Goal: Task Accomplishment & Management: Use online tool/utility

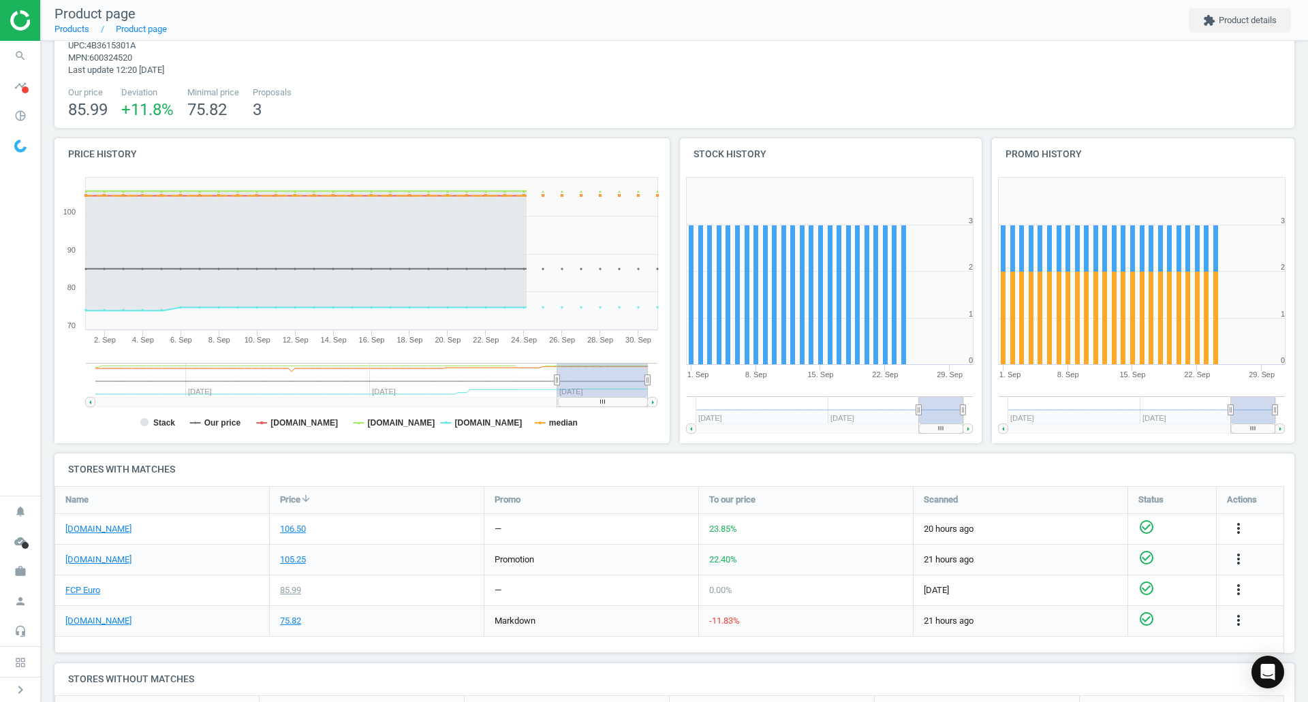
click at [24, 53] on icon "search" at bounding box center [20, 56] width 26 height 26
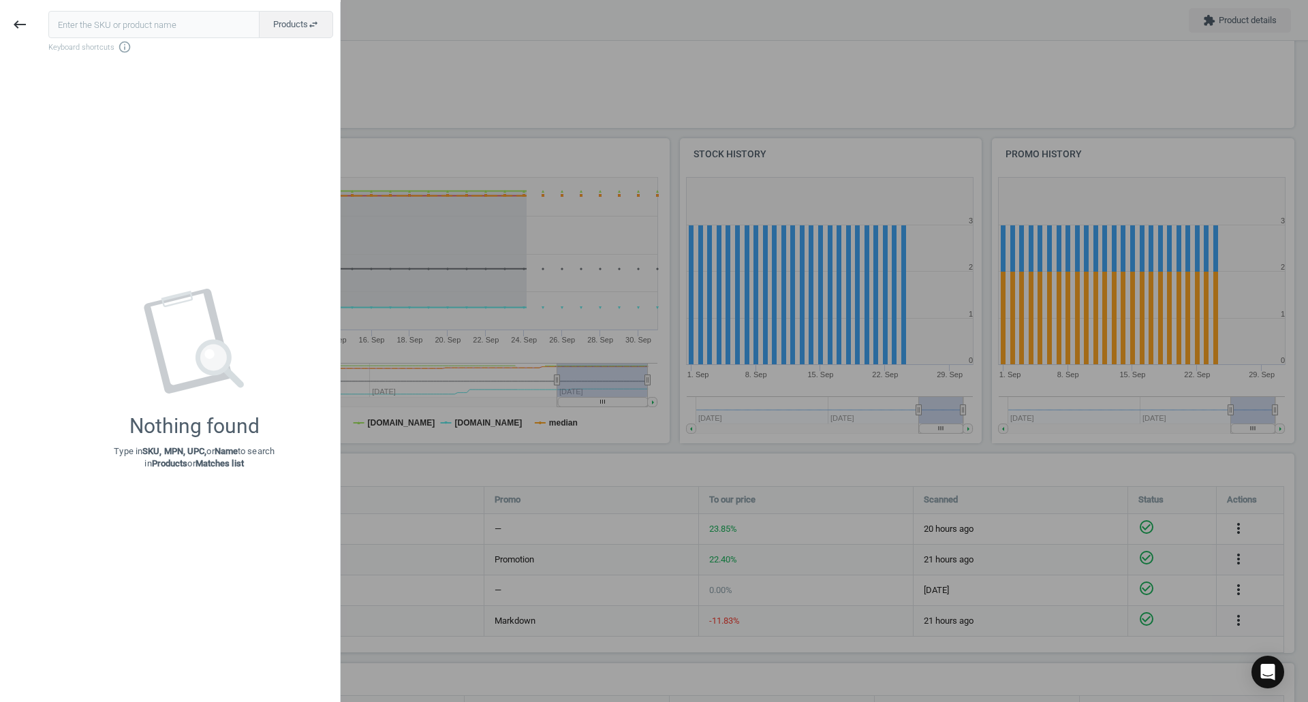
click at [80, 20] on input "text" at bounding box center [153, 24] width 211 height 27
type input "BMW-07147575163"
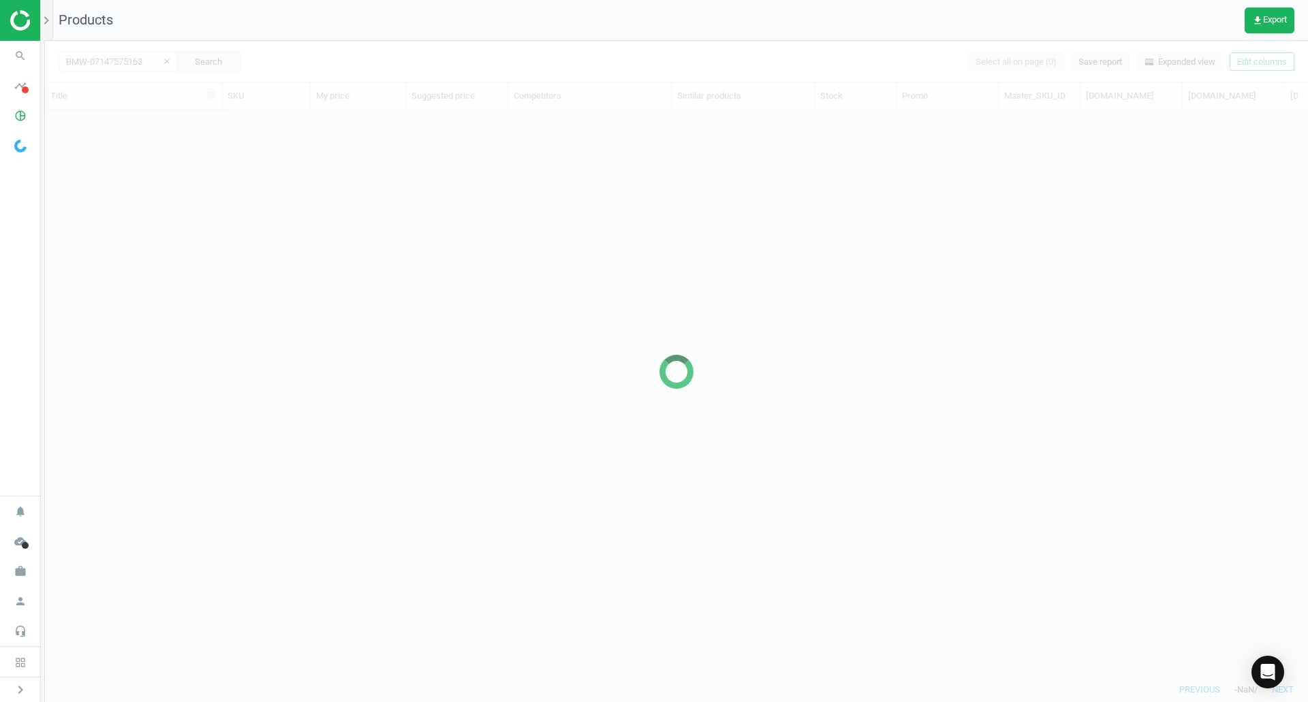
scroll to position [546, 1253]
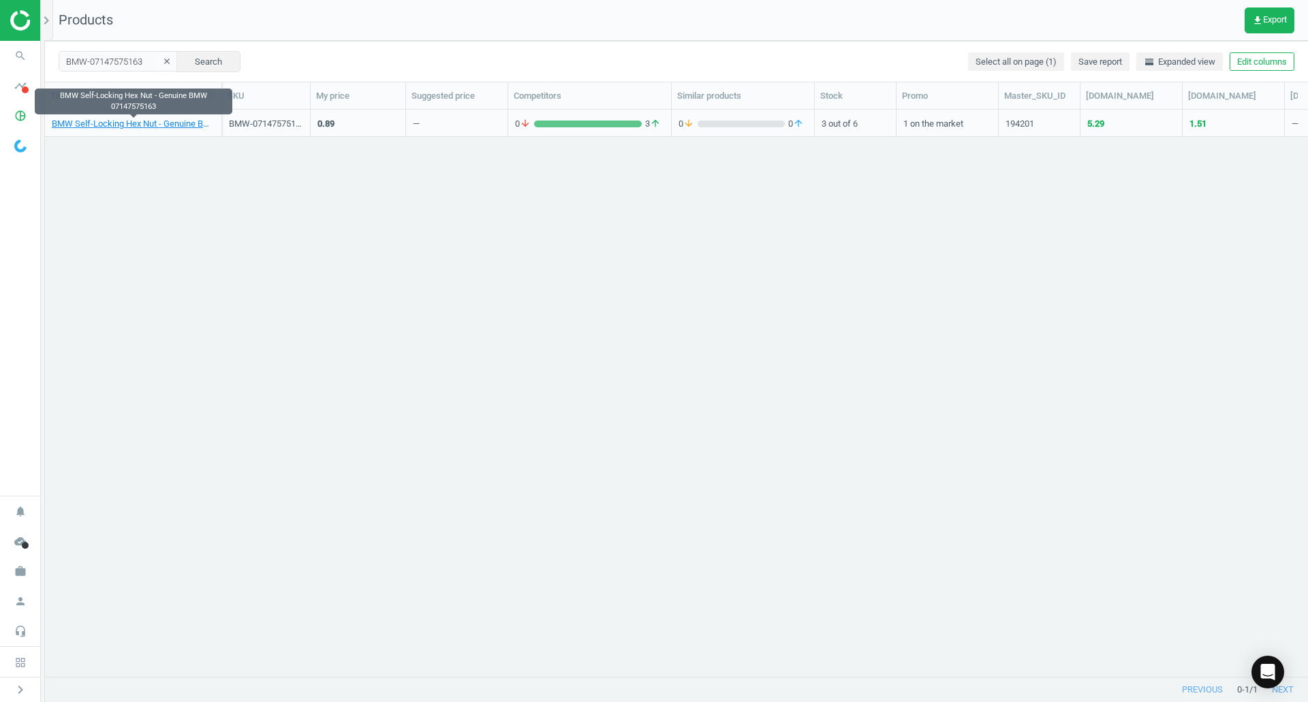
click at [104, 117] on div "BMW Self-Locking Hex Nut - Genuine BMW 07147575163" at bounding box center [133, 123] width 163 height 24
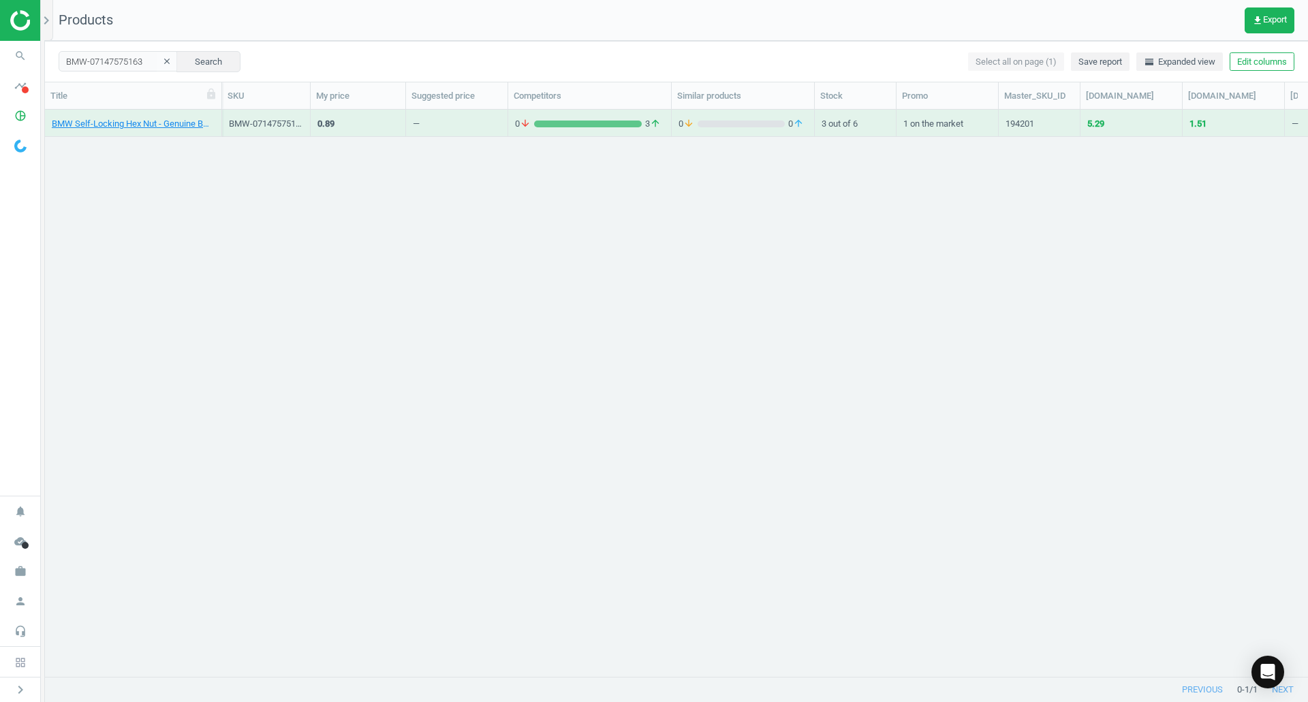
click at [101, 137] on div "BMW Self-Locking Hex Nut - Genuine BMW 07147575163 BMW-07147575163 0.89 — 0 arr…" at bounding box center [676, 388] width 1263 height 557
click at [105, 129] on link "BMW Self-Locking Hex Nut - Genuine BMW 07147575163" at bounding box center [133, 124] width 163 height 12
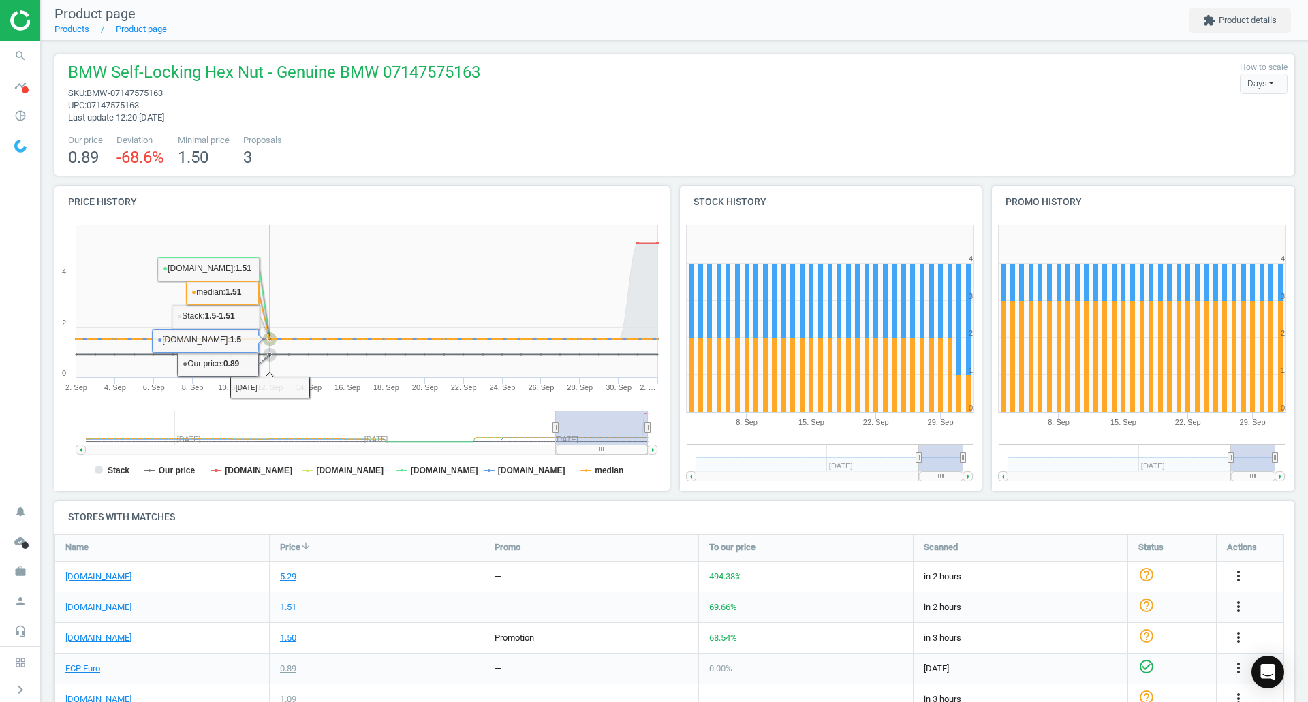
scroll to position [194, 0]
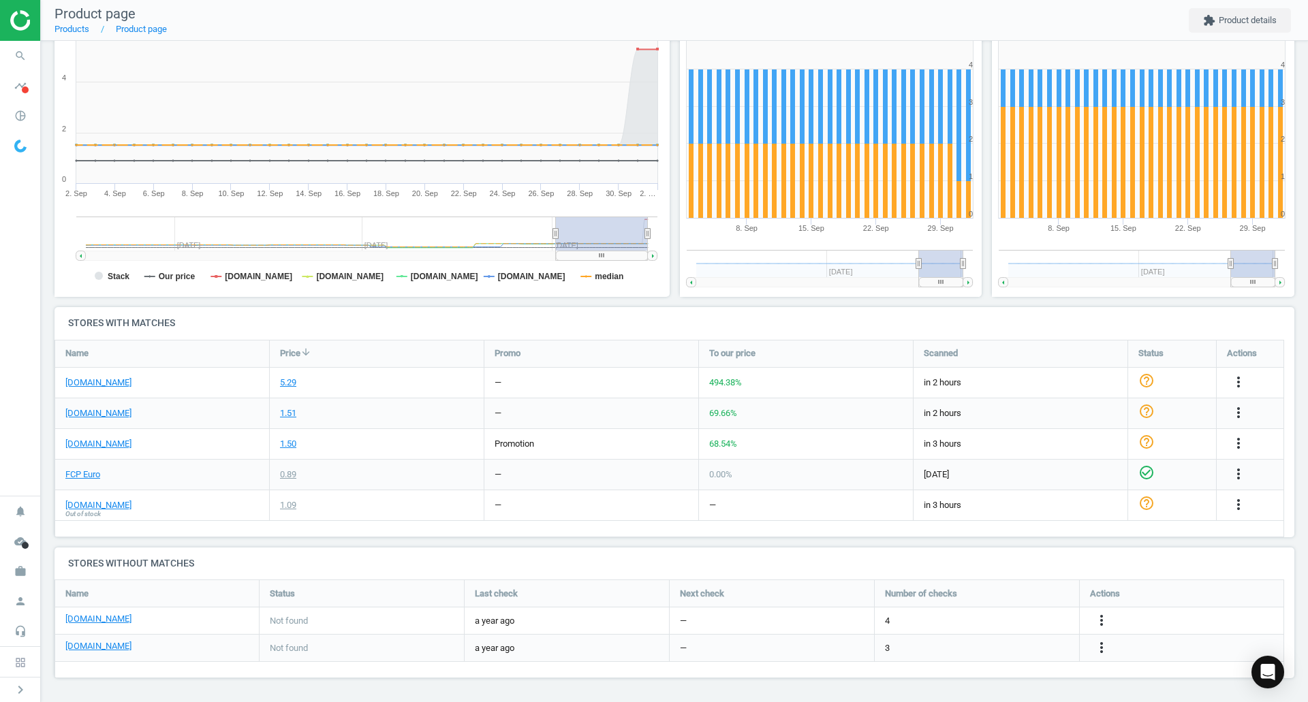
click at [97, 385] on link "[DOMAIN_NAME]" at bounding box center [98, 383] width 66 height 12
click at [87, 481] on div "FCP Euro" at bounding box center [162, 475] width 214 height 30
click at [85, 480] on link "FCP Euro" at bounding box center [82, 475] width 35 height 12
click at [22, 47] on icon "search" at bounding box center [20, 56] width 26 height 26
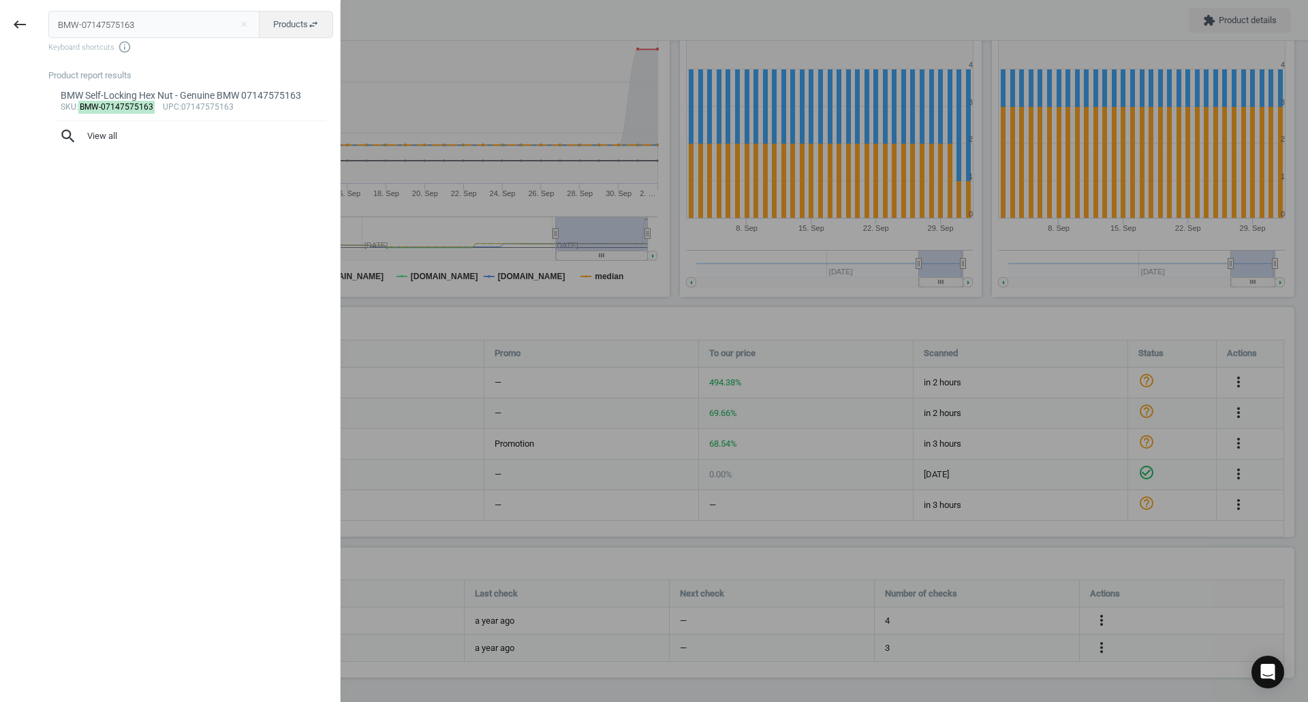
click at [93, 25] on input "BMW-07147575163" at bounding box center [154, 24] width 212 height 27
type input "BMW-07119905017"
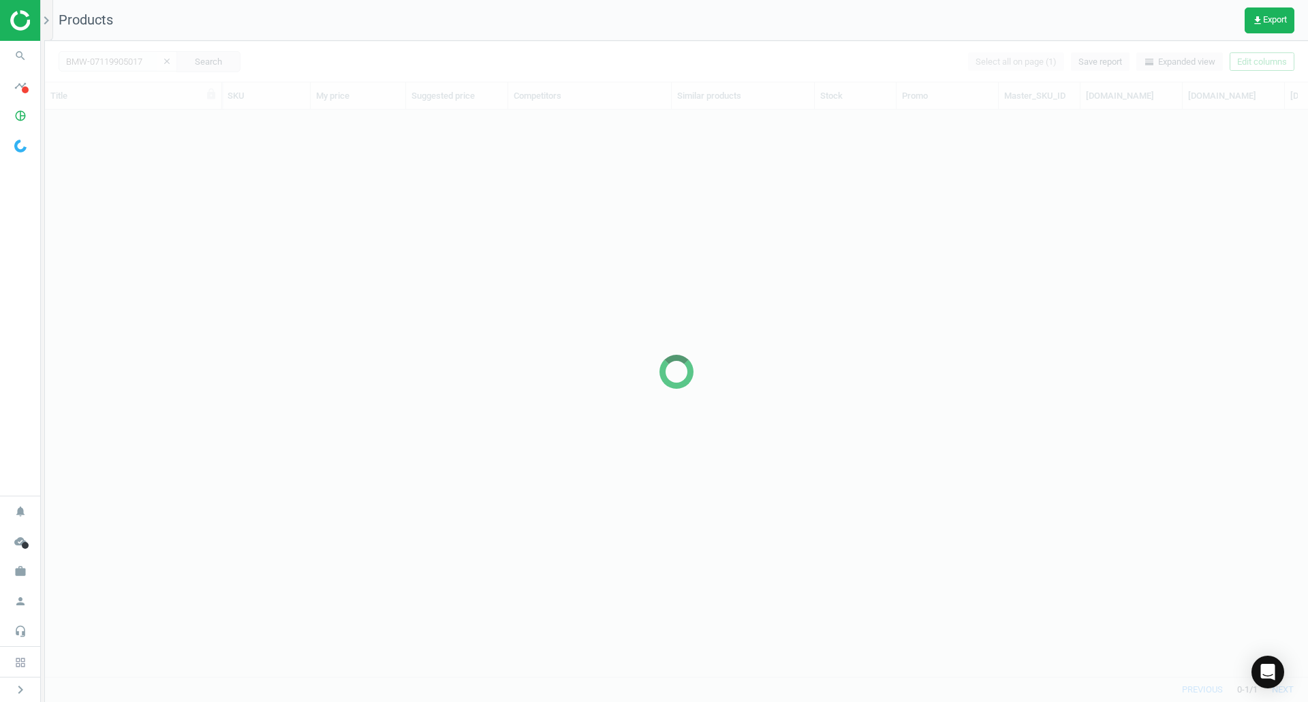
scroll to position [546, 1253]
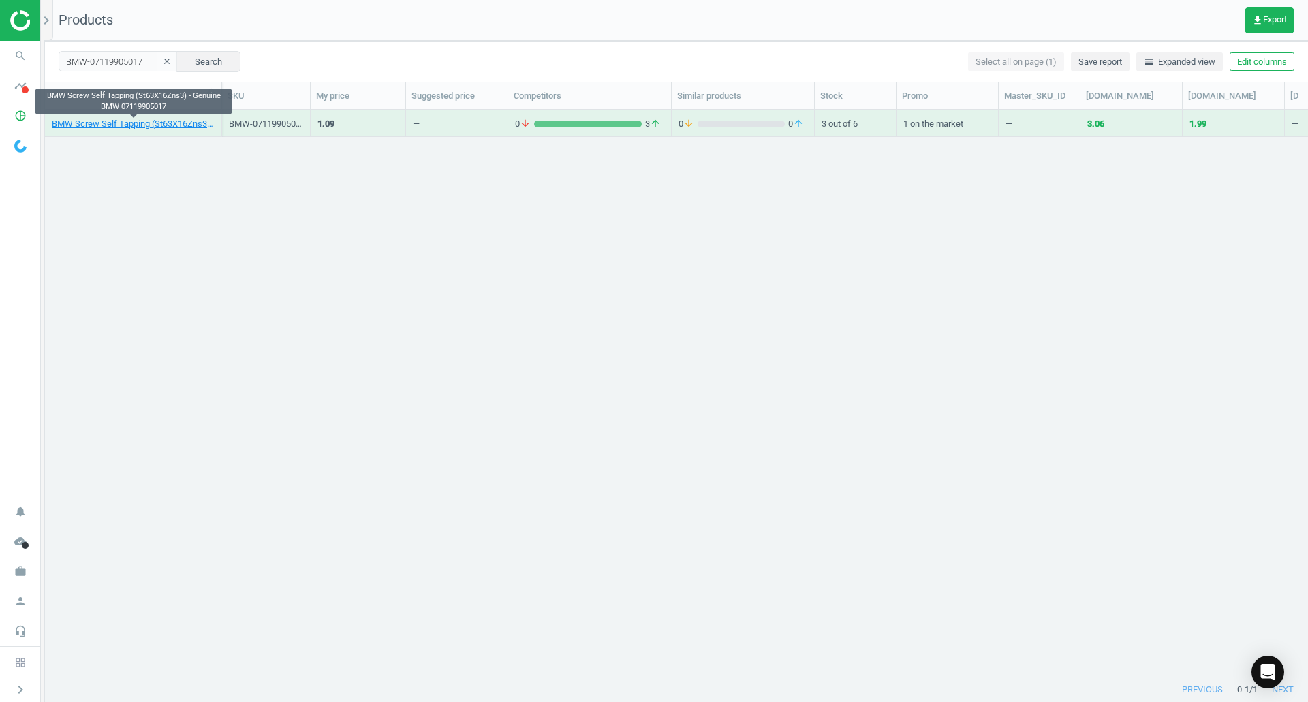
click at [133, 125] on link "BMW Screw Self Tapping (St63X16Zns3) - Genuine BMW 07119905017" at bounding box center [133, 124] width 163 height 12
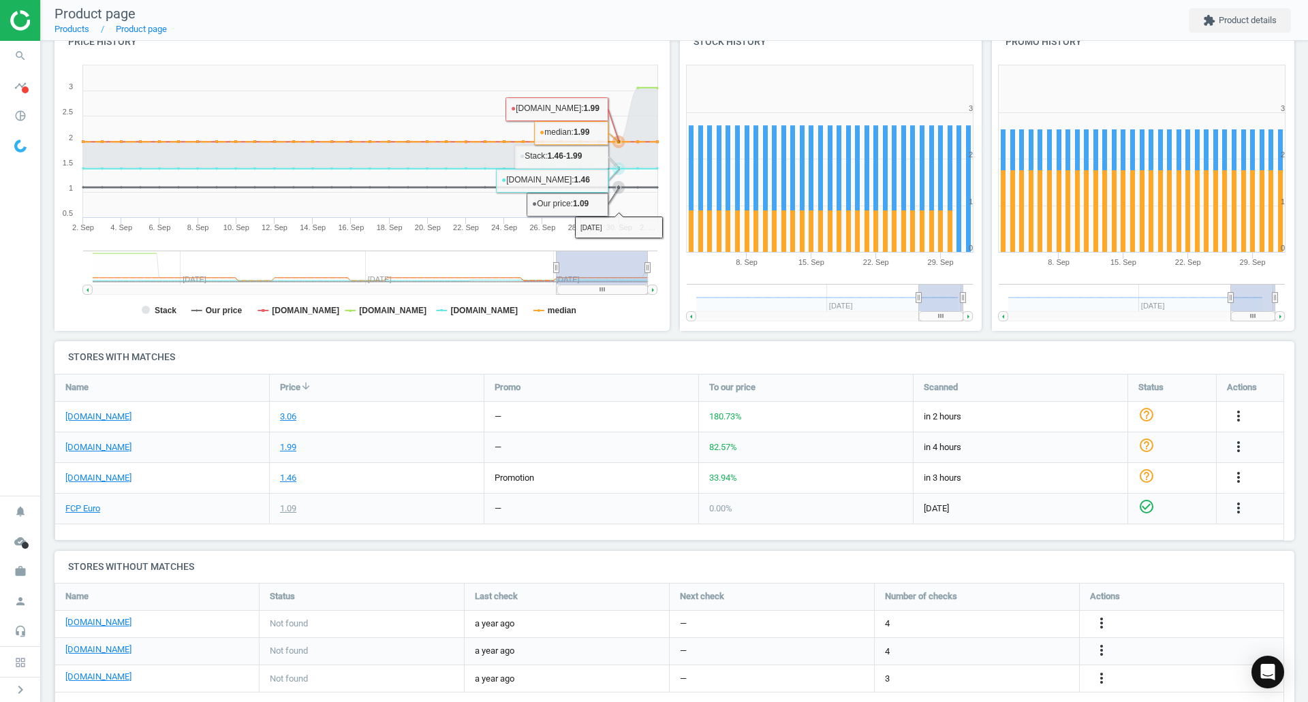
scroll to position [191, 0]
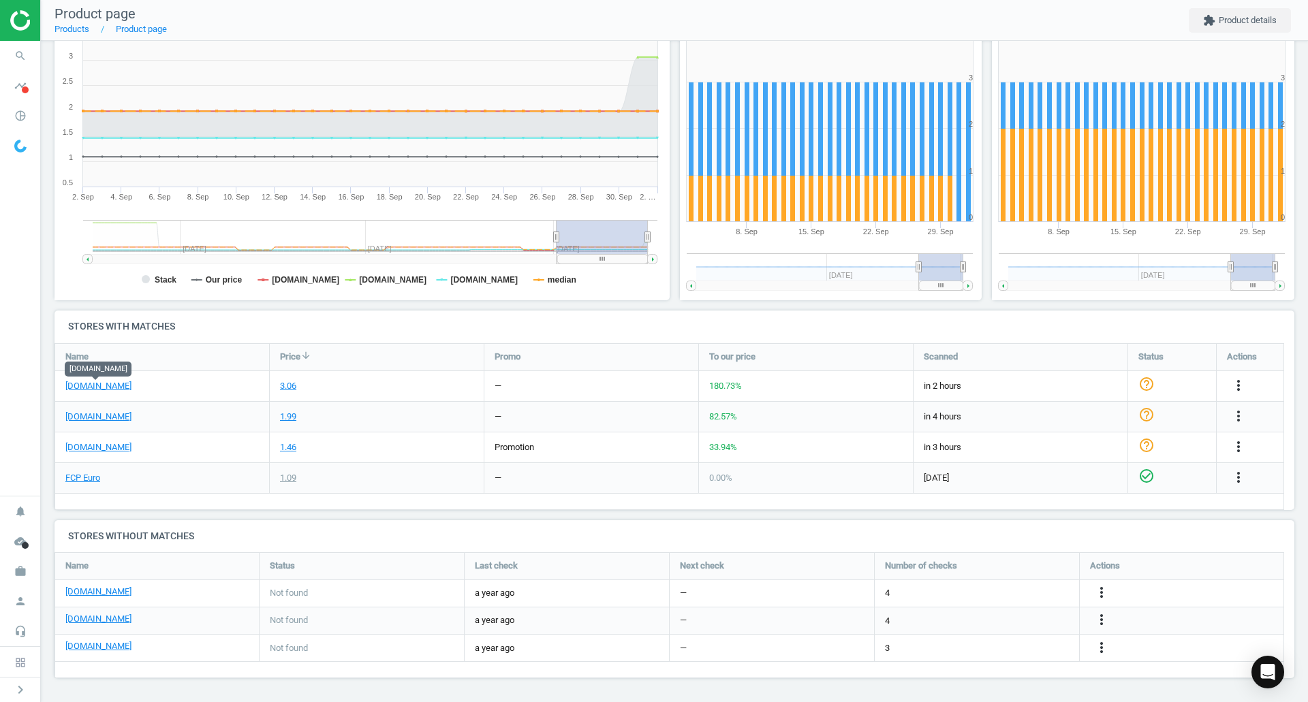
click at [108, 384] on link "[DOMAIN_NAME]" at bounding box center [98, 386] width 66 height 12
click at [91, 478] on link "FCP Euro" at bounding box center [82, 478] width 35 height 12
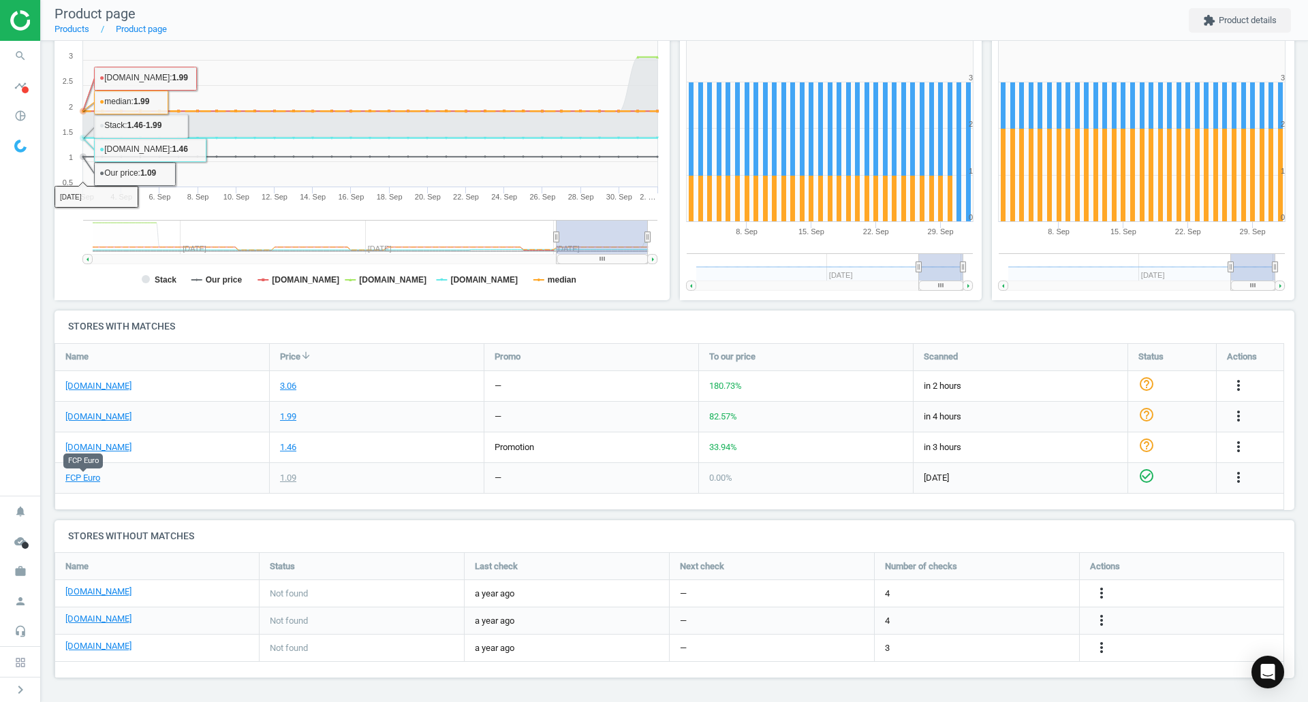
click at [15, 60] on icon "search" at bounding box center [20, 56] width 26 height 26
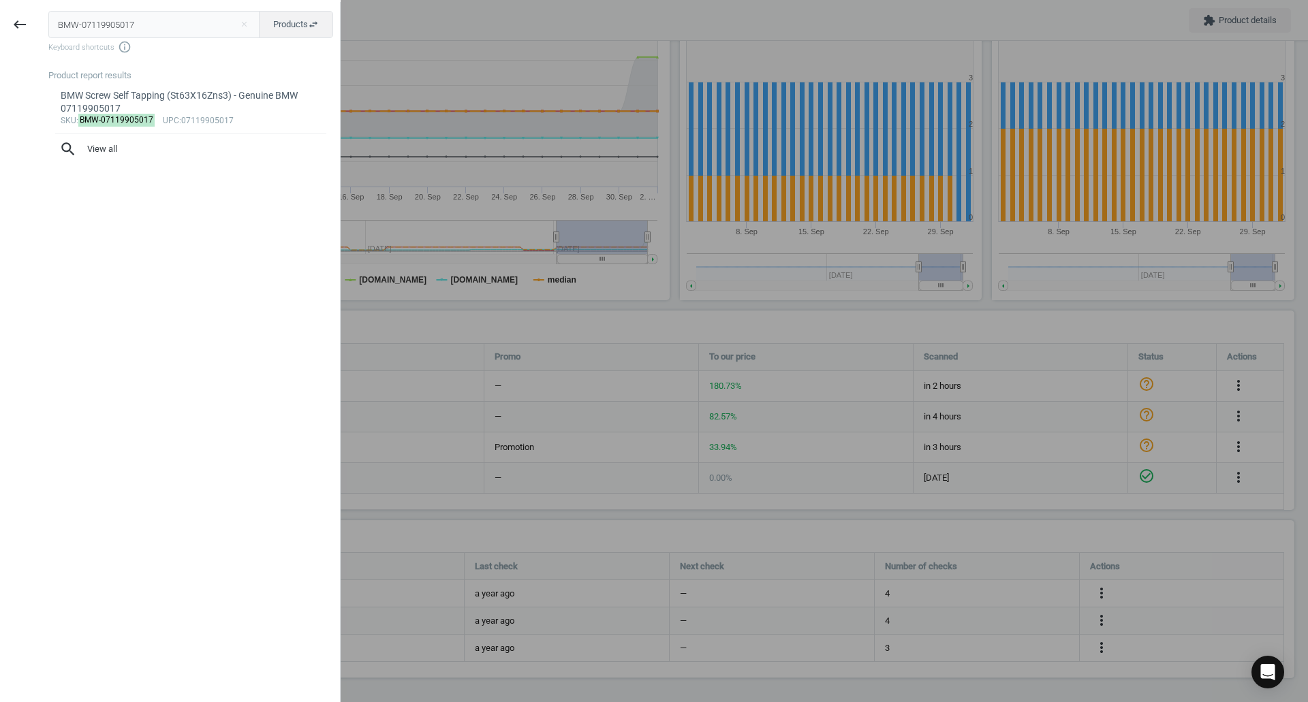
click at [145, 27] on input "BMW-07119905017" at bounding box center [154, 24] width 212 height 27
type input "HEL-010407041"
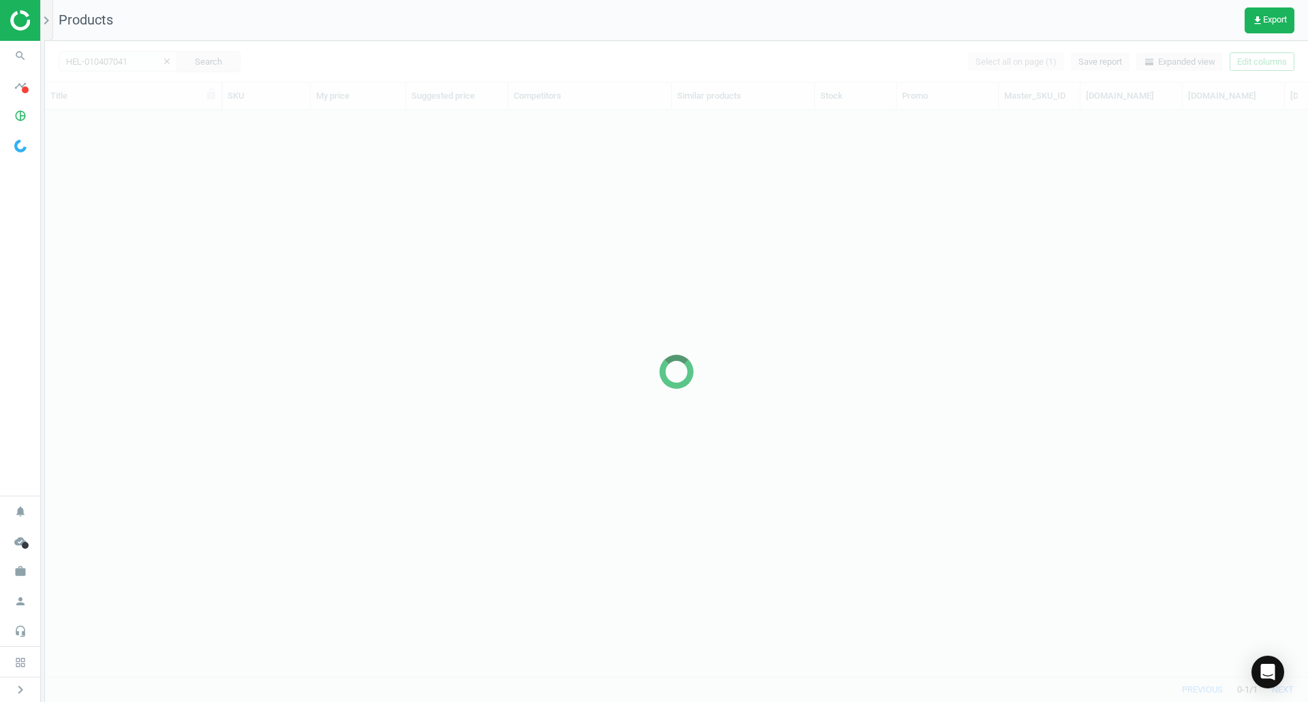
scroll to position [546, 1253]
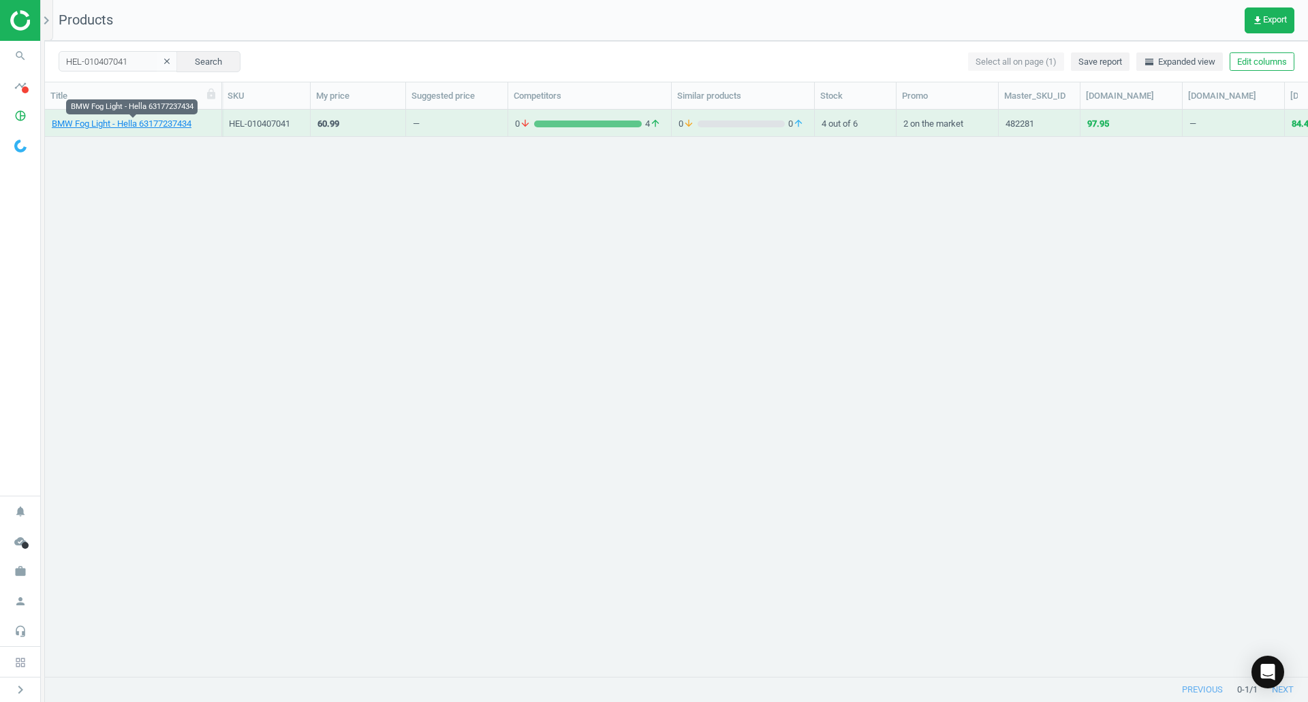
click at [136, 123] on link "BMW Fog Light - Hella 63177237434" at bounding box center [122, 124] width 140 height 12
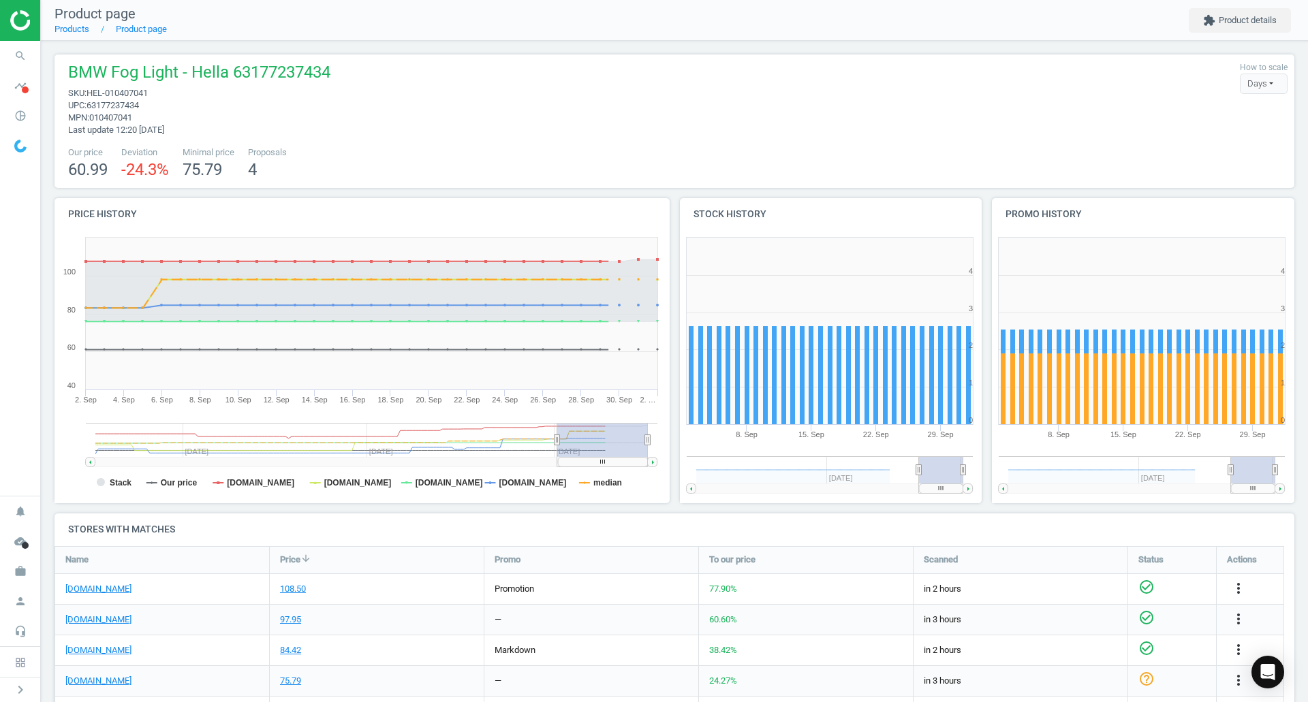
scroll to position [70, 0]
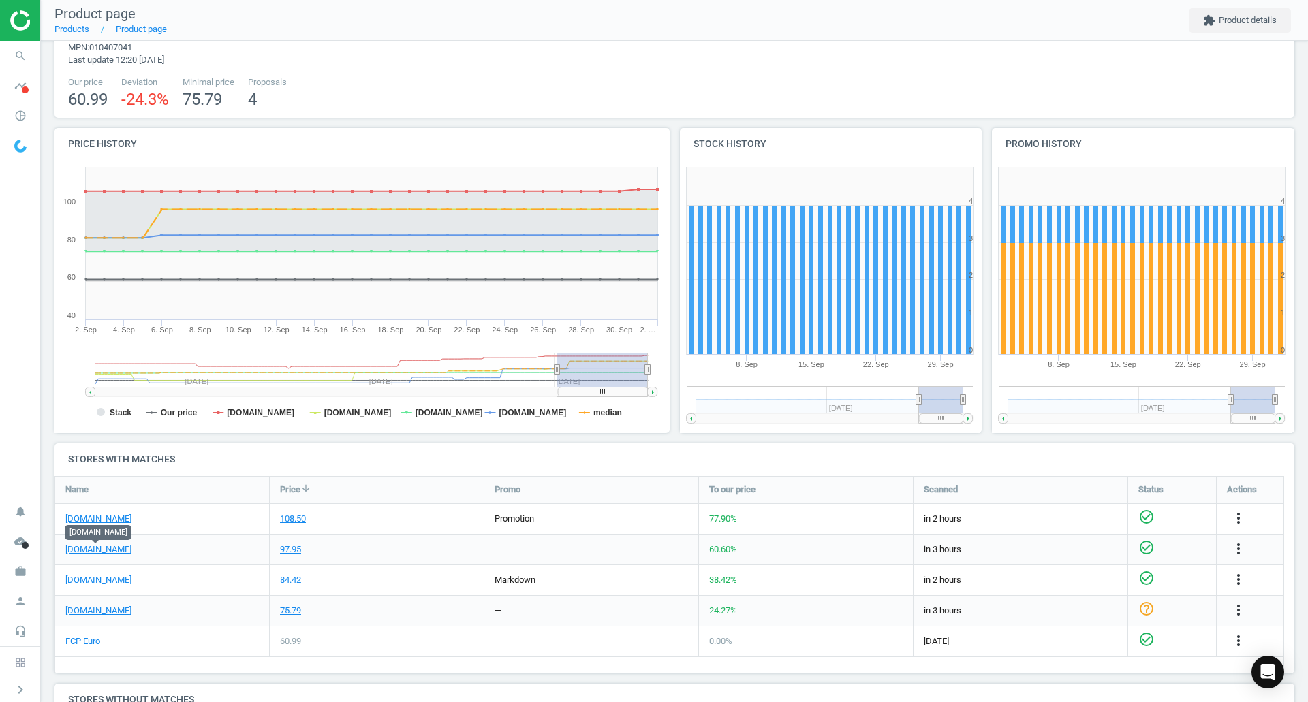
click at [99, 554] on link "[DOMAIN_NAME]" at bounding box center [98, 550] width 66 height 12
click at [90, 646] on link "FCP Euro" at bounding box center [82, 642] width 35 height 12
click at [9, 57] on icon "search" at bounding box center [20, 56] width 26 height 26
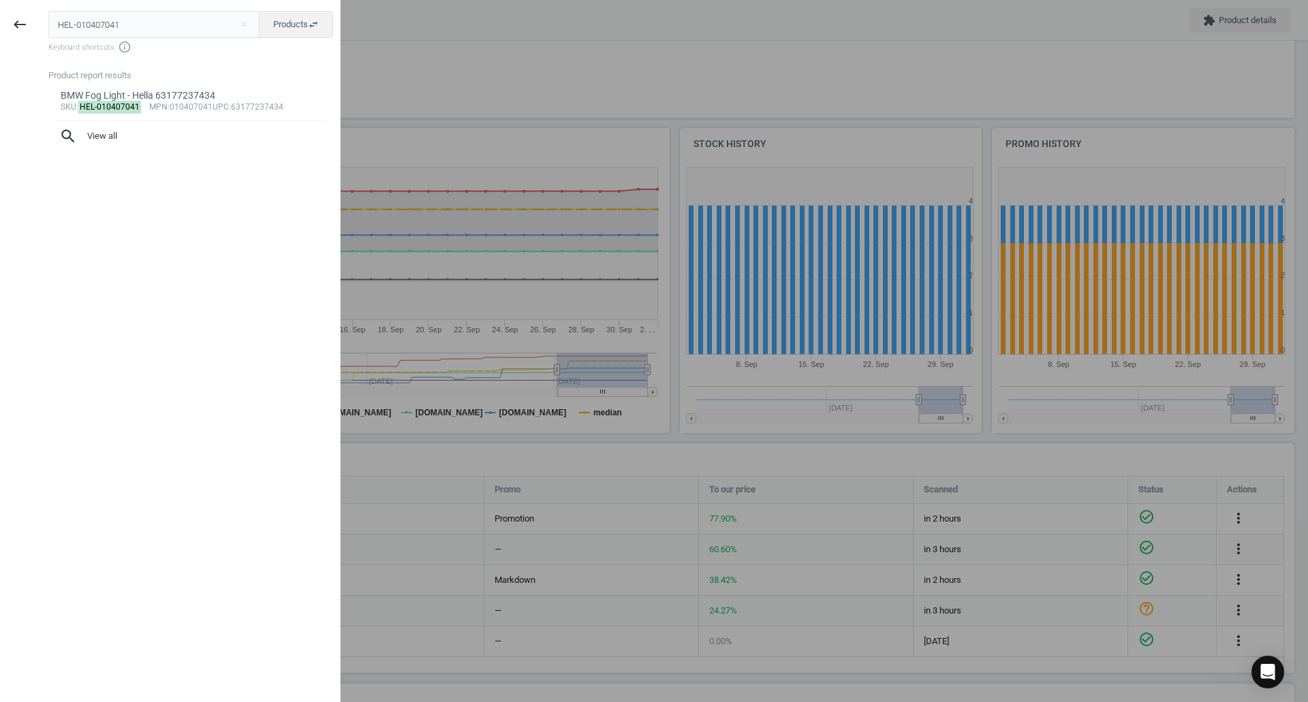
click at [148, 32] on input "HEL-010407041" at bounding box center [154, 24] width 212 height 27
type input "CRP-11421714764EC"
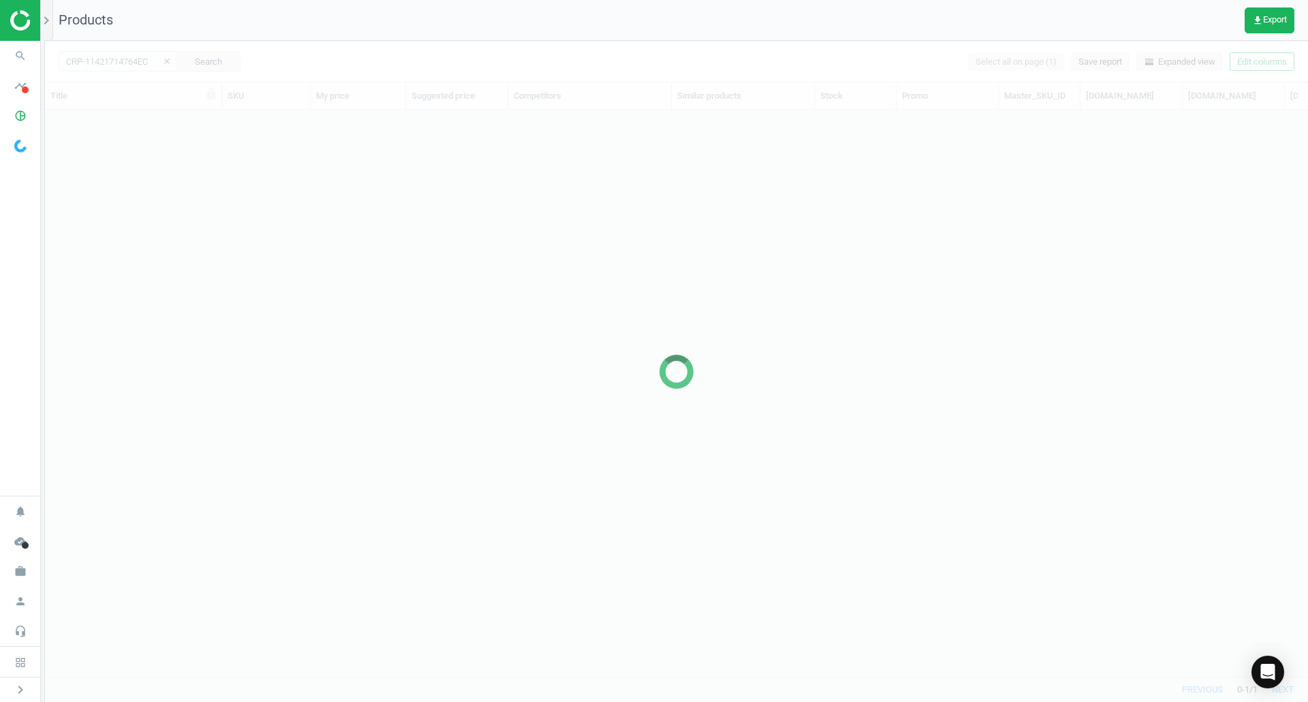
scroll to position [546, 1253]
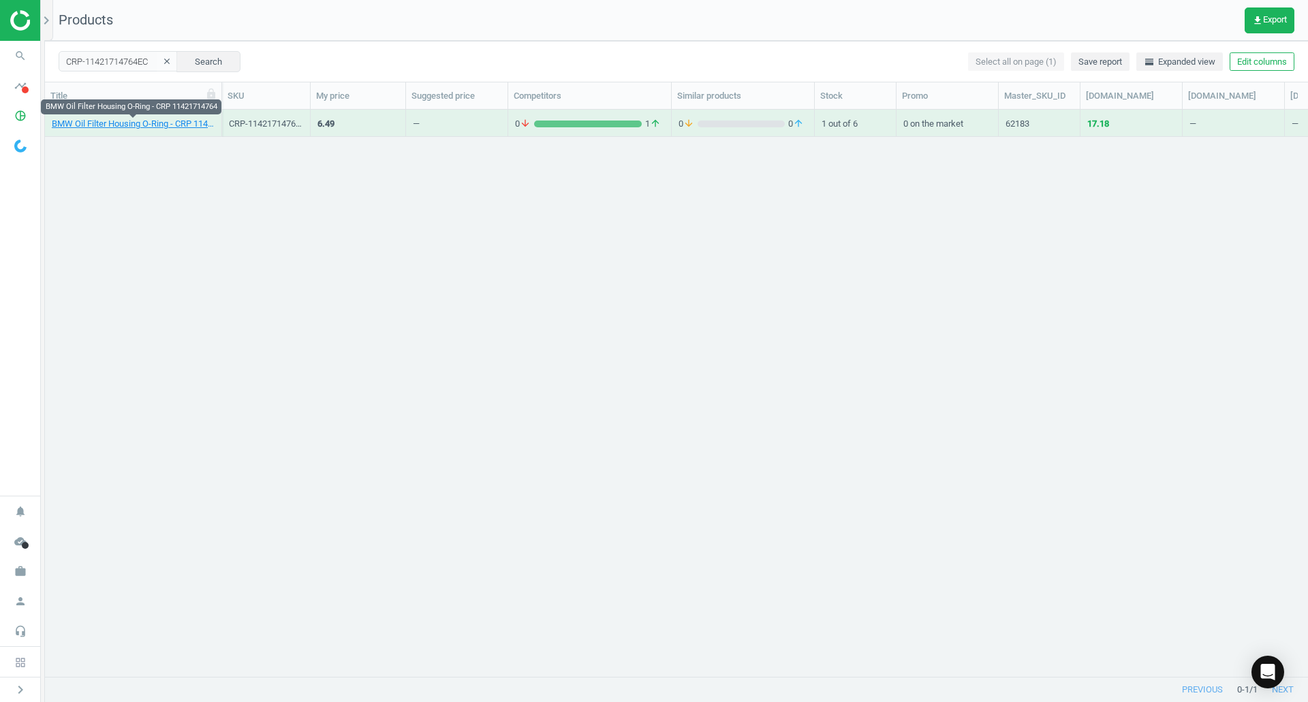
click at [153, 122] on link "BMW Oil Filter Housing O-Ring - CRP 11421714764" at bounding box center [133, 124] width 163 height 12
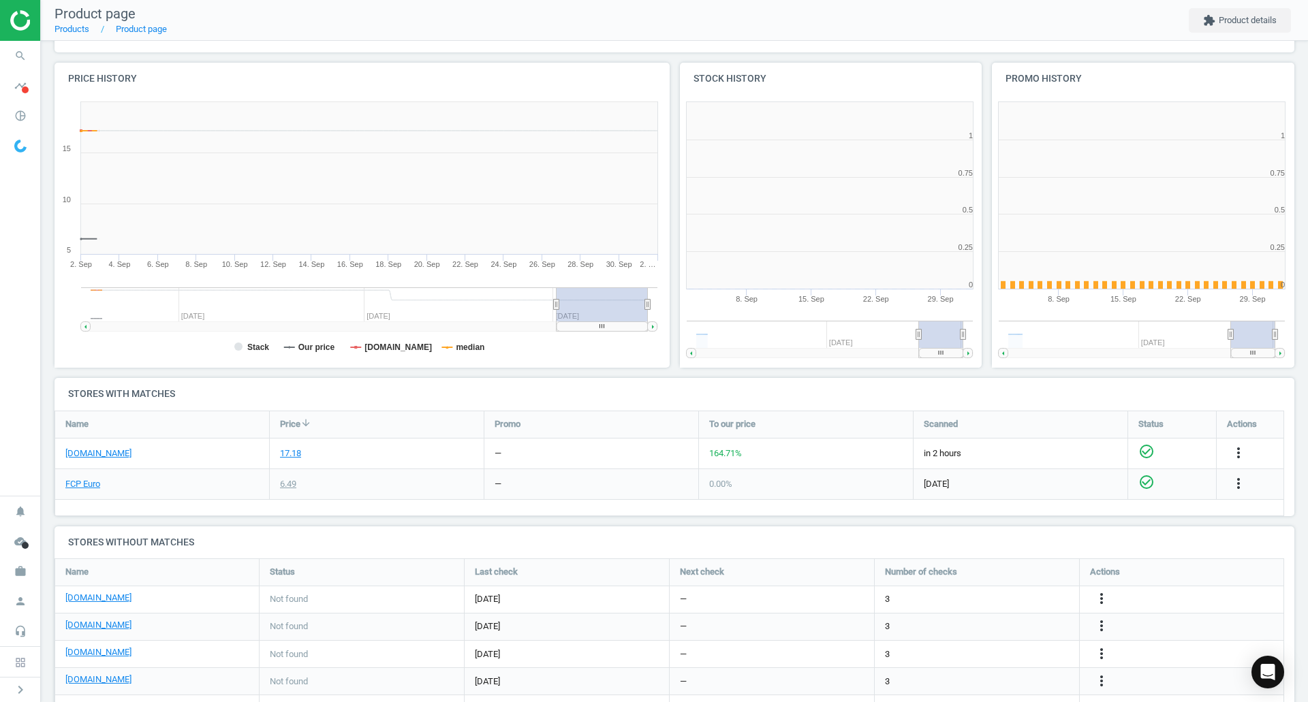
scroll to position [294, 631]
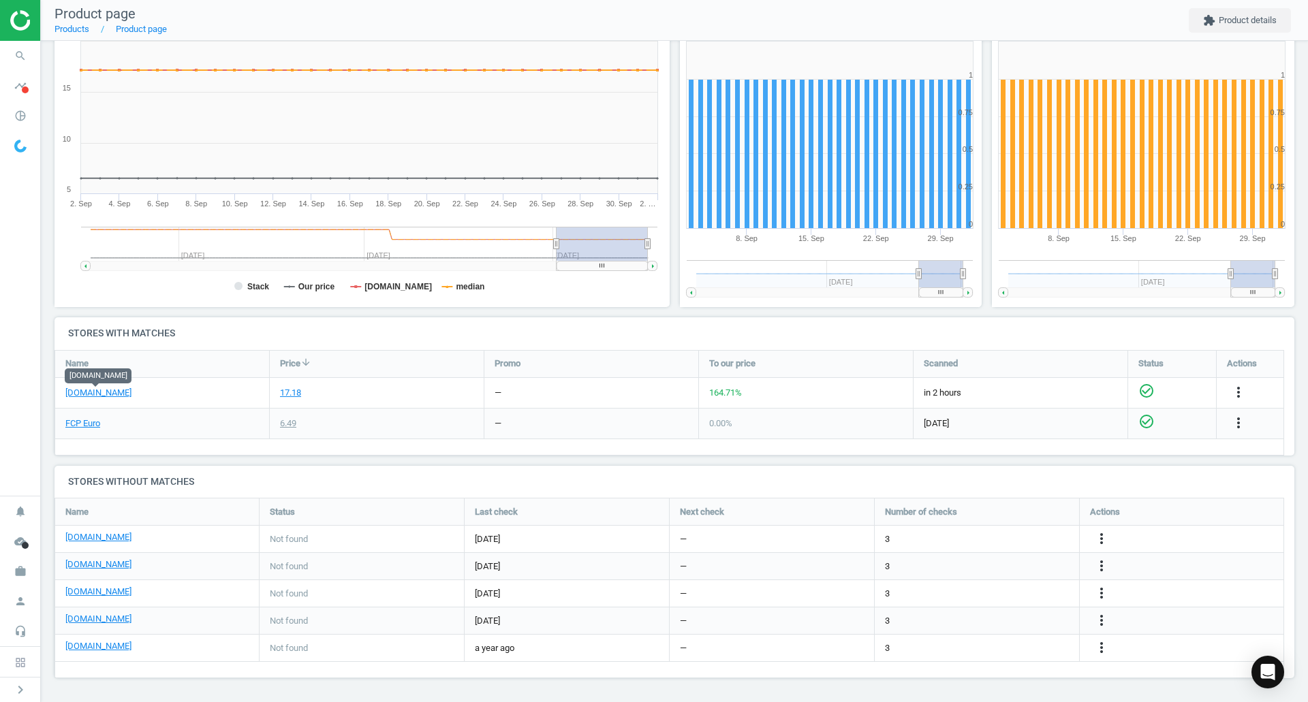
click at [112, 397] on link "[DOMAIN_NAME]" at bounding box center [98, 393] width 66 height 12
click at [75, 418] on link "FCP Euro" at bounding box center [82, 424] width 35 height 12
click at [1242, 393] on icon "more_vert" at bounding box center [1238, 392] width 16 height 16
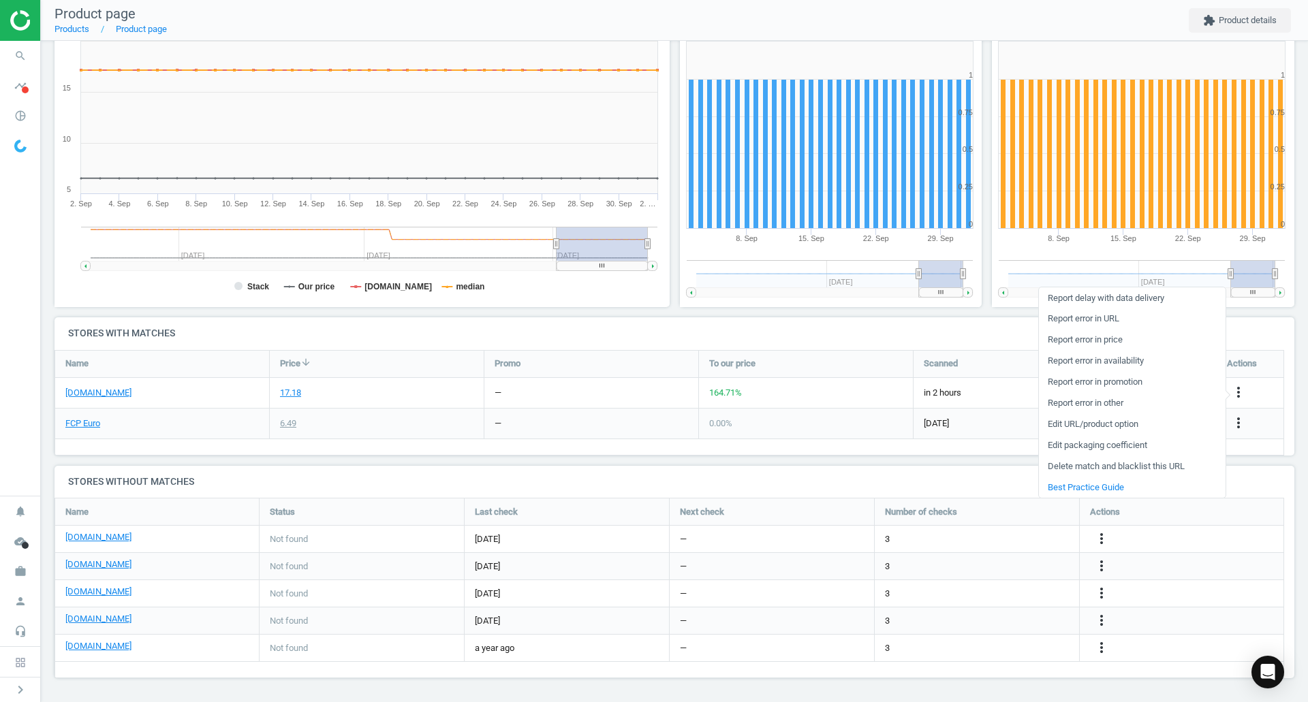
click at [1110, 319] on link "Report error in URL" at bounding box center [1132, 319] width 187 height 21
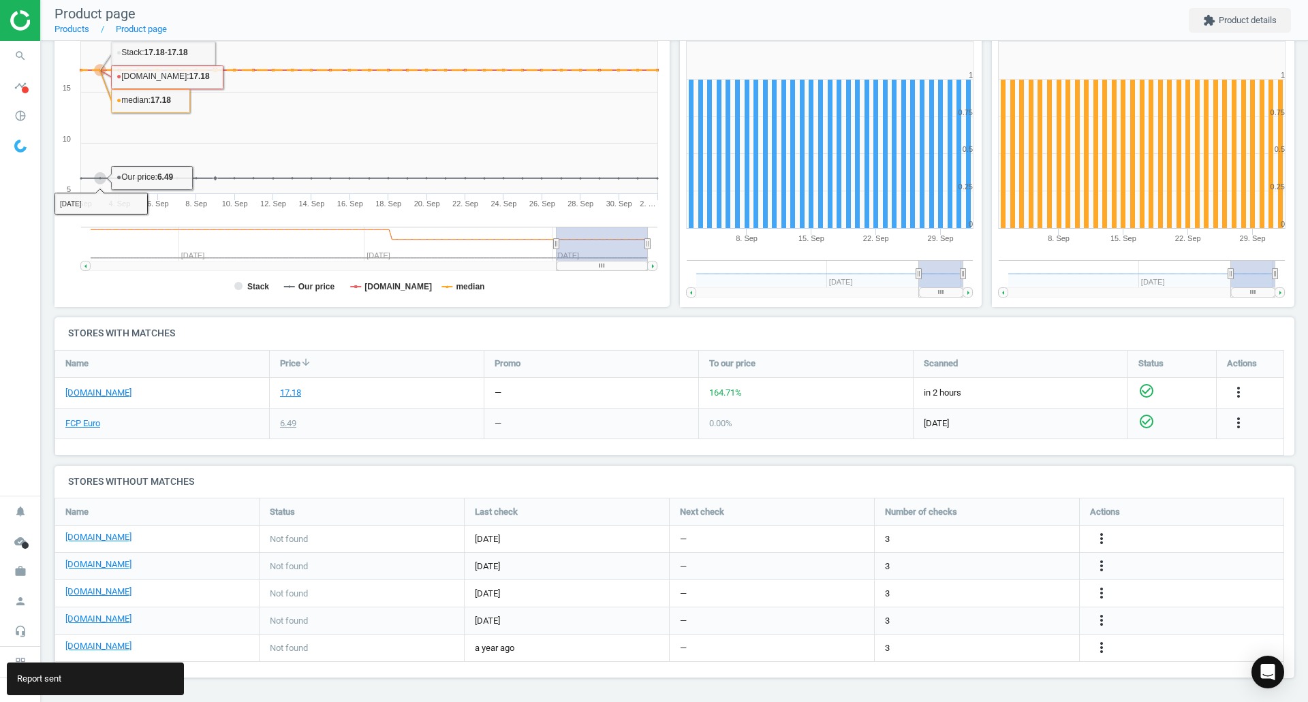
click at [18, 56] on icon "search" at bounding box center [20, 56] width 26 height 26
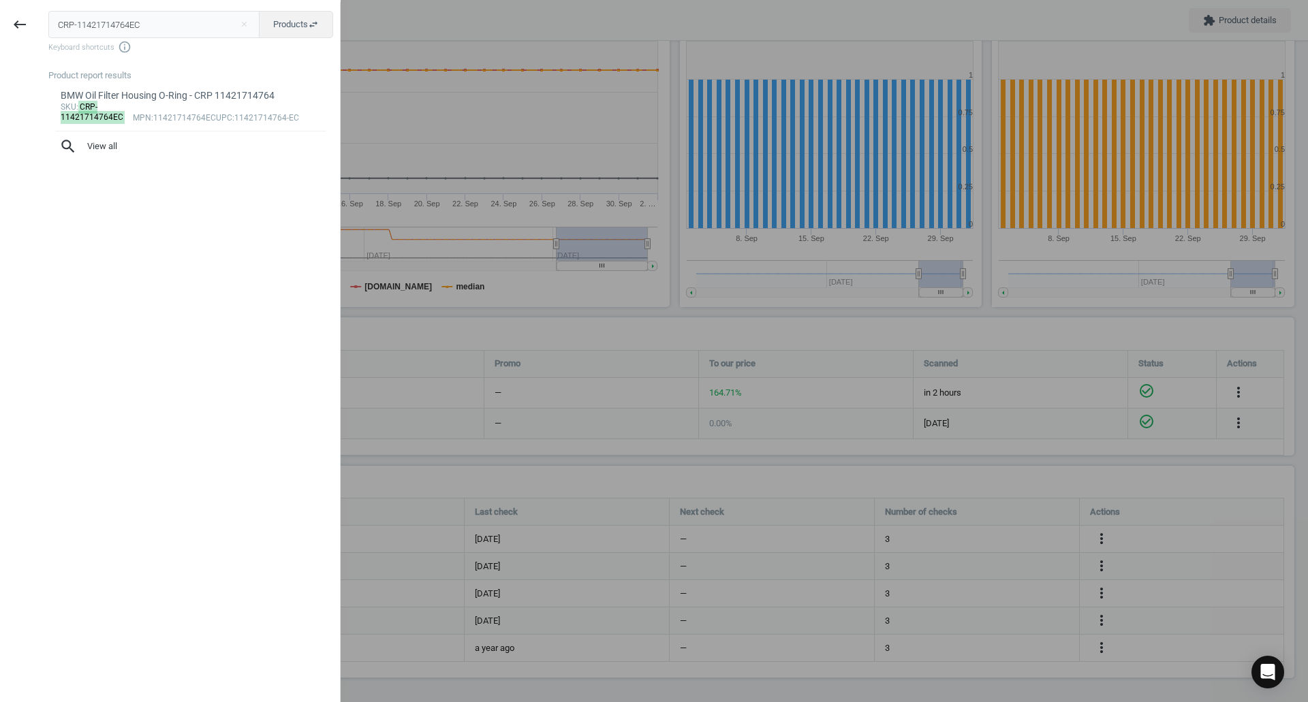
click at [149, 23] on input "CRP-11421714764EC" at bounding box center [154, 24] width 212 height 27
type input "CRP-18X22X150KU"
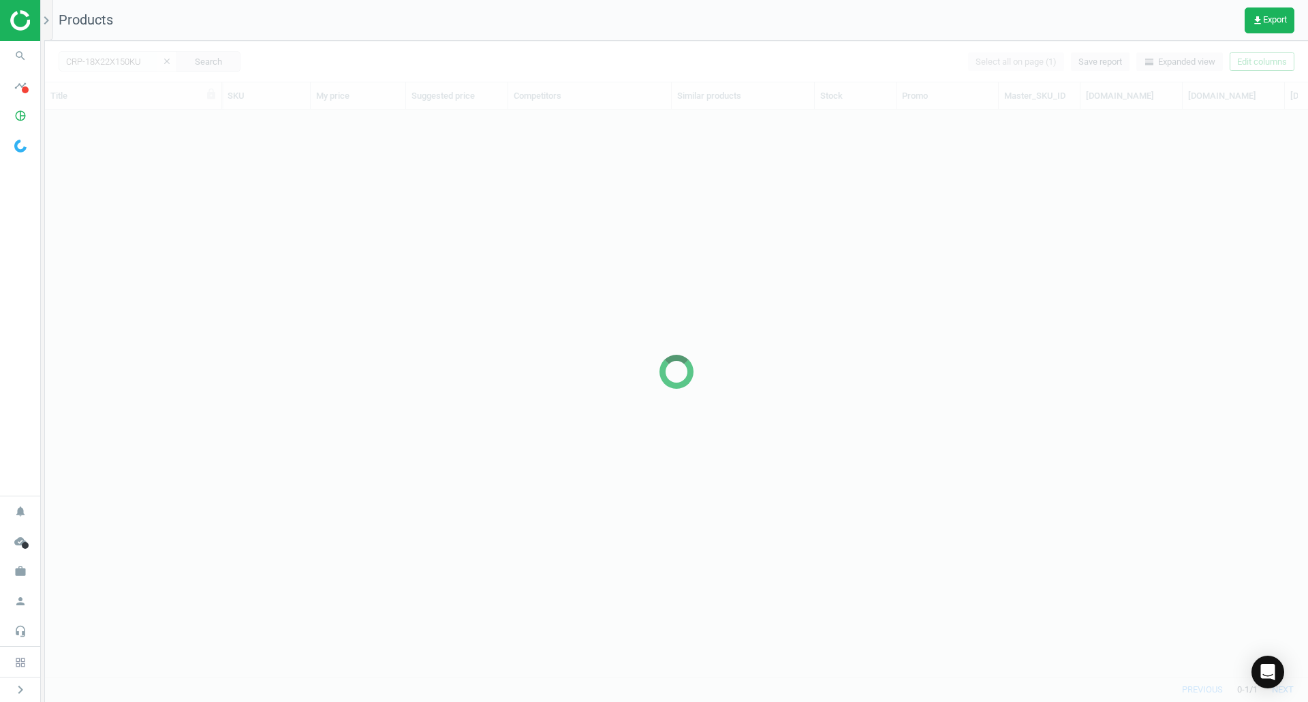
scroll to position [546, 1253]
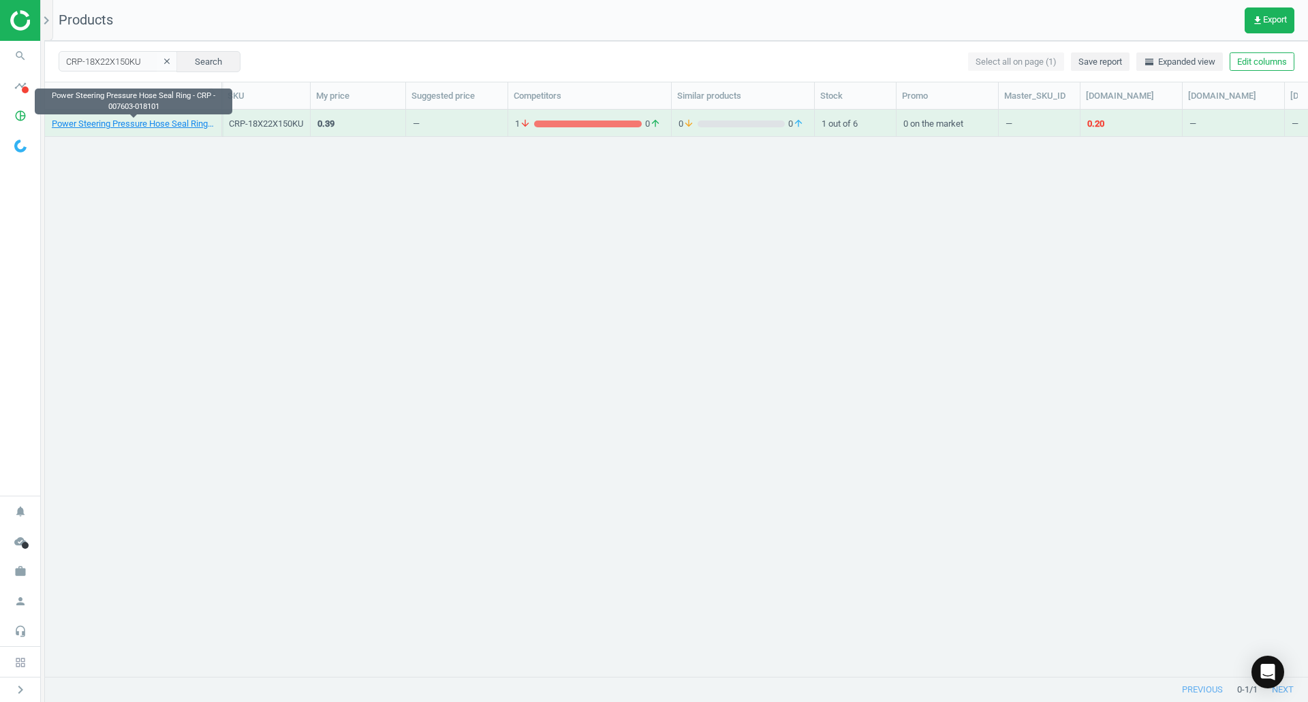
click at [187, 127] on link "Power Steering Pressure Hose Seal Ring - CRP - 007603-018101" at bounding box center [133, 124] width 163 height 12
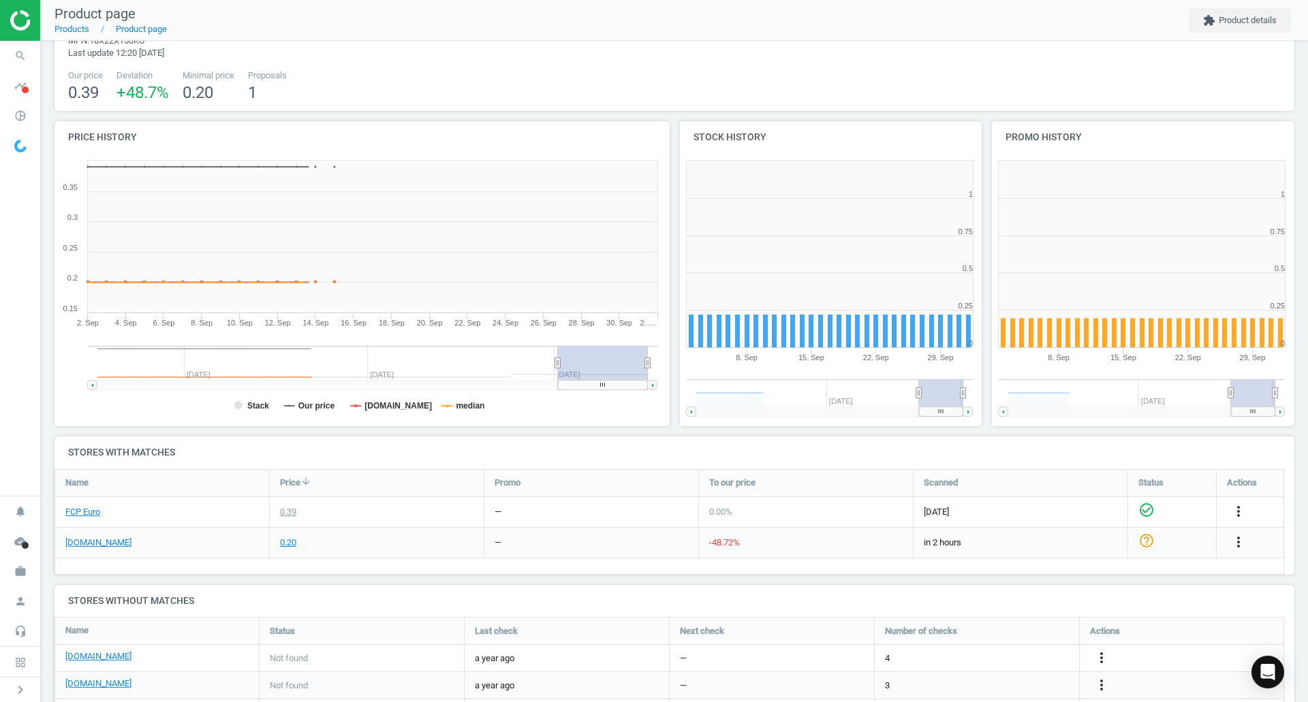
scroll to position [79, 0]
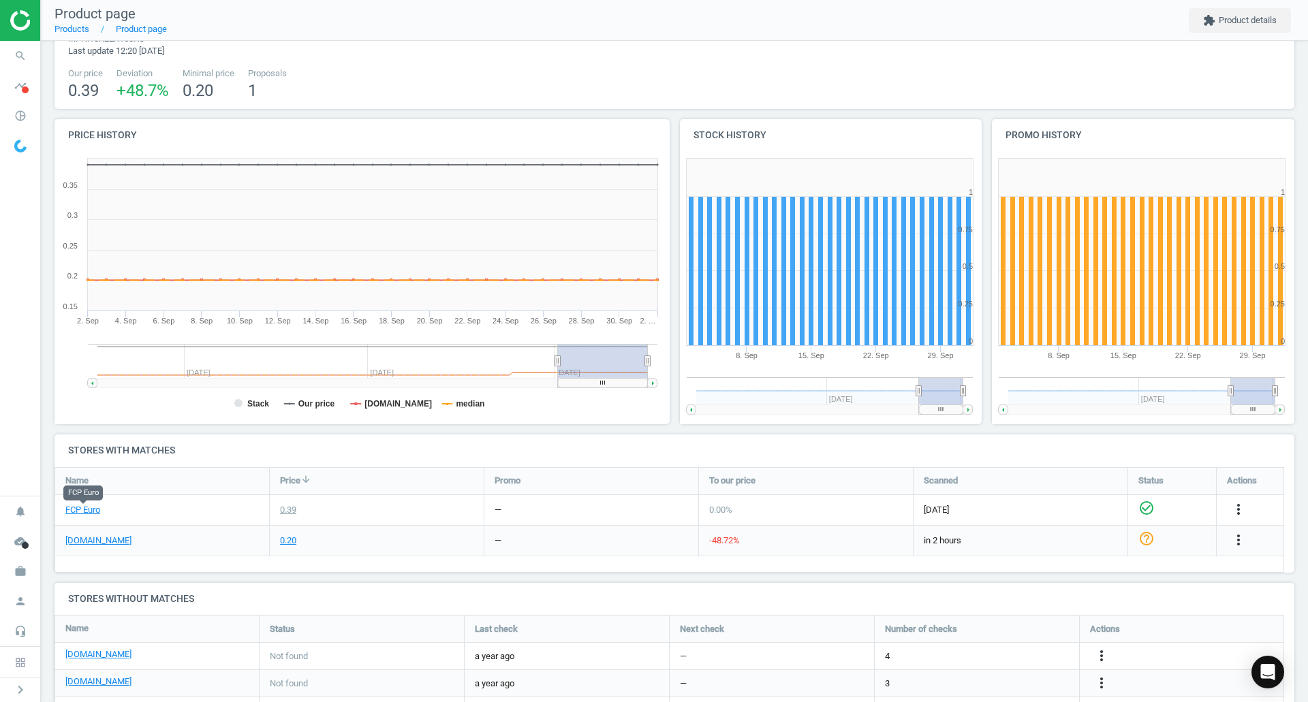
click at [91, 512] on link "FCP Euro" at bounding box center [82, 510] width 35 height 12
click at [109, 539] on link "[DOMAIN_NAME]" at bounding box center [98, 541] width 66 height 12
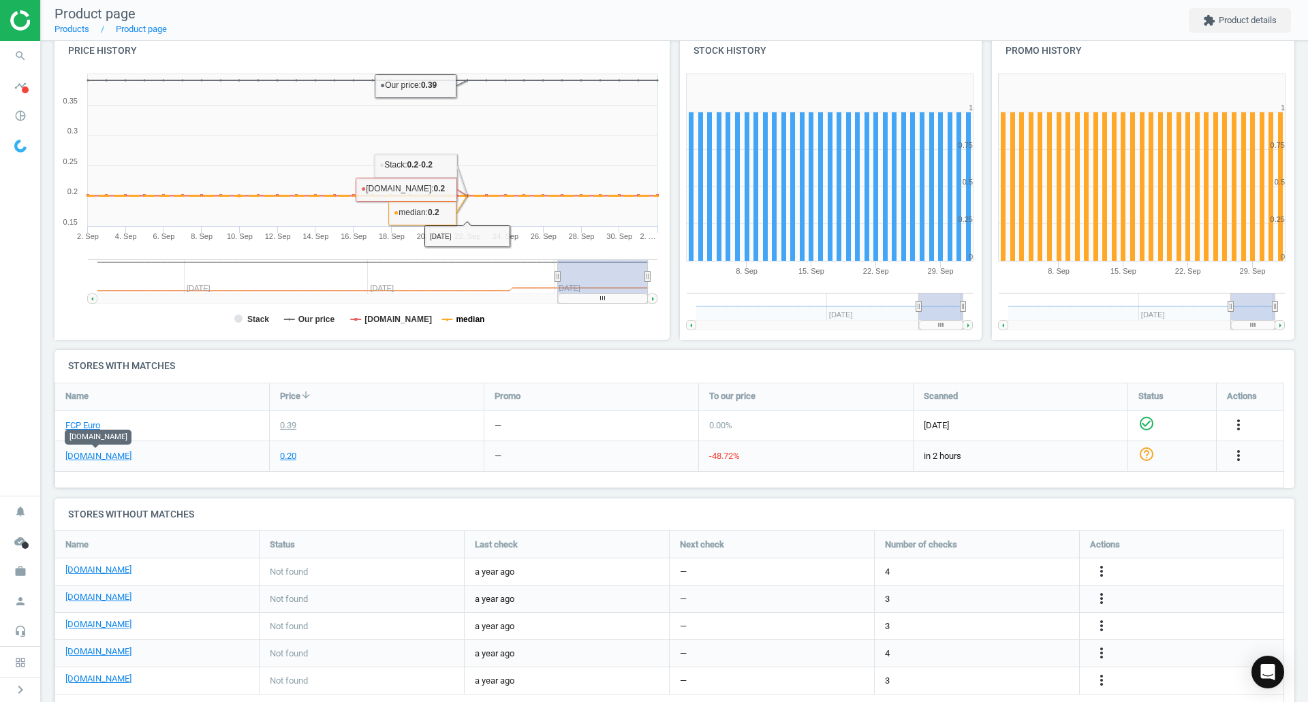
scroll to position [165, 0]
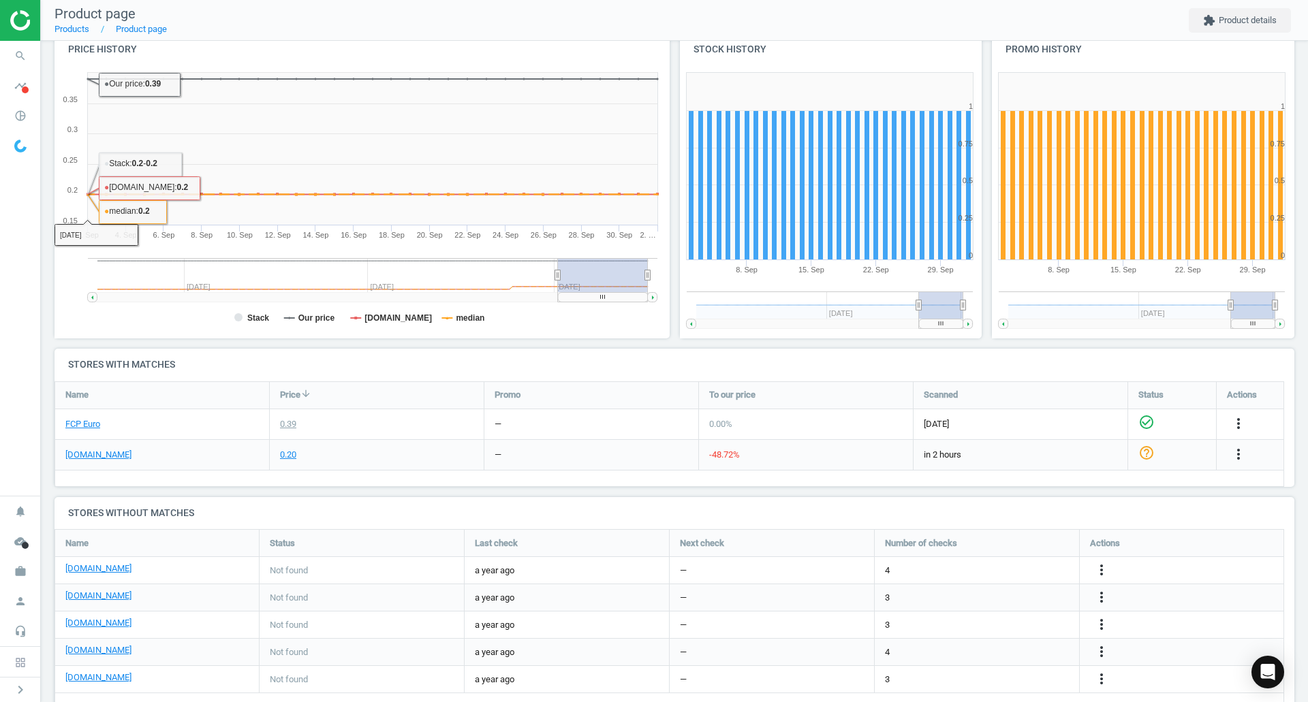
click at [18, 44] on icon "search" at bounding box center [20, 56] width 26 height 26
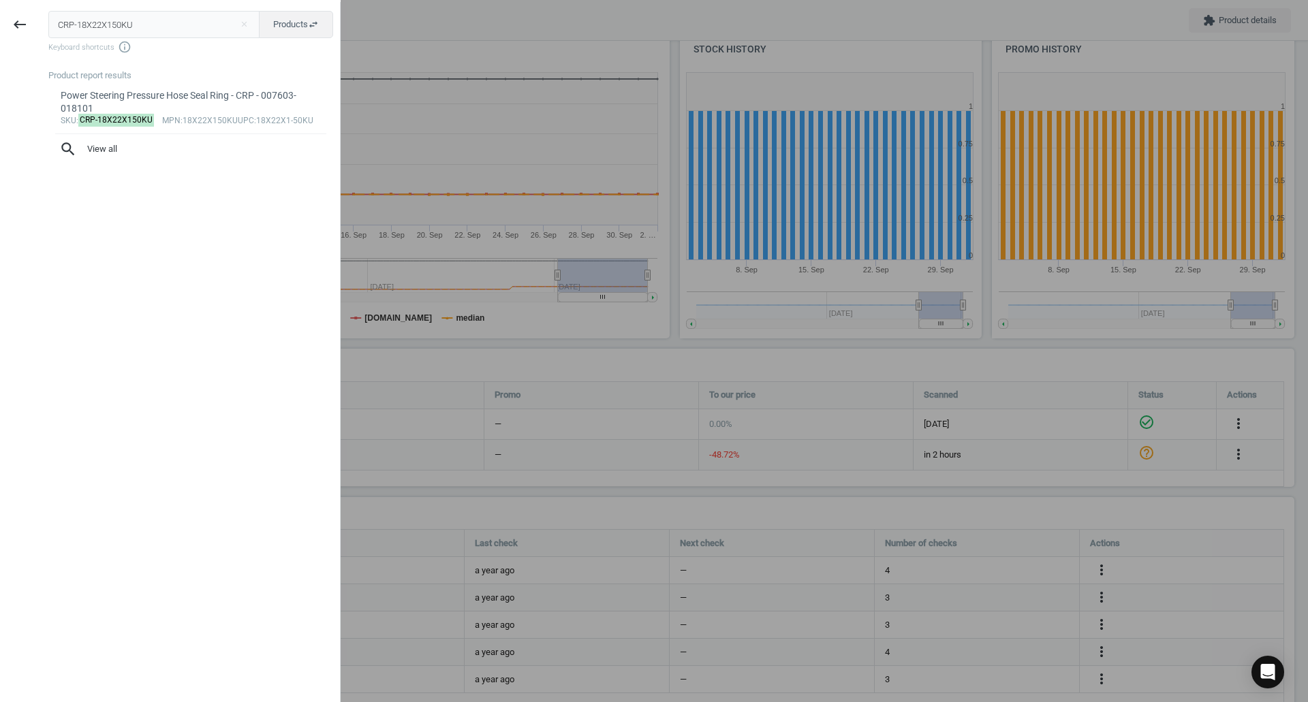
click at [148, 23] on input "CRP-18X22X150KU" at bounding box center [154, 24] width 212 height 27
type input "CRP-61311361249EC"
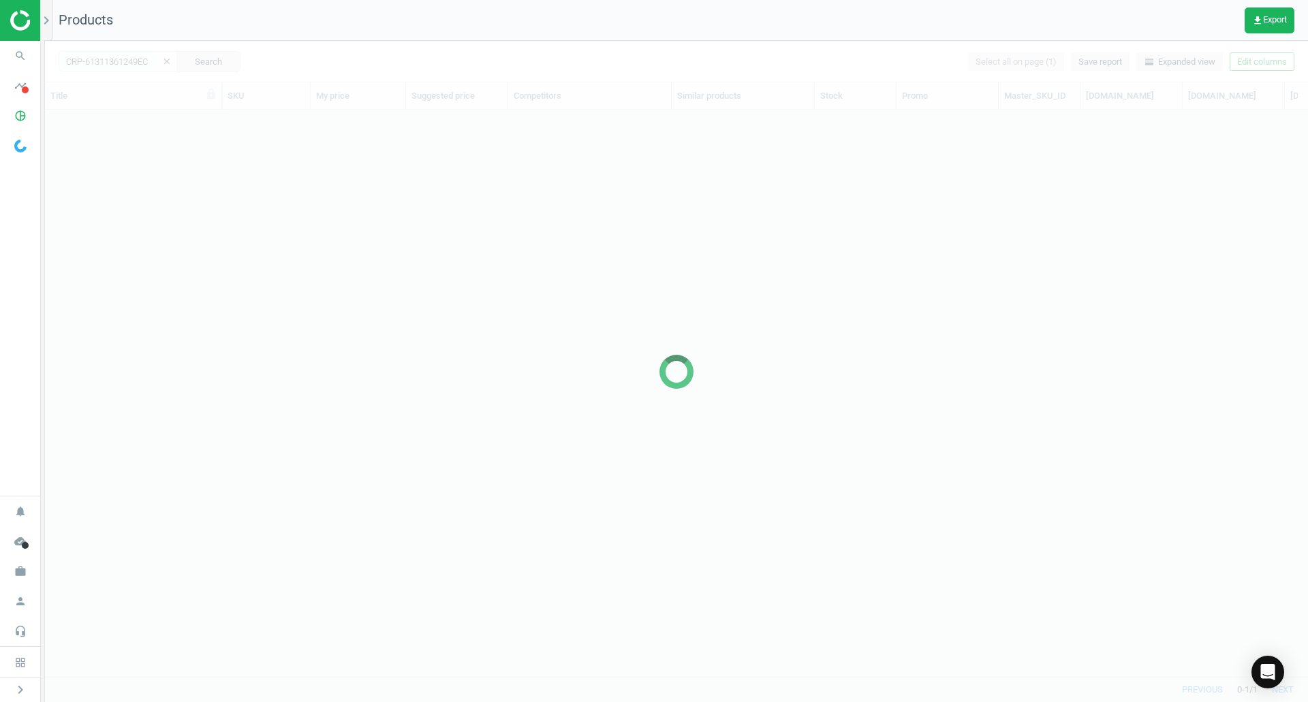
scroll to position [546, 1253]
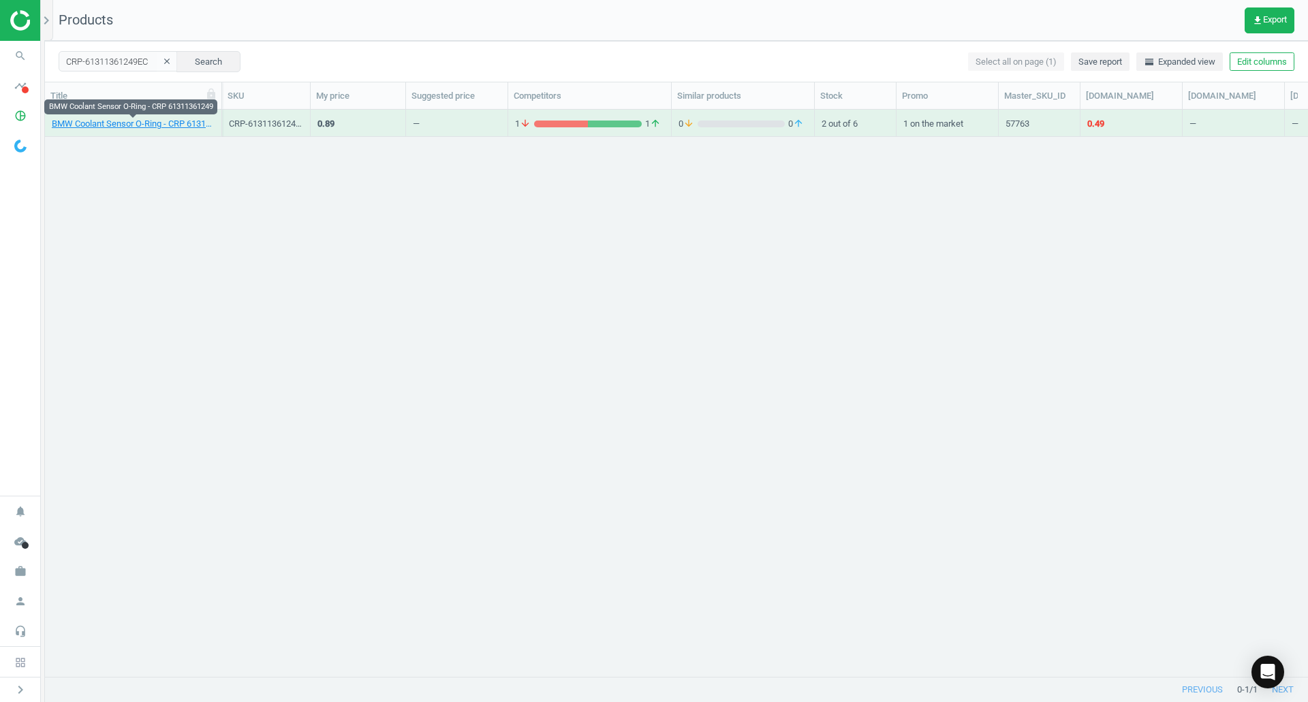
click at [167, 123] on link "BMW Coolant Sensor O-Ring - CRP 61311361249" at bounding box center [133, 124] width 163 height 12
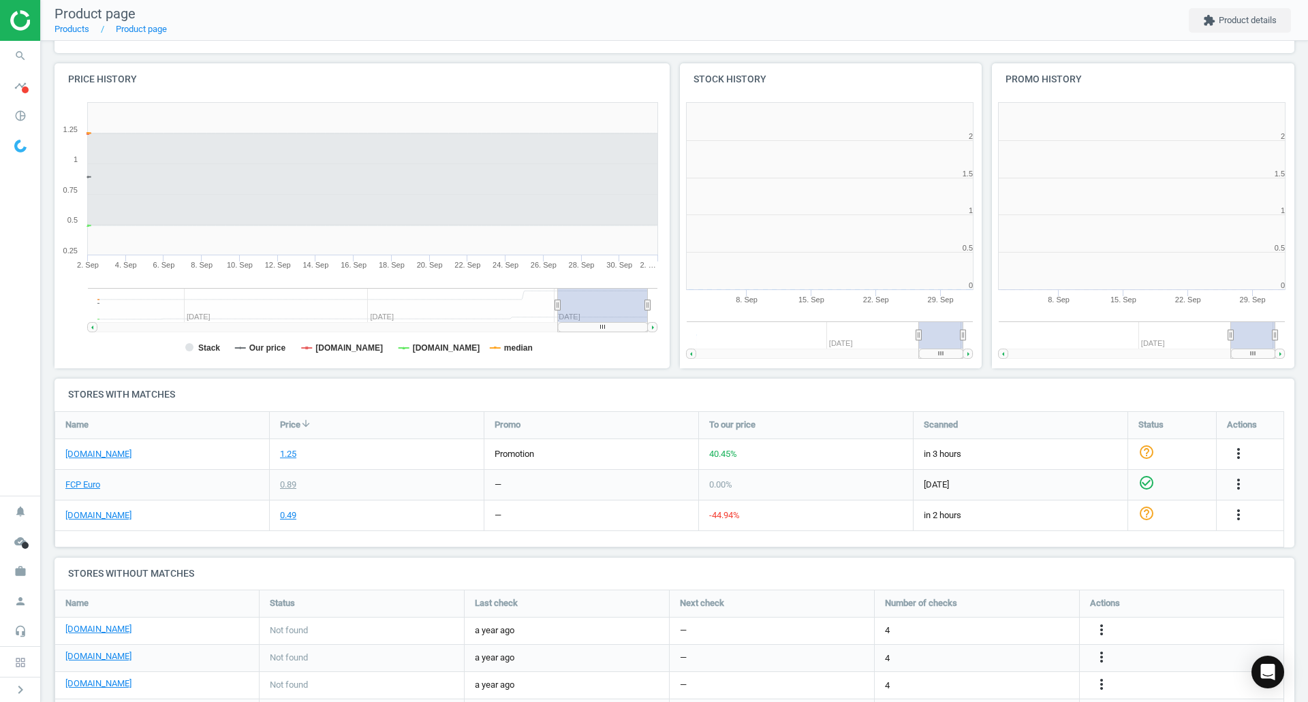
scroll to position [294, 631]
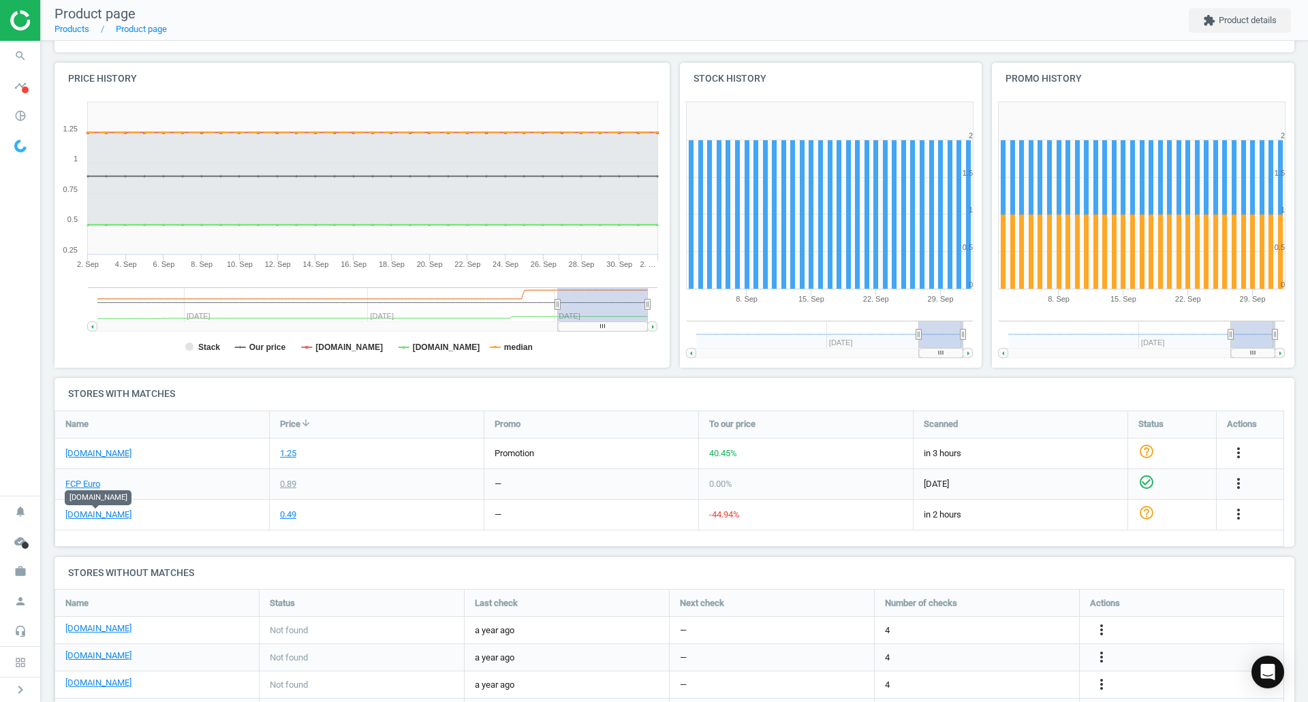
click at [91, 517] on link "[DOMAIN_NAME]" at bounding box center [98, 515] width 66 height 12
click at [83, 486] on link "FCP Euro" at bounding box center [82, 484] width 35 height 12
click at [7, 57] on span "search" at bounding box center [20, 56] width 41 height 30
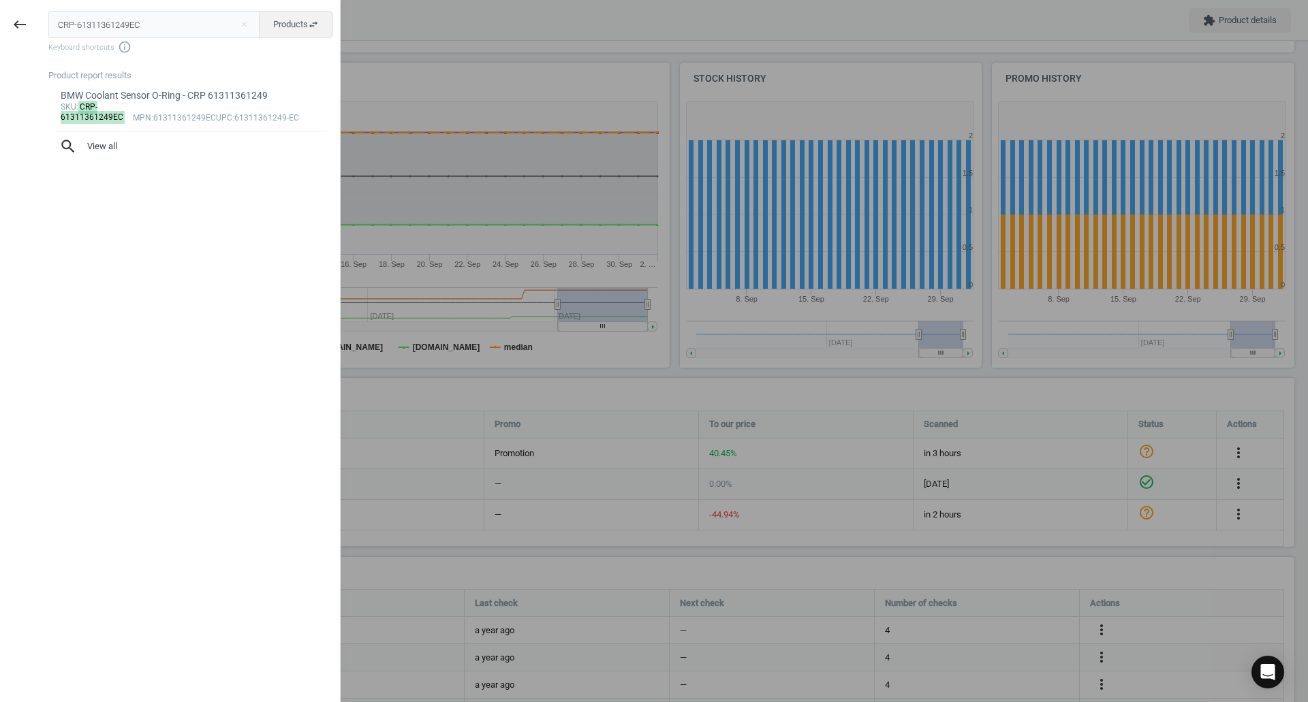
click at [201, 7] on div "CRP-61311361249EC close Products swap_horiz Keyboard shortcuts info_outline Pro…" at bounding box center [190, 353] width 300 height 702
click at [202, 20] on input "CRP-61311361249EC" at bounding box center [154, 24] width 212 height 27
paste input "TO-01033982B"
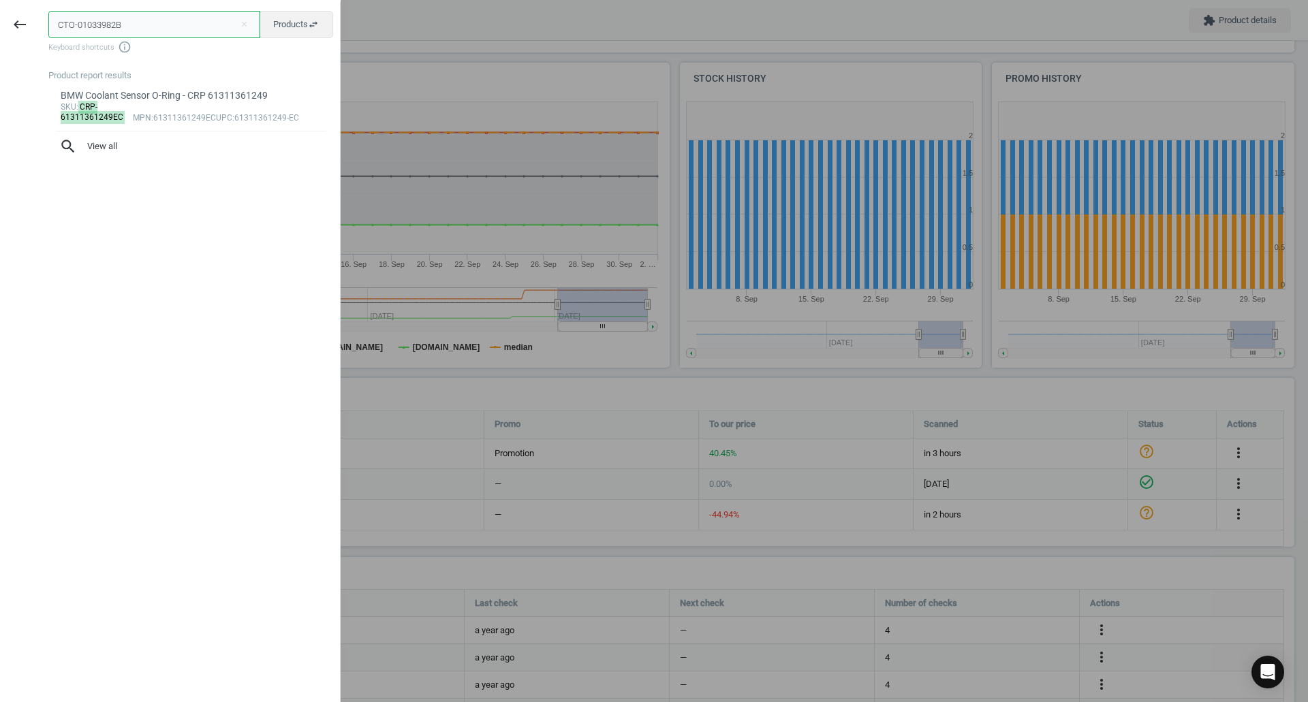
type input "CTO-01033982B"
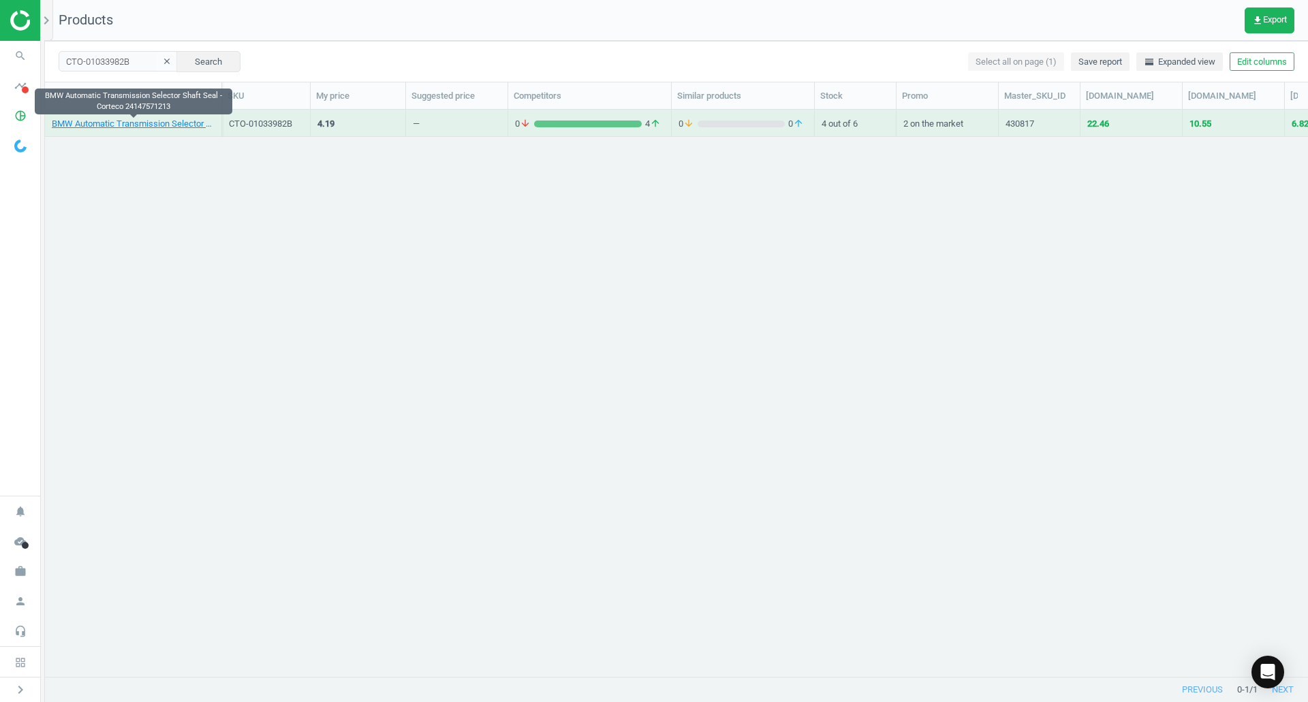
click at [166, 121] on link "BMW Automatic Transmission Selector Shaft Seal - Corteco 24147571213" at bounding box center [133, 124] width 163 height 12
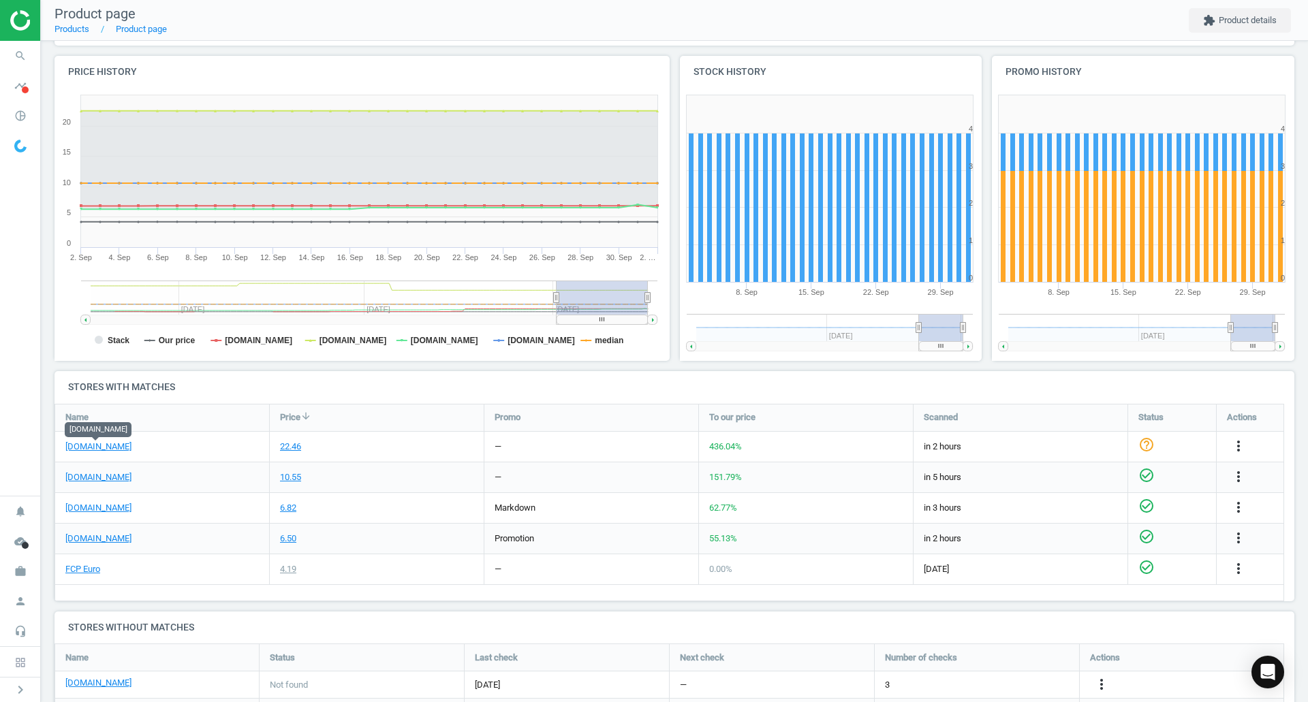
click at [109, 450] on link "[DOMAIN_NAME]" at bounding box center [98, 447] width 66 height 12
click at [80, 567] on link "FCP Euro" at bounding box center [82, 569] width 35 height 12
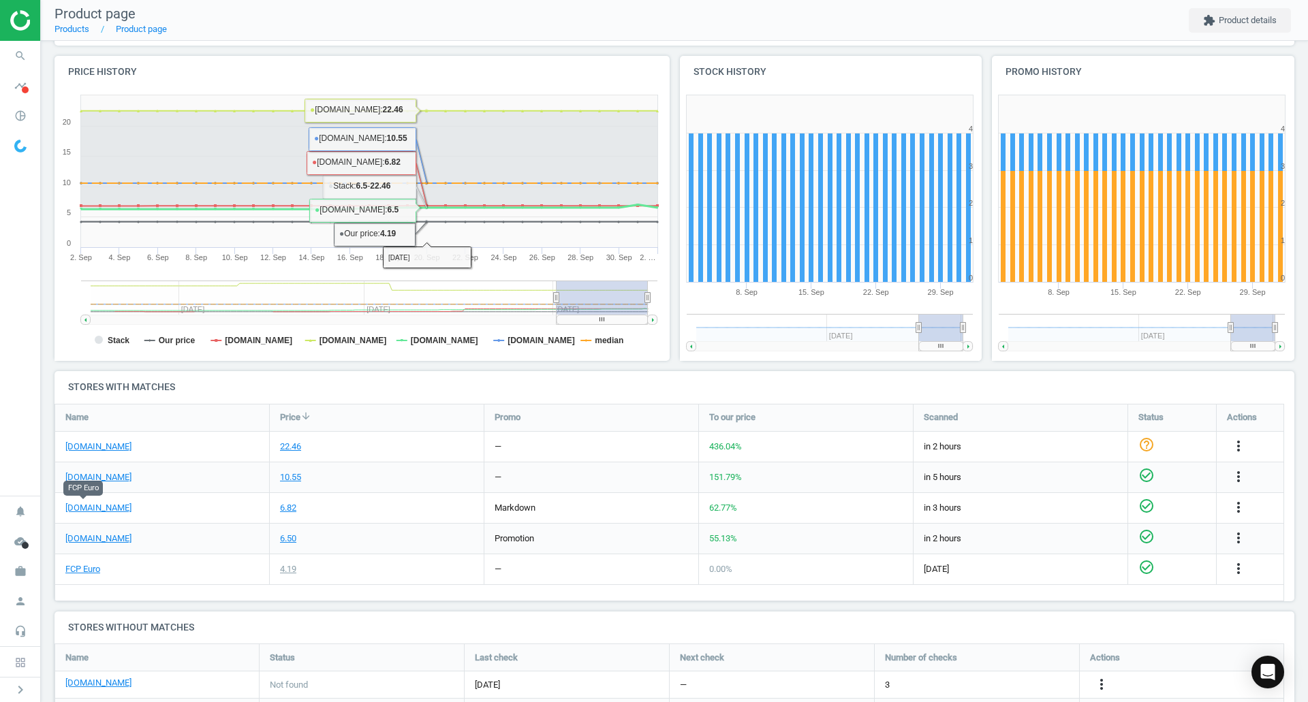
scroll to position [206, 0]
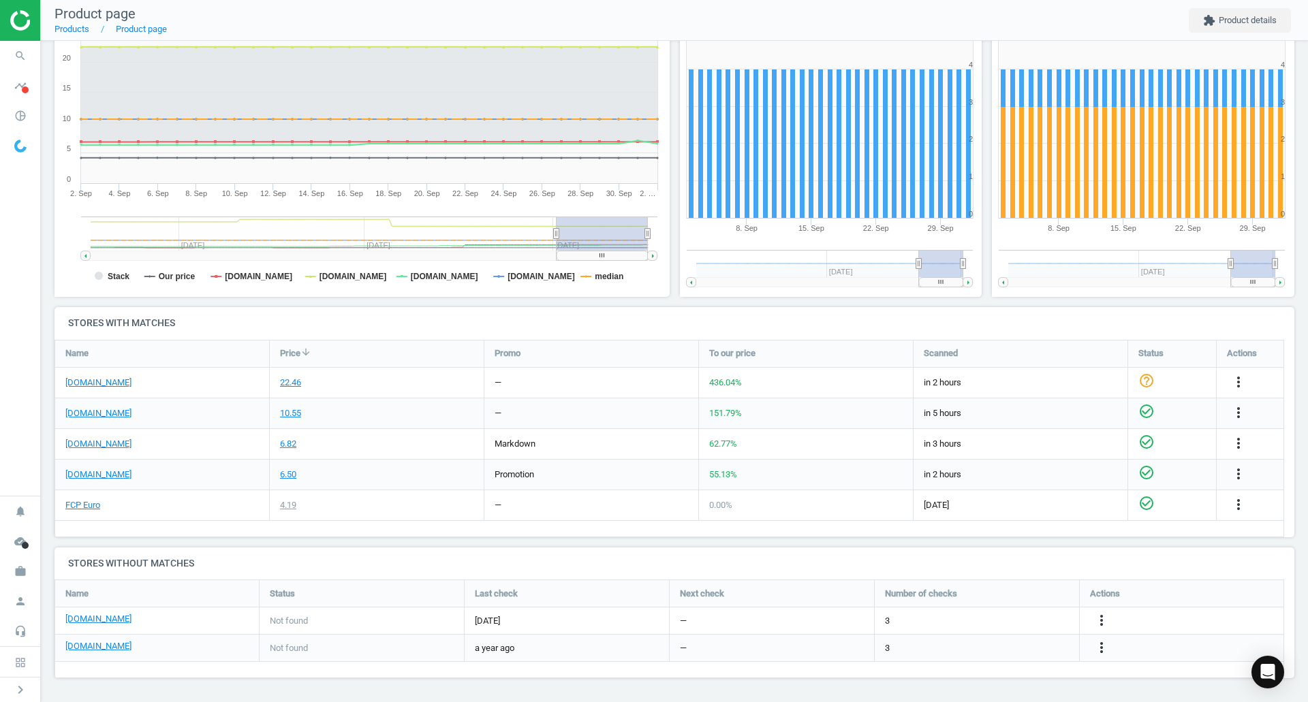
click at [1233, 382] on icon "more_vert" at bounding box center [1238, 382] width 16 height 16
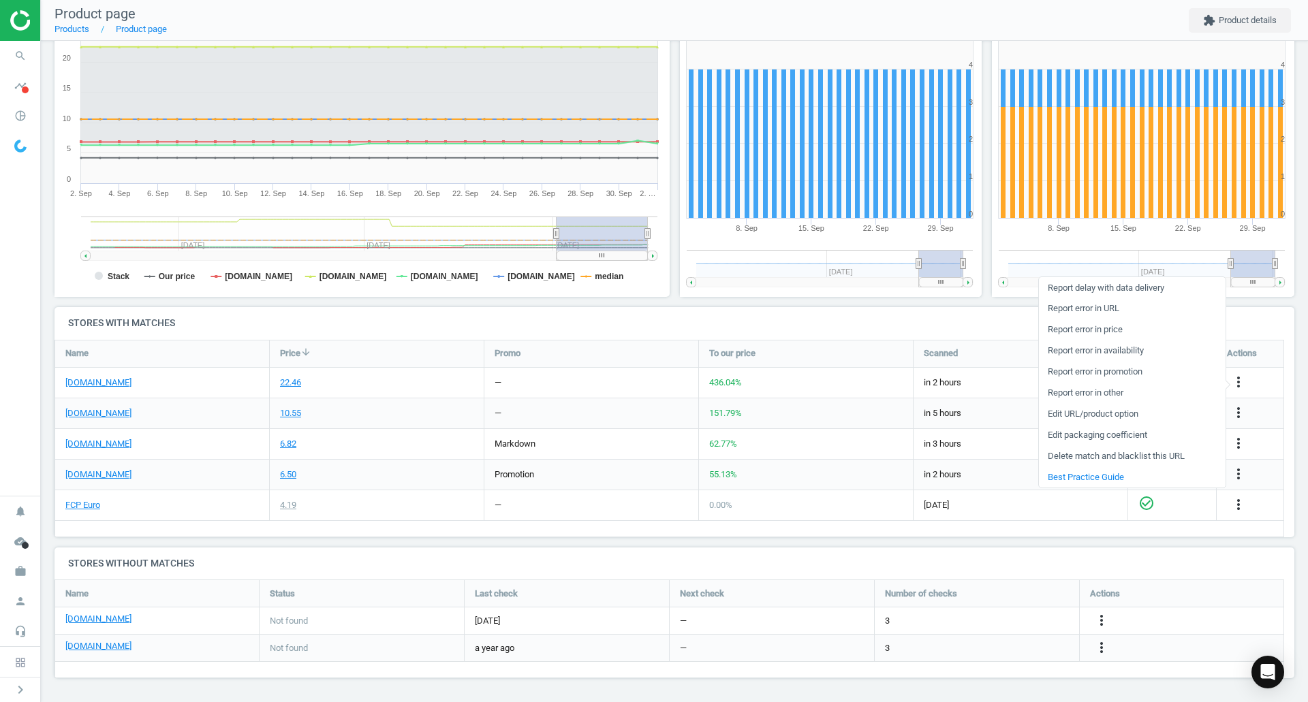
click at [1093, 311] on link "Report error in URL" at bounding box center [1132, 308] width 187 height 21
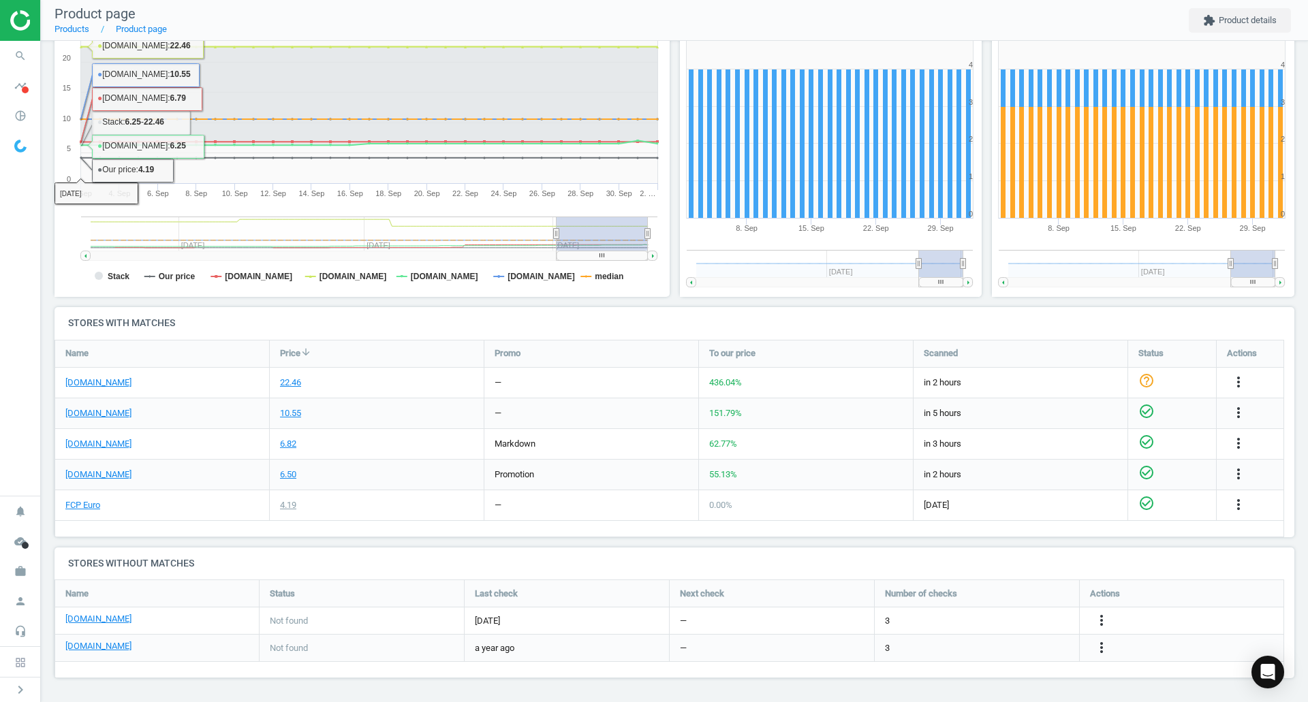
click at [27, 50] on icon "search" at bounding box center [20, 56] width 26 height 26
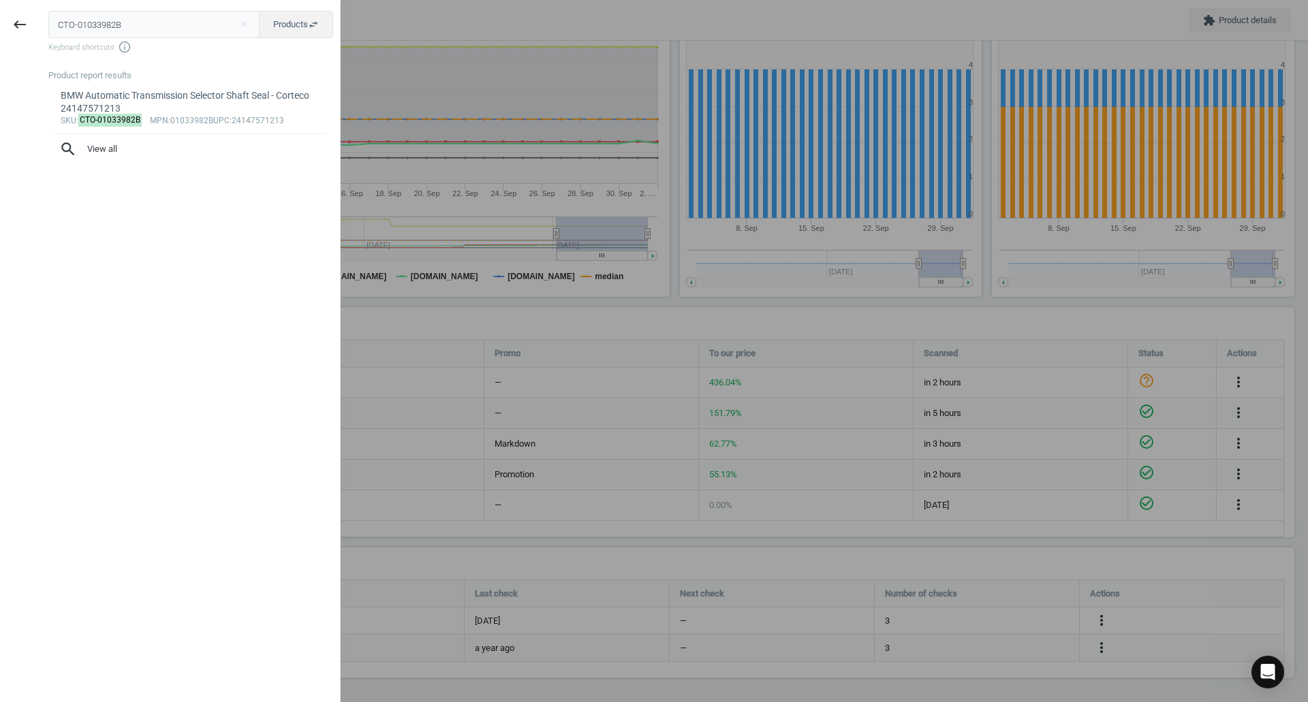
click at [111, 22] on input "CTO-01033982B" at bounding box center [154, 24] width 212 height 27
type input "CTO-01037090B"
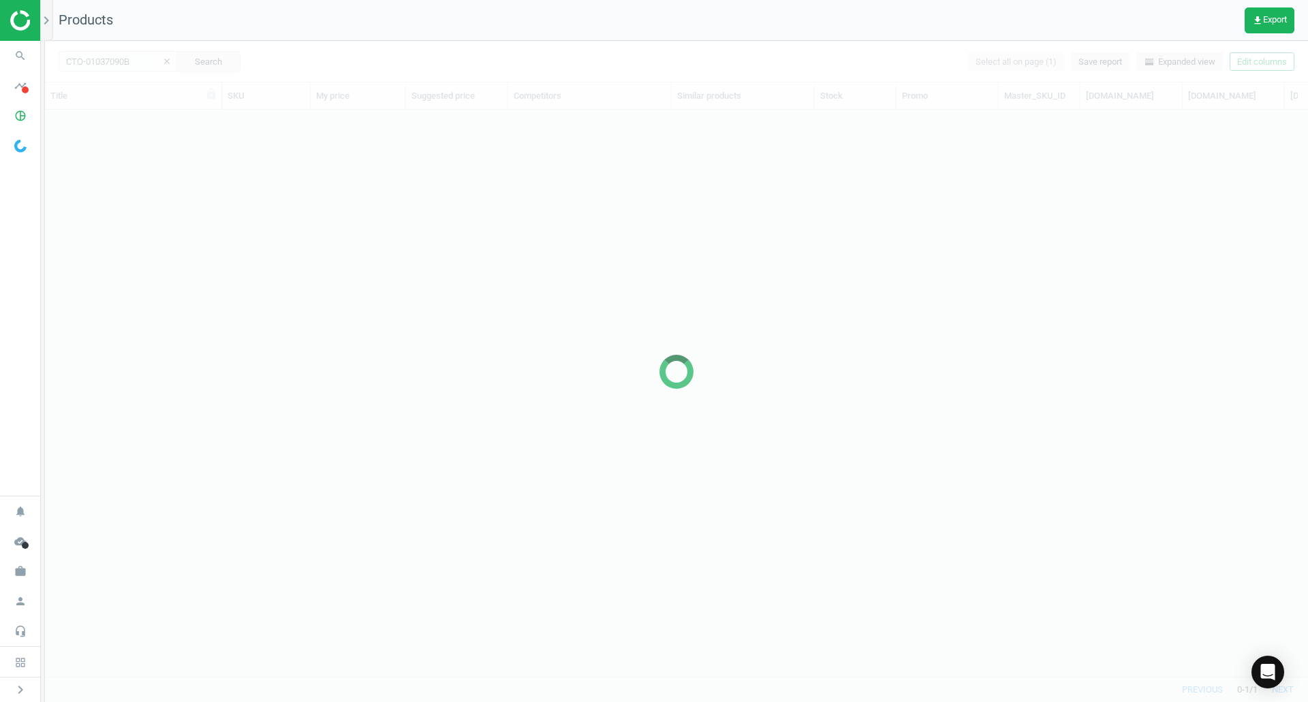
scroll to position [546, 1253]
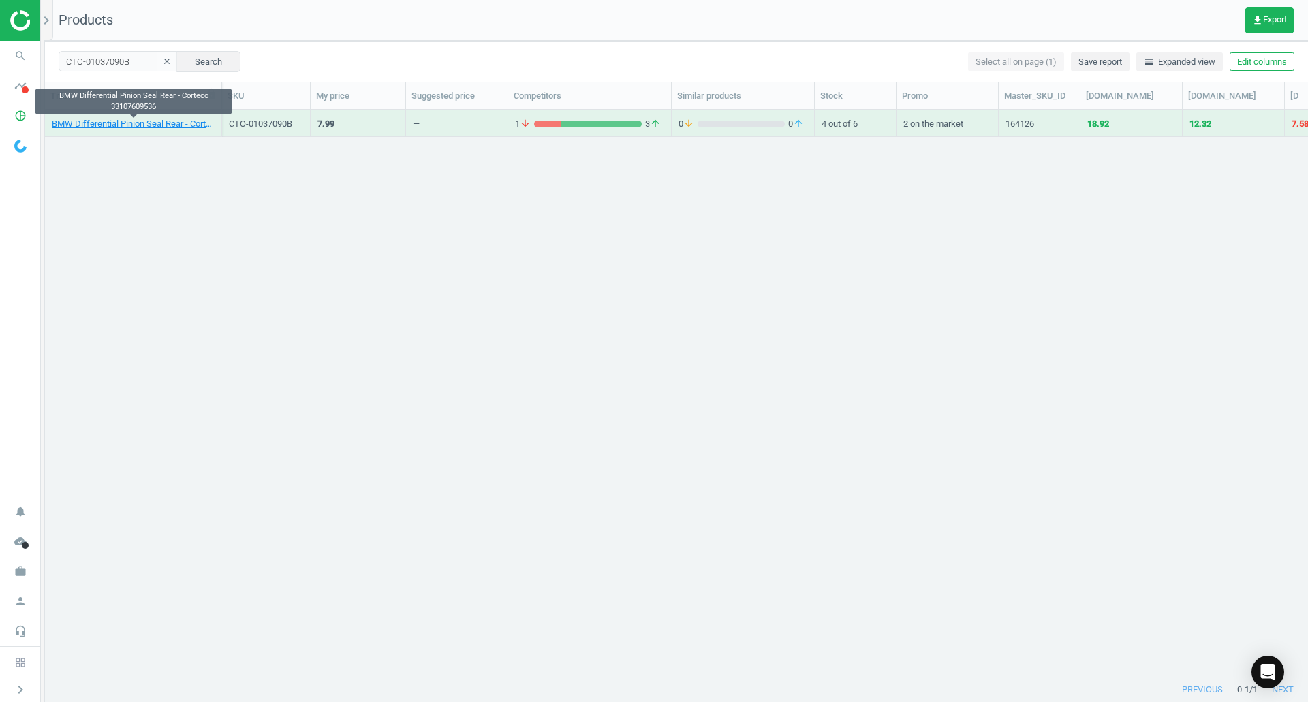
click at [164, 121] on link "BMW Differential Pinion Seal Rear - Corteco 33107609536" at bounding box center [133, 124] width 163 height 12
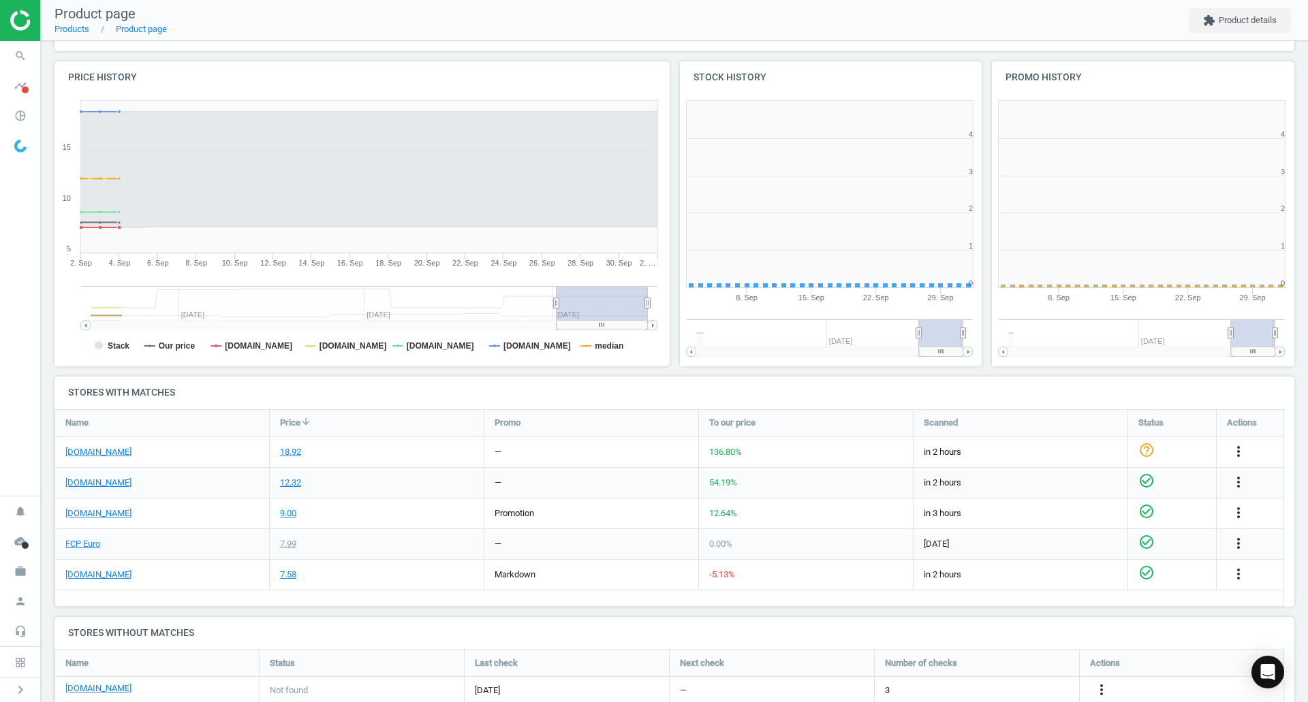
scroll to position [294, 321]
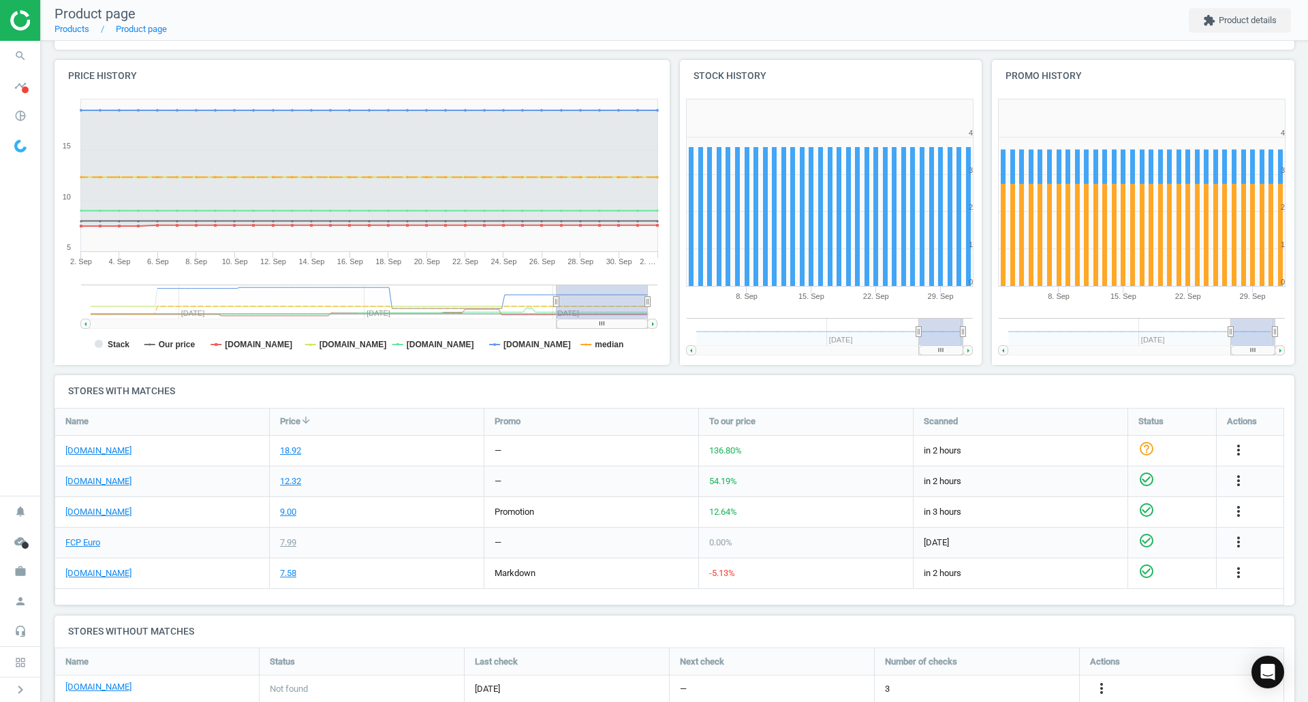
click at [123, 448] on link "[DOMAIN_NAME]" at bounding box center [98, 451] width 66 height 12
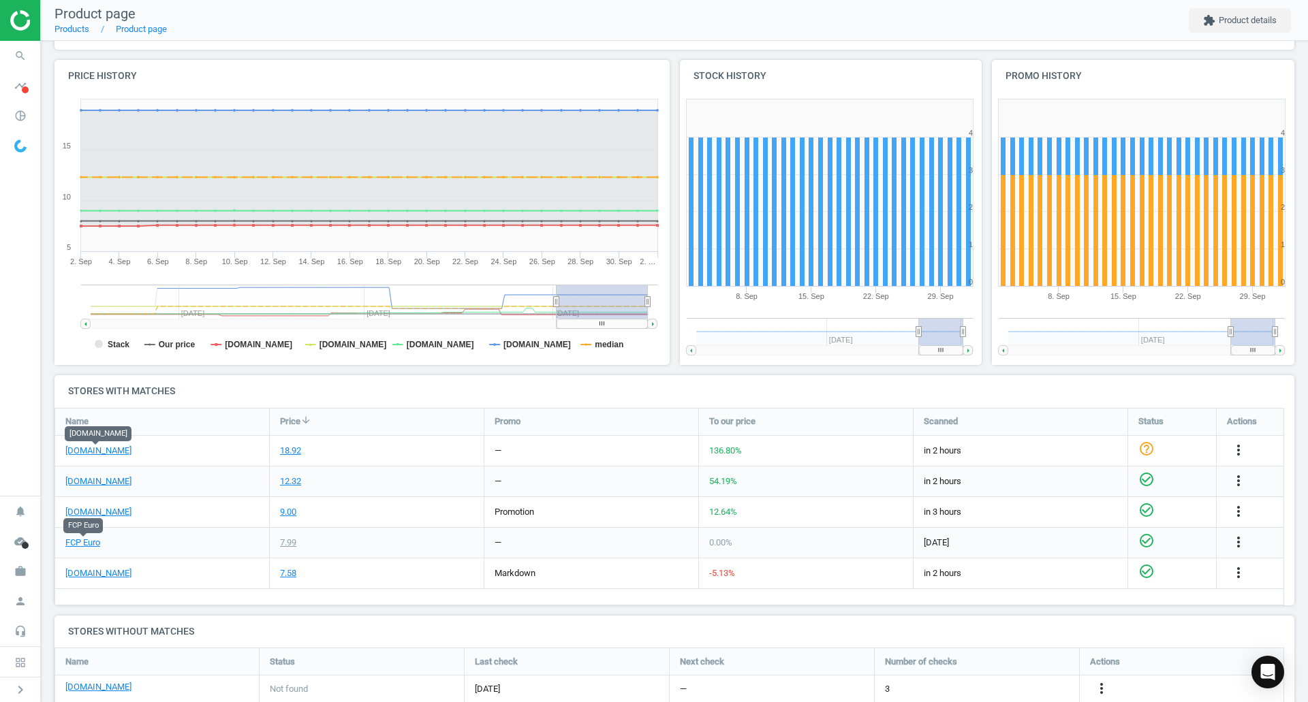
click at [81, 546] on link "FCP Euro" at bounding box center [82, 543] width 35 height 12
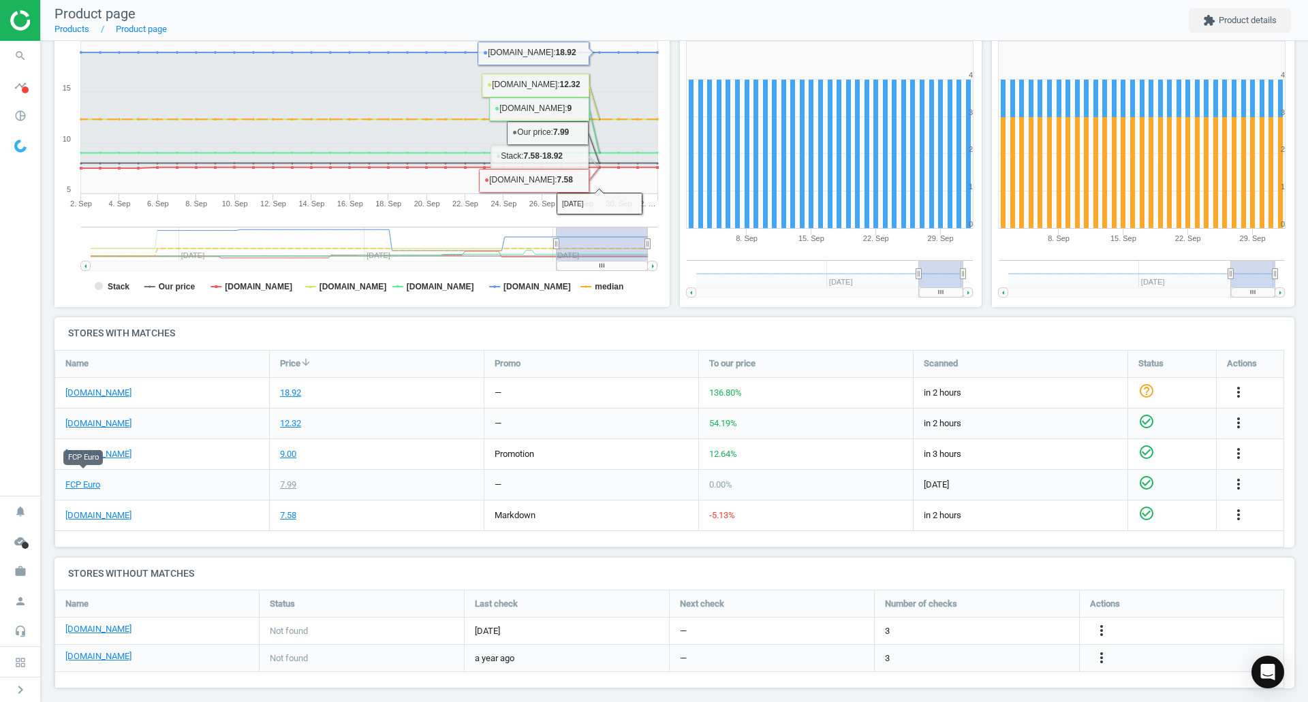
scroll to position [206, 0]
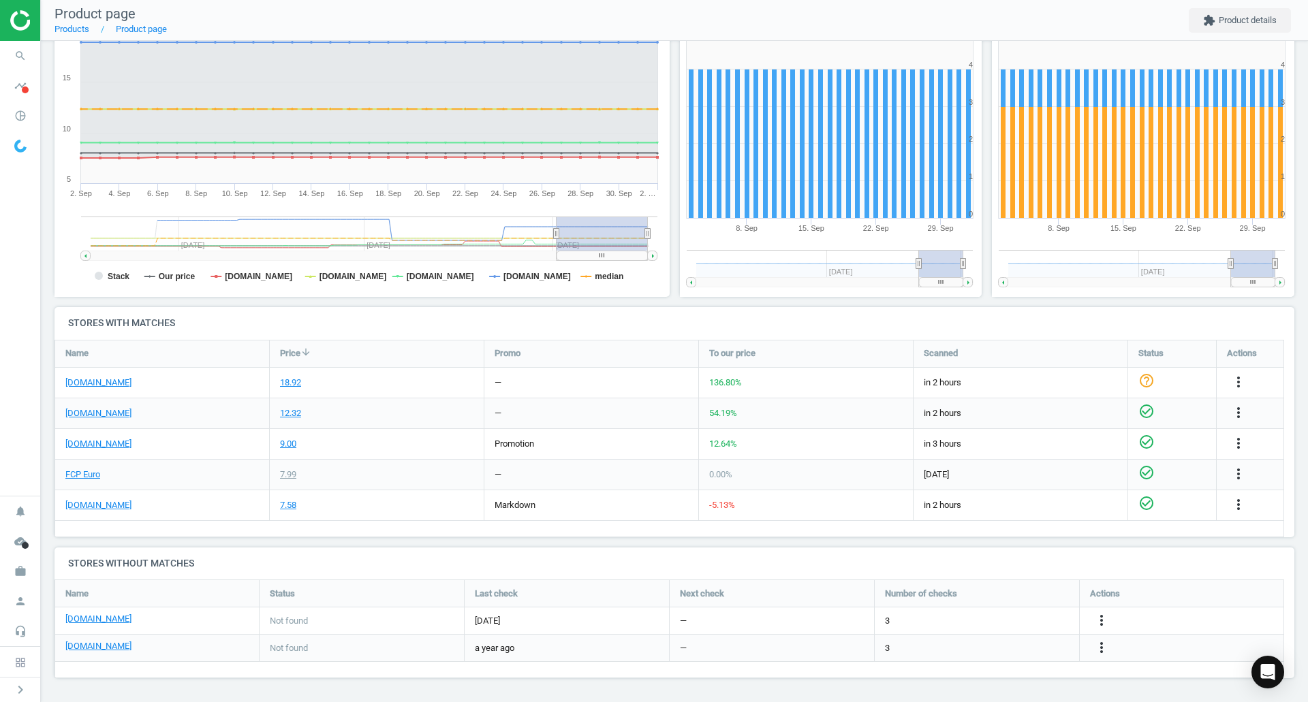
click at [1241, 384] on icon "more_vert" at bounding box center [1238, 382] width 16 height 16
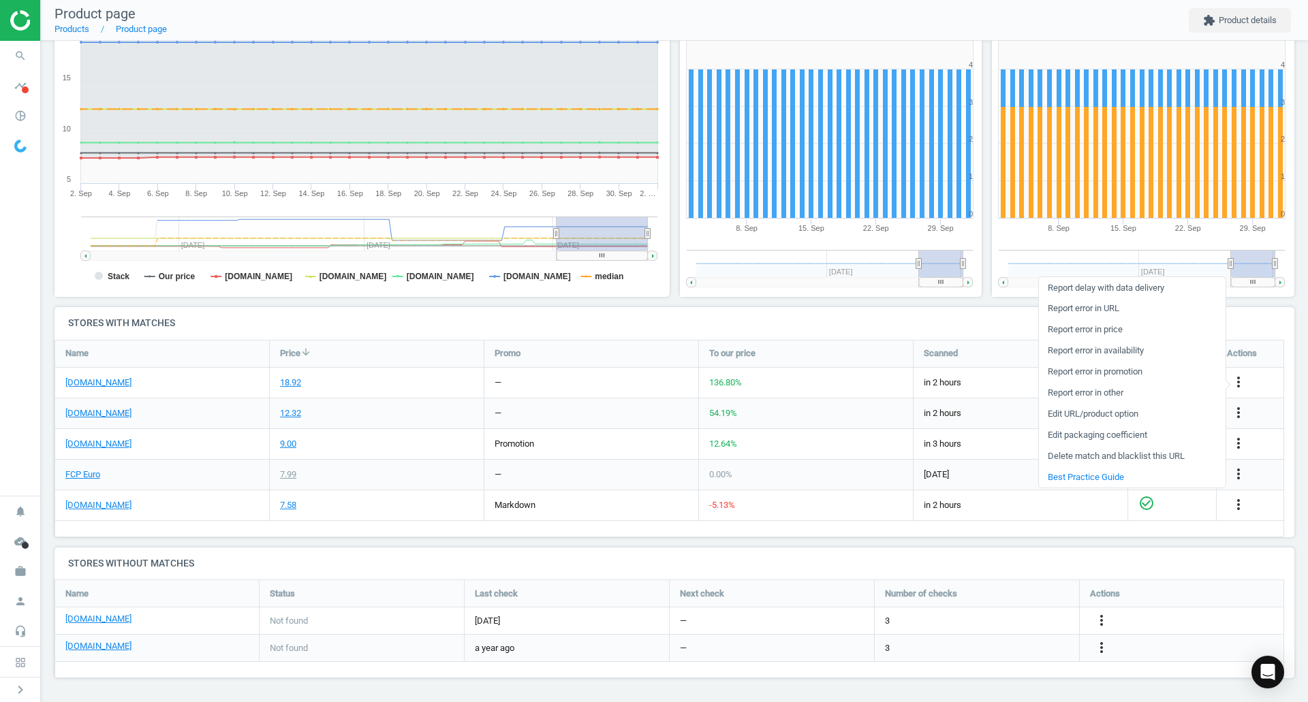
click at [1073, 306] on link "Report error in URL" at bounding box center [1132, 308] width 187 height 21
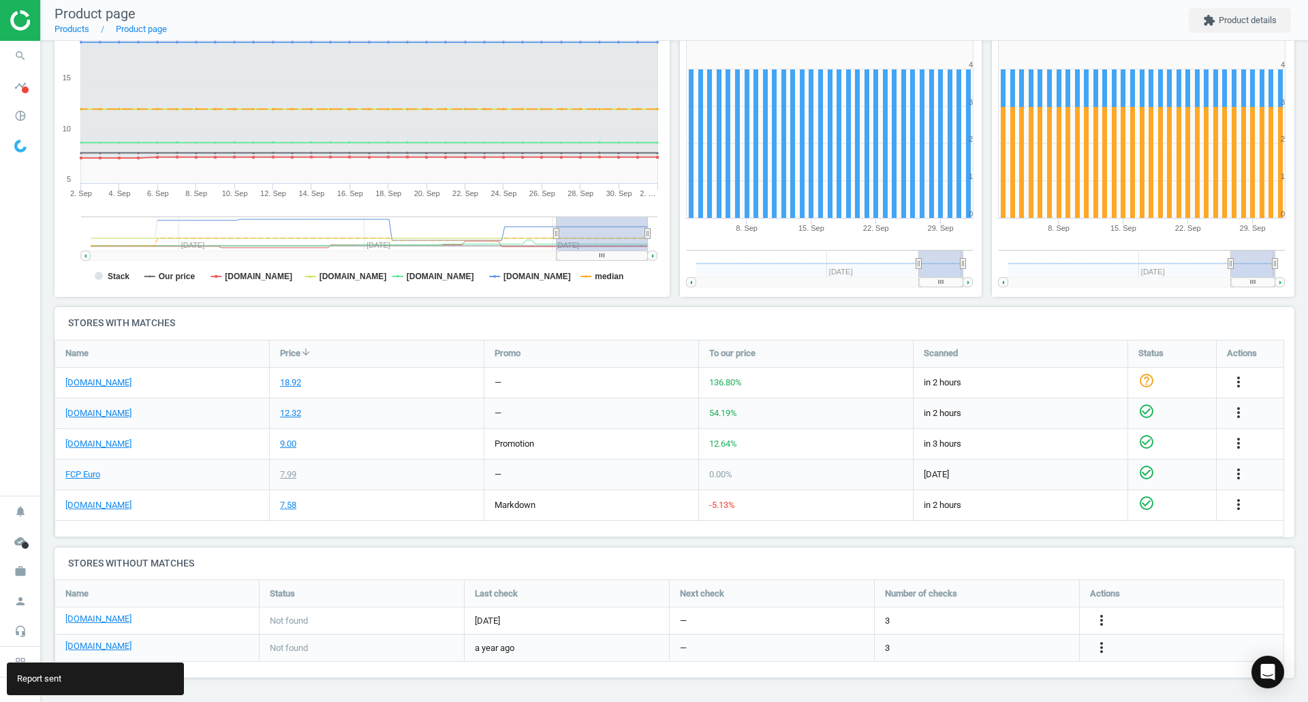
click at [12, 59] on icon "search" at bounding box center [20, 56] width 26 height 26
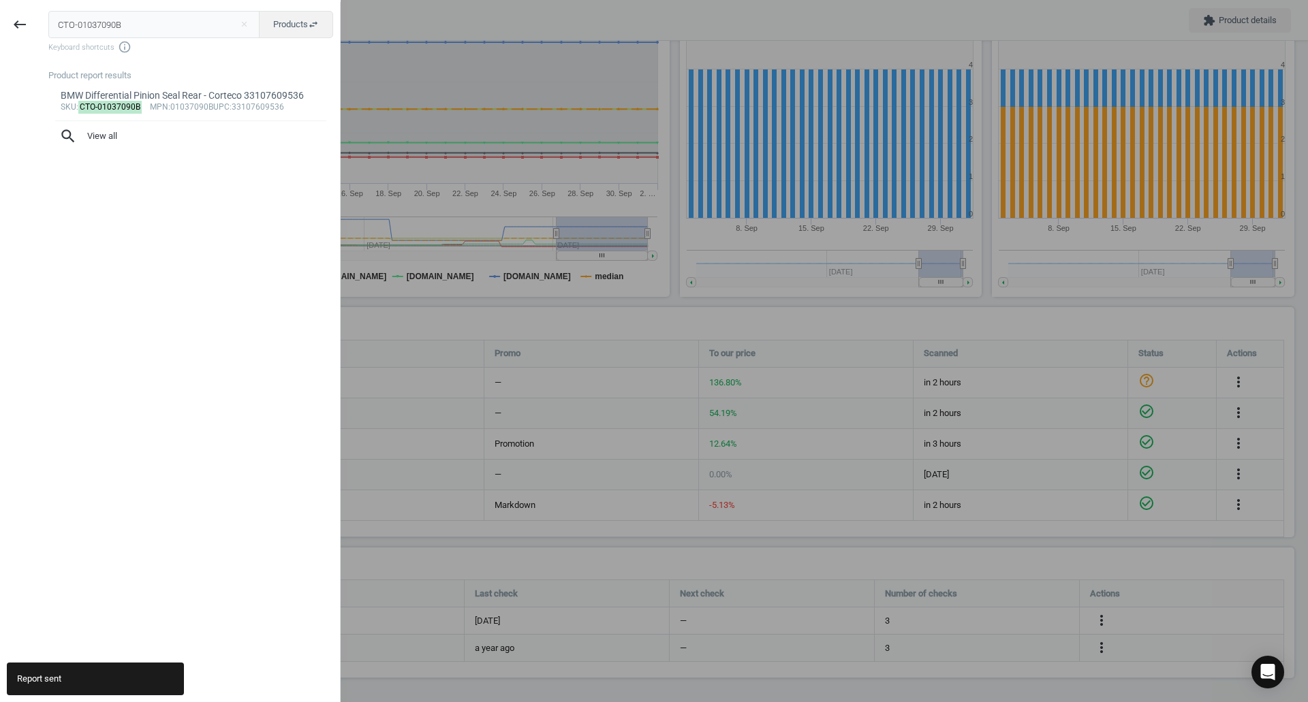
click at [110, 15] on input "CTO-01037090B" at bounding box center [154, 24] width 212 height 27
type input "DEN-4711545"
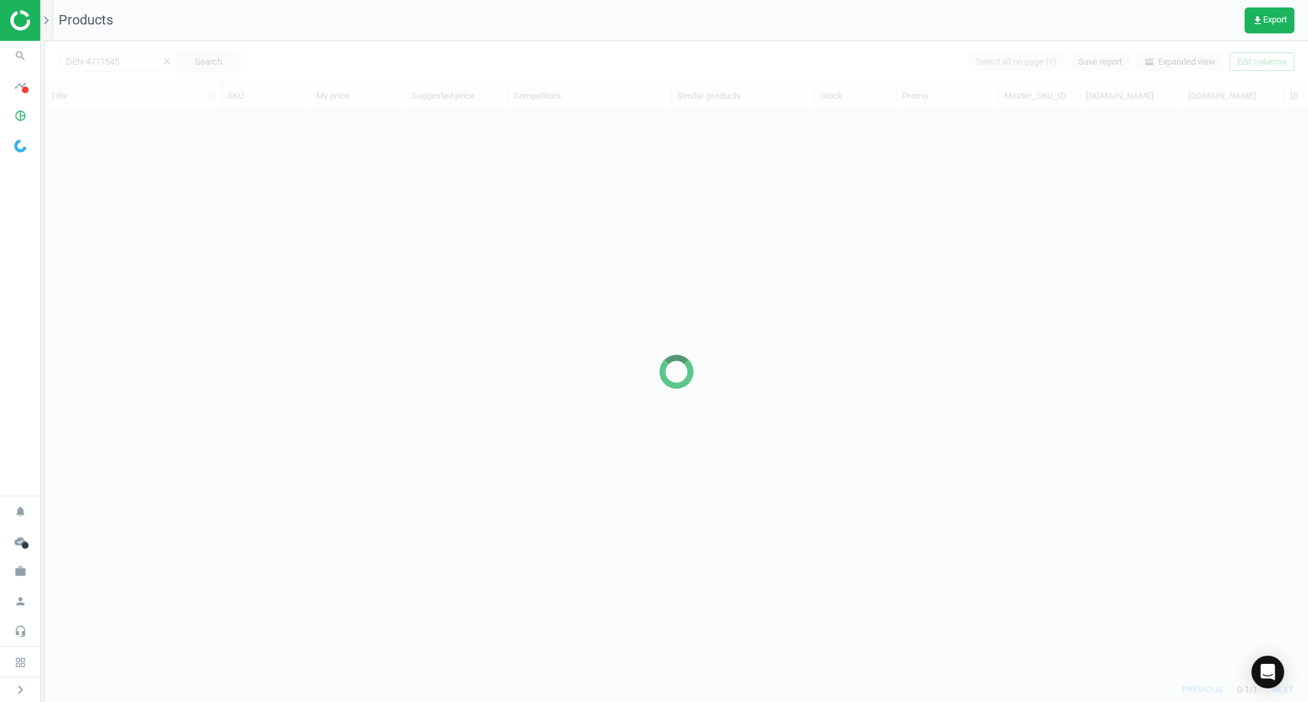
scroll to position [546, 1253]
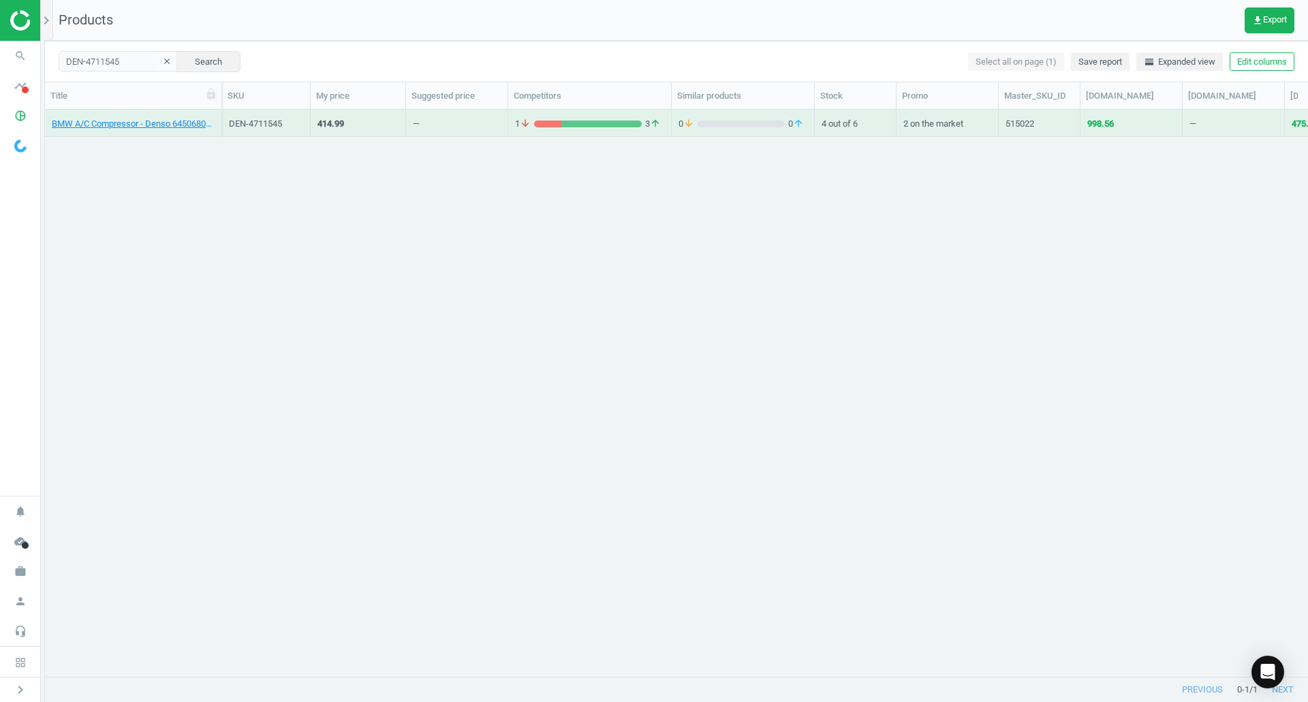
click at [191, 130] on div "BMW A/C Compressor - Denso 64506805025" at bounding box center [133, 126] width 163 height 17
click at [187, 125] on link "BMW A/C Compressor - Denso 64506805025" at bounding box center [133, 124] width 163 height 12
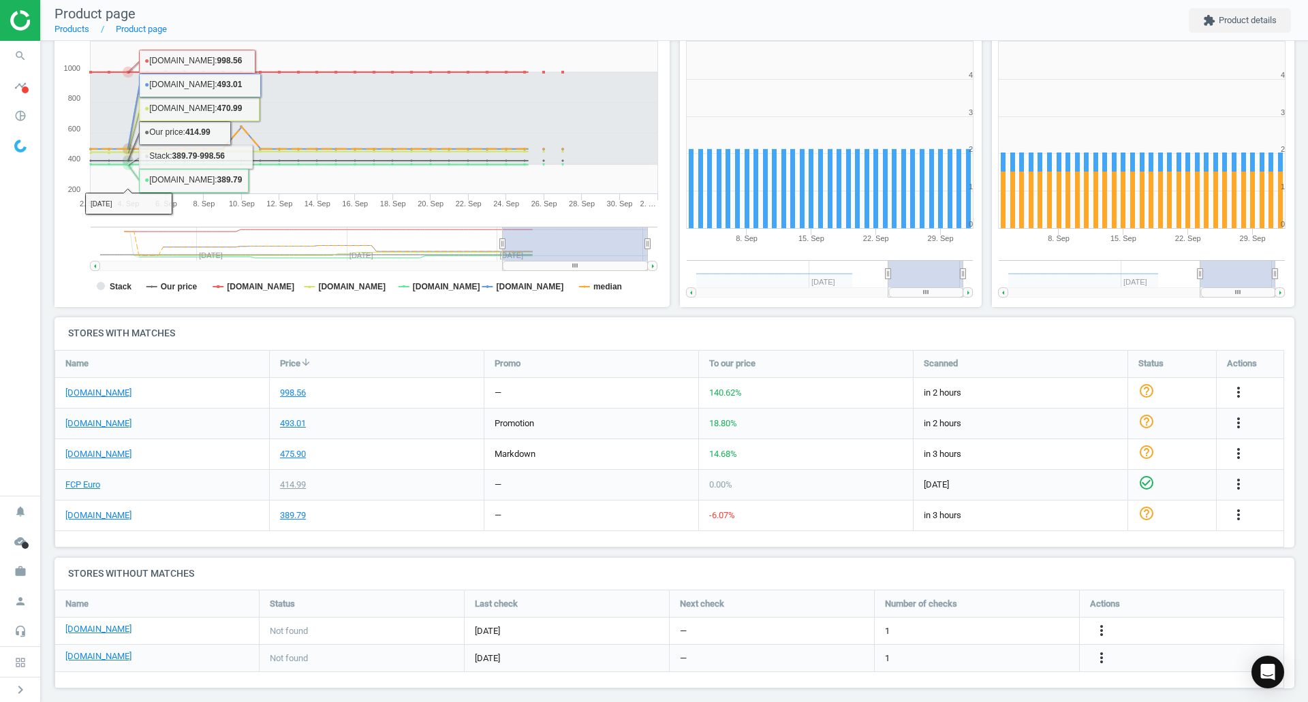
scroll to position [204, 0]
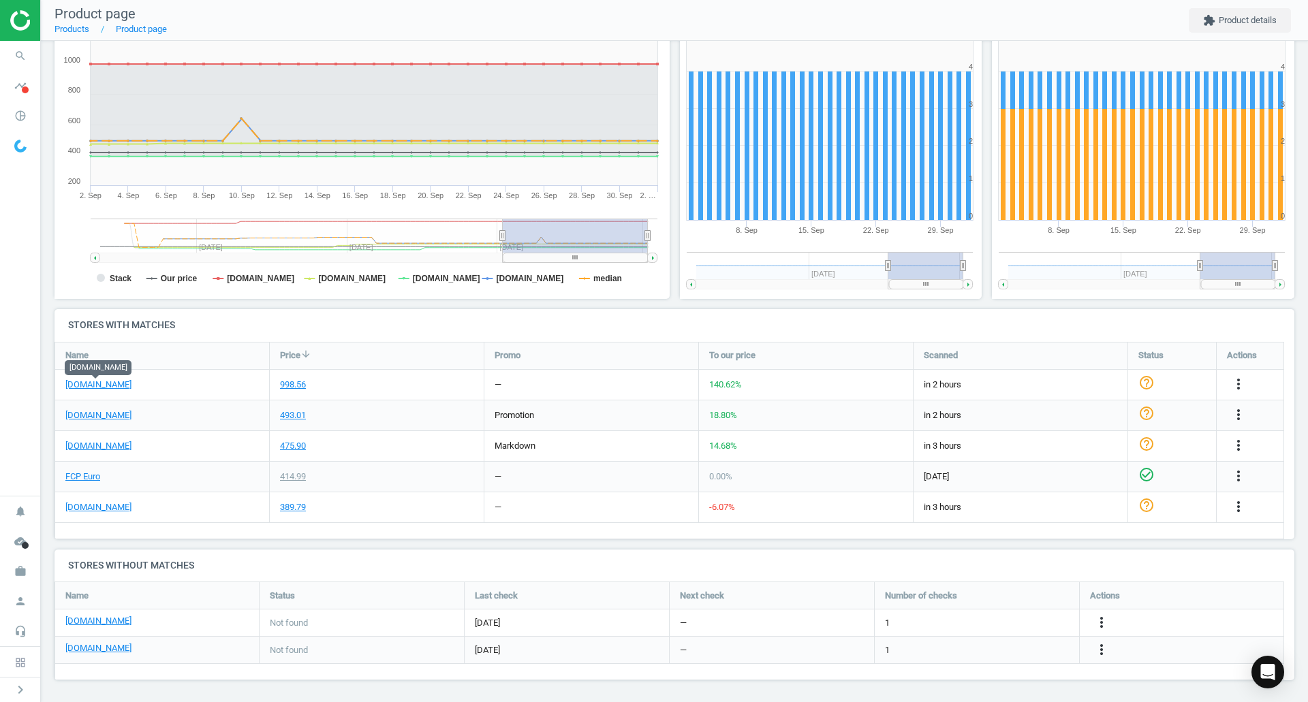
click at [124, 389] on link "[DOMAIN_NAME]" at bounding box center [98, 385] width 66 height 12
click at [94, 478] on link "FCP Euro" at bounding box center [82, 477] width 35 height 12
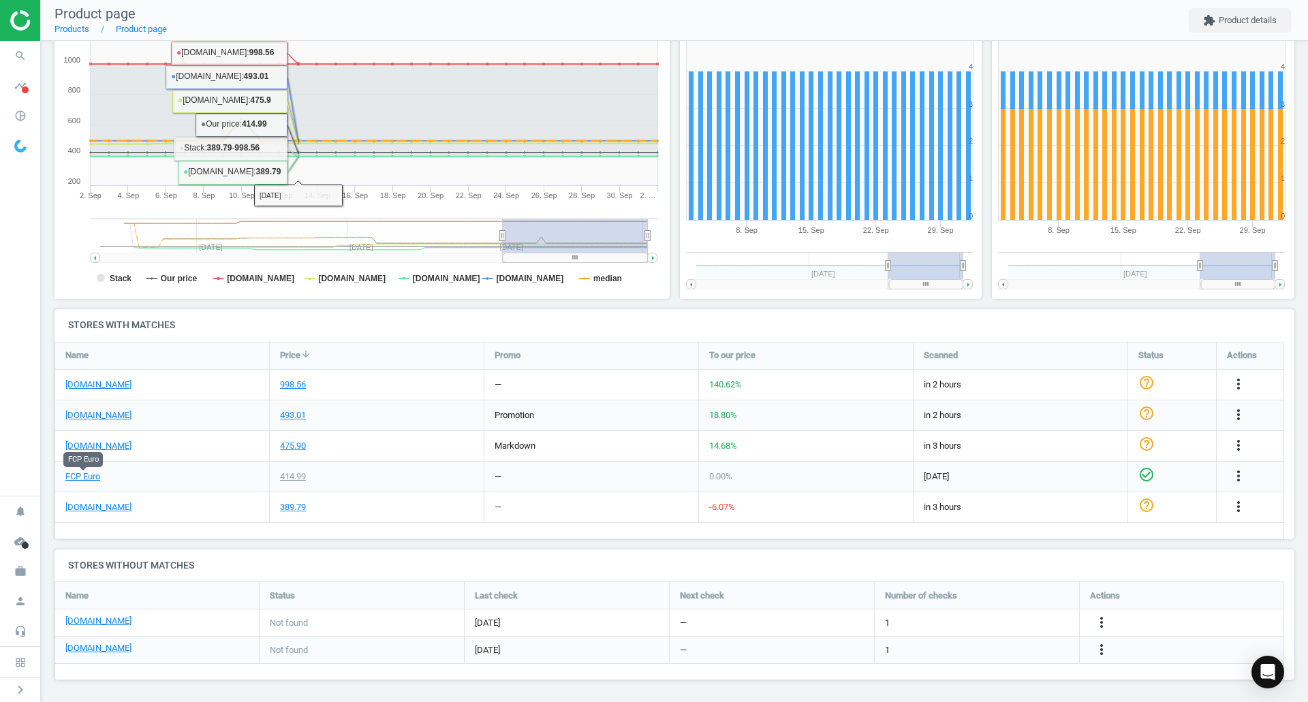
scroll to position [206, 0]
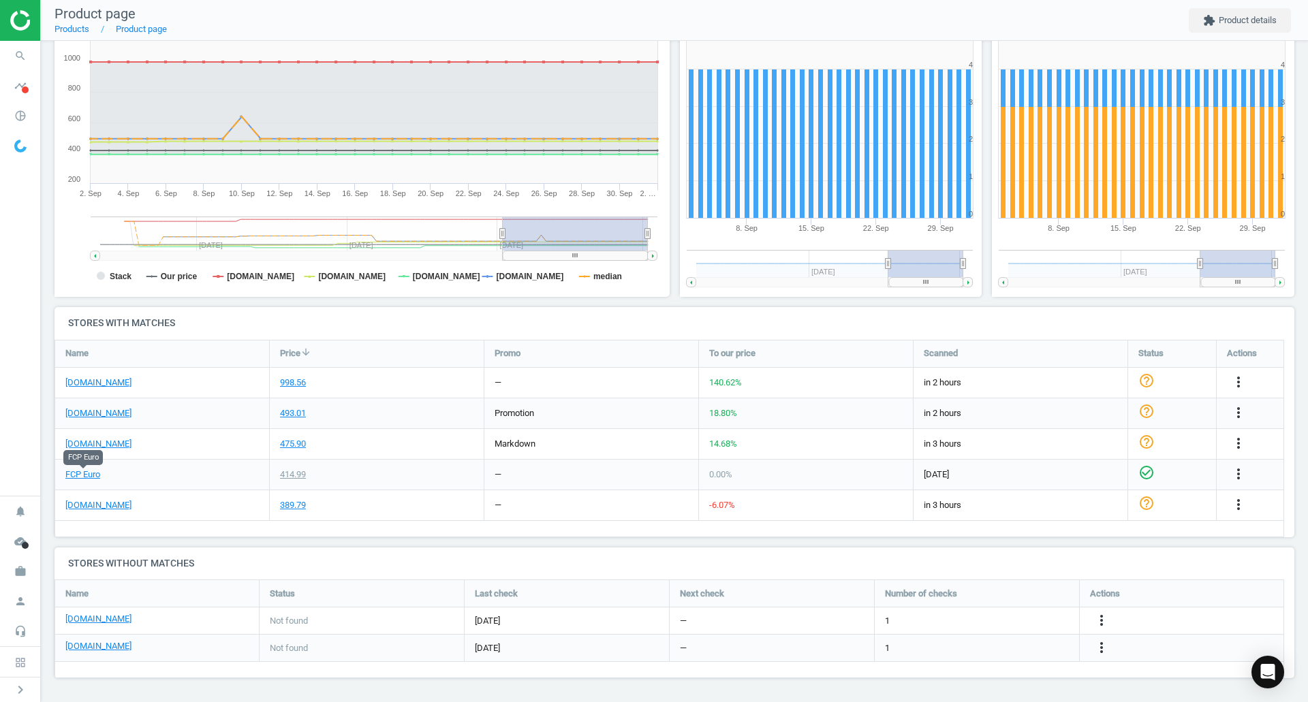
click at [1239, 374] on icon "more_vert" at bounding box center [1238, 382] width 16 height 16
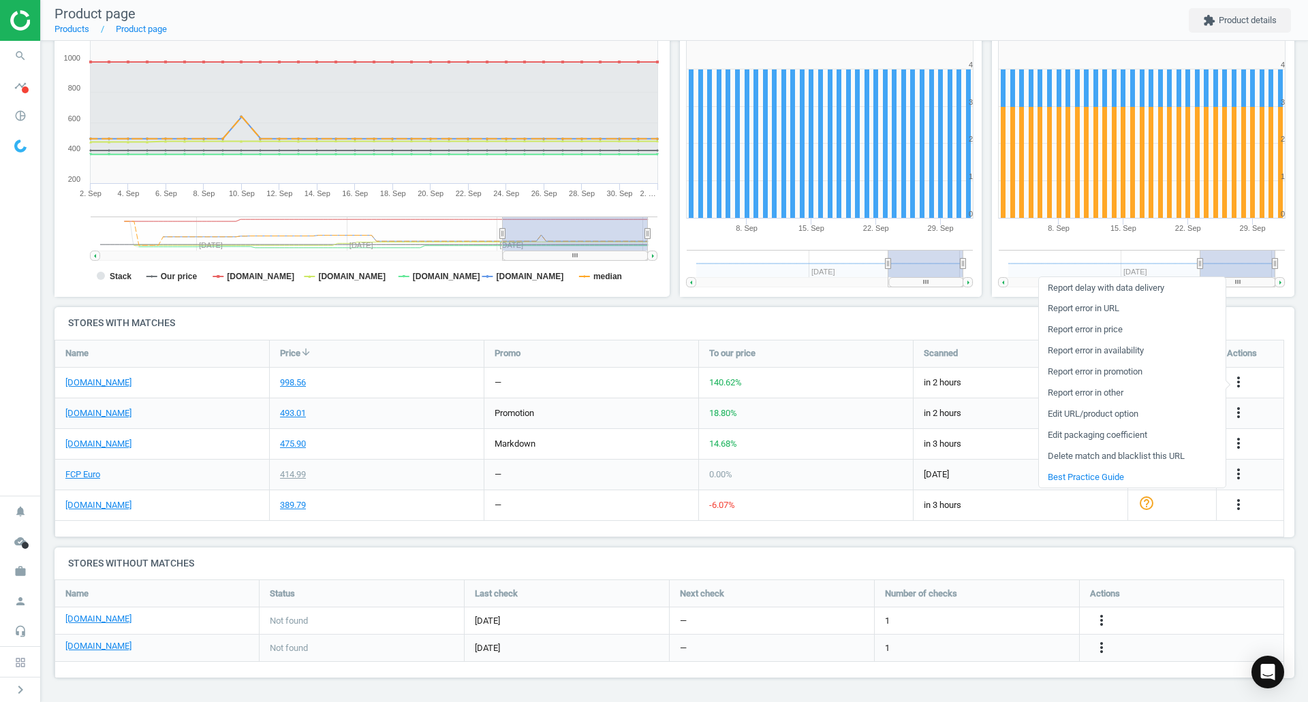
click at [1088, 416] on link "Edit URL/product option" at bounding box center [1132, 414] width 187 height 21
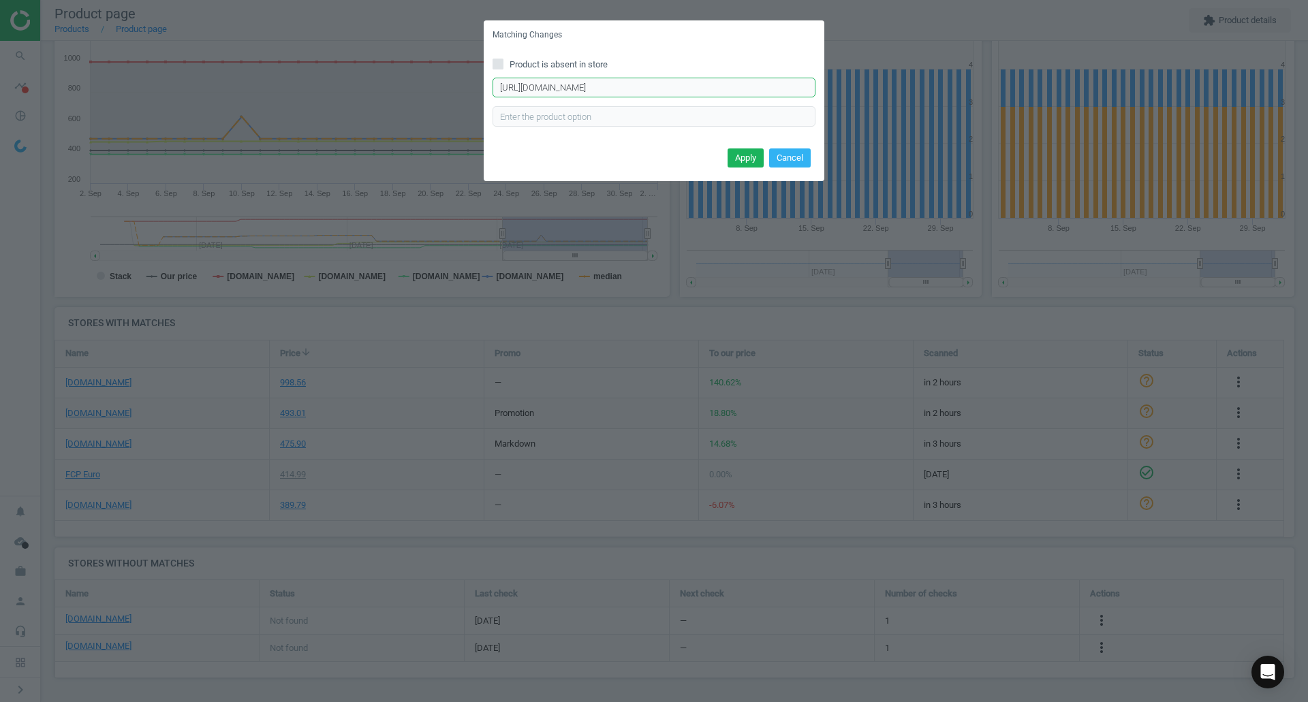
click at [785, 84] on input "[URL][DOMAIN_NAME]" at bounding box center [654, 88] width 323 height 20
click at [781, 86] on input "[URL][DOMAIN_NAME]" at bounding box center [654, 88] width 323 height 20
click at [781, 87] on input "[URL][DOMAIN_NAME]" at bounding box center [654, 88] width 323 height 20
paste input "[URL][DOMAIN_NAME]"
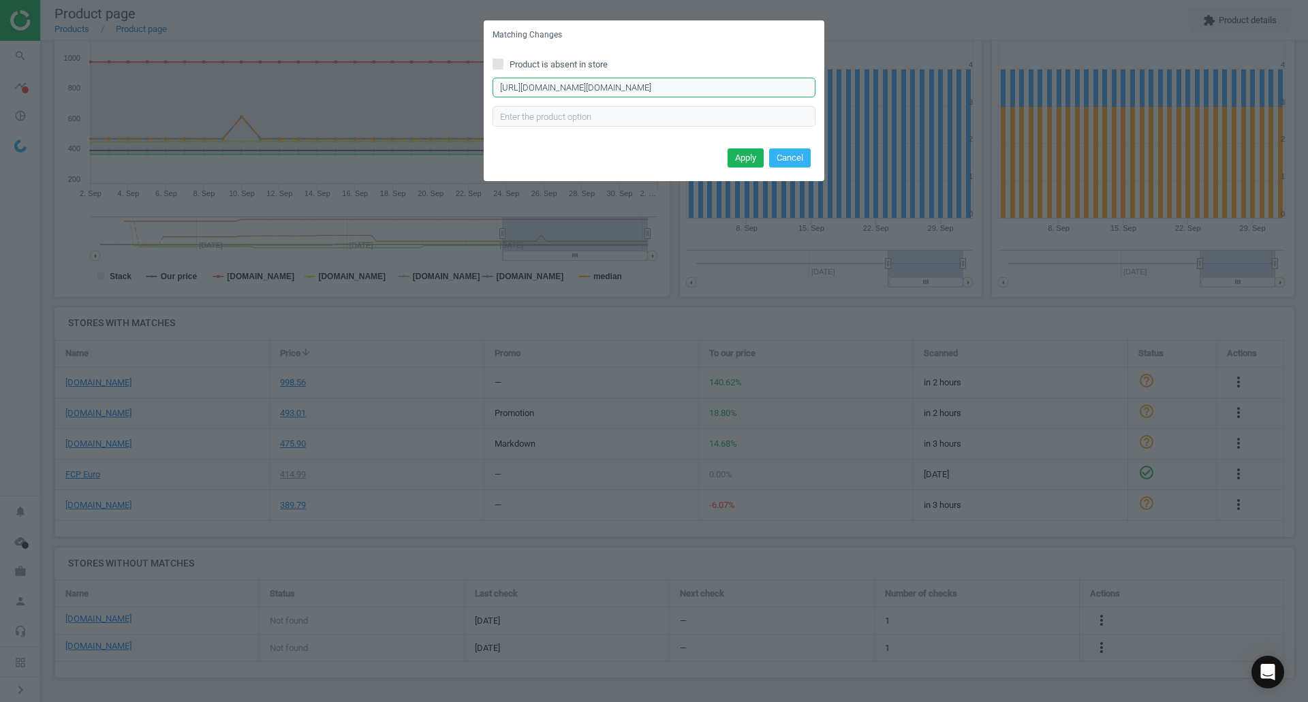
click at [765, 86] on input "[URL][DOMAIN_NAME][DOMAIN_NAME]" at bounding box center [654, 88] width 323 height 20
drag, startPoint x: 765, startPoint y: 86, endPoint x: 758, endPoint y: 89, distance: 7.6
click at [758, 89] on input "[URL][DOMAIN_NAME][DOMAIN_NAME]" at bounding box center [654, 88] width 323 height 20
paste input "text"
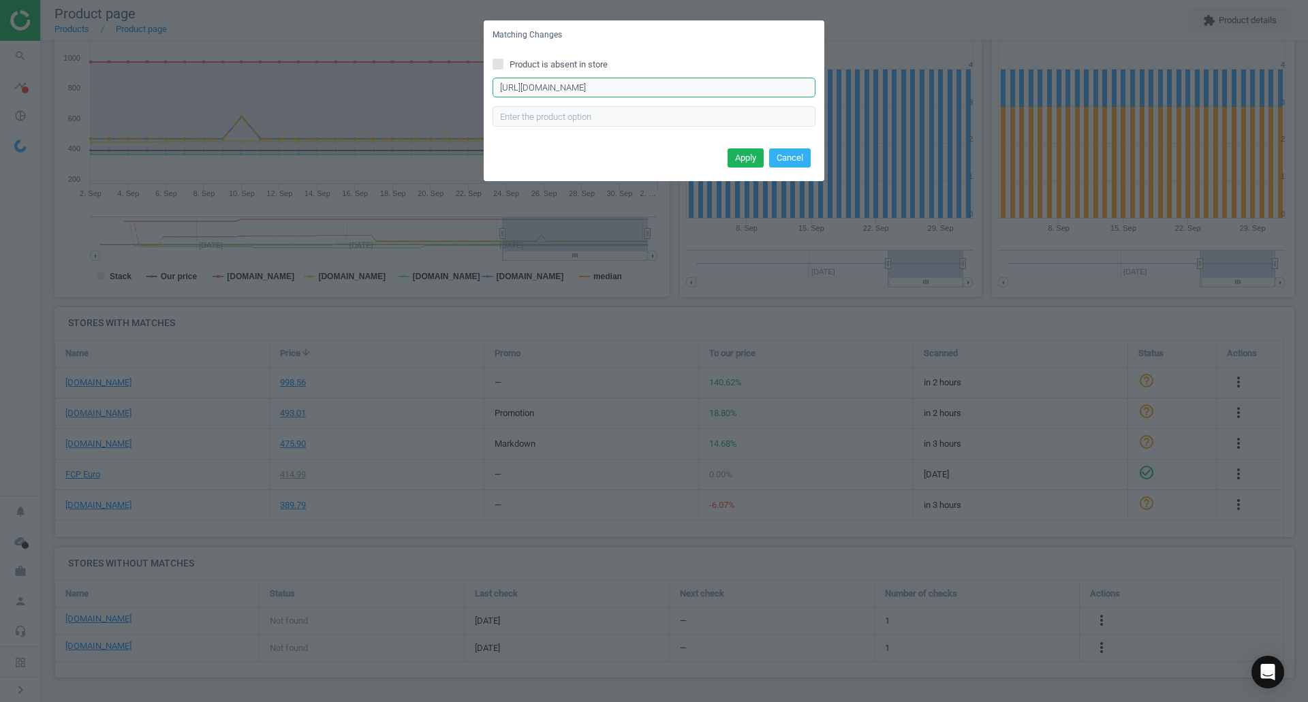
scroll to position [0, 0]
type input "[URL][DOMAIN_NAME]"
click at [735, 157] on button "Apply" at bounding box center [746, 157] width 36 height 19
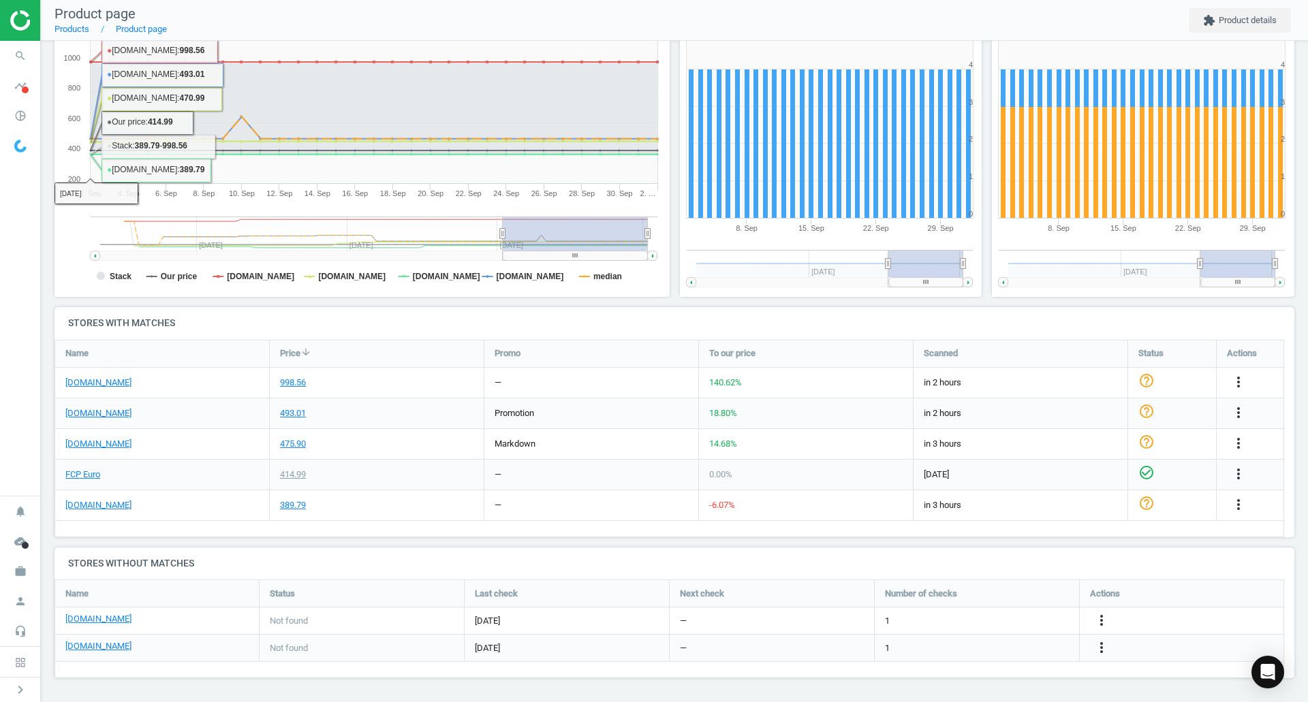
click at [12, 49] on icon "search" at bounding box center [20, 56] width 26 height 26
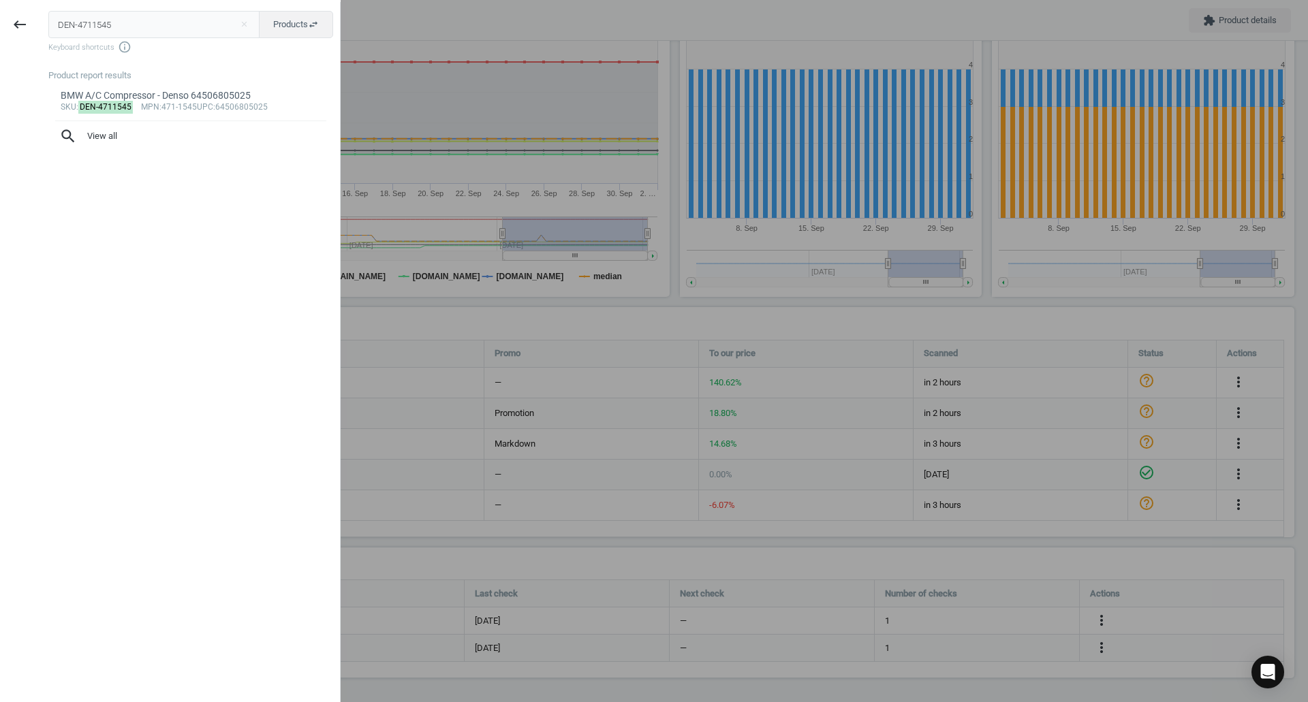
click at [89, 26] on input "DEN-4711545" at bounding box center [154, 24] width 212 height 27
type input "ELR-106577"
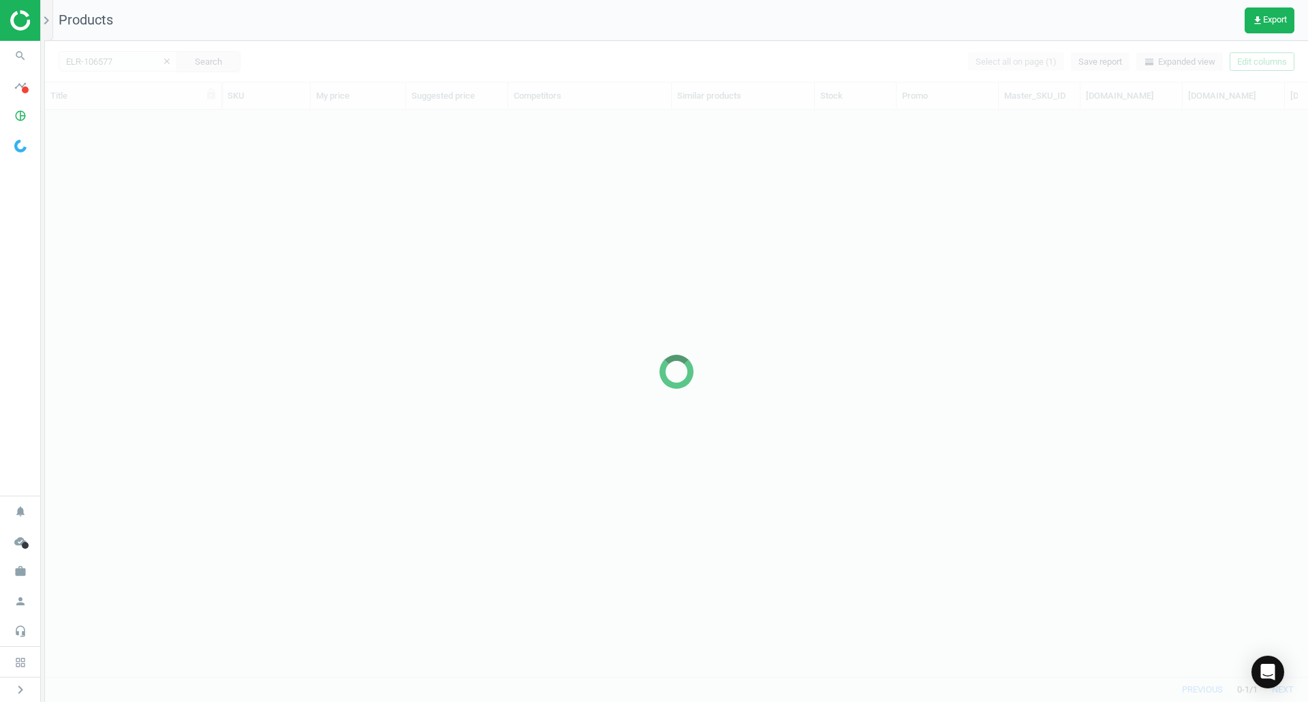
scroll to position [546, 1253]
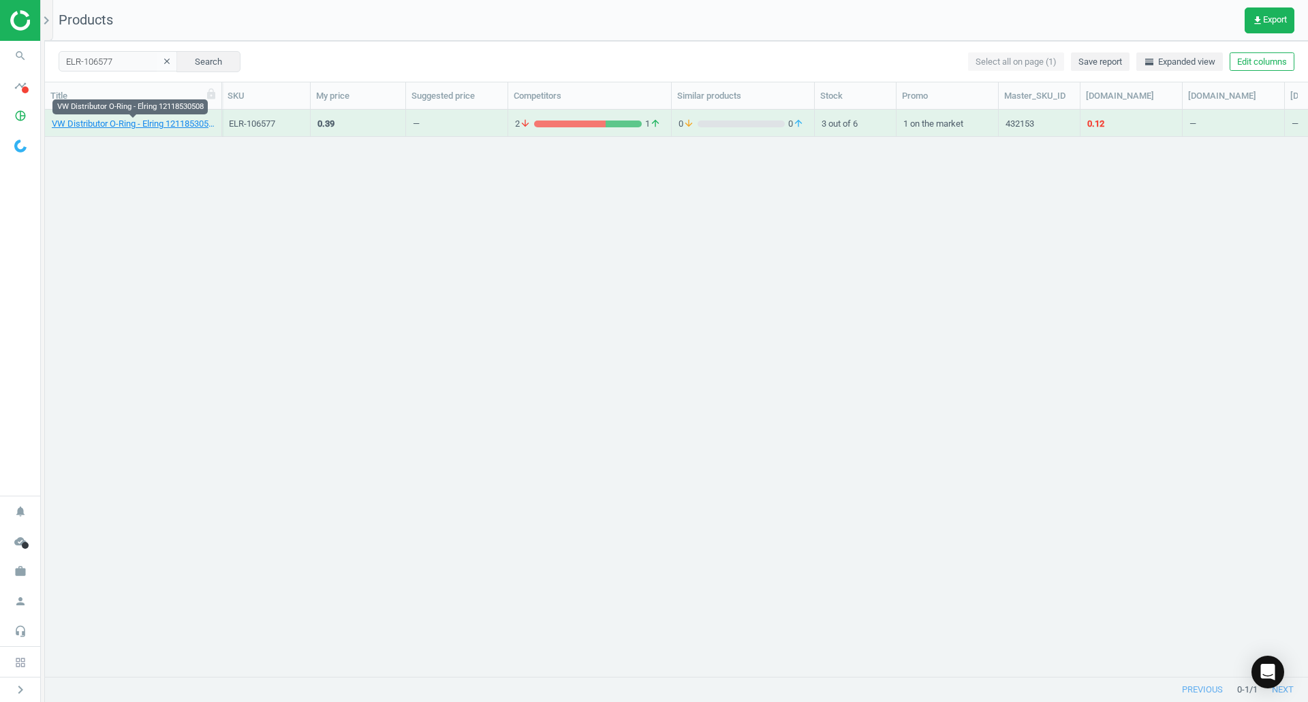
click at [171, 127] on link "VW Distributor O-Ring - Elring 12118530508" at bounding box center [133, 124] width 163 height 12
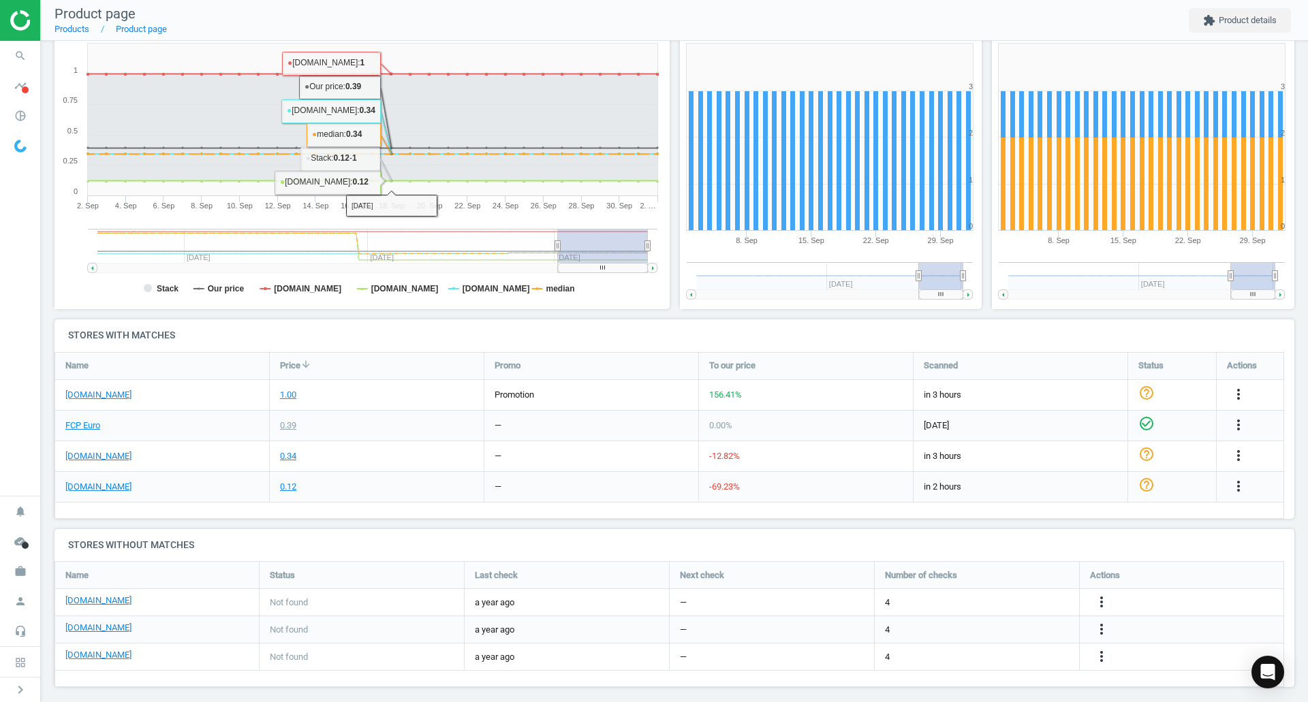
scroll to position [203, 0]
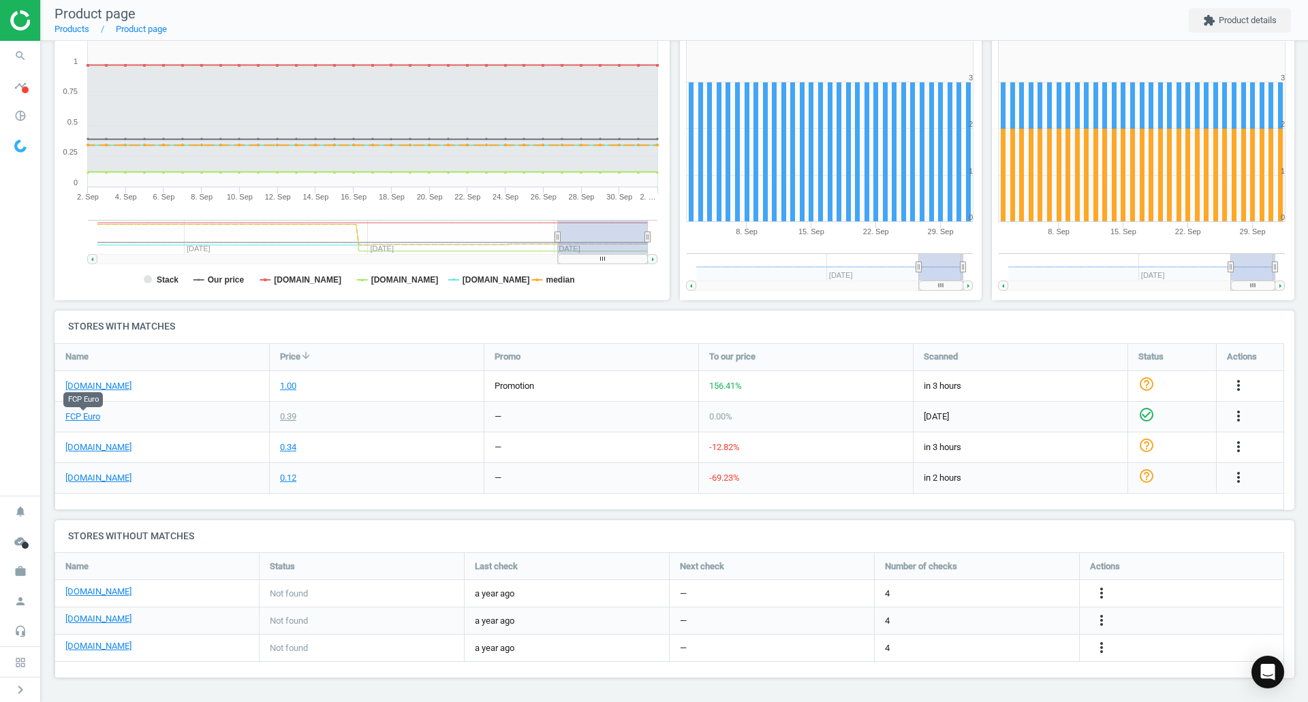
click at [85, 420] on link "FCP Euro" at bounding box center [82, 417] width 35 height 12
click at [103, 475] on link "[DOMAIN_NAME]" at bounding box center [98, 478] width 66 height 12
click at [22, 42] on span "search" at bounding box center [20, 56] width 41 height 30
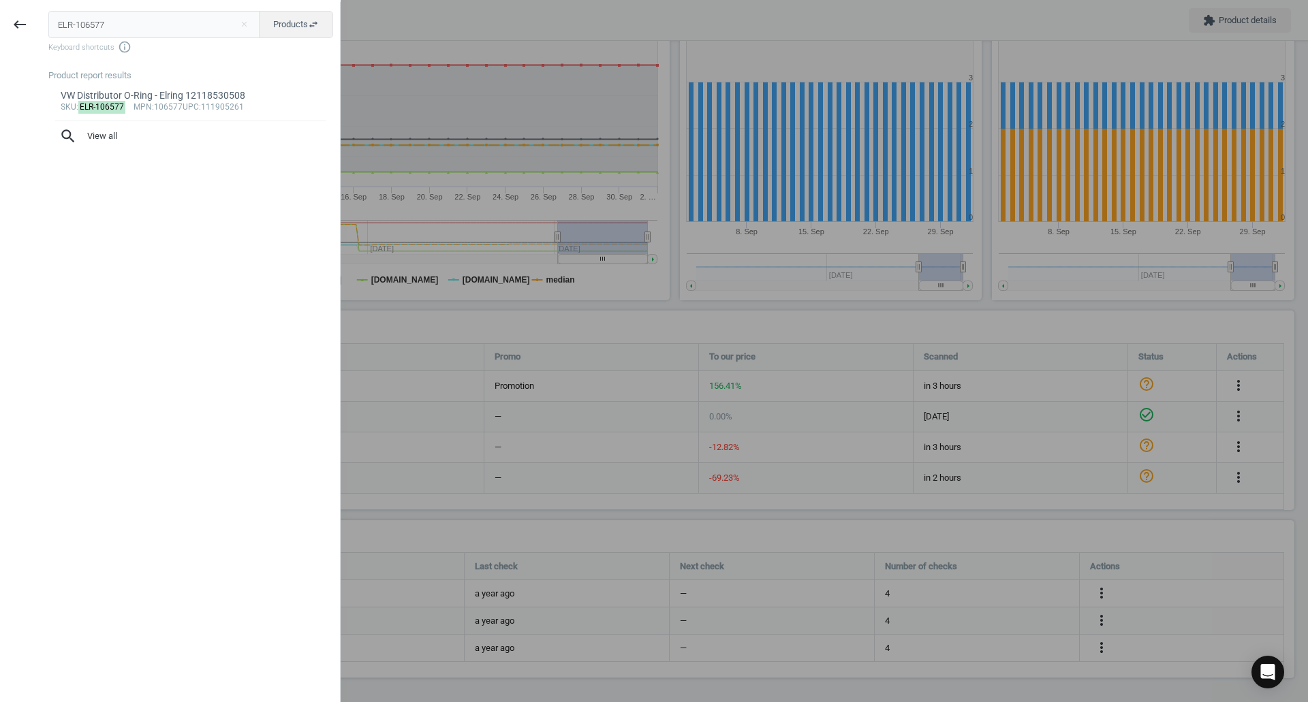
click at [89, 5] on div "ELR-106577 close Products swap_horiz Keyboard shortcuts info_outline Product re…" at bounding box center [190, 353] width 300 height 702
click at [101, 16] on input "ELR-106577" at bounding box center [154, 24] width 212 height 27
paste input "28503"
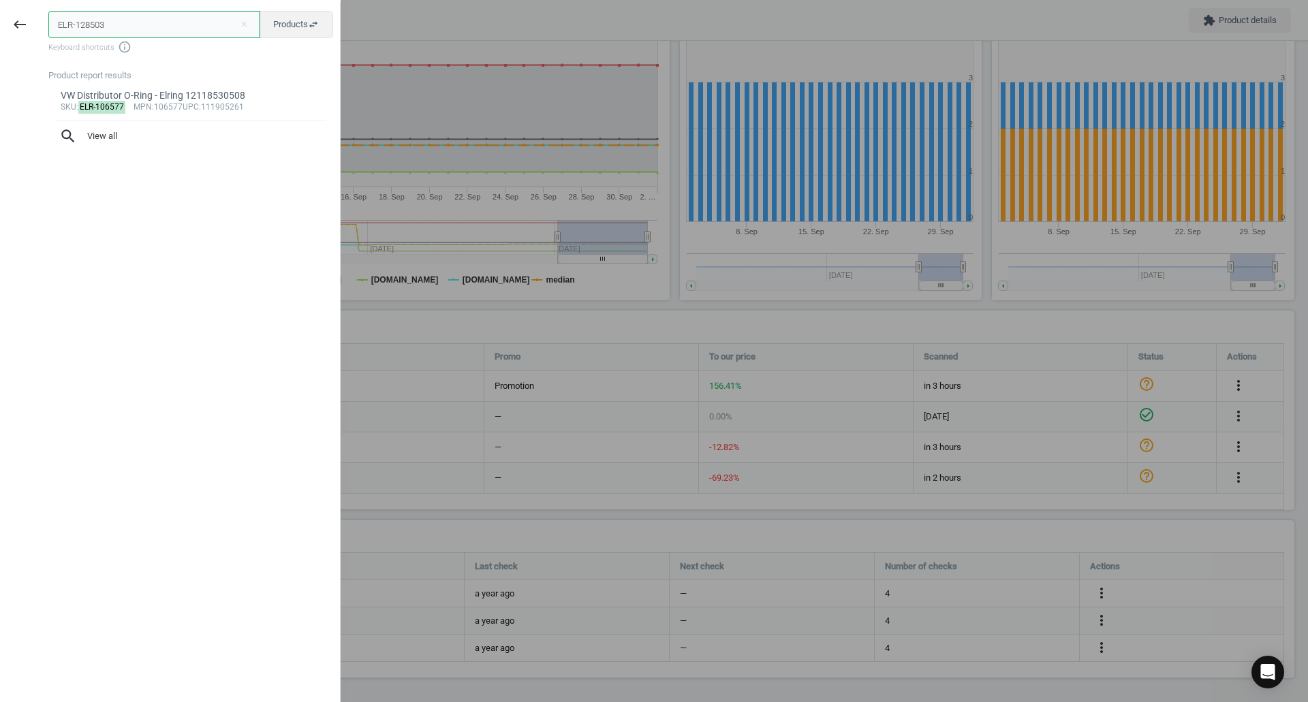
type input "ELR-128503"
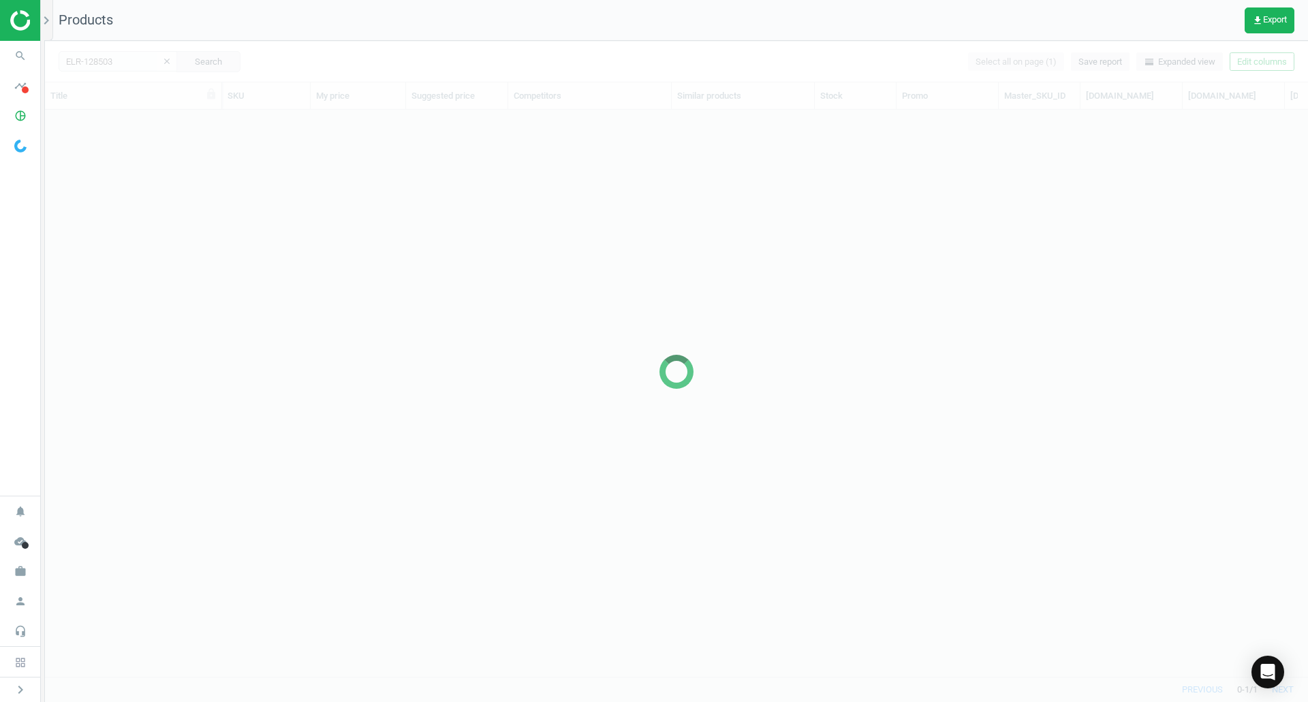
scroll to position [546, 1253]
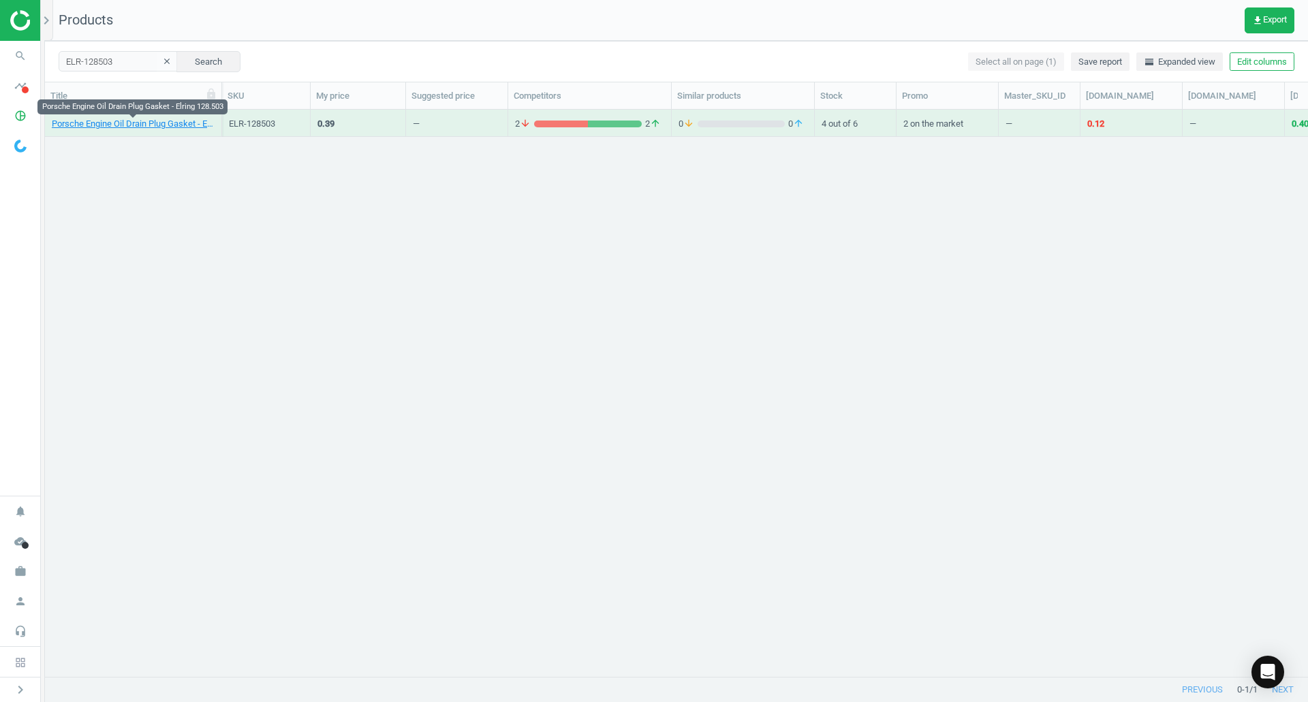
click at [161, 119] on link "Porsche Engine Oil Drain Plug Gasket - Elring 128.503" at bounding box center [133, 124] width 163 height 12
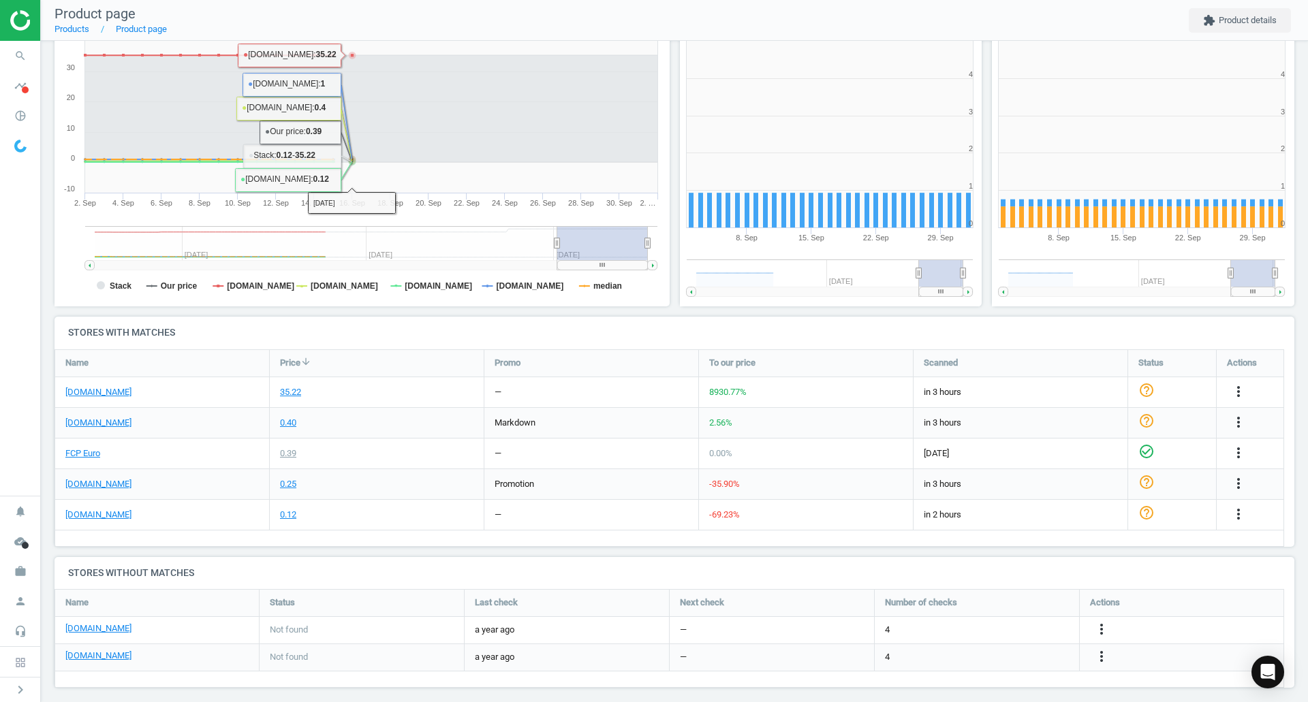
scroll to position [206, 0]
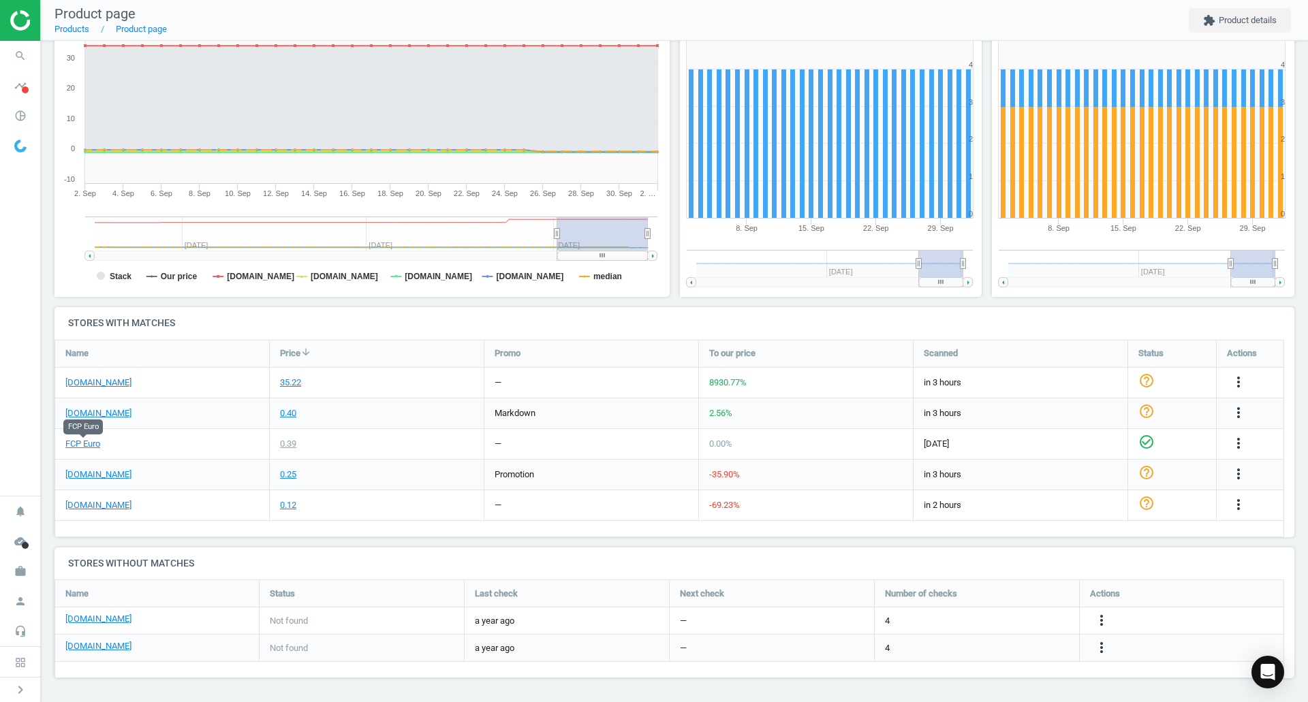
click at [92, 445] on link "FCP Euro" at bounding box center [82, 444] width 35 height 12
click at [118, 506] on link "[DOMAIN_NAME]" at bounding box center [98, 505] width 66 height 12
click at [107, 390] on div "[DOMAIN_NAME]" at bounding box center [162, 383] width 214 height 30
click at [107, 386] on link "[DOMAIN_NAME]" at bounding box center [98, 383] width 66 height 12
click at [1237, 383] on icon "more_vert" at bounding box center [1238, 382] width 16 height 16
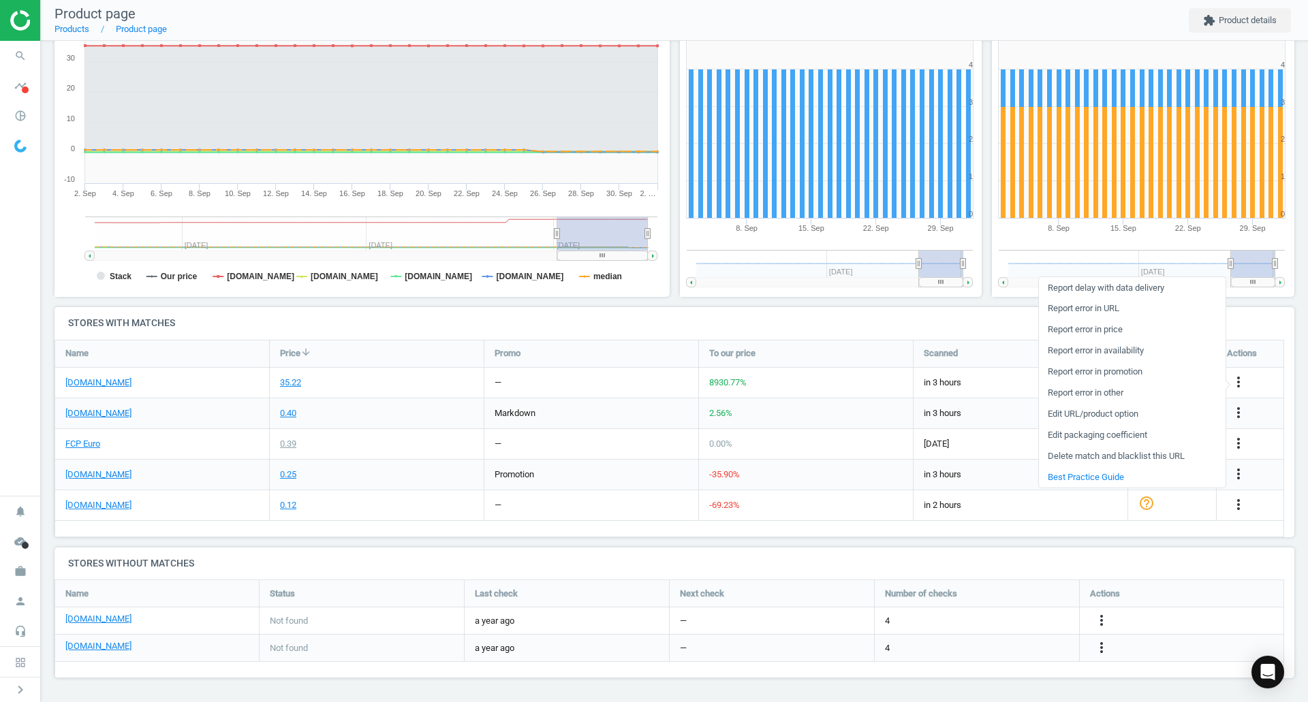
click at [1093, 307] on link "Report error in URL" at bounding box center [1132, 308] width 187 height 21
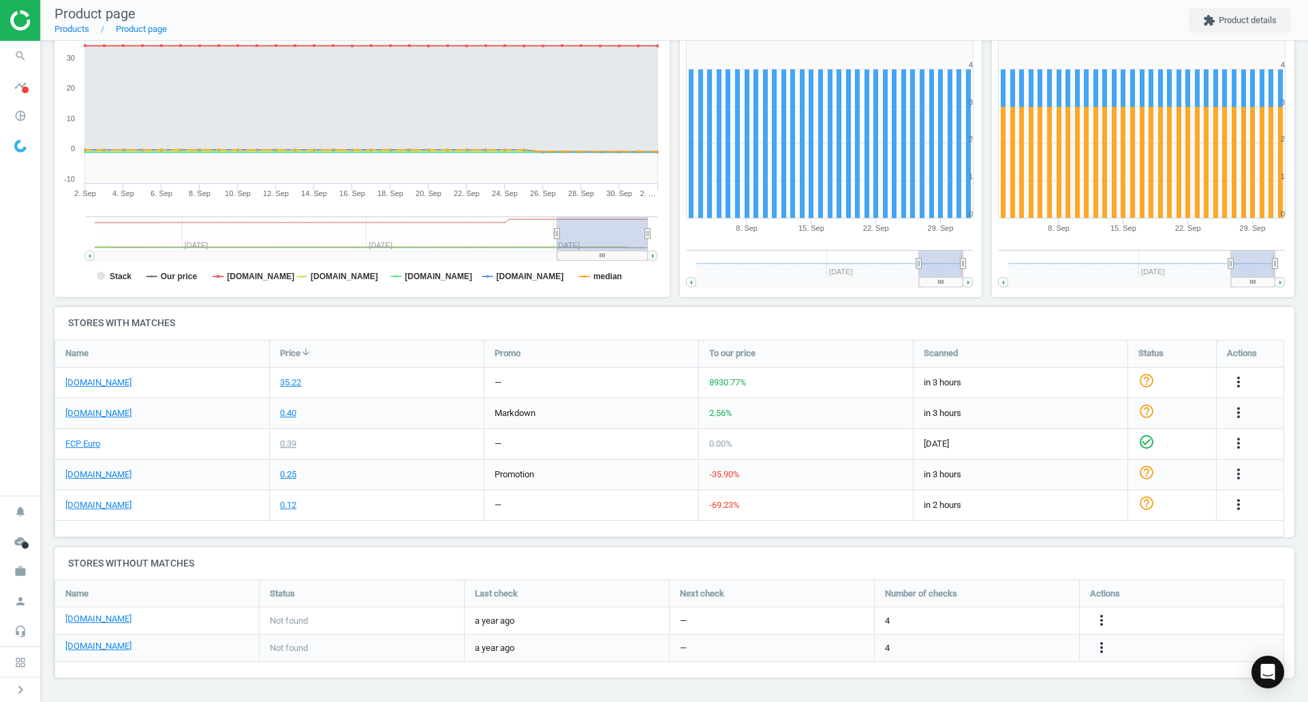
click at [6, 46] on span "search" at bounding box center [20, 56] width 41 height 30
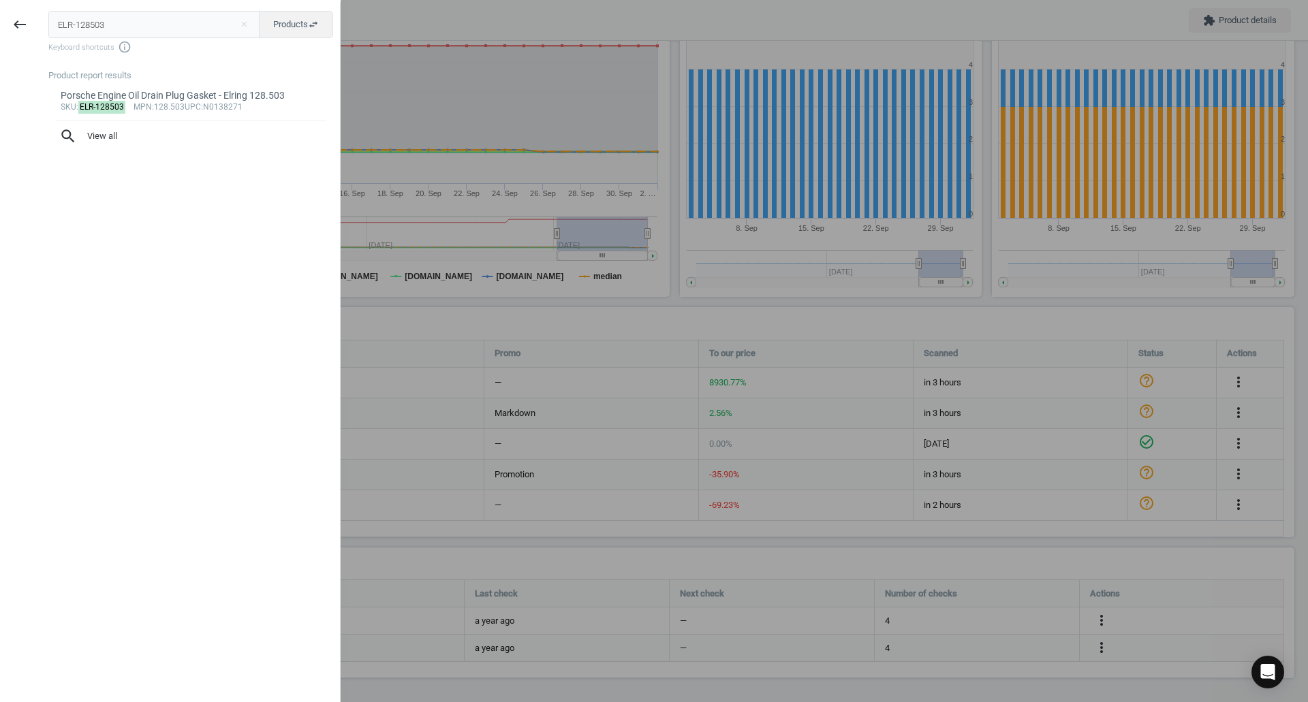
click at [55, 19] on input "ELR-128503" at bounding box center [154, 24] width 212 height 27
type input "ELR-553190"
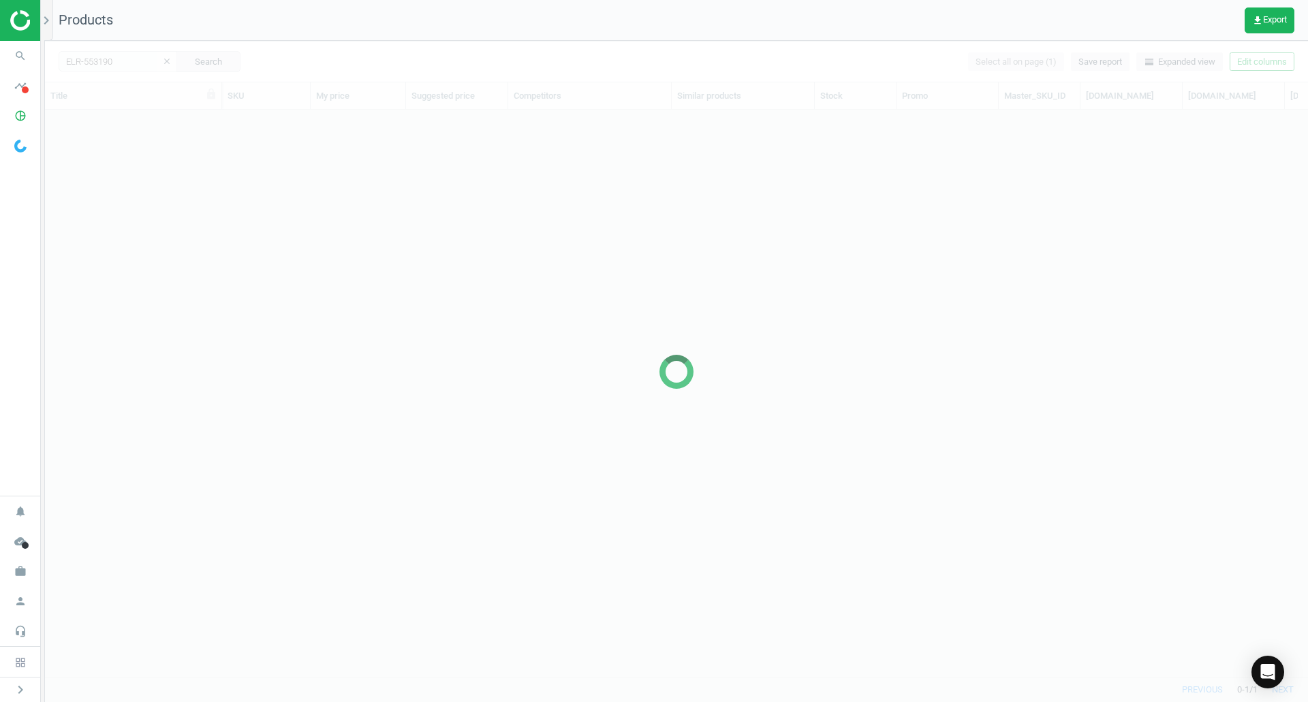
scroll to position [546, 1253]
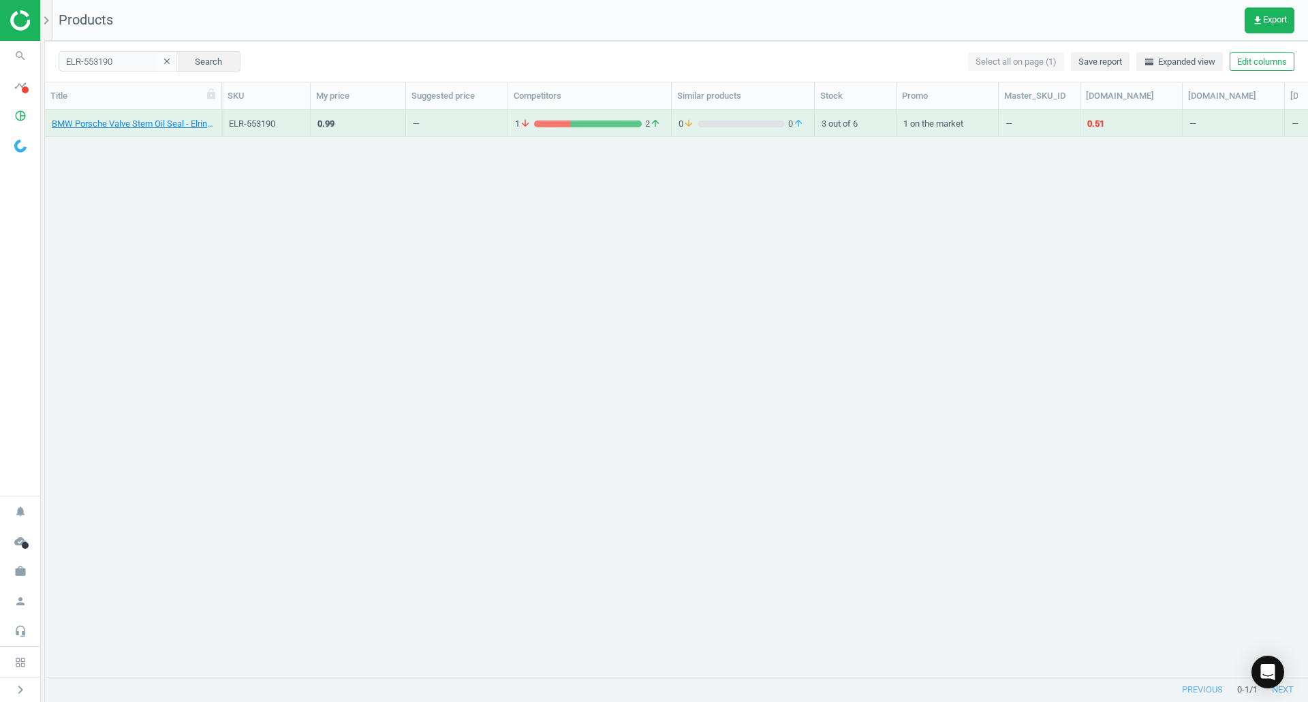
click at [68, 115] on div "BMW Porsche Valve Stem Oil Seal - Elring 11341273501" at bounding box center [133, 123] width 163 height 24
click at [70, 123] on link "BMW Porsche Valve Stem Oil Seal - Elring 11341273501" at bounding box center [133, 124] width 163 height 12
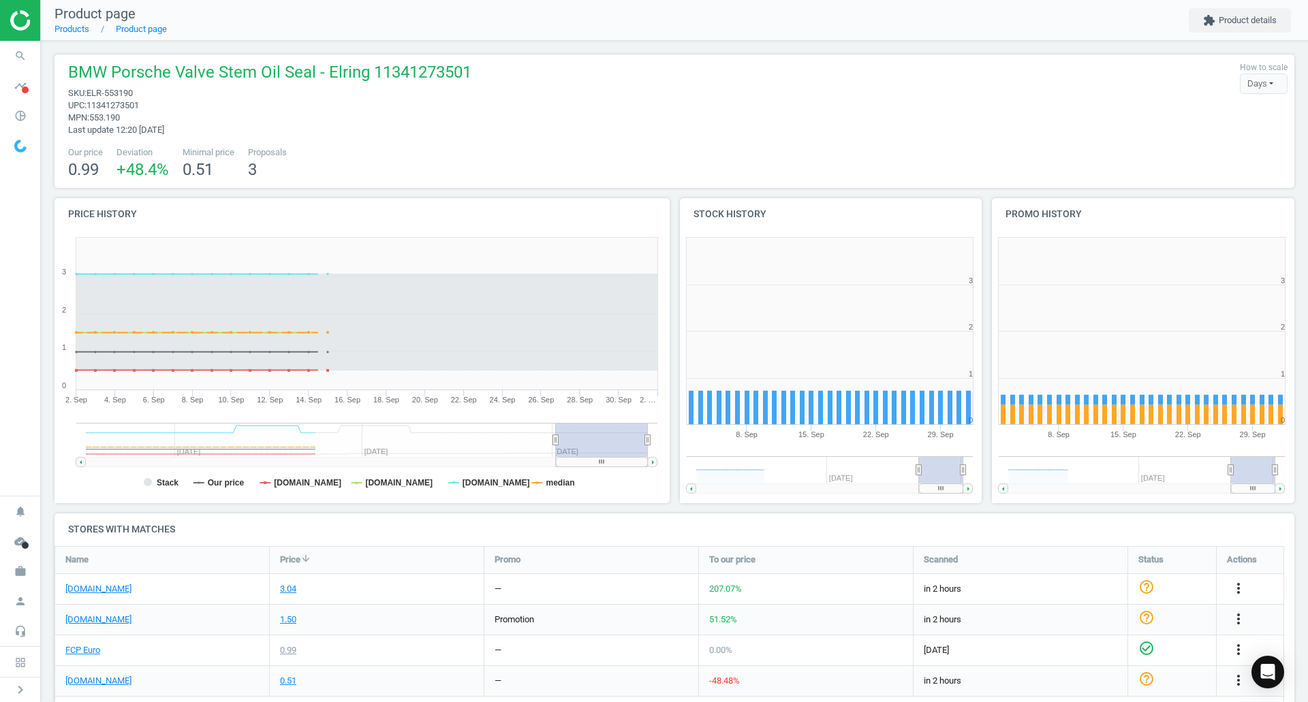
scroll to position [203, 0]
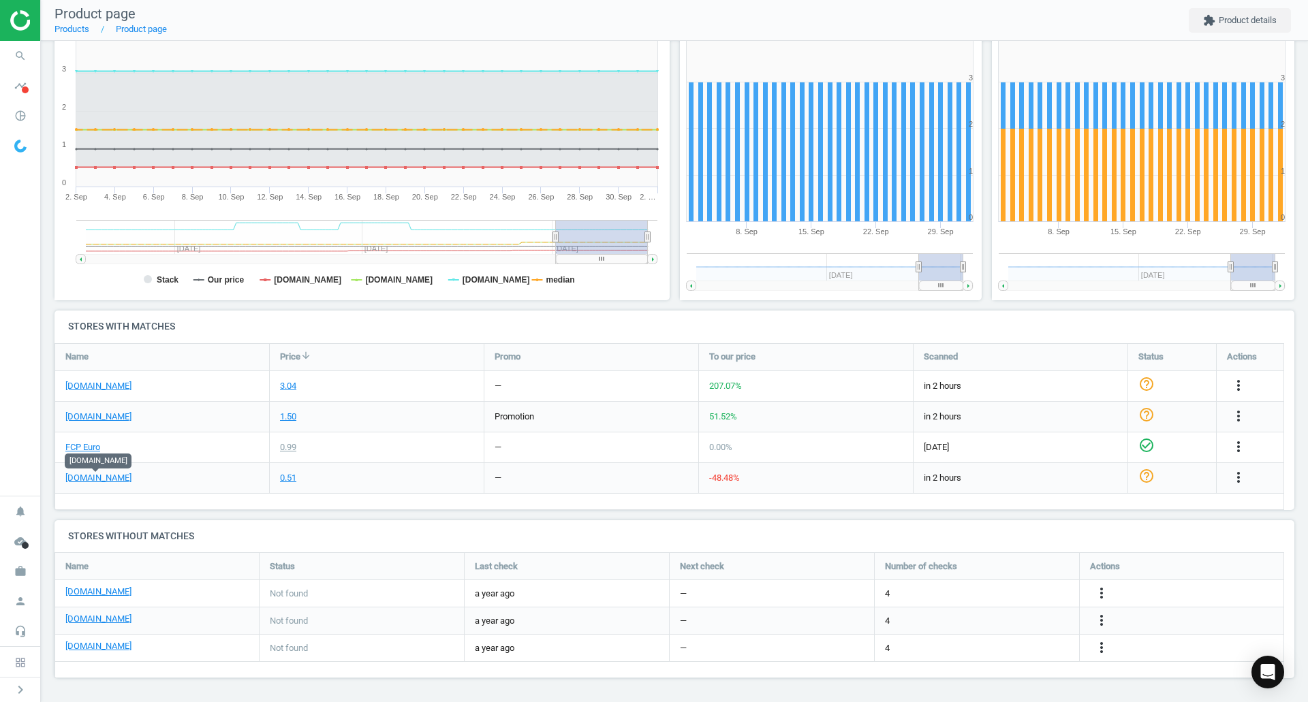
click at [86, 477] on link "[DOMAIN_NAME]" at bounding box center [98, 478] width 66 height 12
click at [93, 381] on link "[DOMAIN_NAME]" at bounding box center [98, 386] width 66 height 12
click at [86, 450] on link "FCP Euro" at bounding box center [82, 447] width 35 height 12
click at [1239, 384] on icon "more_vert" at bounding box center [1238, 385] width 16 height 16
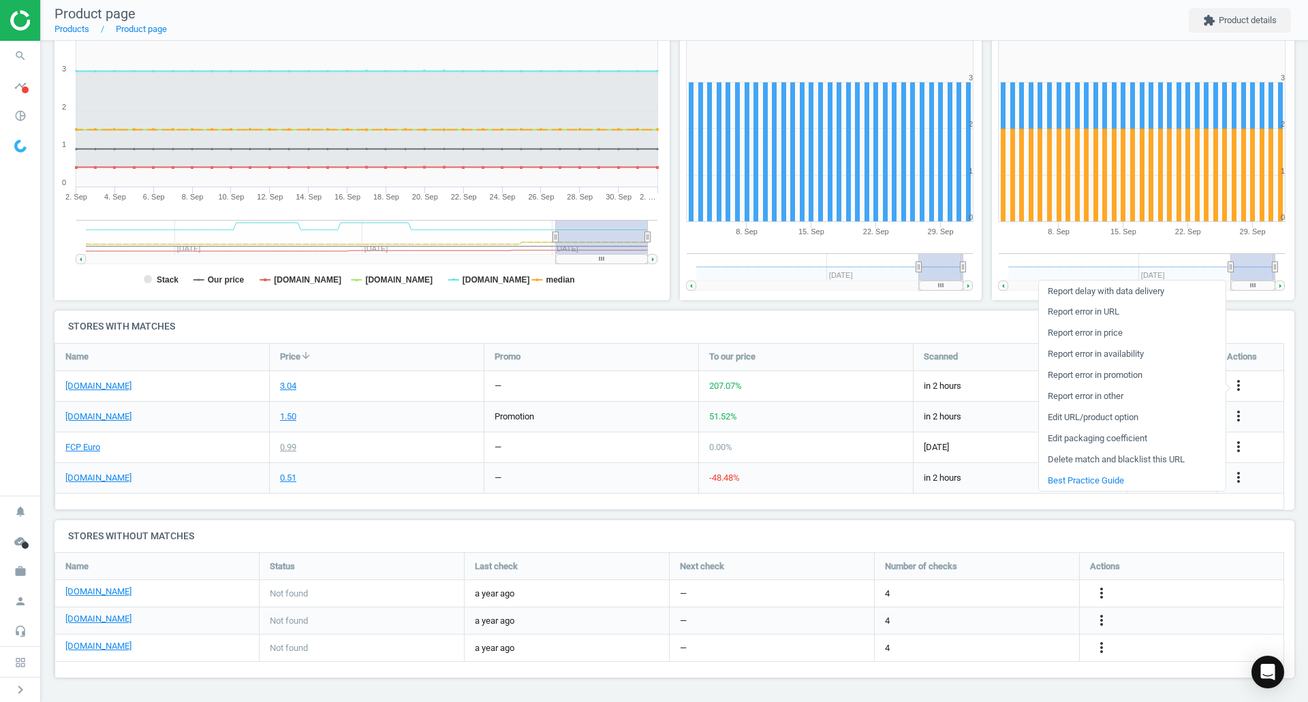
click at [1080, 419] on link "Edit URL/product option" at bounding box center [1132, 417] width 187 height 21
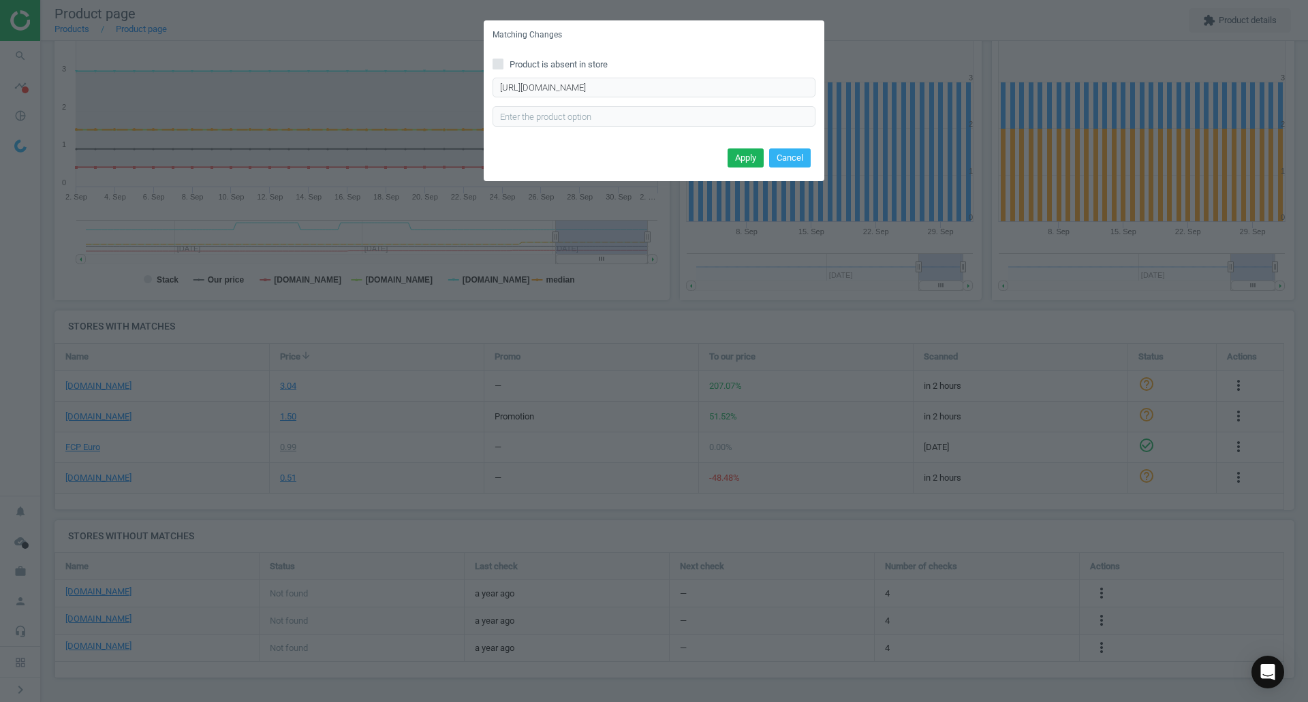
click at [783, 157] on button "Cancel" at bounding box center [790, 157] width 42 height 19
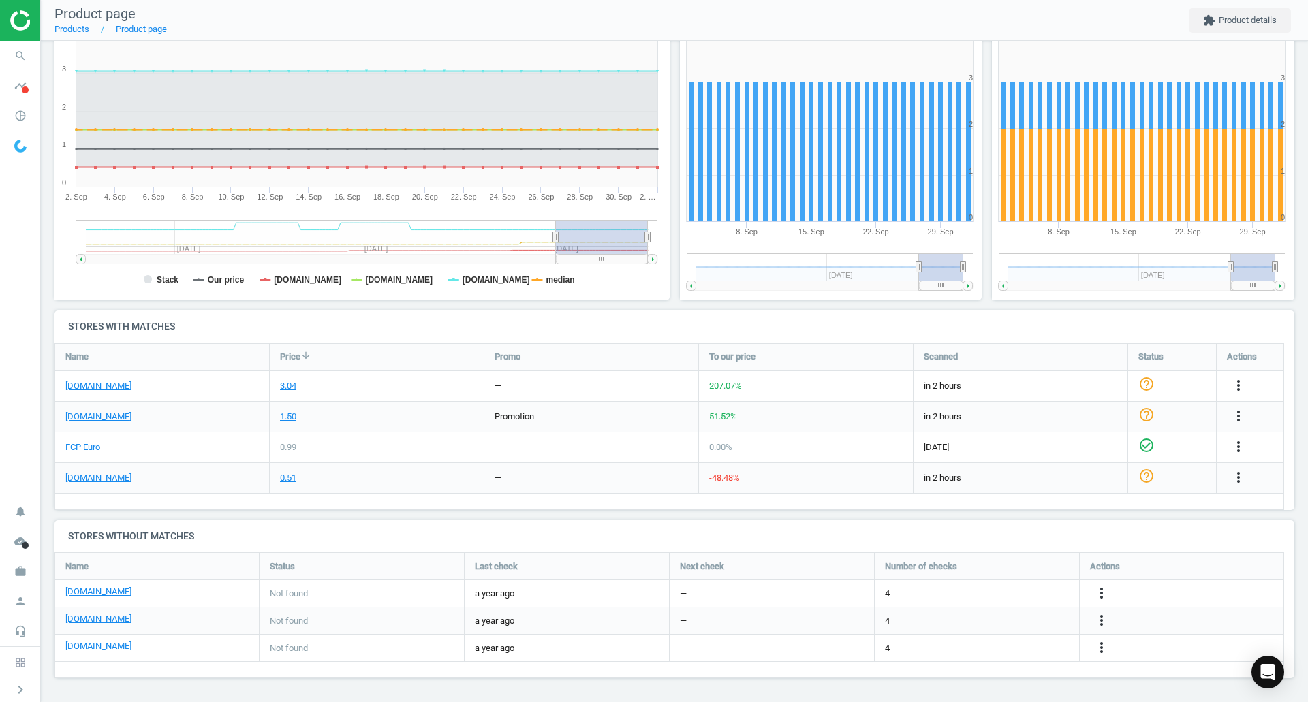
click at [1240, 394] on div "more_vert" at bounding box center [1250, 386] width 67 height 30
click at [1239, 391] on icon "more_vert" at bounding box center [1238, 385] width 16 height 16
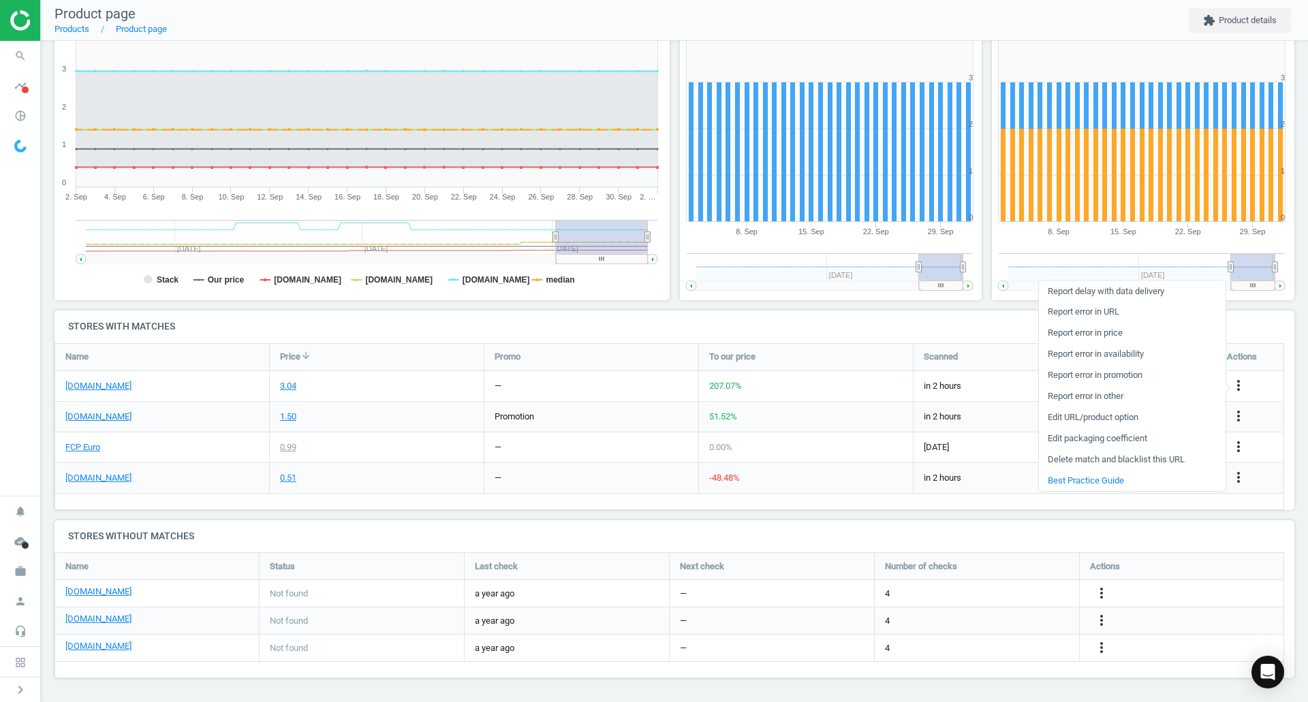
click at [1139, 438] on link "Edit packaging coefficient" at bounding box center [1132, 438] width 187 height 21
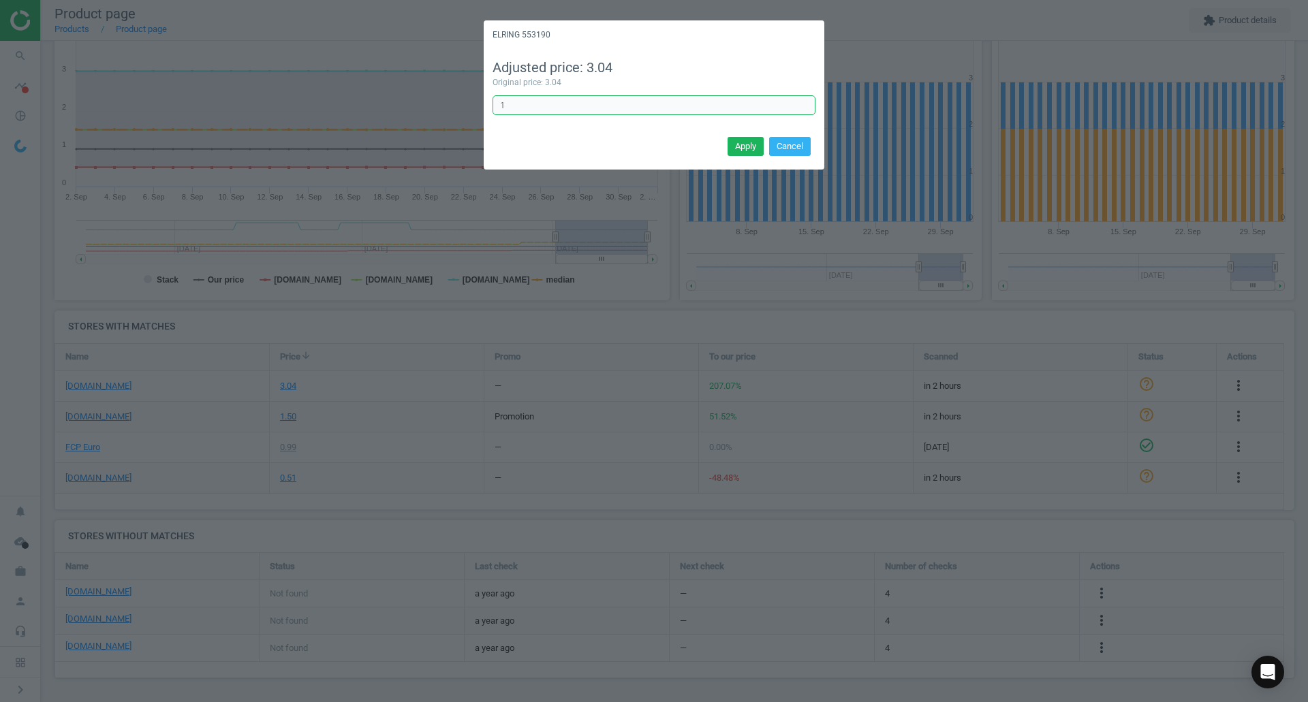
click at [617, 99] on input "1" at bounding box center [654, 105] width 323 height 20
click at [616, 99] on input "1" at bounding box center [654, 105] width 323 height 20
type input "0.125"
click at [729, 157] on div "Apply Cancel" at bounding box center [654, 151] width 341 height 37
click at [742, 149] on button "Apply" at bounding box center [746, 146] width 36 height 19
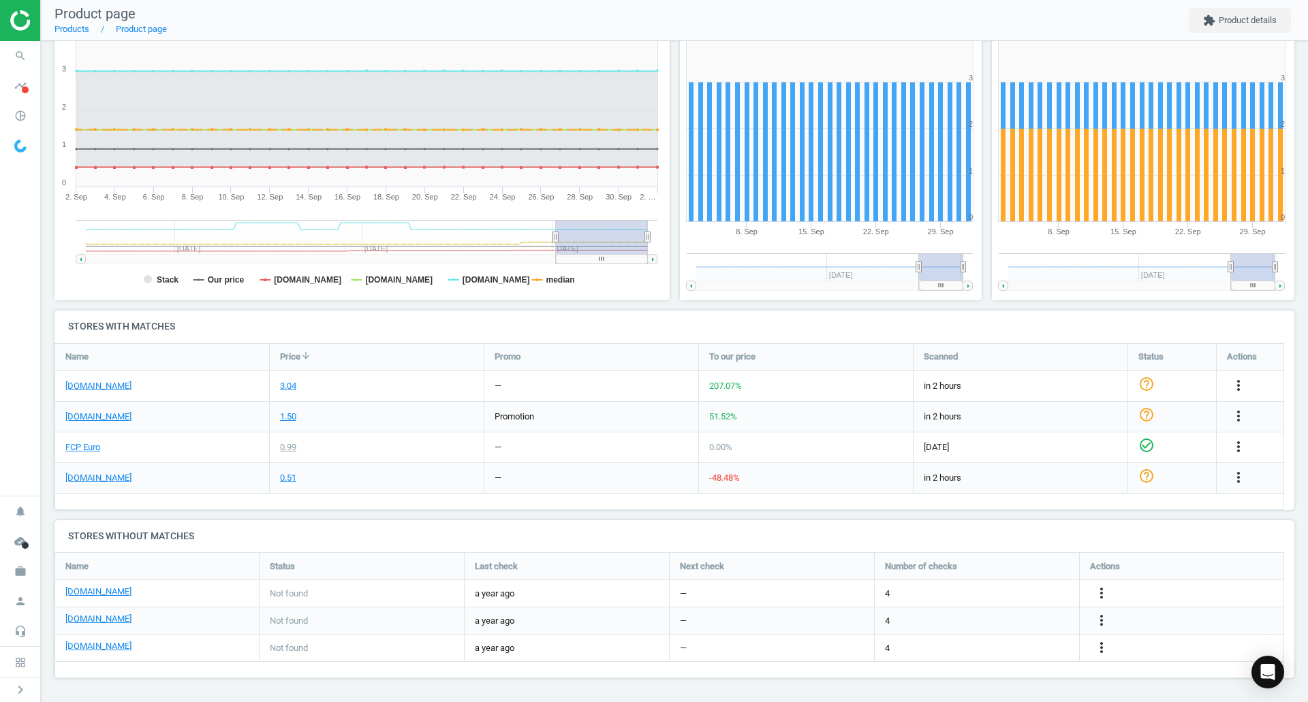
click at [23, 53] on icon "search" at bounding box center [20, 56] width 26 height 26
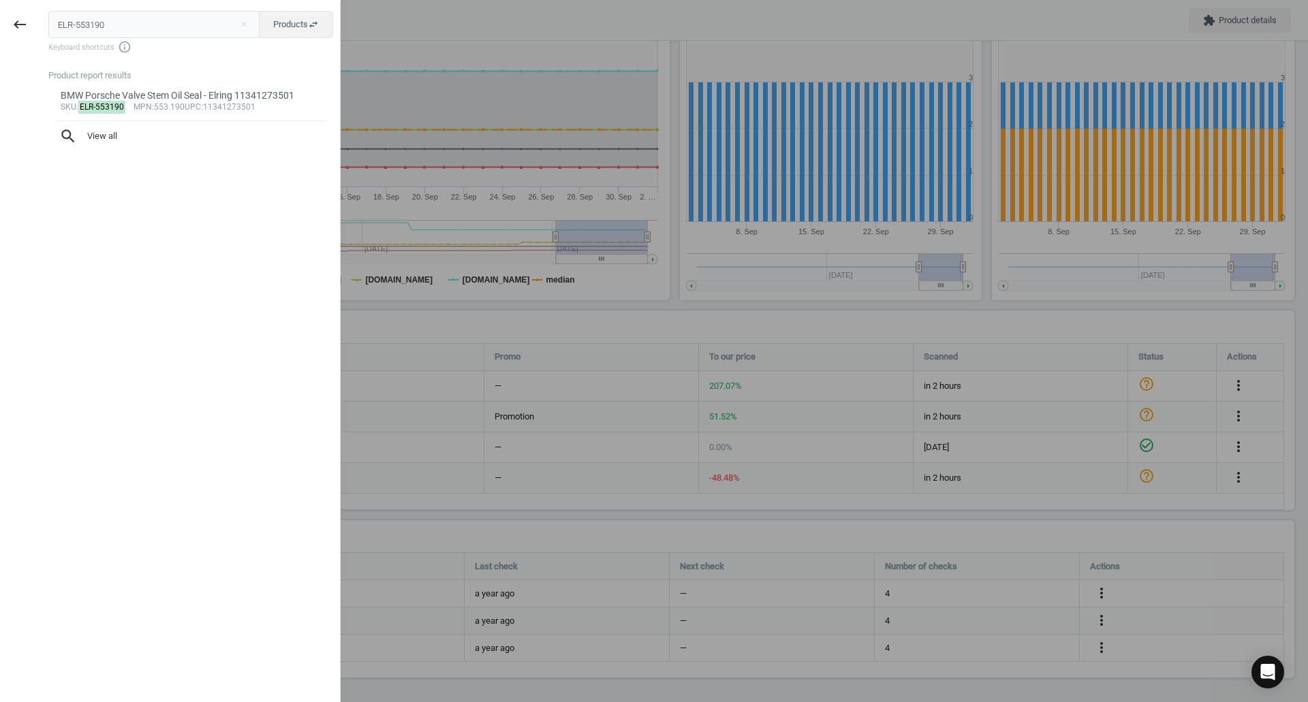
click at [133, 23] on input "ELR-553190" at bounding box center [154, 24] width 212 height 27
type input "ELR-627410"
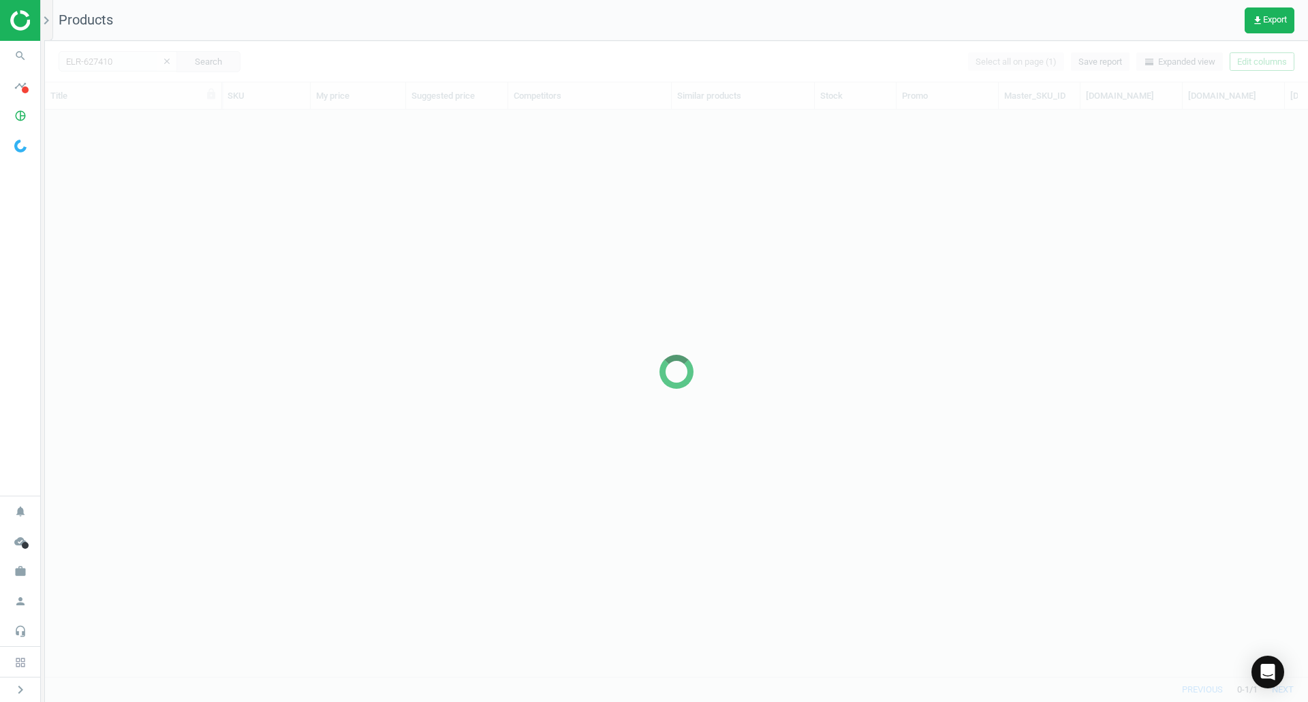
scroll to position [546, 1253]
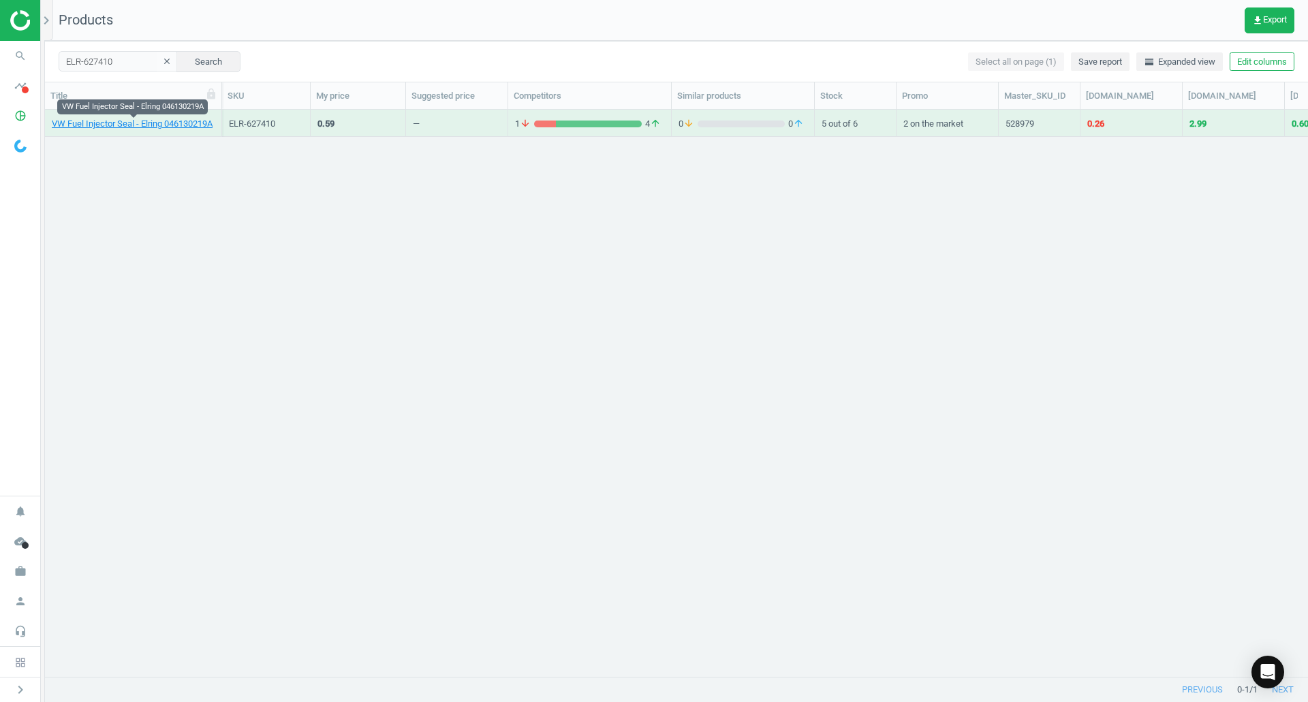
click at [180, 127] on link "VW Fuel Injector Seal - Elring 046130219A" at bounding box center [132, 124] width 161 height 12
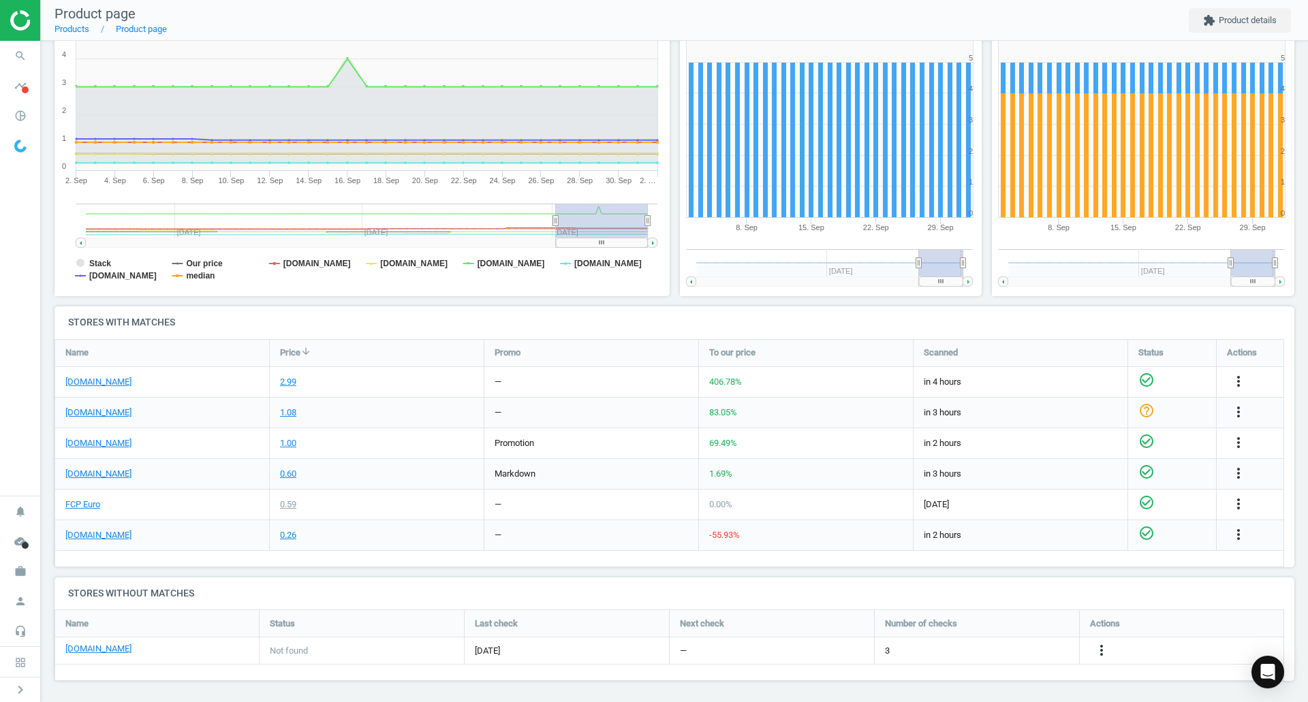
scroll to position [210, 0]
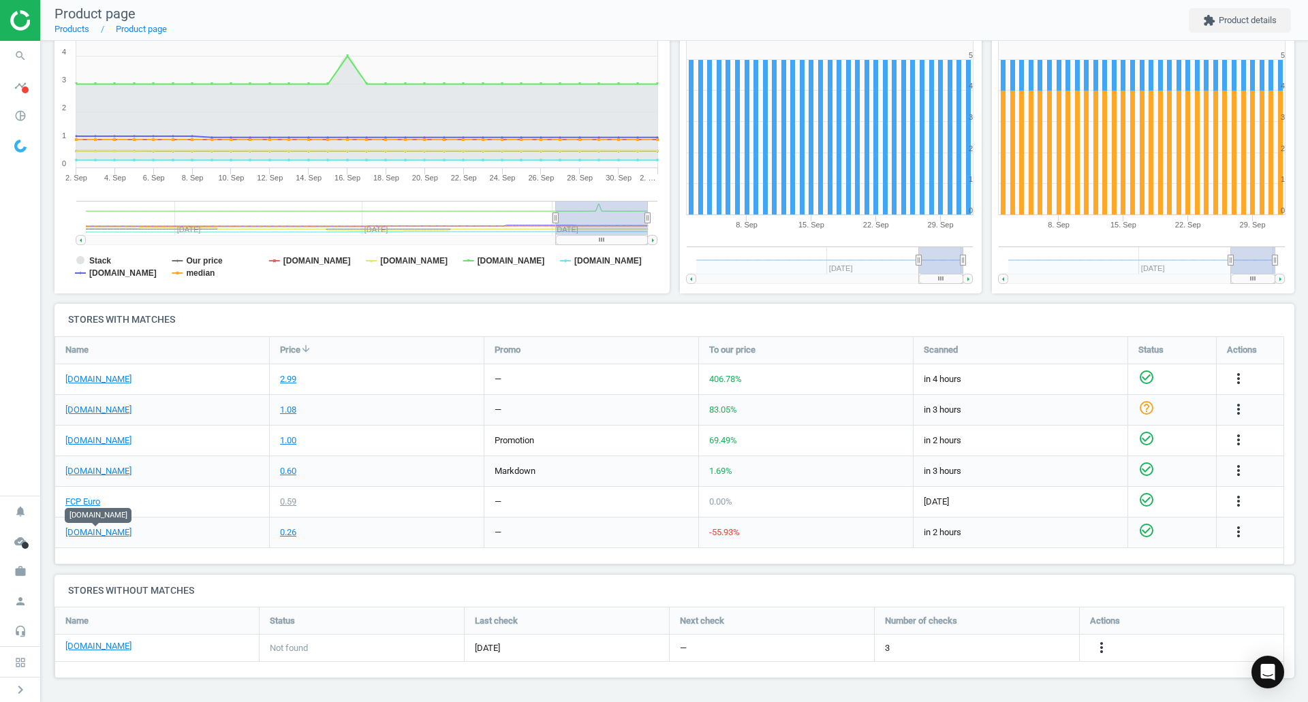
click at [98, 535] on link "[DOMAIN_NAME]" at bounding box center [98, 533] width 66 height 12
click at [89, 499] on link "FCP Euro" at bounding box center [82, 502] width 35 height 12
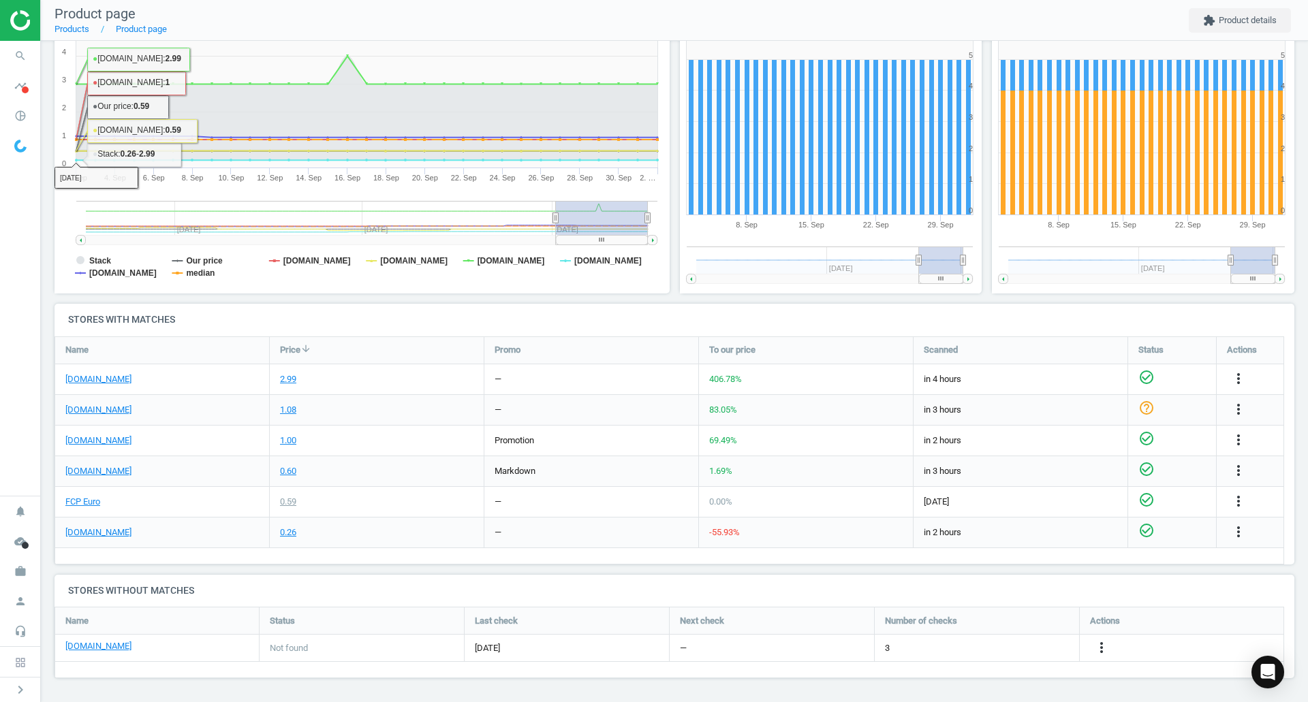
click at [22, 55] on icon "search" at bounding box center [20, 56] width 26 height 26
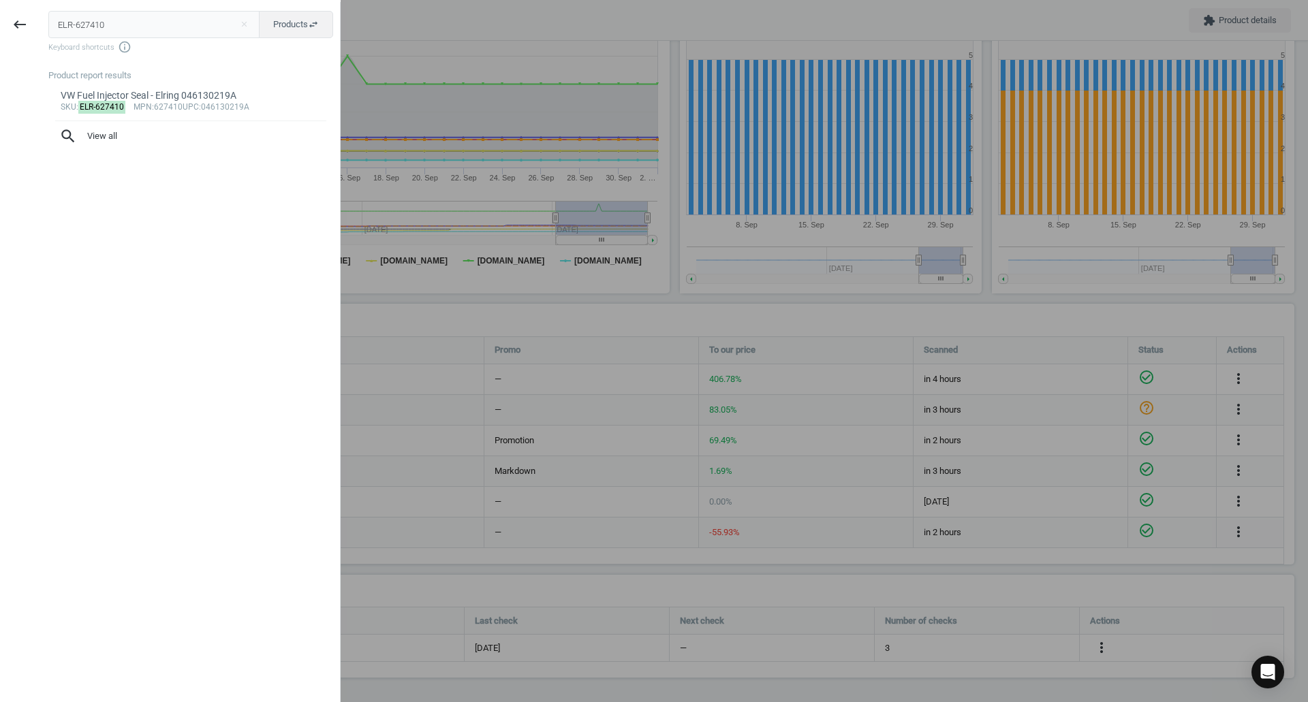
click at [80, 18] on input "ELR-627410" at bounding box center [154, 24] width 212 height 27
type input "ELR-750450"
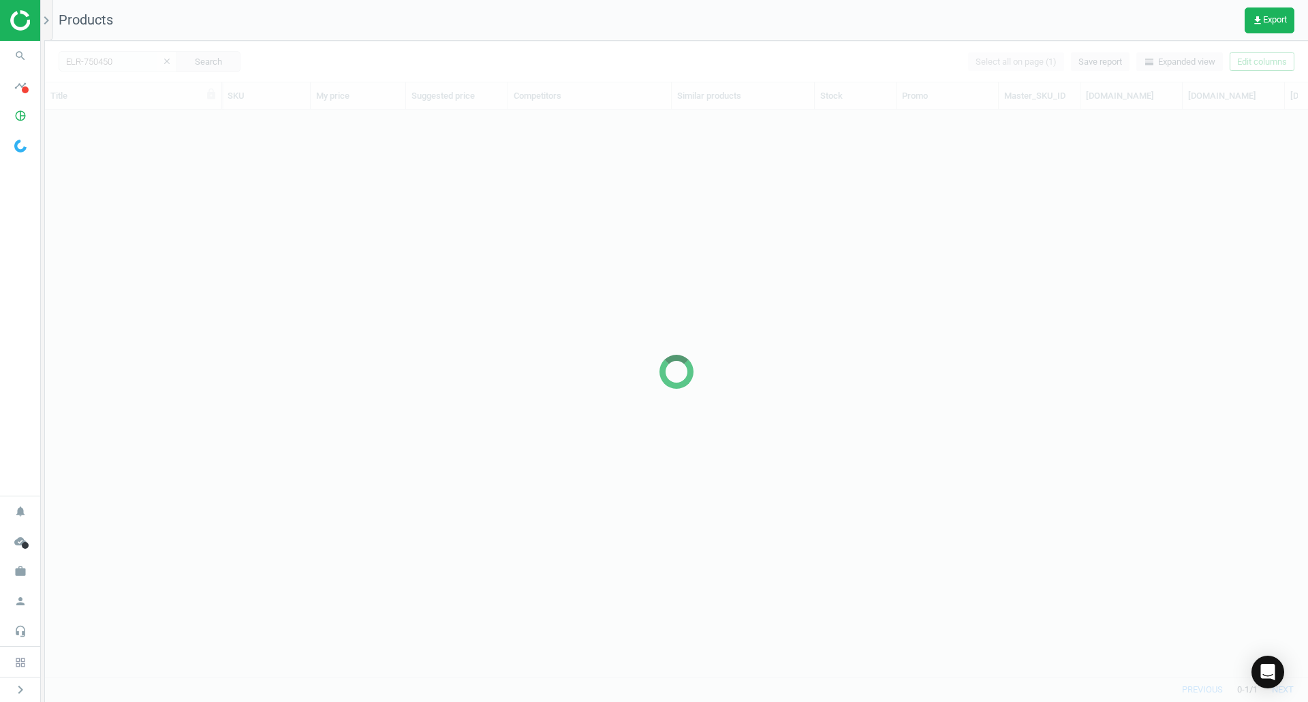
scroll to position [546, 1253]
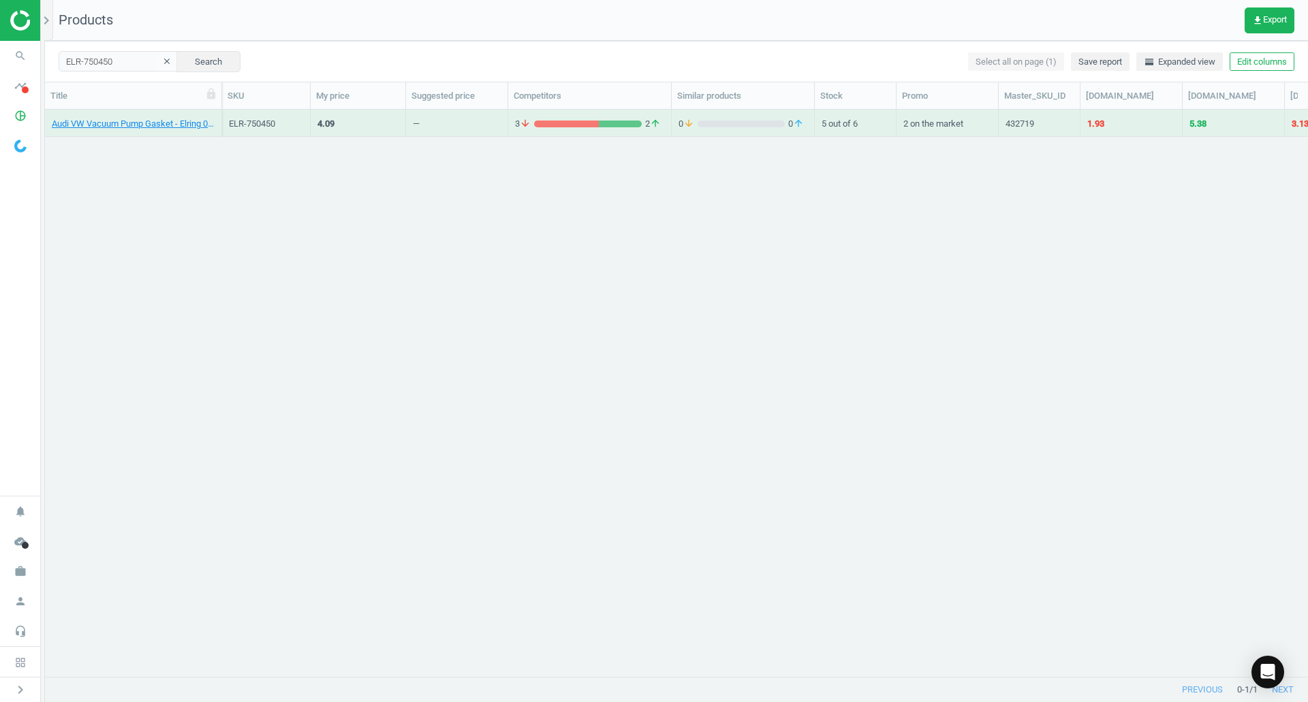
click at [162, 122] on link "Audi VW Vacuum Pump Gasket - Elring 06D145117A" at bounding box center [133, 124] width 163 height 12
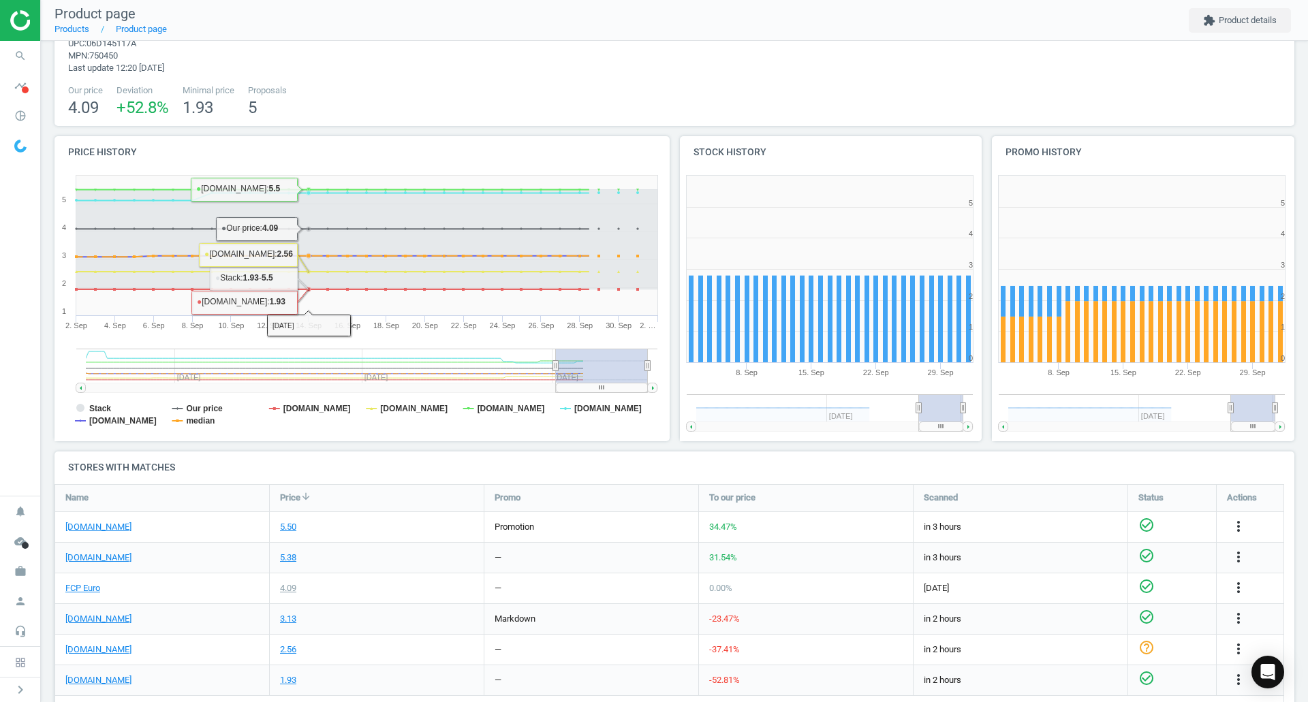
scroll to position [136, 0]
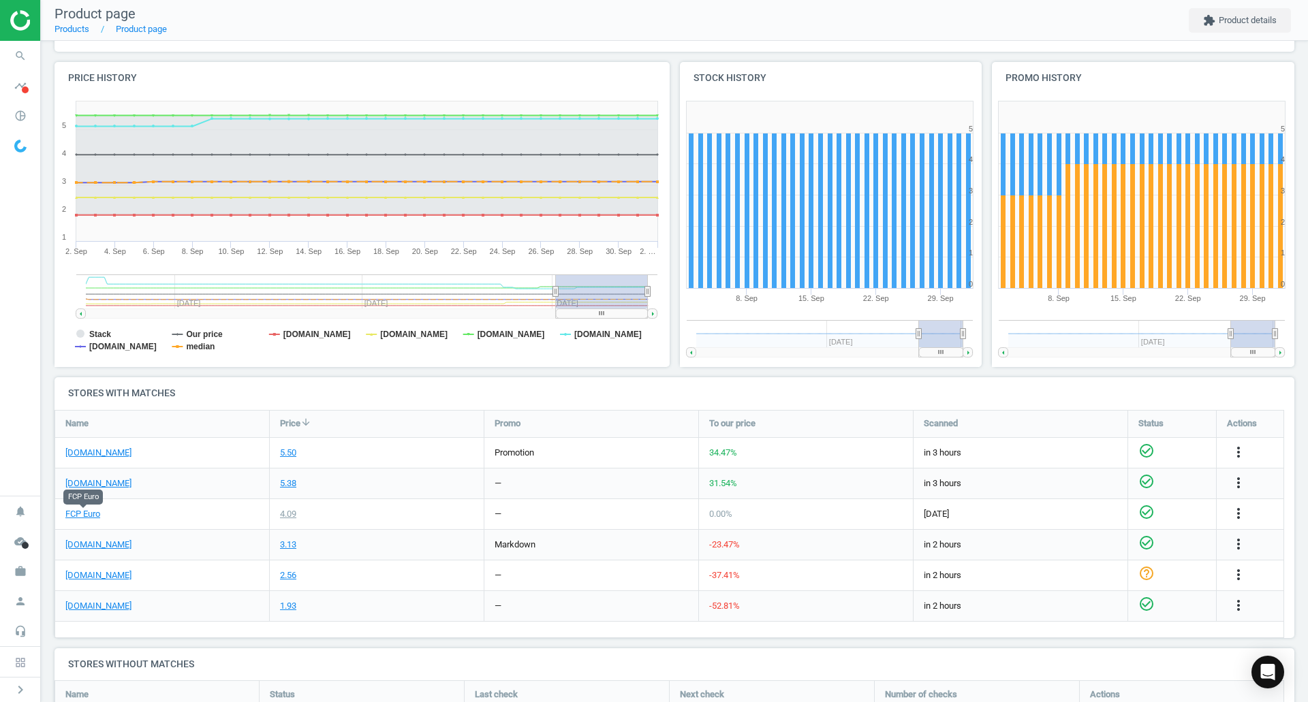
click at [91, 512] on link "FCP Euro" at bounding box center [82, 514] width 35 height 12
click at [71, 609] on link "[DOMAIN_NAME]" at bounding box center [98, 606] width 66 height 12
click at [20, 61] on icon "search" at bounding box center [20, 56] width 26 height 26
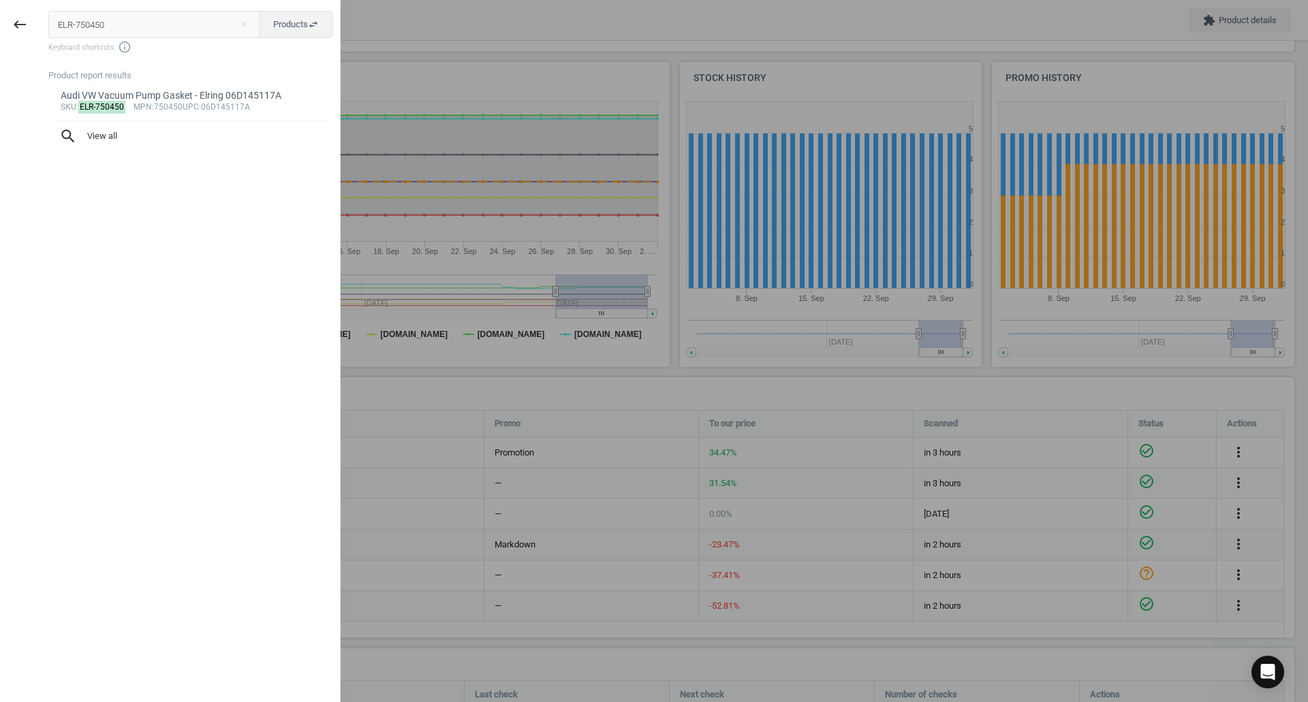
click at [110, 14] on input "ELR-750450" at bounding box center [154, 24] width 212 height 27
type input "FEB-45840"
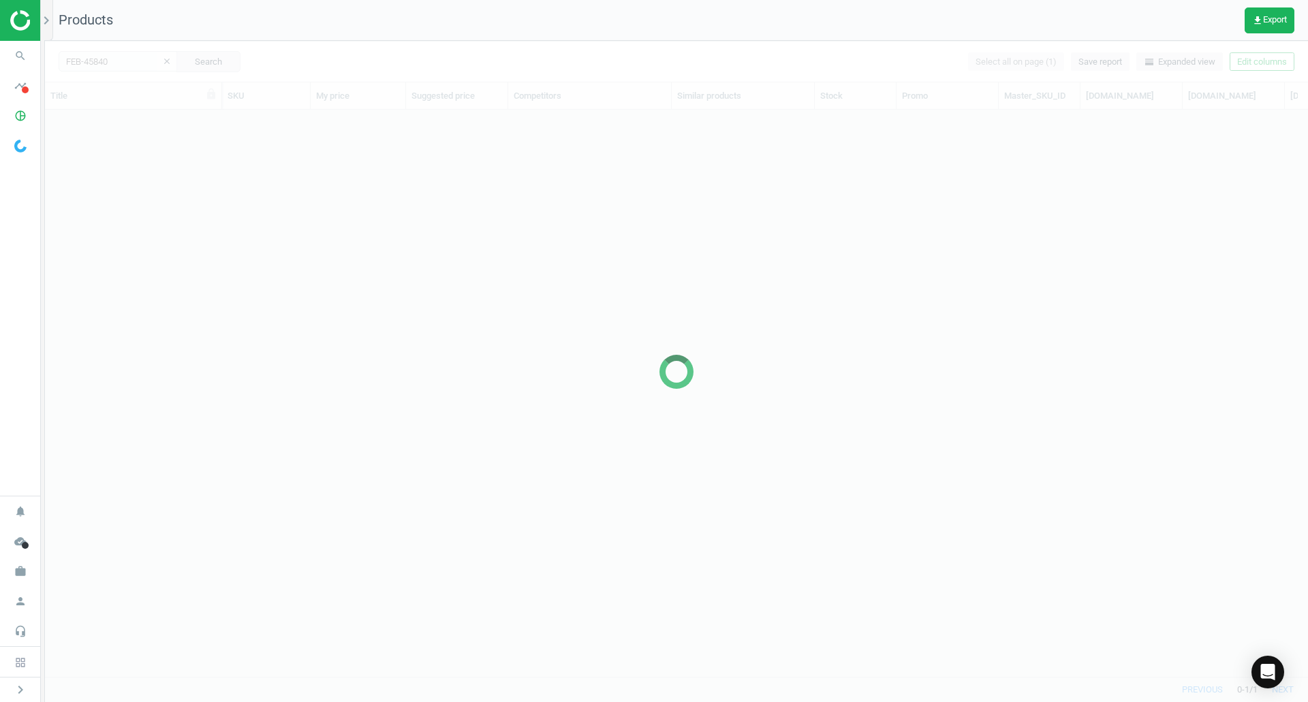
scroll to position [546, 1253]
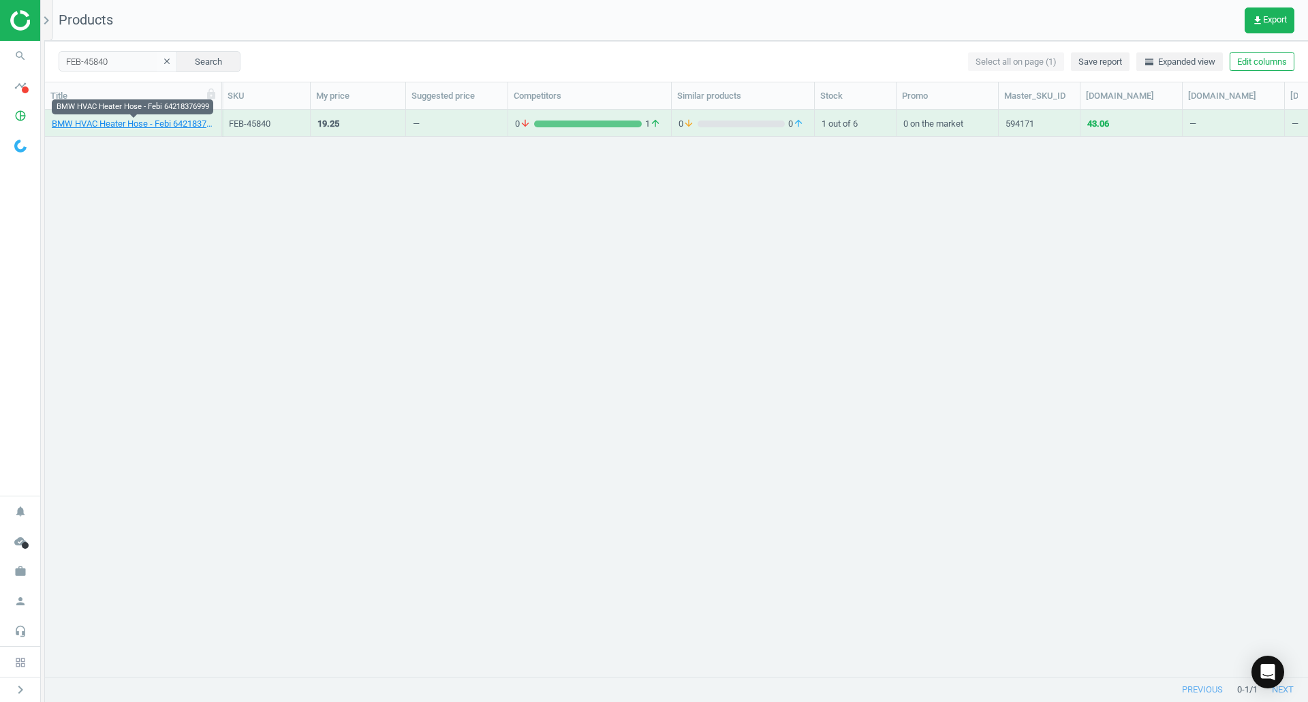
click at [95, 121] on link "BMW HVAC Heater Hose - Febi 64218376999" at bounding box center [133, 124] width 163 height 12
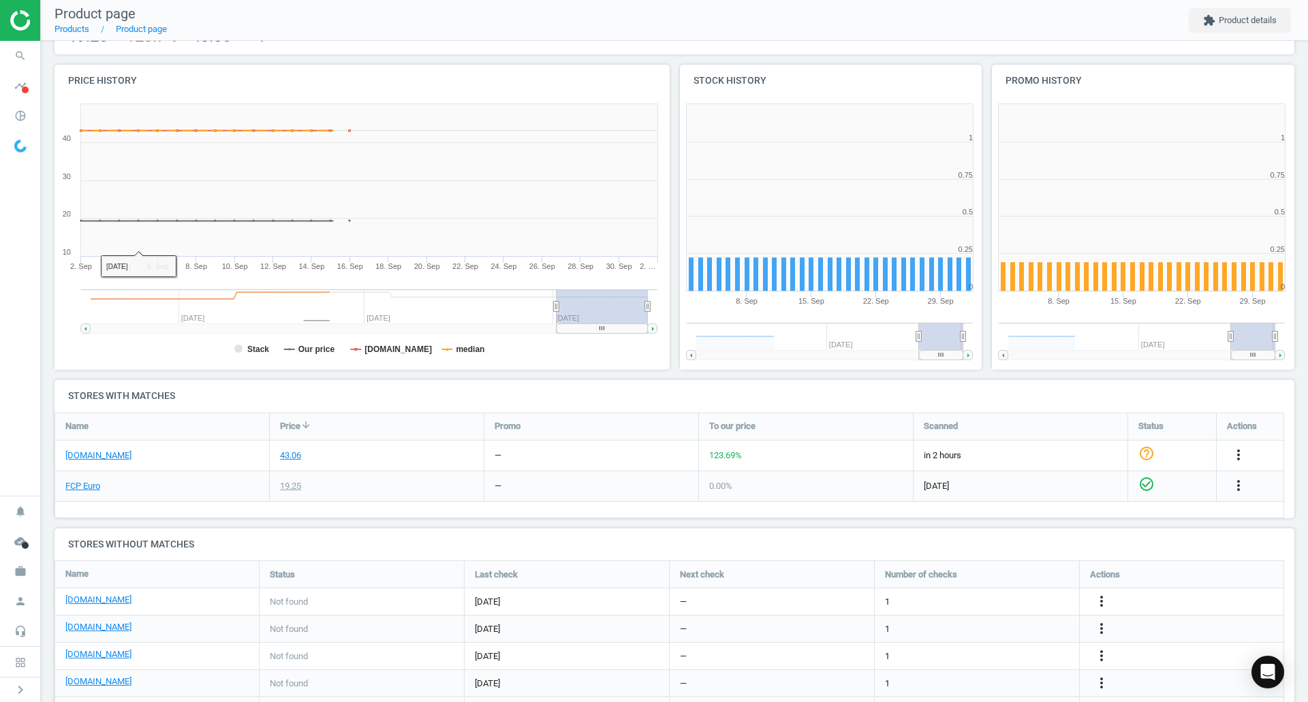
scroll to position [136, 0]
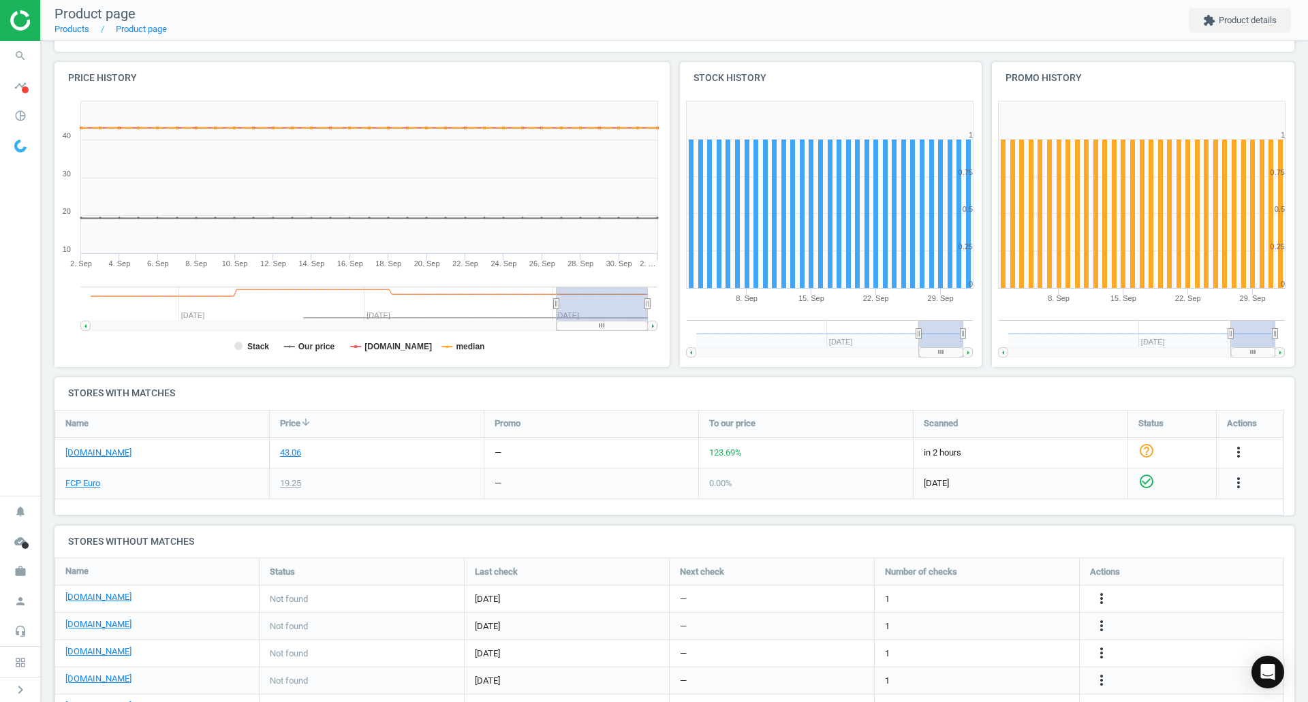
click at [89, 459] on div "[DOMAIN_NAME]" at bounding box center [162, 453] width 214 height 30
click at [87, 453] on link "[DOMAIN_NAME]" at bounding box center [98, 453] width 66 height 12
click at [69, 492] on div "FCP Euro" at bounding box center [162, 484] width 214 height 30
click at [72, 487] on link "FCP Euro" at bounding box center [82, 484] width 35 height 12
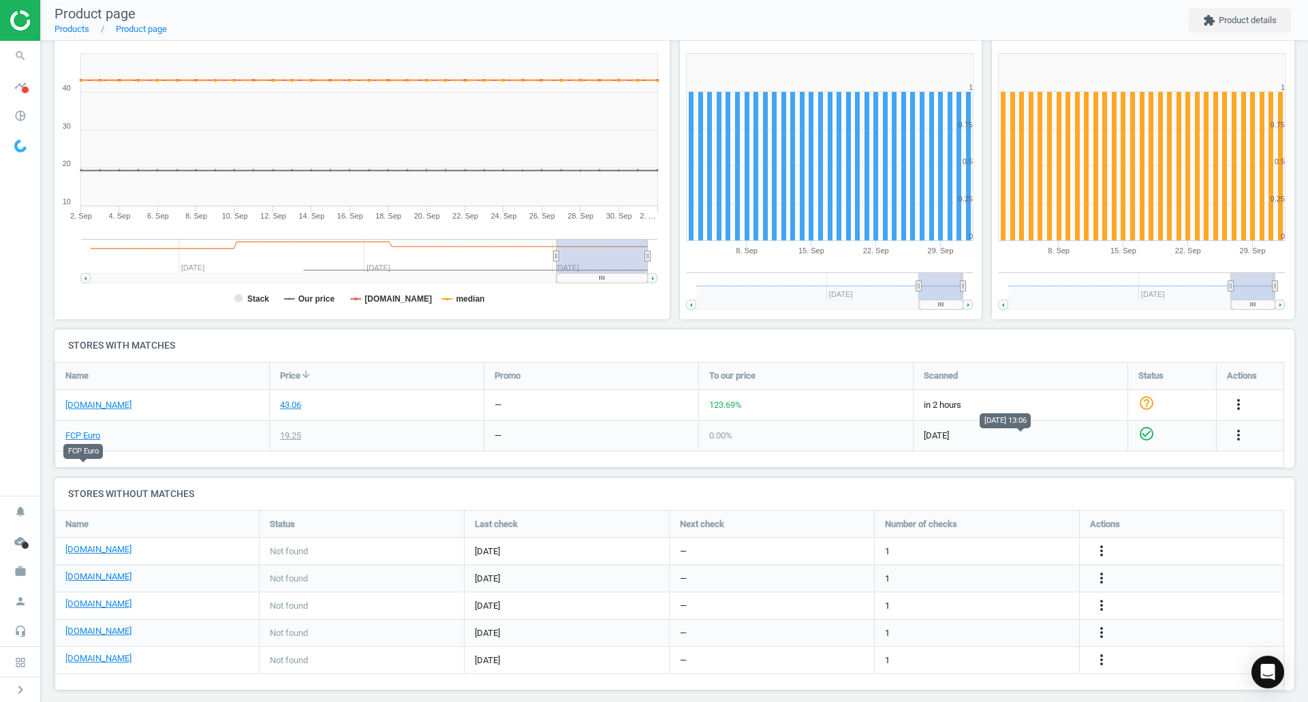
scroll to position [196, 0]
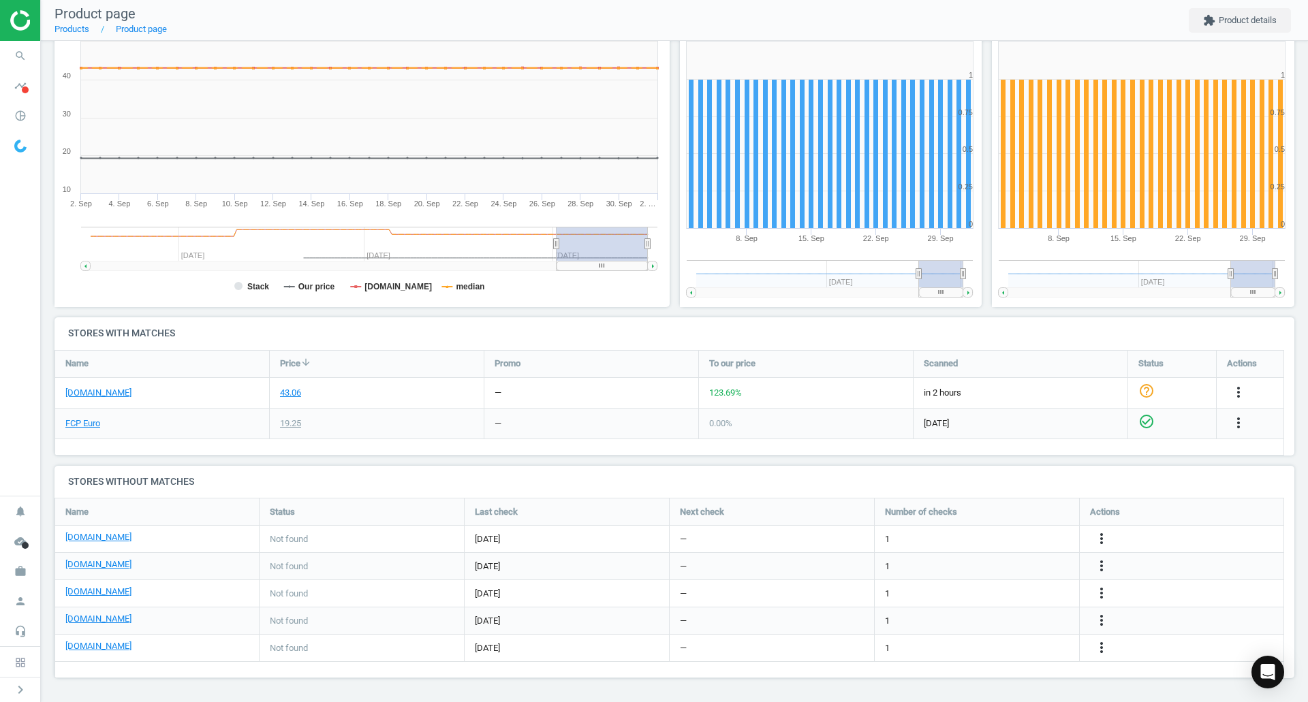
click at [1232, 396] on icon "more_vert" at bounding box center [1238, 392] width 16 height 16
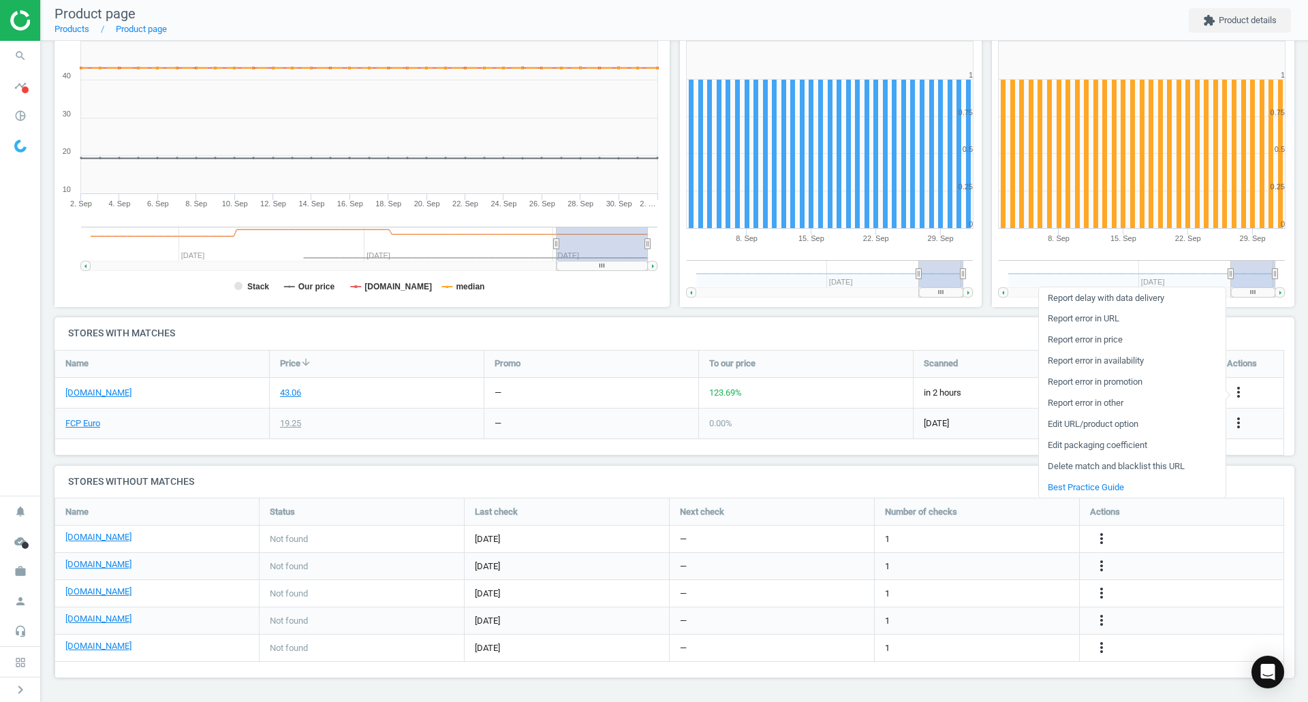
click at [1102, 322] on link "Report error in URL" at bounding box center [1132, 319] width 187 height 21
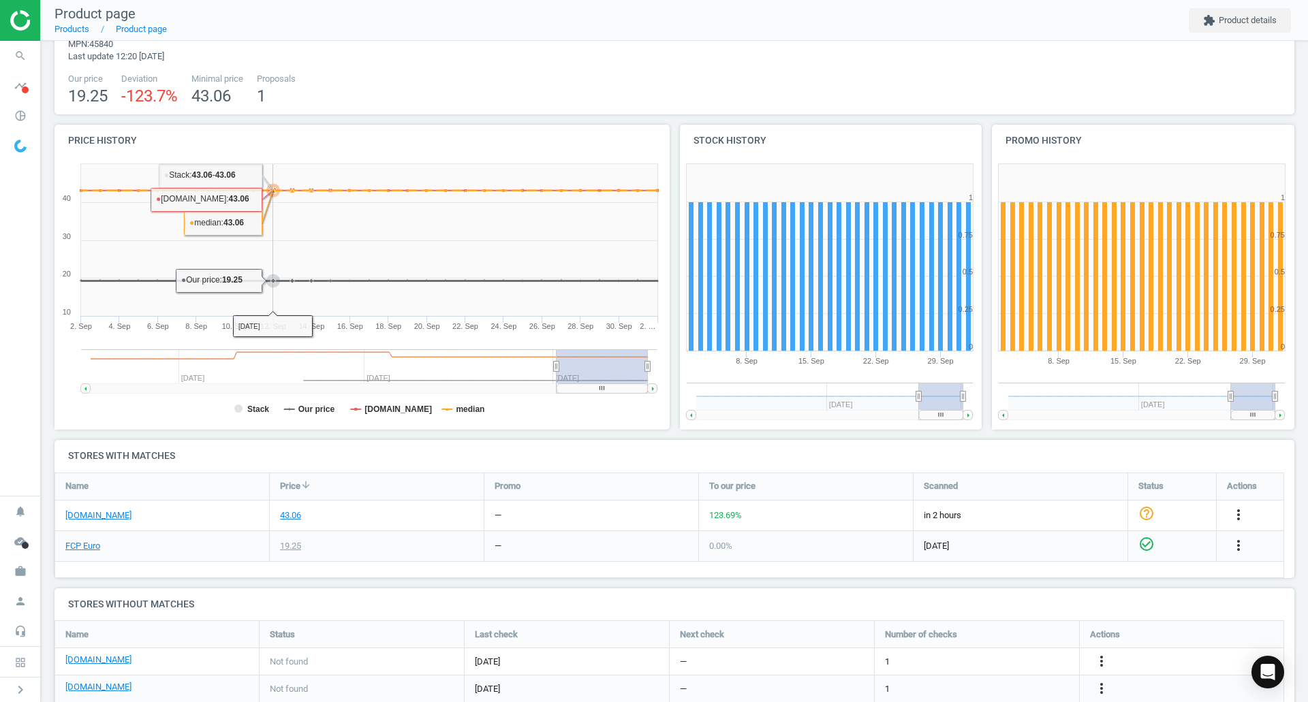
scroll to position [0, 0]
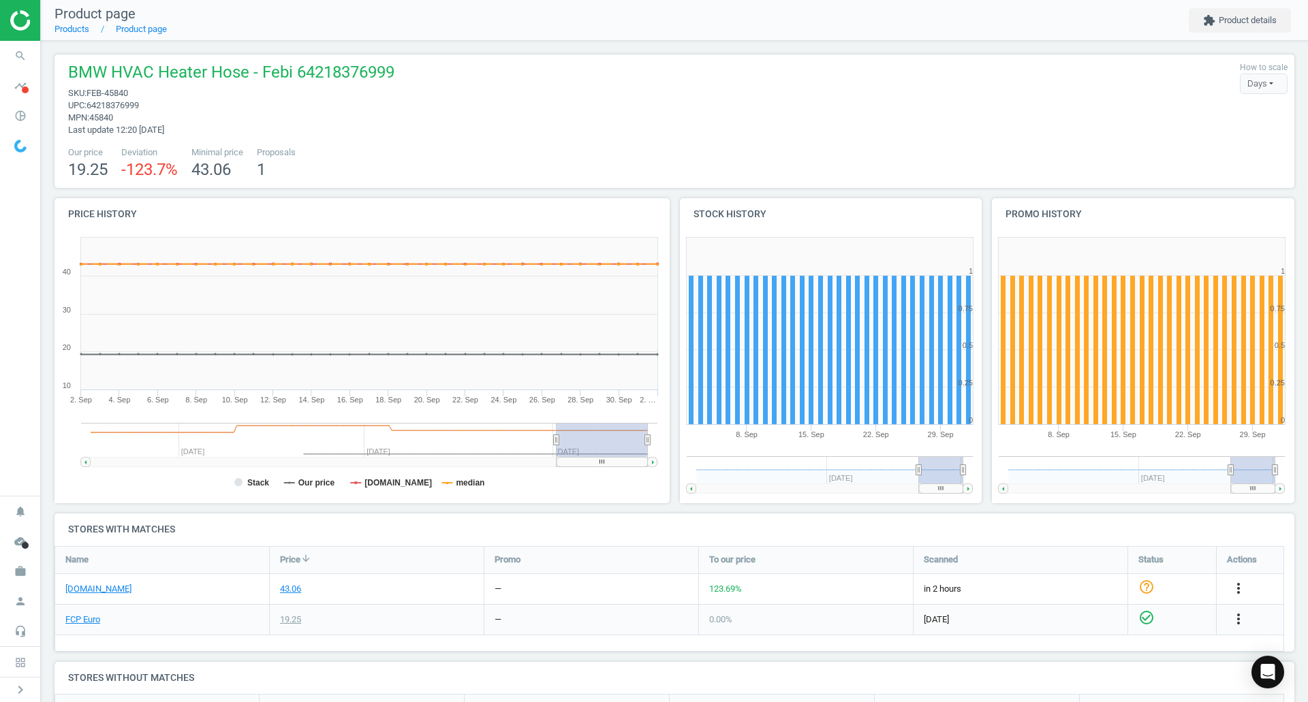
click at [3, 60] on span "search" at bounding box center [20, 56] width 41 height 30
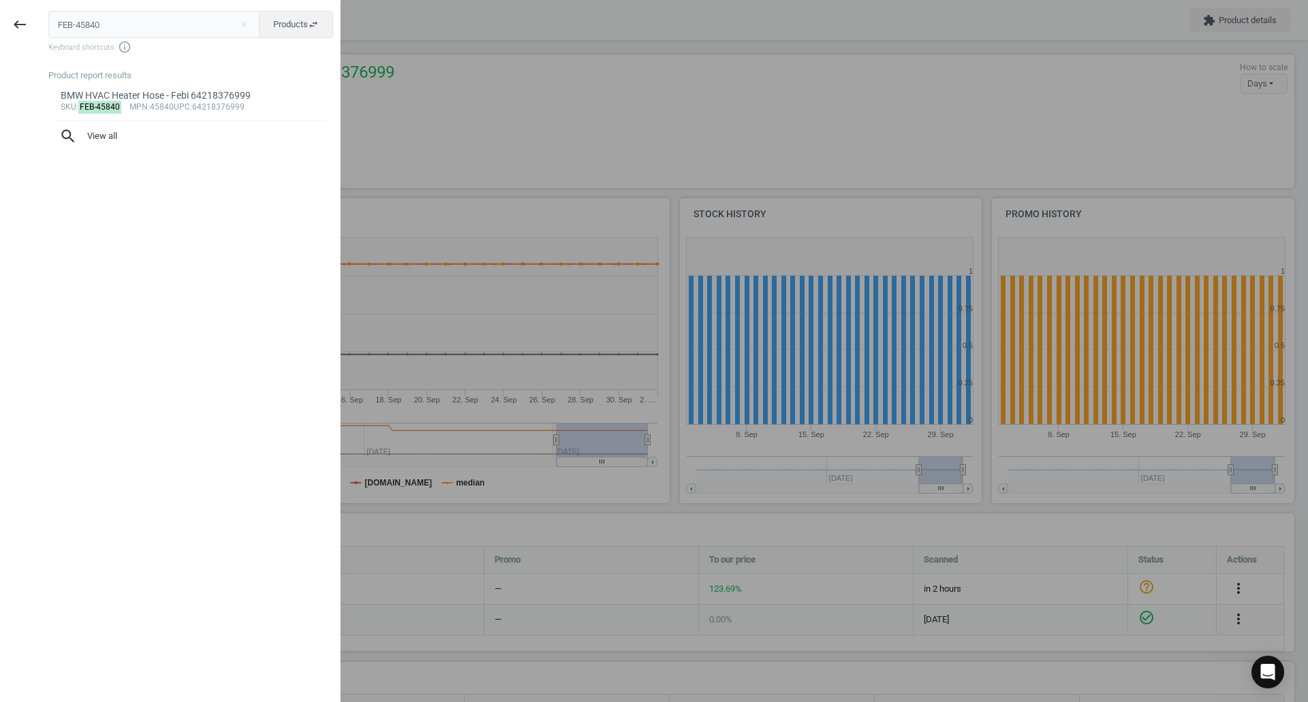
click at [148, 31] on input "FEB-45840" at bounding box center [154, 24] width 212 height 27
type input "MAN-C49001"
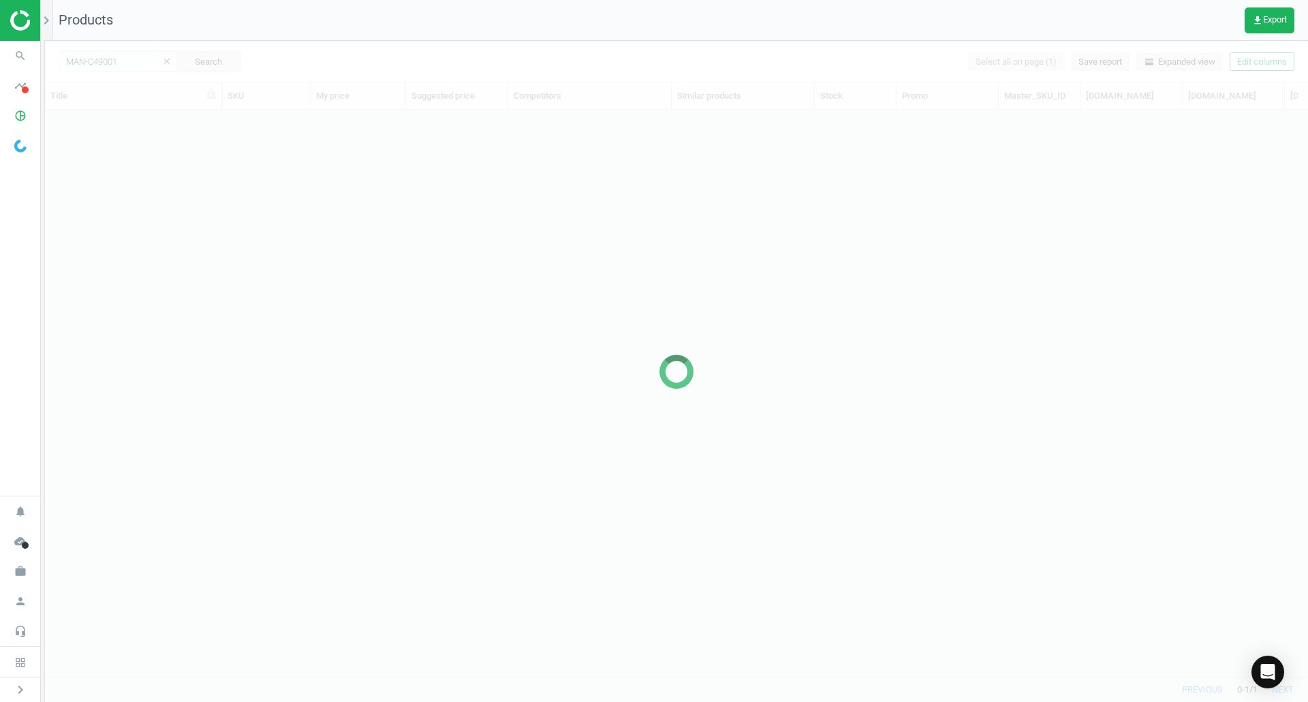
scroll to position [546, 1253]
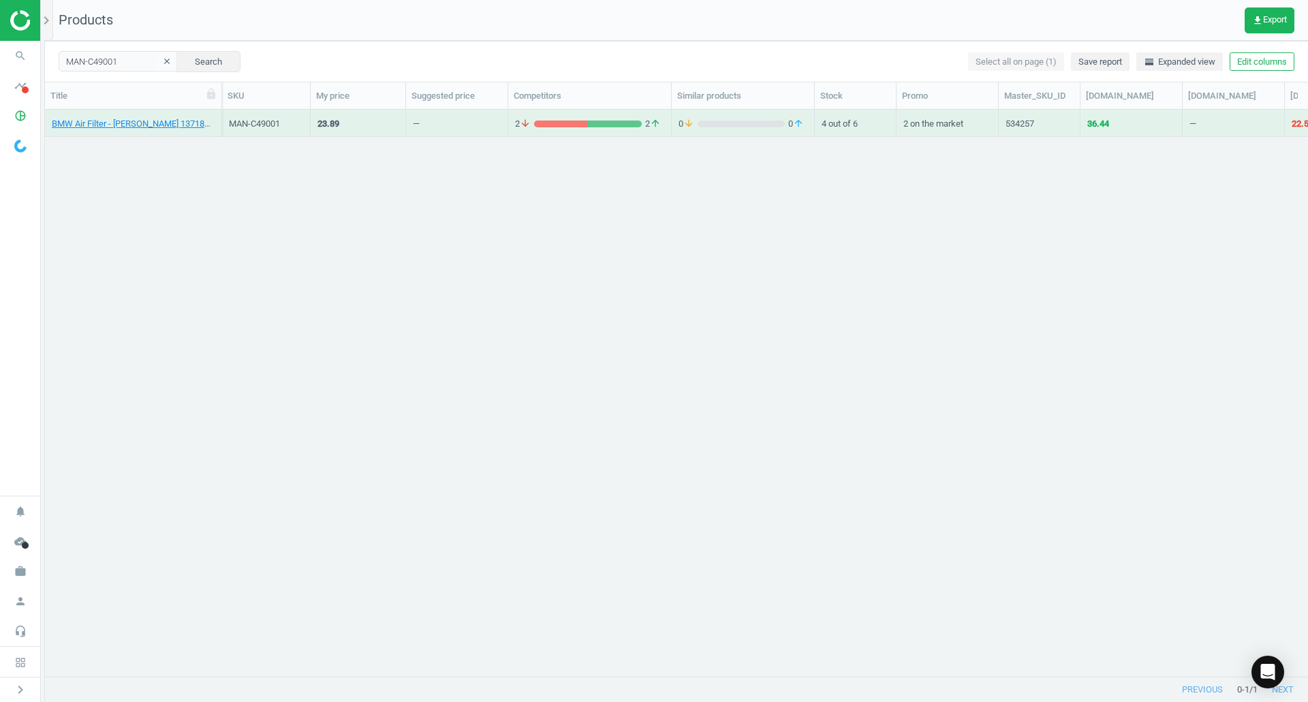
click at [173, 125] on link "BMW Air Filter - [PERSON_NAME] 13718626739" at bounding box center [133, 124] width 163 height 12
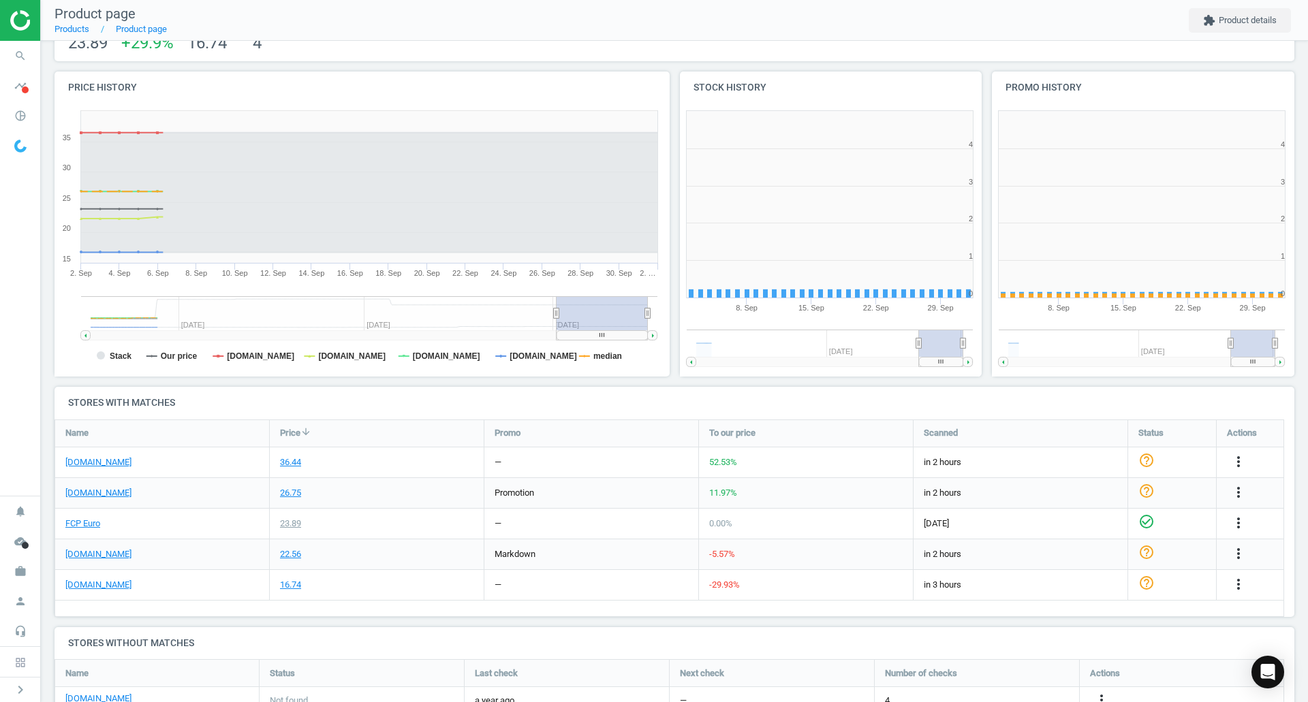
scroll to position [294, 321]
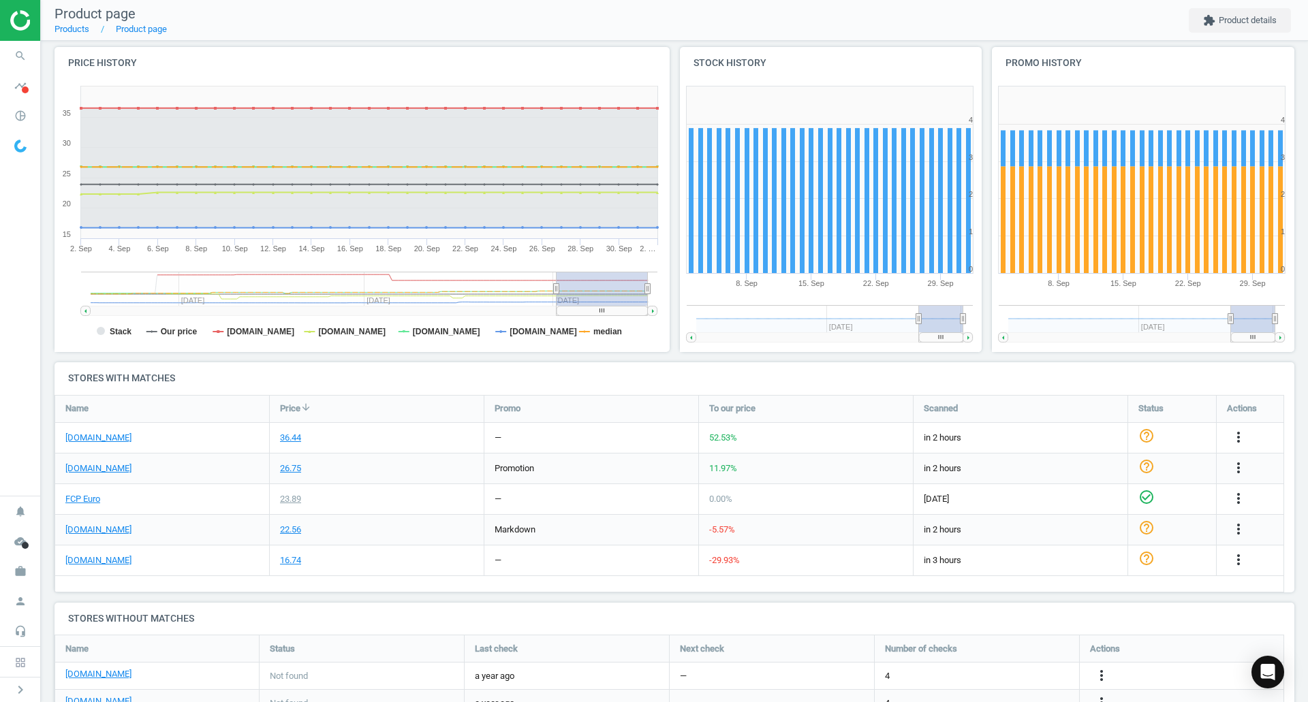
click at [81, 492] on div "FCP Euro" at bounding box center [162, 499] width 214 height 30
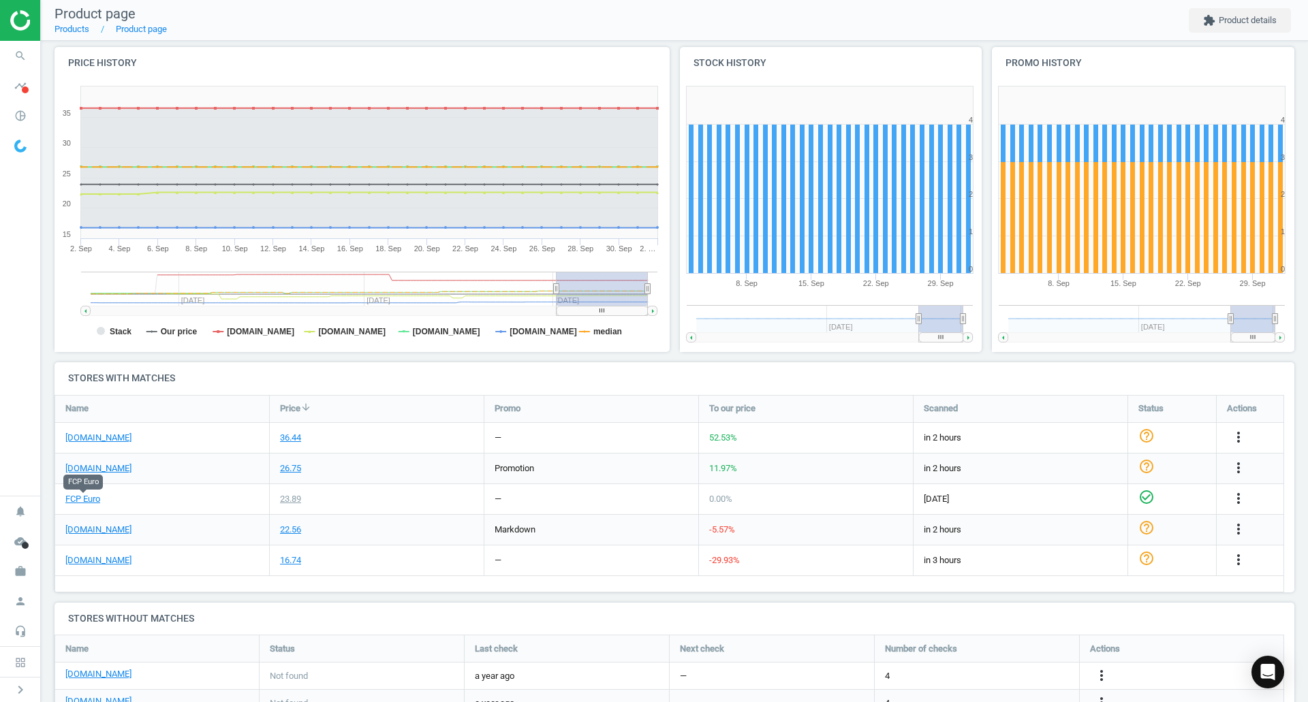
click at [83, 496] on link "FCP Euro" at bounding box center [82, 499] width 35 height 12
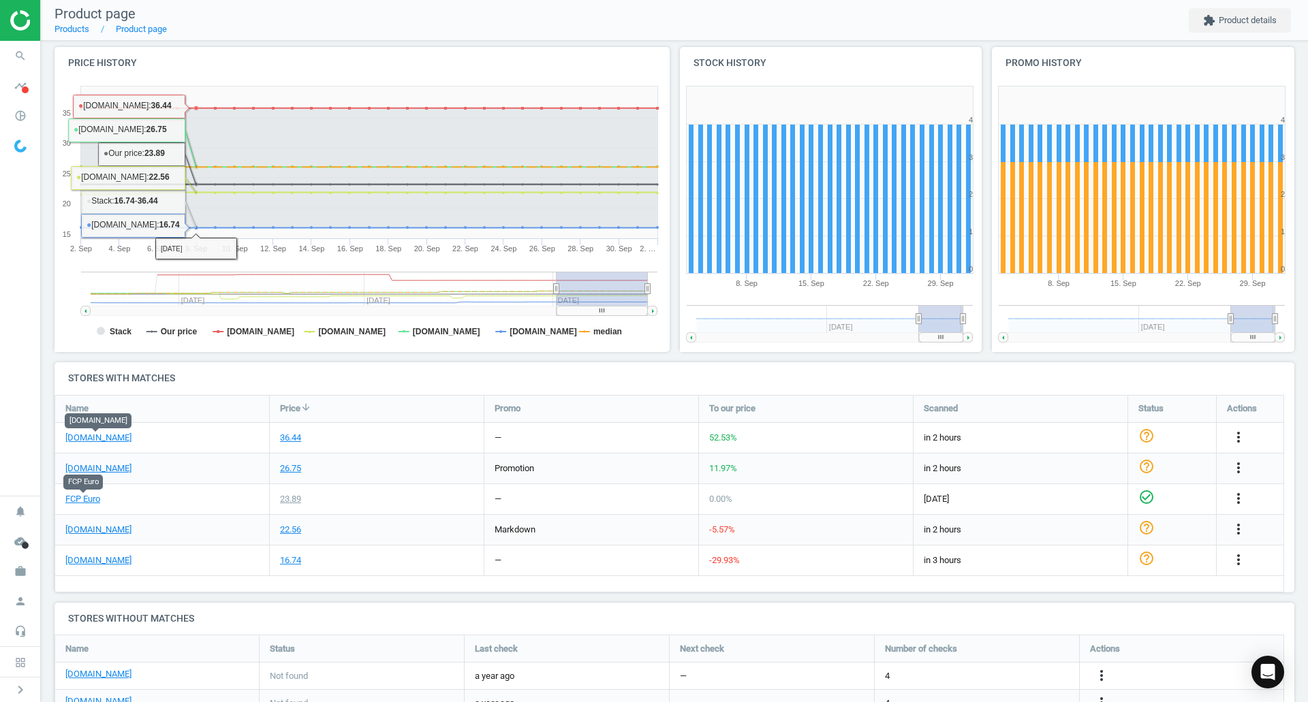
click at [121, 436] on link "[DOMAIN_NAME]" at bounding box center [98, 438] width 66 height 12
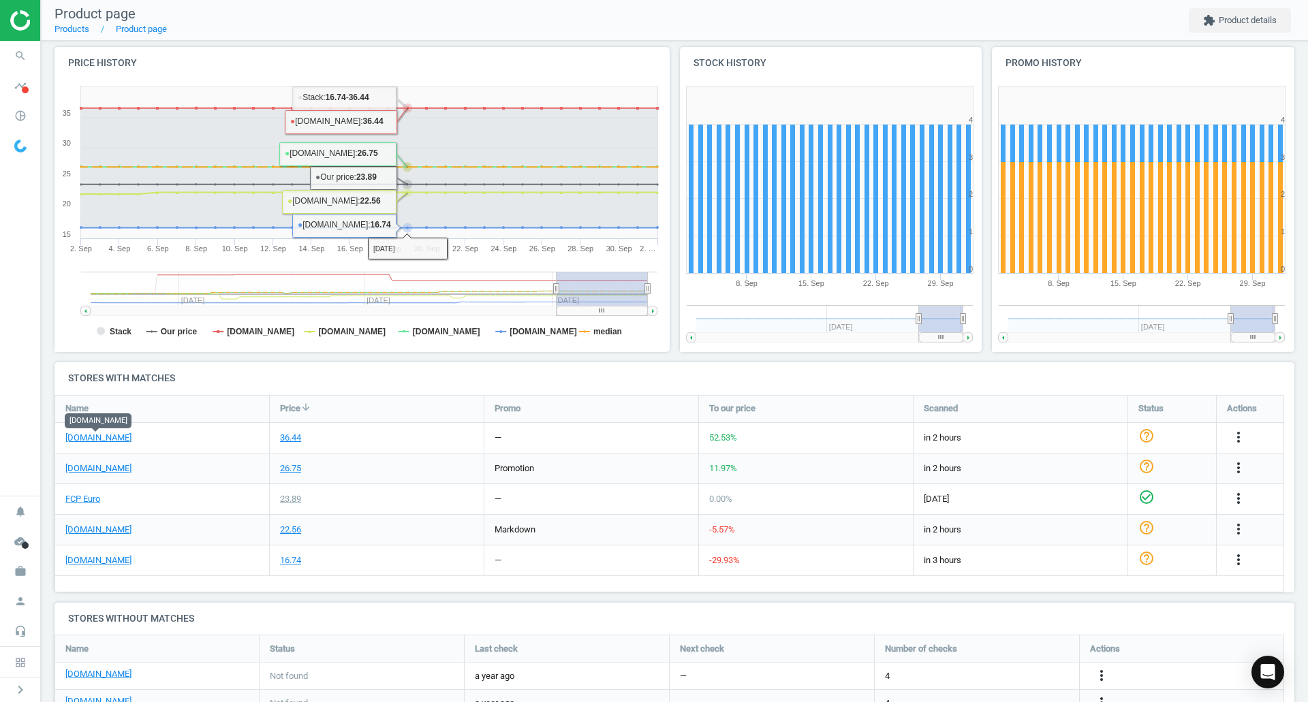
scroll to position [206, 0]
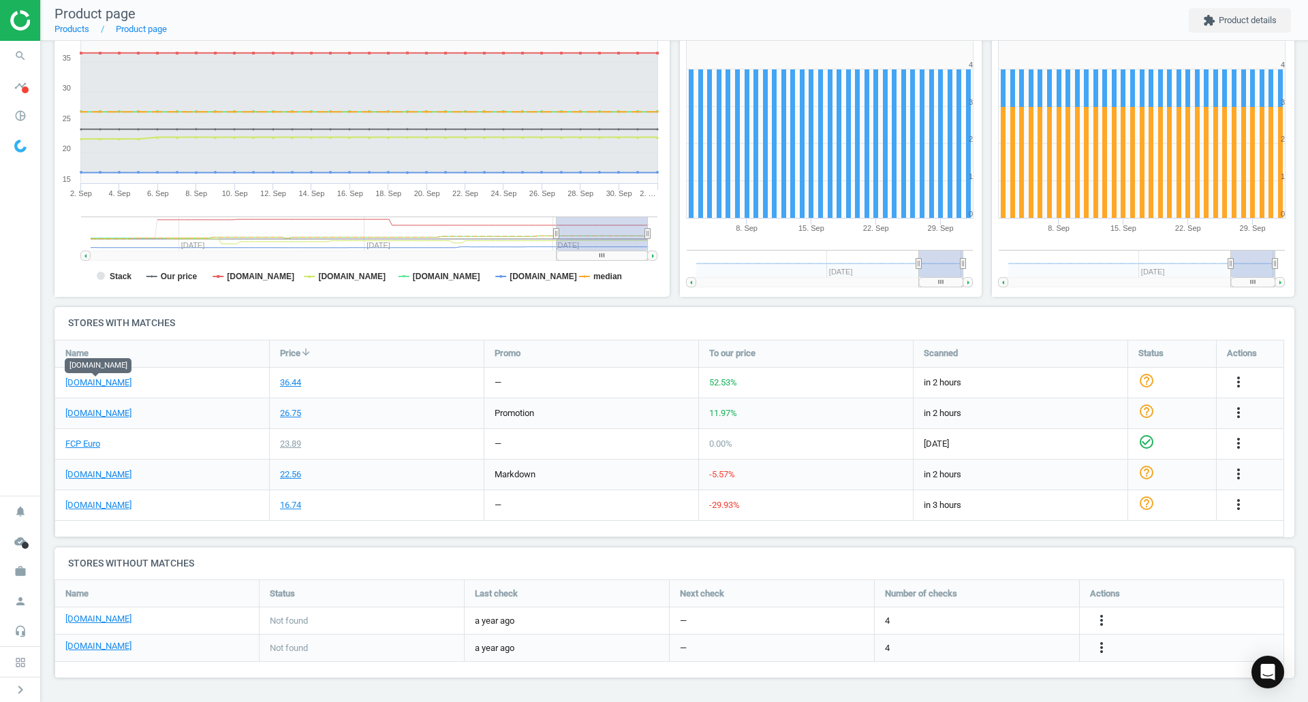
click at [1241, 384] on icon "more_vert" at bounding box center [1238, 382] width 16 height 16
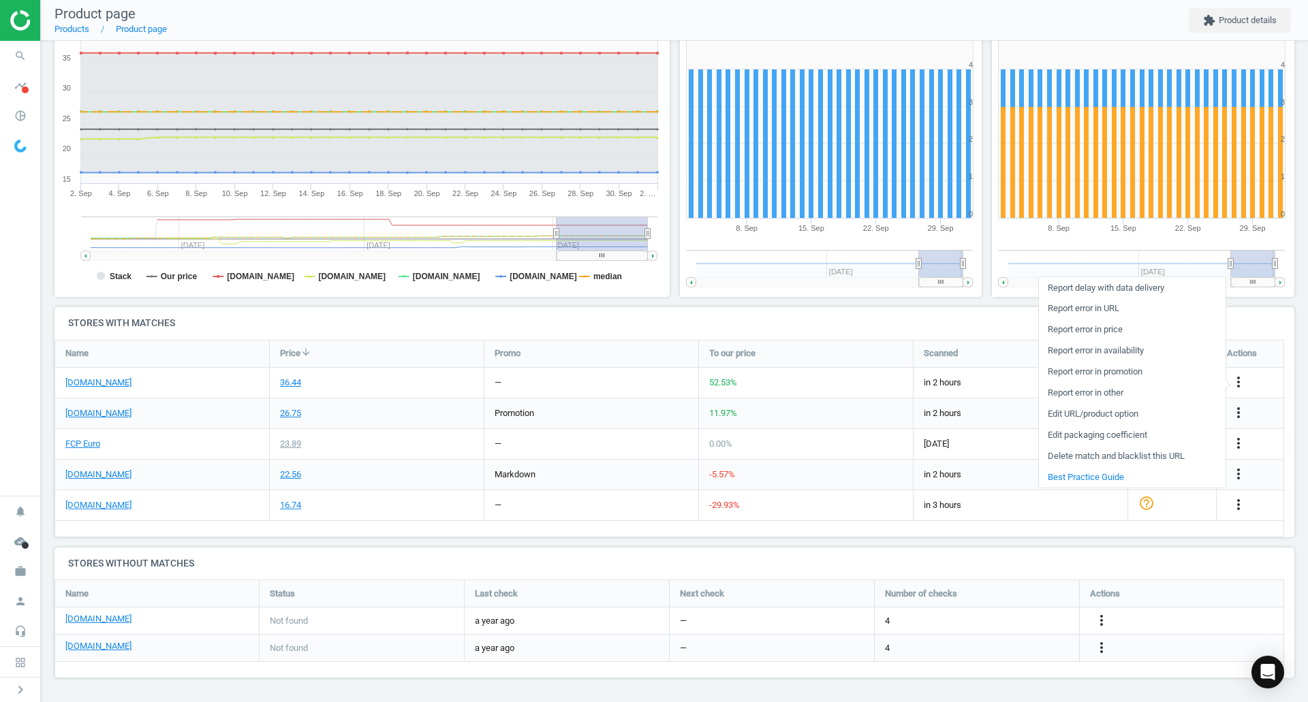
click at [1113, 412] on link "Edit URL/product option" at bounding box center [1132, 414] width 187 height 21
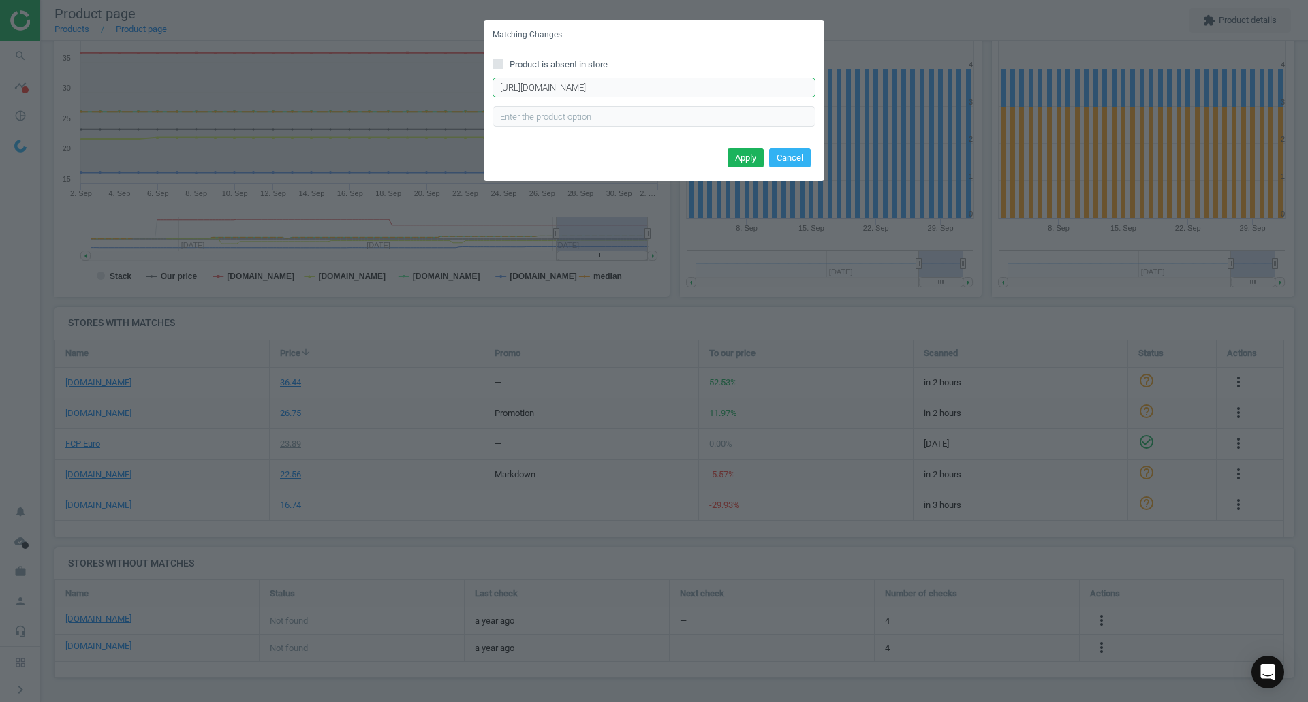
click at [615, 87] on input "[URL][DOMAIN_NAME]" at bounding box center [654, 88] width 323 height 20
paste input "[PERSON_NAME]-filter-c-49-001-engine-air-filter"
type input "[URL][DOMAIN_NAME][PERSON_NAME]"
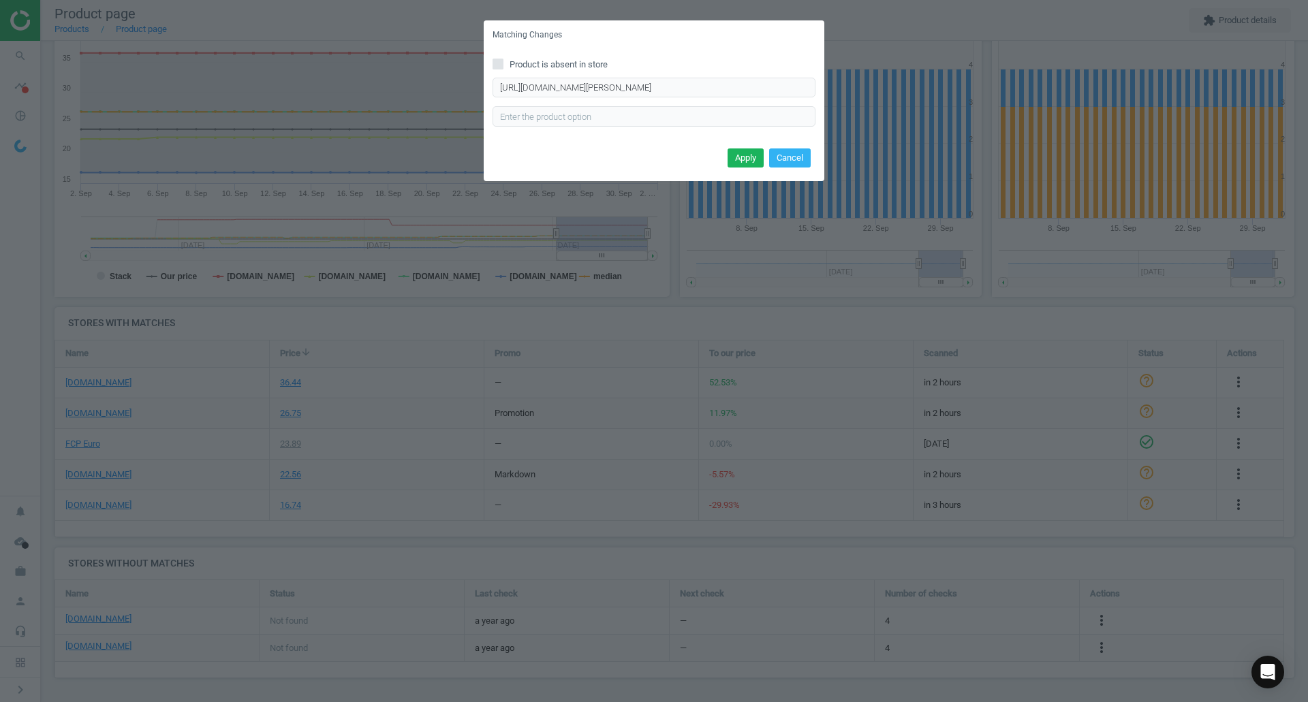
click at [744, 157] on button "Apply" at bounding box center [746, 157] width 36 height 19
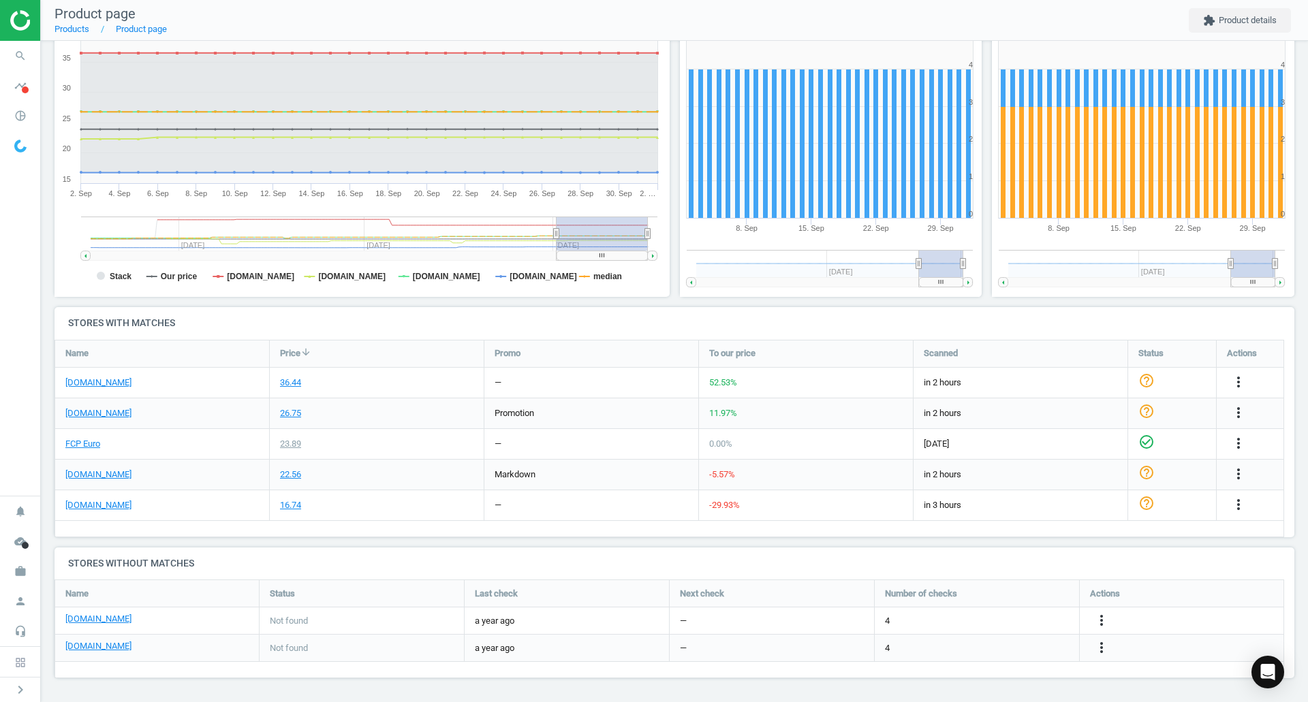
click at [23, 64] on icon "search" at bounding box center [20, 56] width 26 height 26
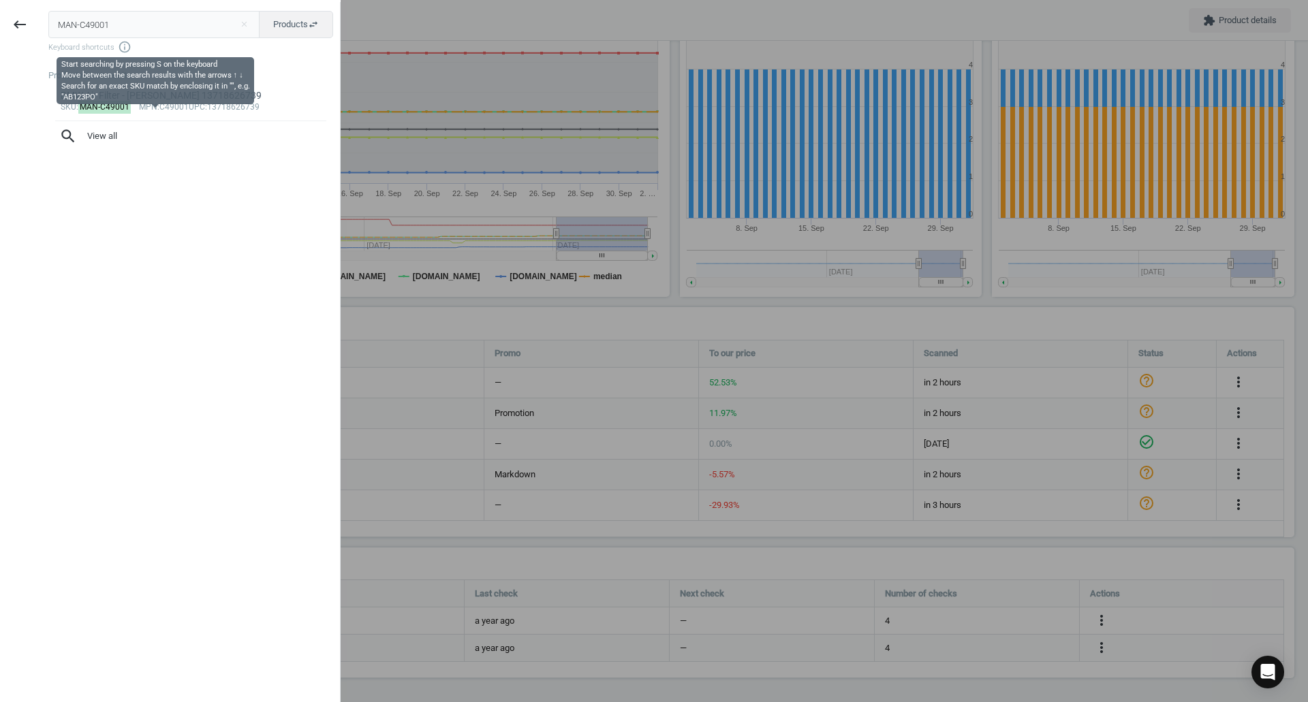
click at [116, 37] on input "MAN-C49001" at bounding box center [154, 24] width 212 height 27
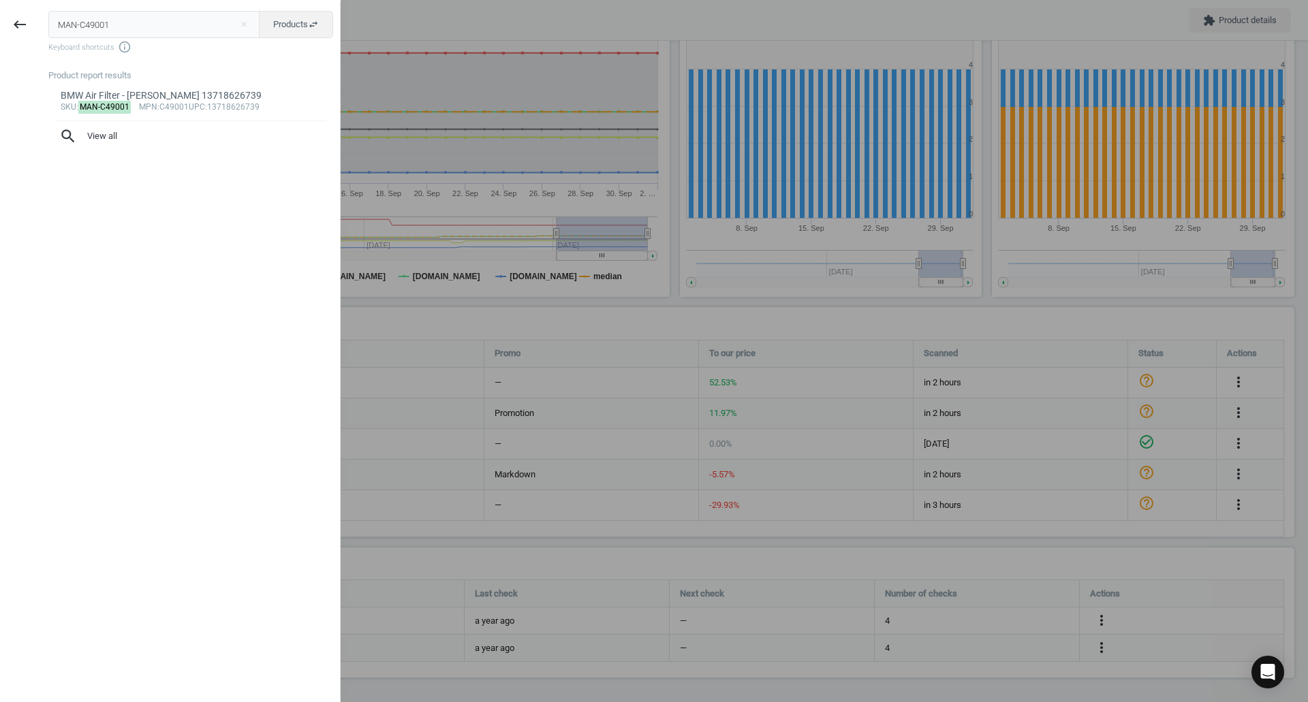
click at [116, 37] on input "MAN-C49001" at bounding box center [154, 24] width 212 height 27
type input "MAN-CUK2897"
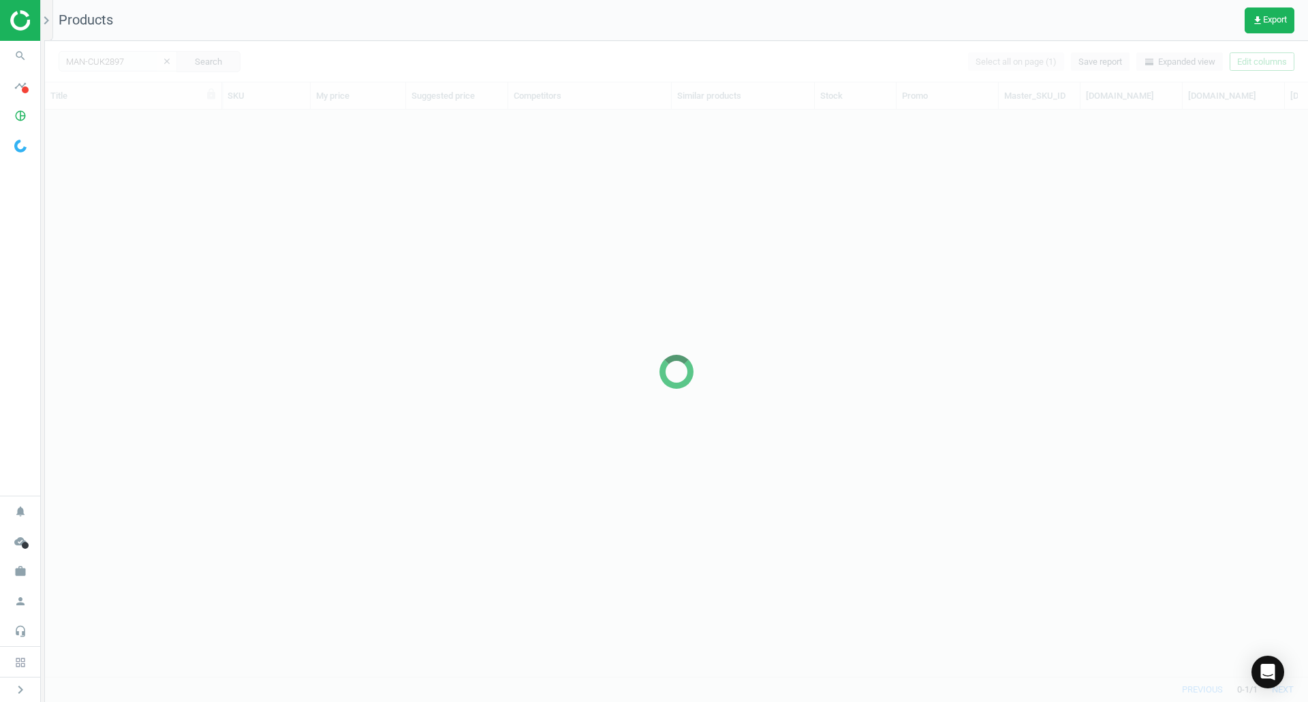
scroll to position [546, 1253]
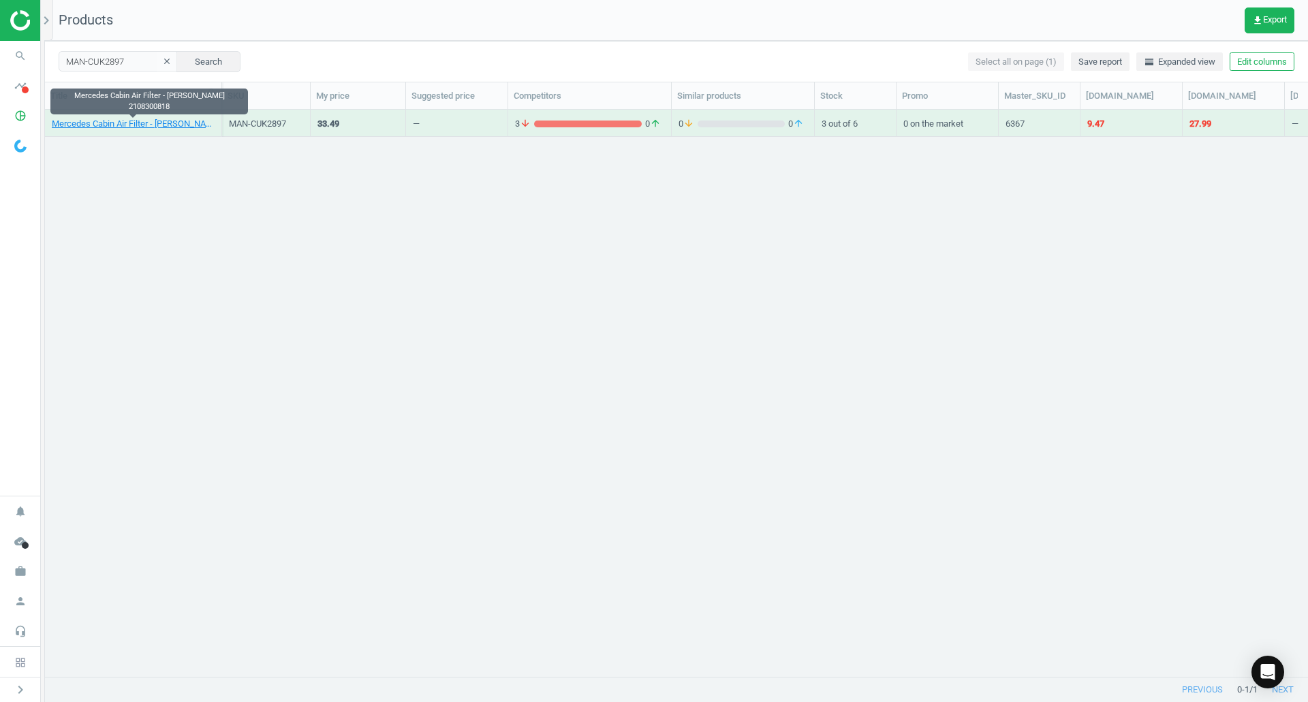
click at [183, 117] on div "Mercedes Cabin Air Filter - [PERSON_NAME] 2108300818" at bounding box center [133, 123] width 163 height 24
click at [188, 127] on link "Mercedes Cabin Air Filter - [PERSON_NAME] 2108300818" at bounding box center [133, 124] width 163 height 12
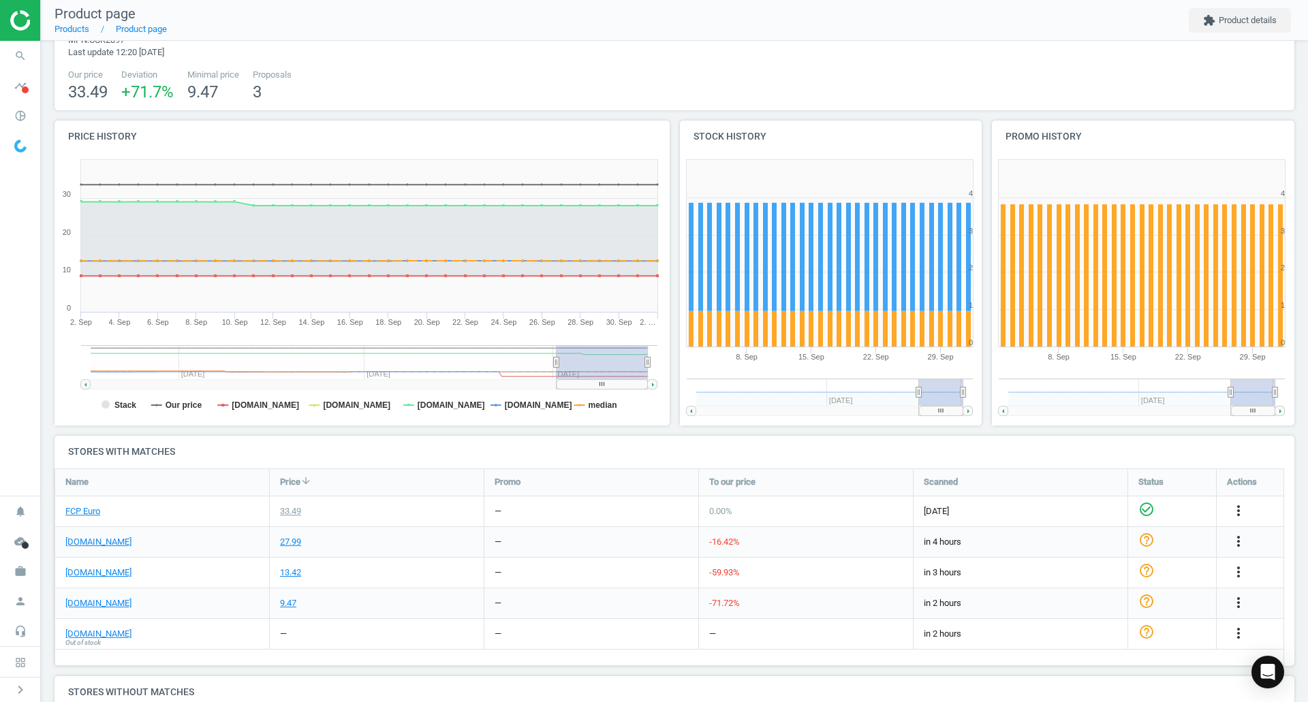
scroll to position [148, 0]
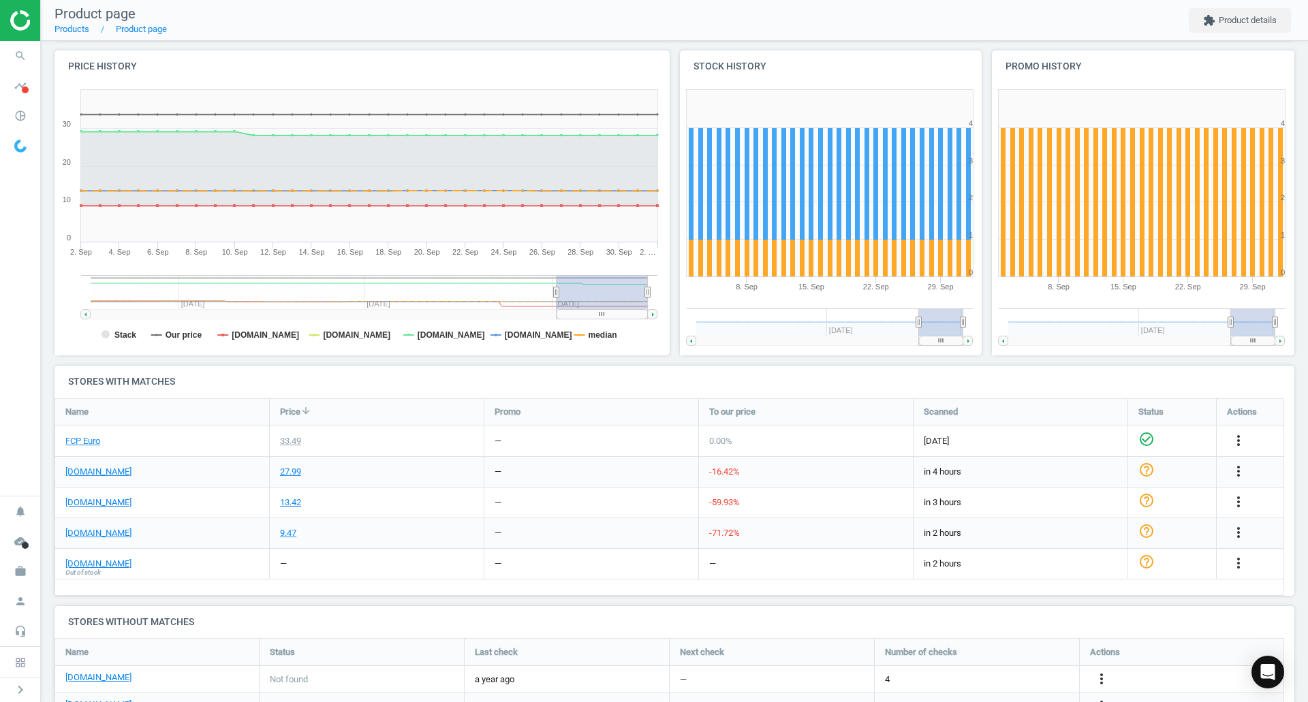
click at [90, 437] on link "FCP Euro" at bounding box center [82, 441] width 35 height 12
click at [95, 537] on link "[DOMAIN_NAME]" at bounding box center [98, 533] width 66 height 12
click at [23, 52] on icon "search" at bounding box center [20, 56] width 26 height 26
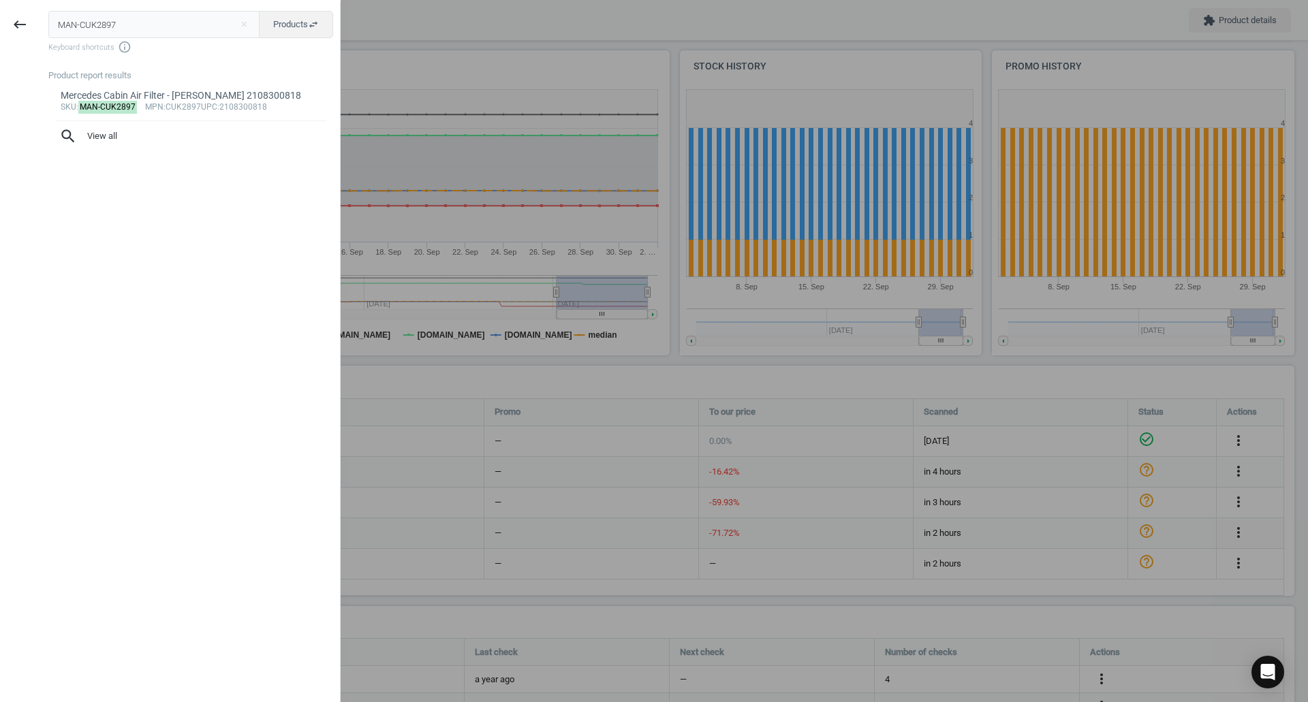
click at [213, 18] on input "MAN-CUK2897" at bounding box center [154, 24] width 212 height 27
type input "WAH-41008697D0"
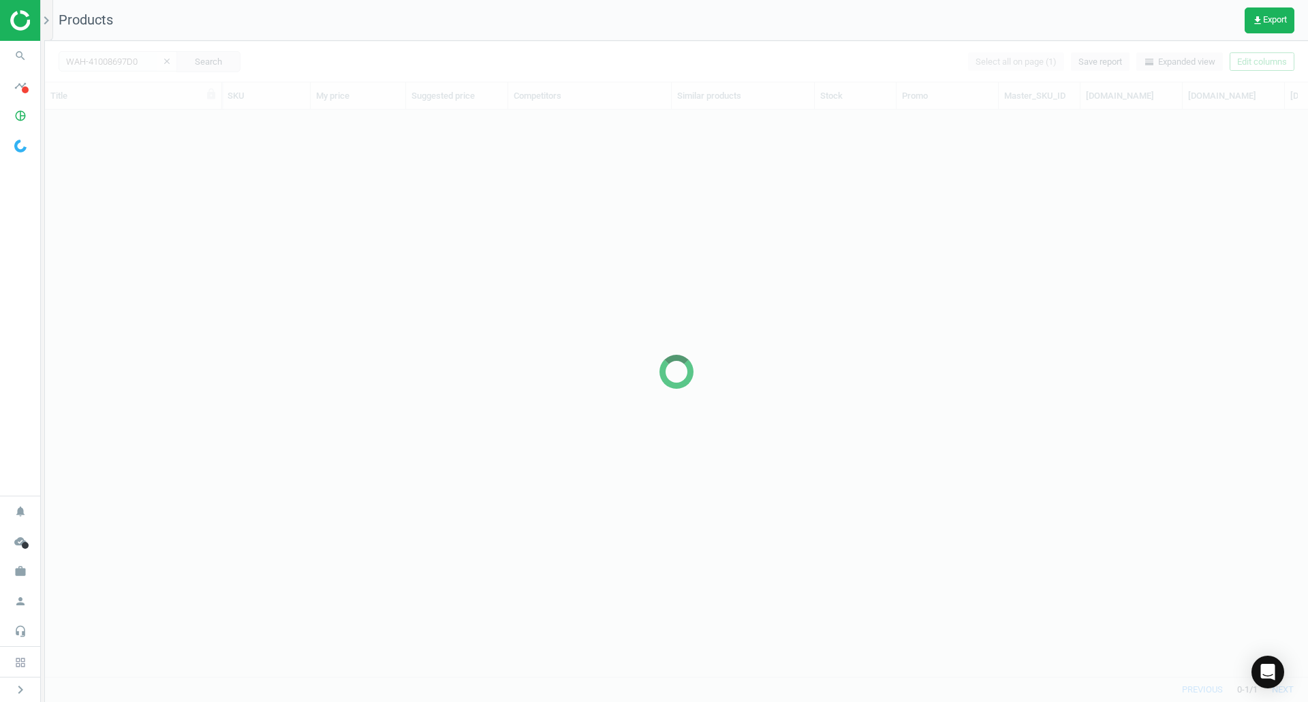
scroll to position [546, 1253]
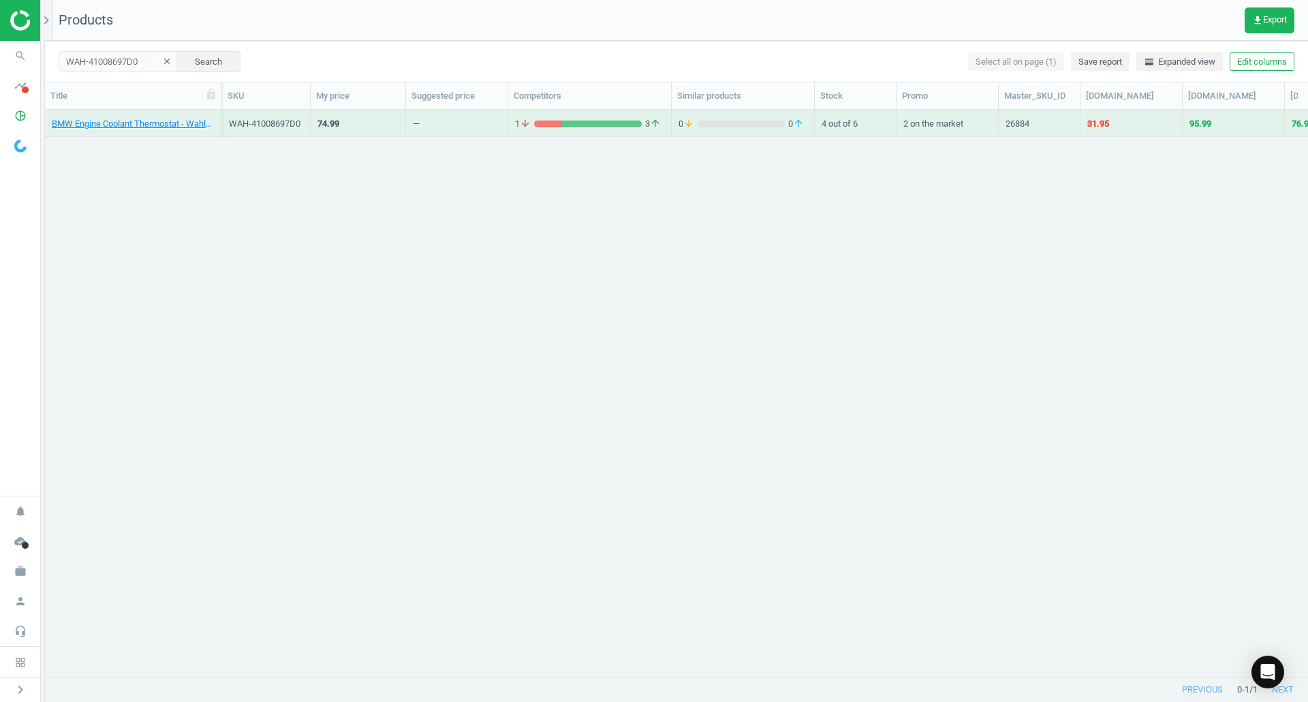
click at [172, 132] on div "BMW Engine Coolant Thermostat - Wahler 11537549476" at bounding box center [133, 126] width 163 height 17
click at [155, 115] on div "BMW Engine Coolant Thermostat - Wahler 11537549476" at bounding box center [133, 123] width 163 height 24
click at [160, 121] on link "BMW Engine Coolant Thermostat - Wahler 11537549476" at bounding box center [133, 124] width 163 height 12
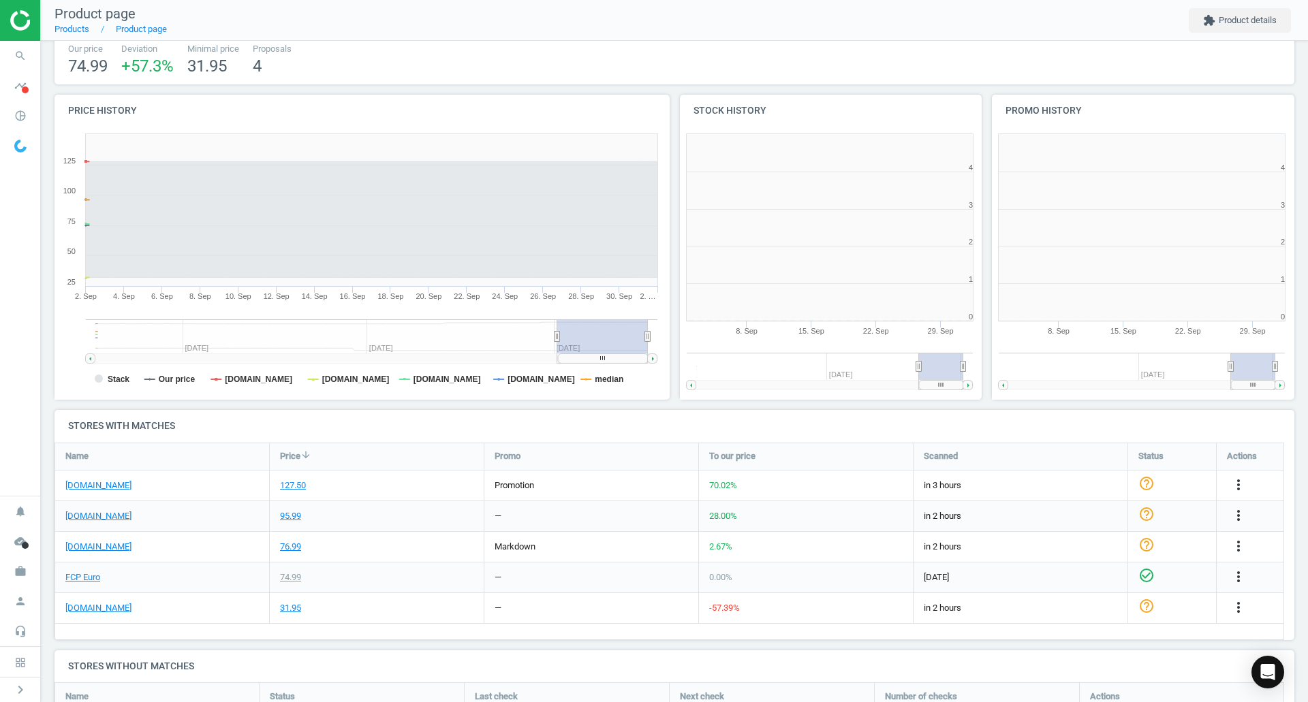
scroll to position [294, 321]
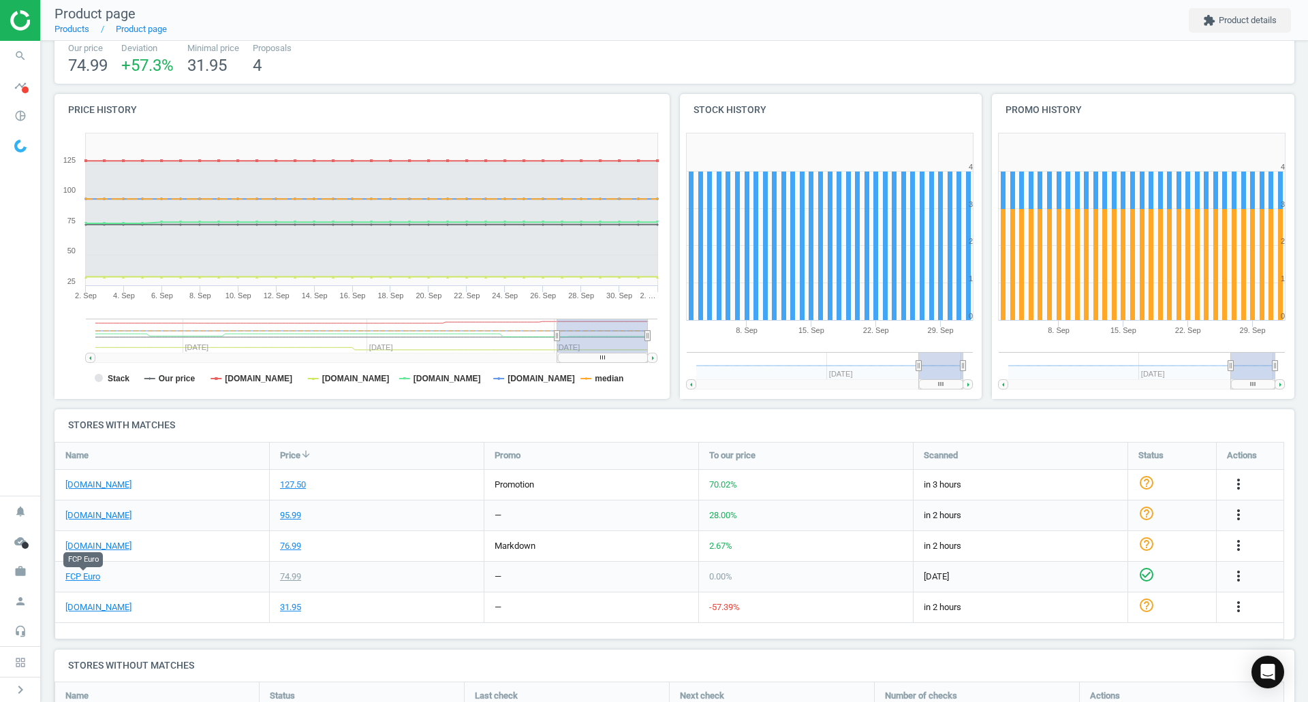
click at [77, 575] on link "FCP Euro" at bounding box center [82, 577] width 35 height 12
click at [96, 610] on link "[DOMAIN_NAME]" at bounding box center [98, 607] width 66 height 12
click at [23, 57] on icon "search" at bounding box center [20, 56] width 26 height 26
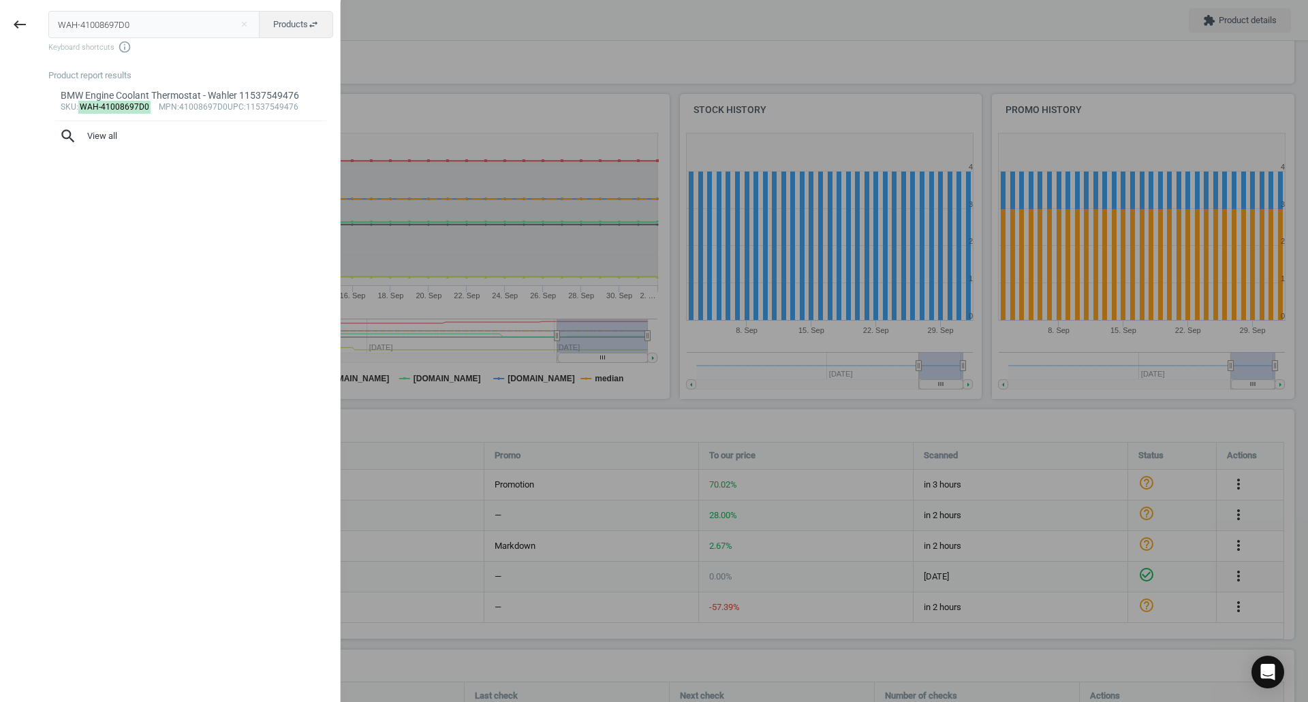
click at [142, 27] on input "WAH-41008697D0" at bounding box center [154, 24] width 212 height 27
type input "BOS-0221503035"
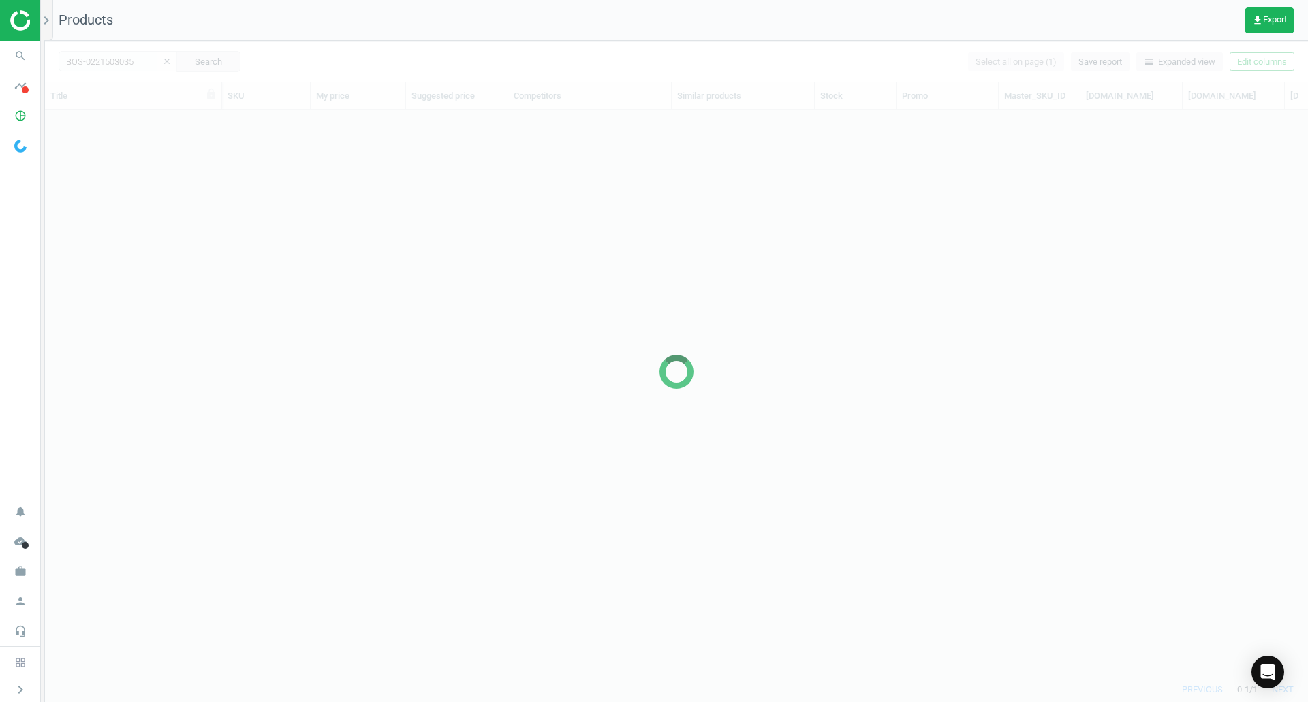
scroll to position [546, 1253]
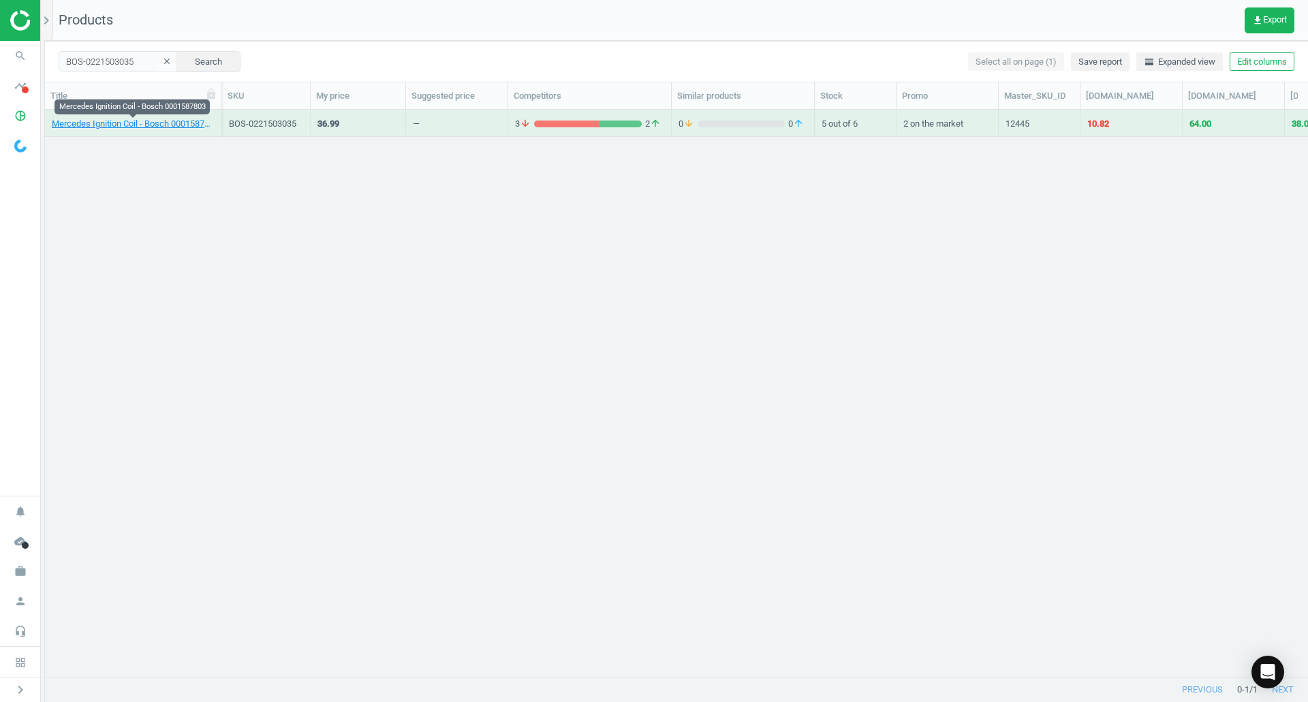
click at [150, 127] on link "Mercedes Ignition Coil - Bosch 0001587803" at bounding box center [133, 124] width 163 height 12
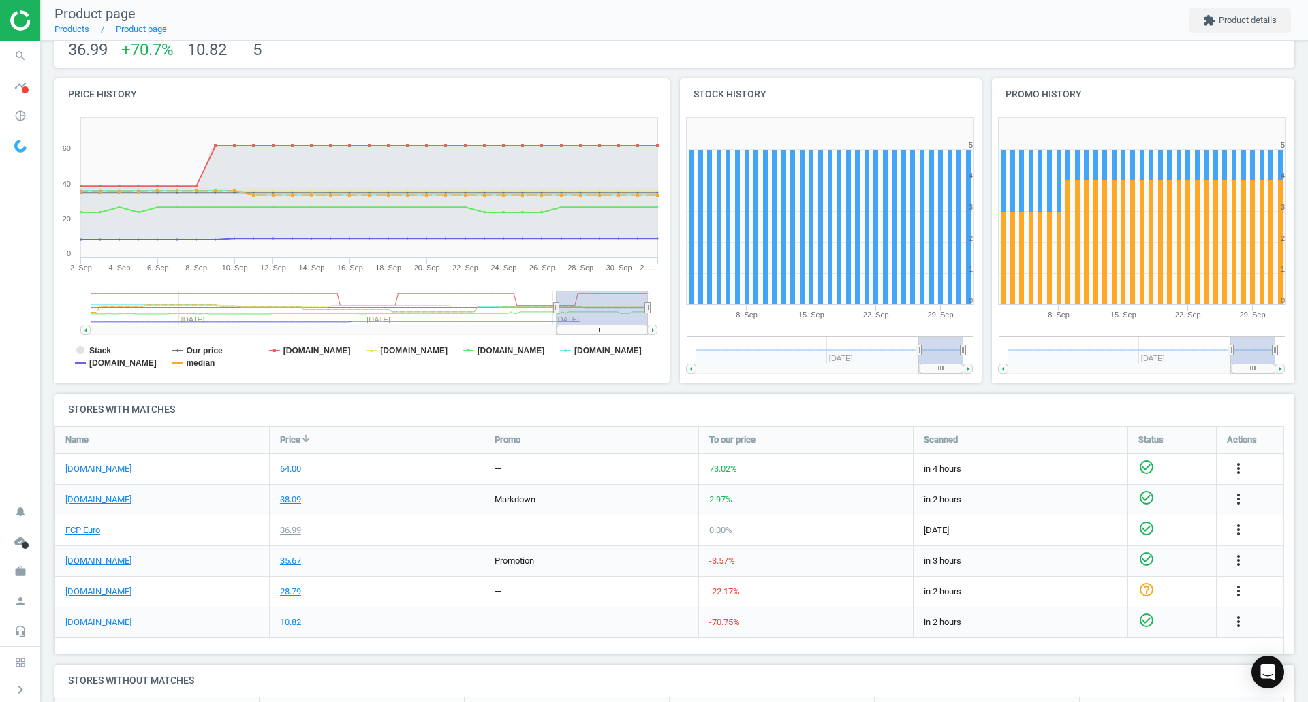
scroll to position [121, 0]
click at [91, 535] on link "FCP Euro" at bounding box center [82, 530] width 35 height 12
click at [115, 617] on link "[DOMAIN_NAME]" at bounding box center [98, 622] width 66 height 12
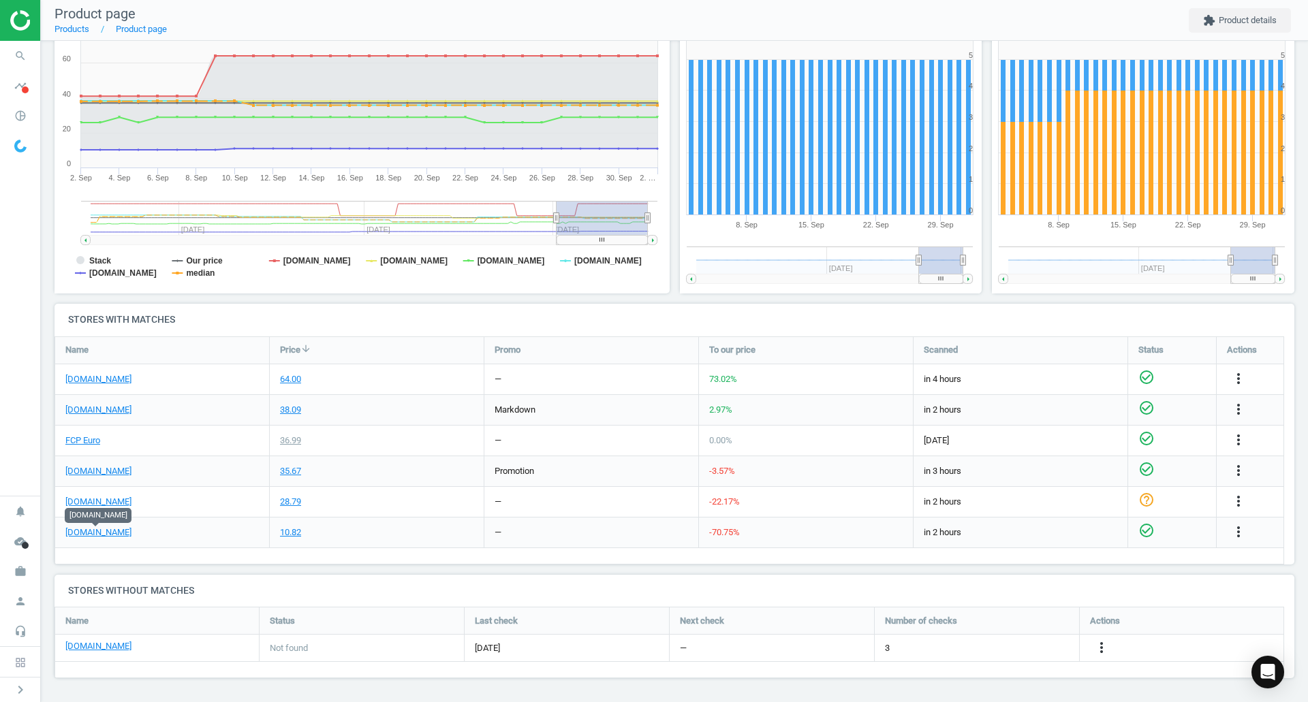
click at [1241, 526] on icon "more_vert" at bounding box center [1238, 532] width 16 height 16
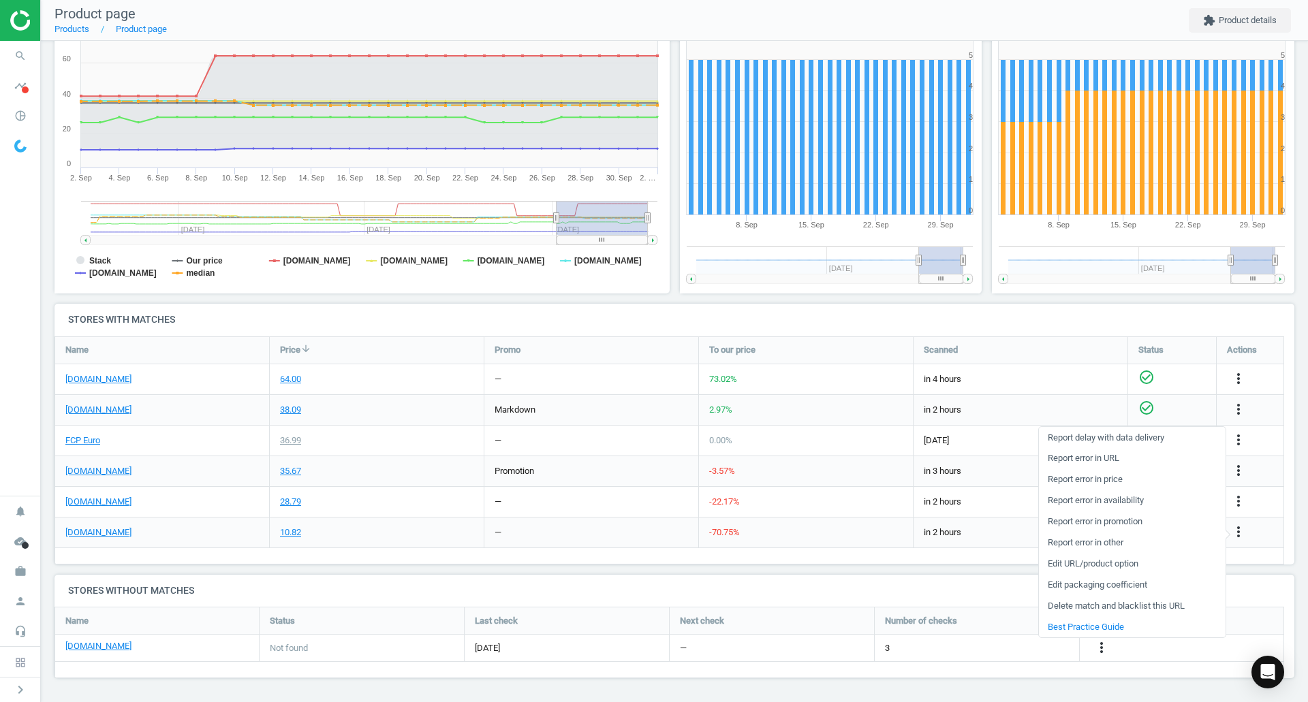
click at [1107, 458] on link "Report error in URL" at bounding box center [1132, 458] width 187 height 21
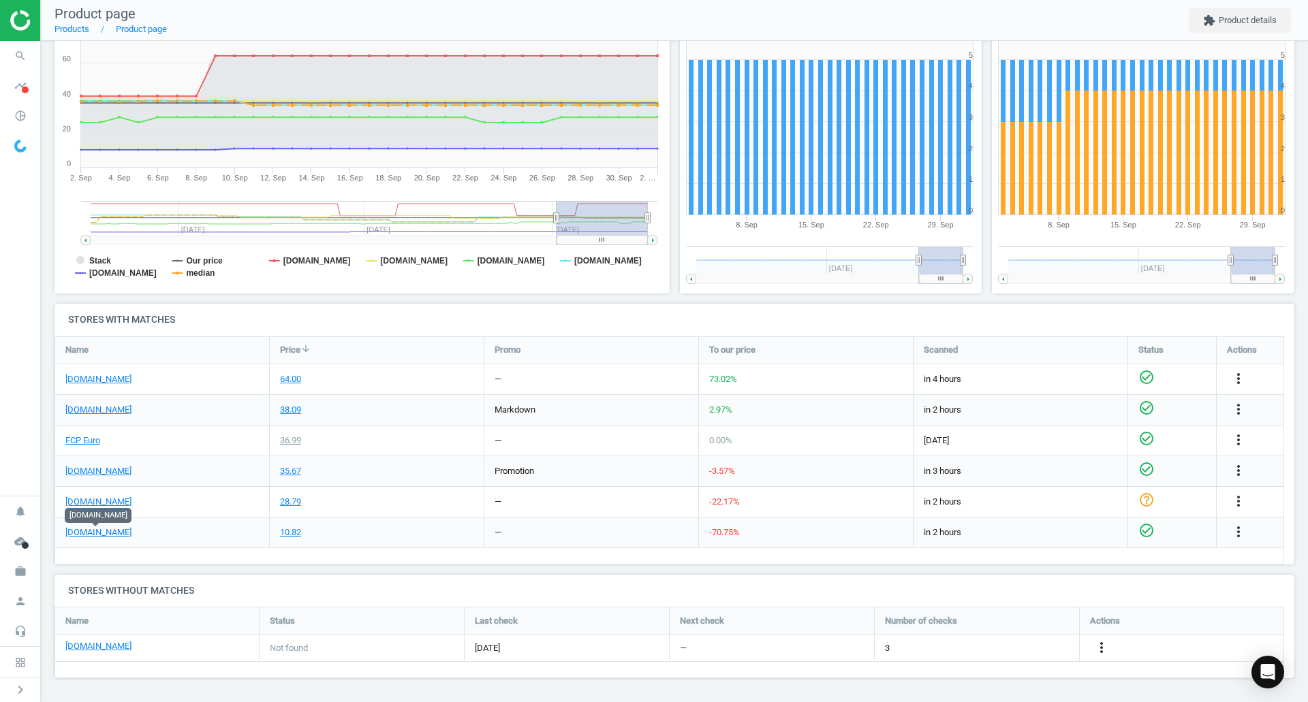
click at [100, 535] on link "[DOMAIN_NAME]" at bounding box center [98, 533] width 66 height 12
click at [84, 437] on link "FCP Euro" at bounding box center [82, 441] width 35 height 12
click at [1236, 525] on icon "more_vert" at bounding box center [1238, 532] width 16 height 16
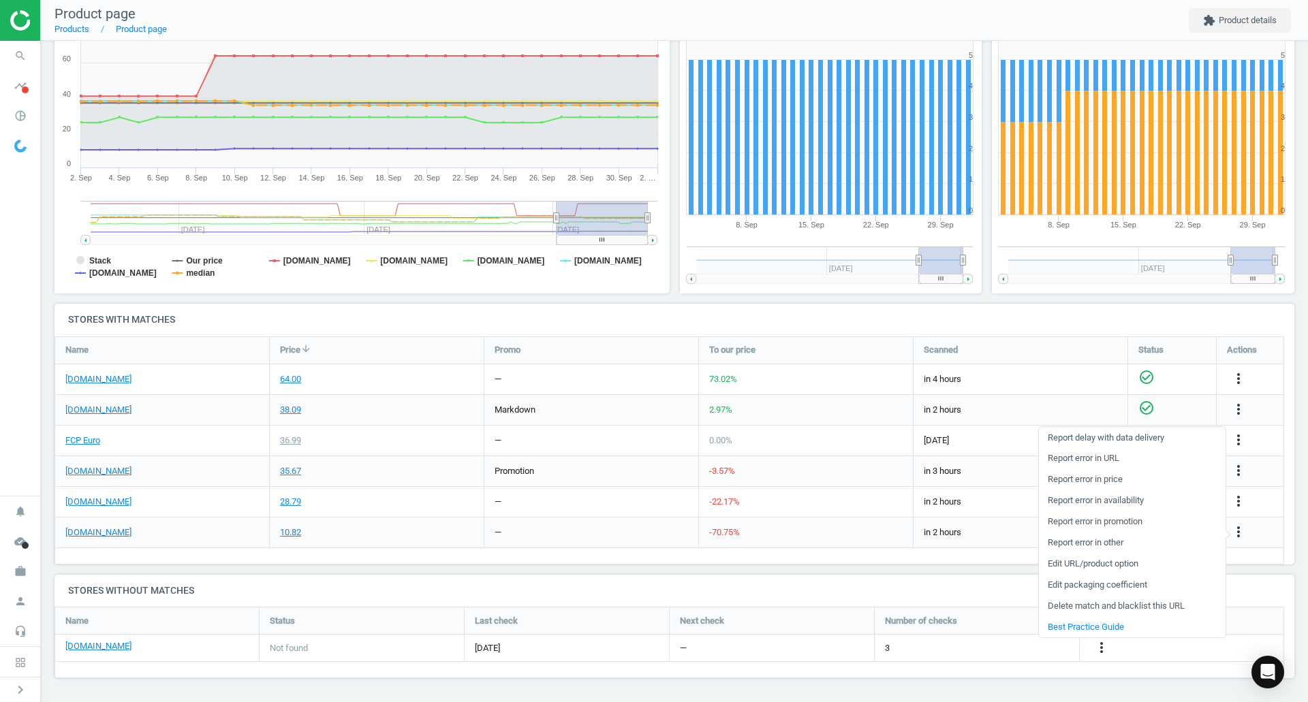
click at [1112, 461] on link "Report error in URL" at bounding box center [1132, 458] width 187 height 21
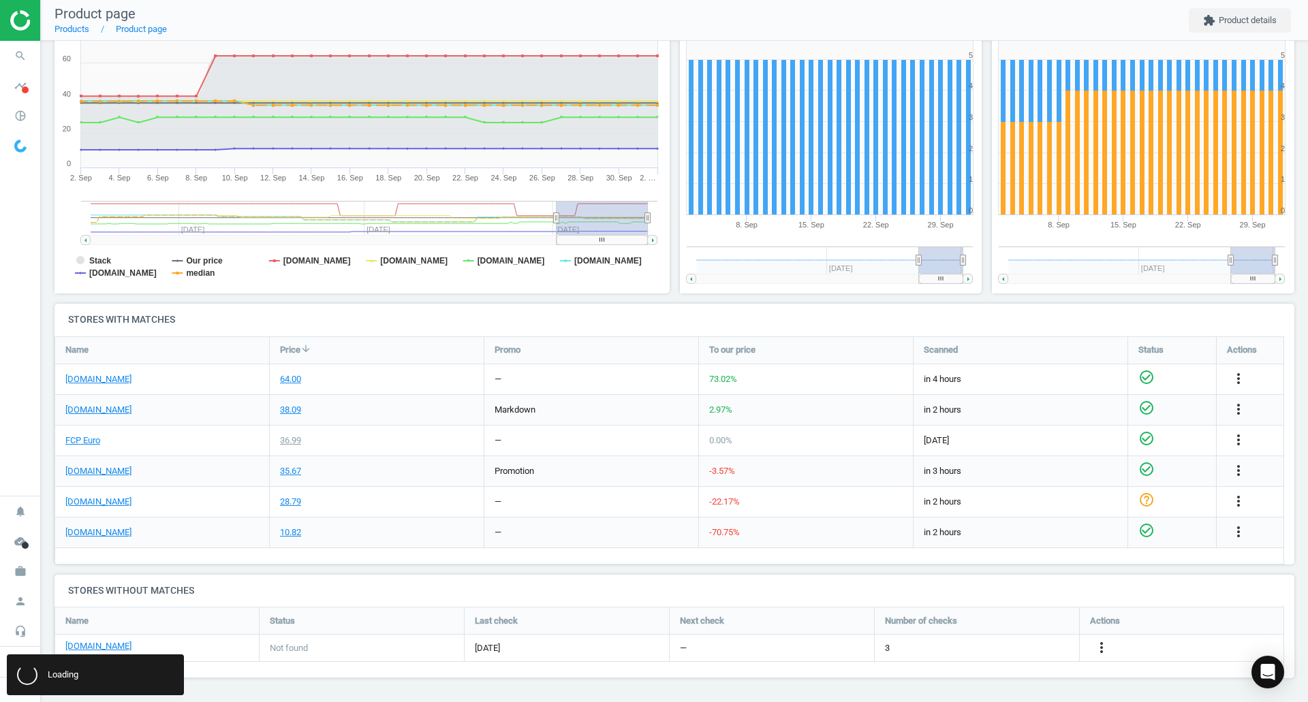
click at [16, 44] on icon "search" at bounding box center [20, 56] width 26 height 26
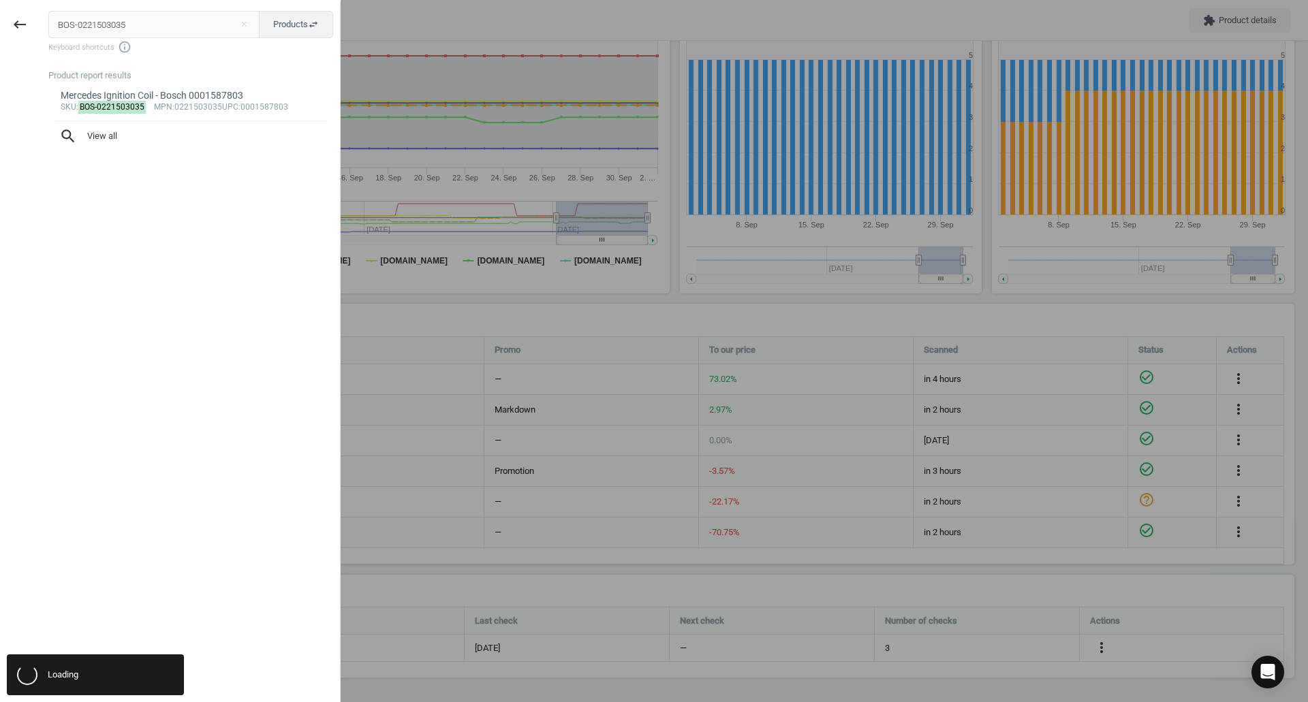
click at [104, 31] on input "BOS-0221503035" at bounding box center [154, 24] width 212 height 27
type input "CON-8PK1478"
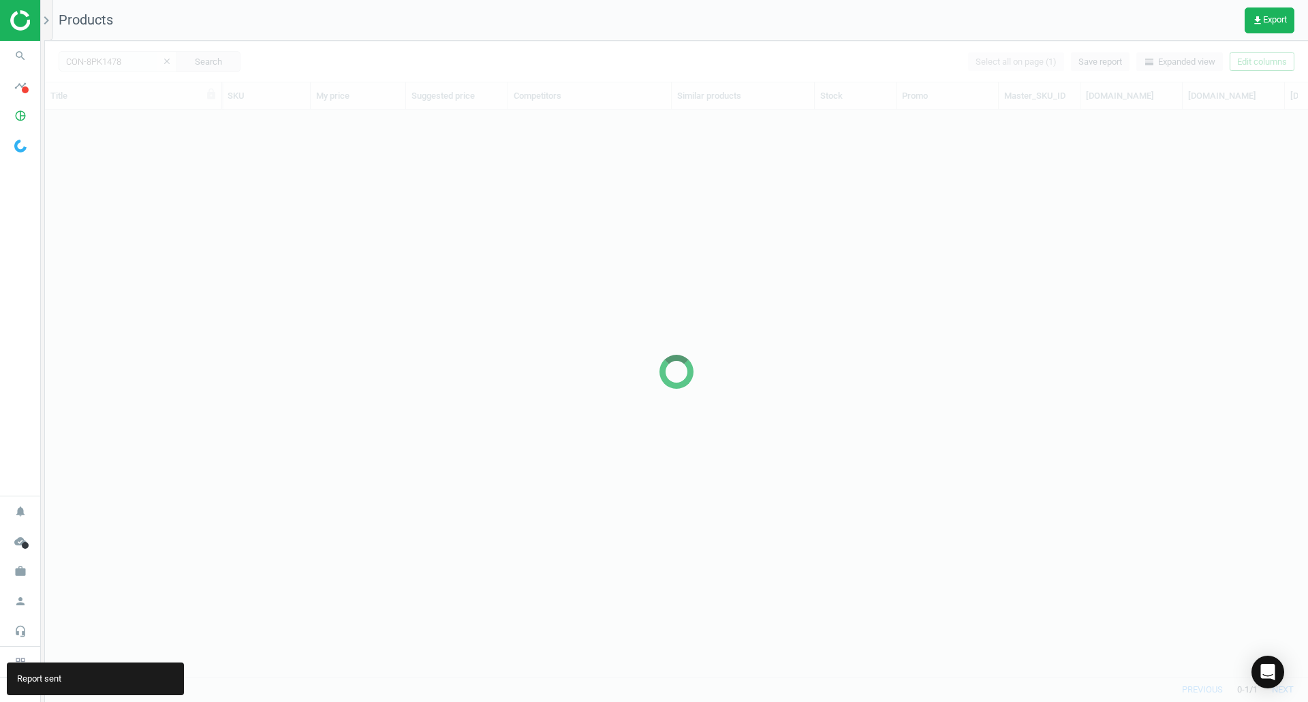
scroll to position [546, 1253]
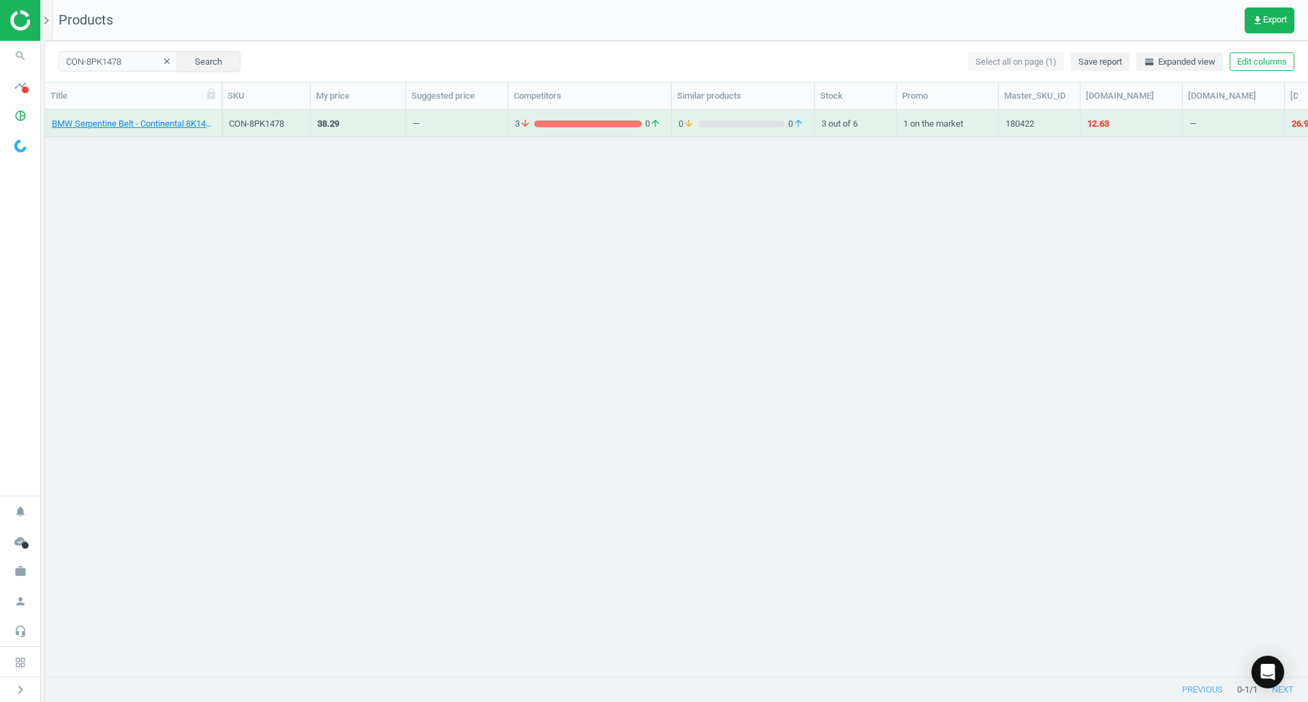
click at [143, 119] on link "BMW Serpentine Belt - Continental 8K1478" at bounding box center [133, 124] width 163 height 12
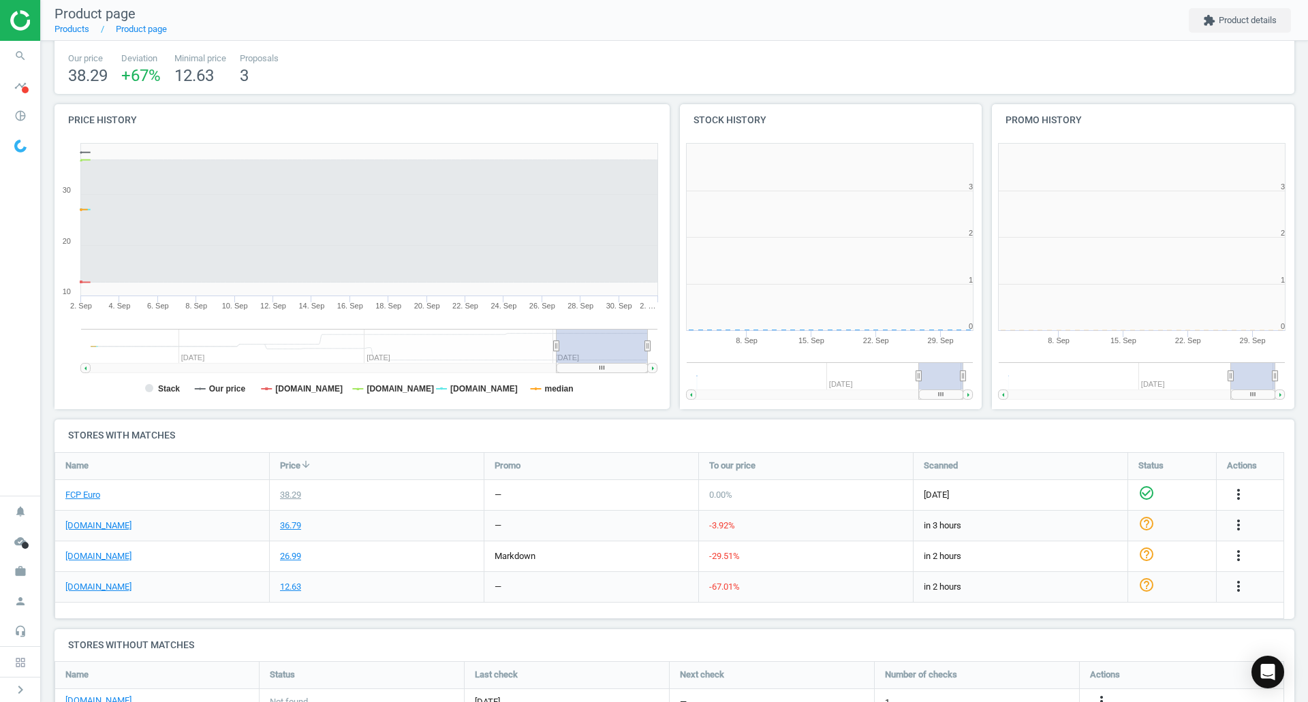
scroll to position [294, 321]
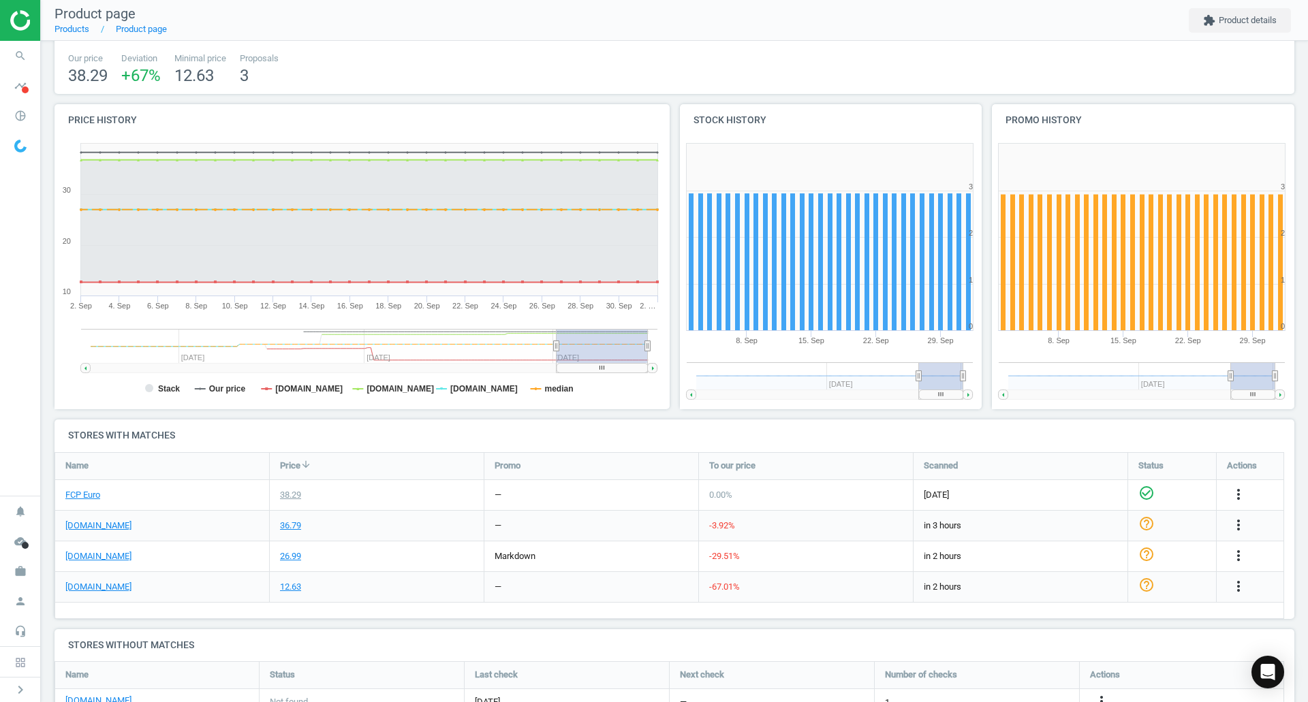
click at [89, 486] on div "FCP Euro" at bounding box center [162, 495] width 214 height 30
click at [90, 490] on link "FCP Euro" at bounding box center [82, 495] width 35 height 12
click at [110, 593] on link "[DOMAIN_NAME]" at bounding box center [98, 587] width 66 height 12
click at [22, 64] on icon "search" at bounding box center [20, 56] width 26 height 26
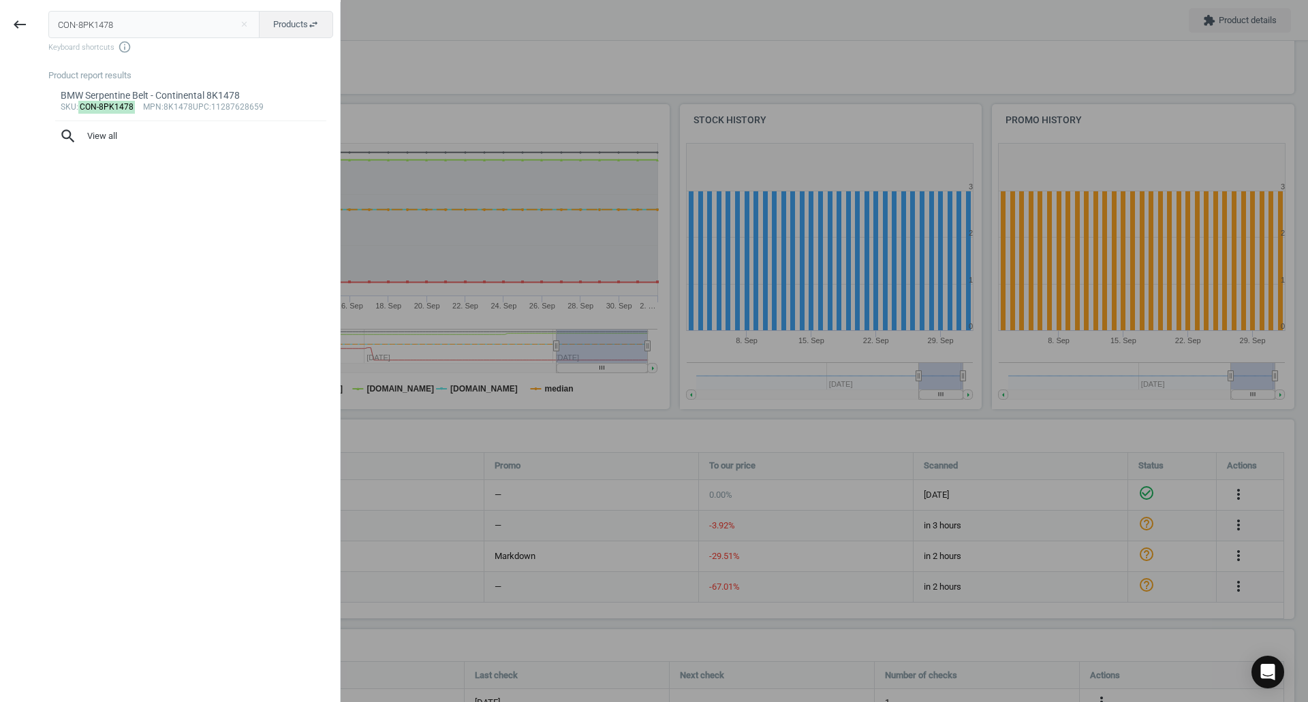
click at [201, 31] on input "CON-8PK1478" at bounding box center [154, 24] width 212 height 27
type input "MAH-OX254D2ECO"
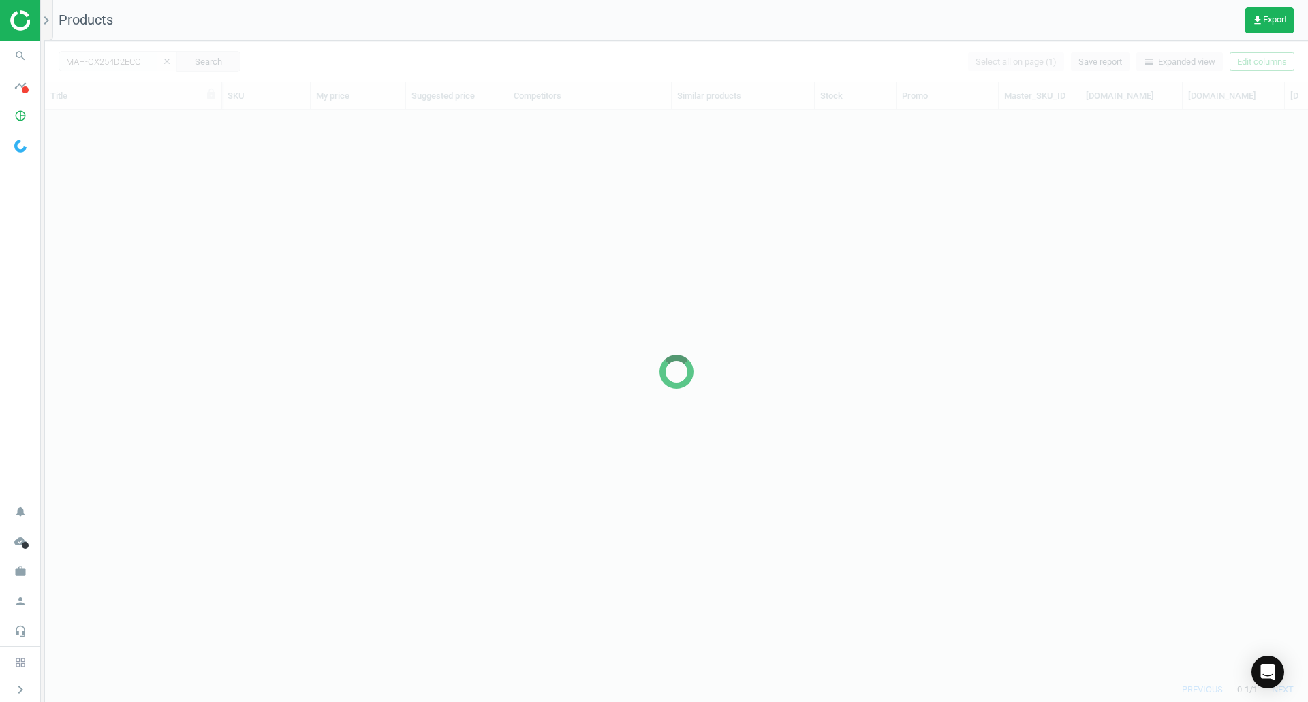
scroll to position [546, 1253]
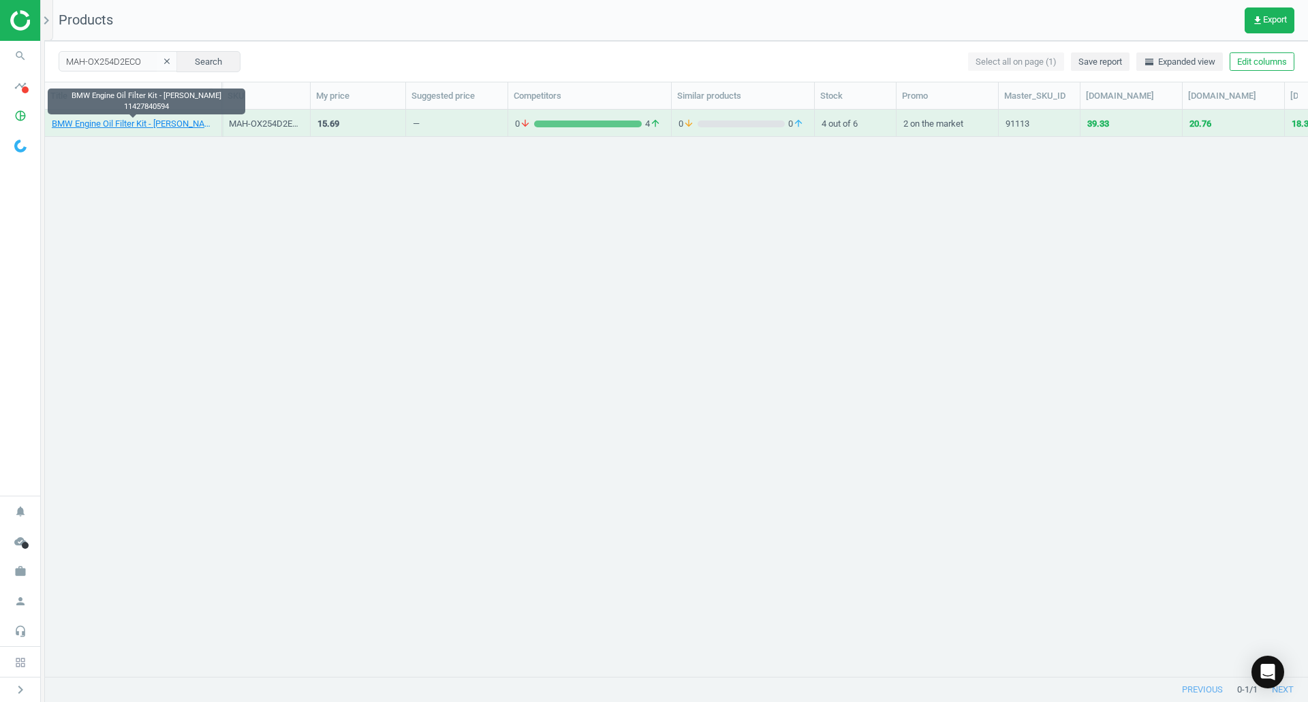
click at [138, 123] on link "BMW Engine Oil Filter Kit - [PERSON_NAME] 11427840594" at bounding box center [133, 124] width 163 height 12
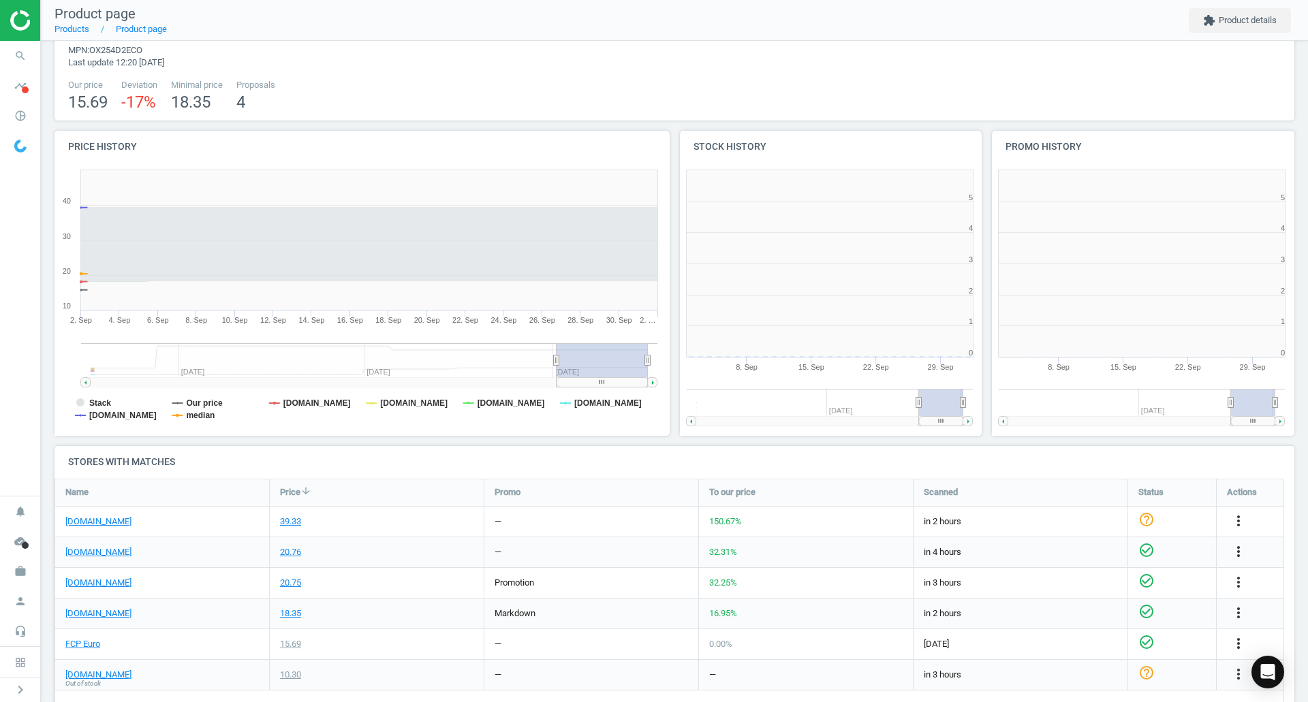
scroll to position [294, 631]
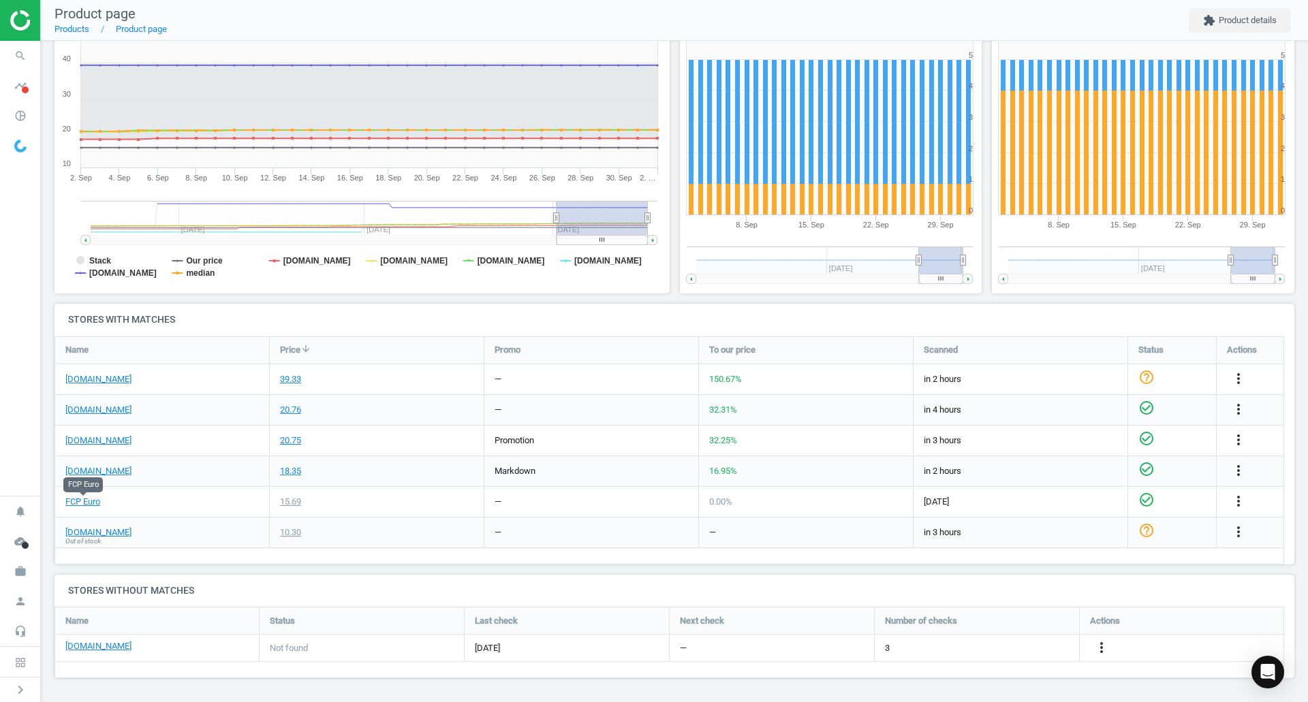
click at [85, 505] on link "FCP Euro" at bounding box center [82, 502] width 35 height 12
click at [110, 379] on link "[DOMAIN_NAME]" at bounding box center [98, 379] width 66 height 12
click at [84, 501] on link "FCP Euro" at bounding box center [82, 502] width 35 height 12
click at [1241, 378] on icon "more_vert" at bounding box center [1238, 379] width 16 height 16
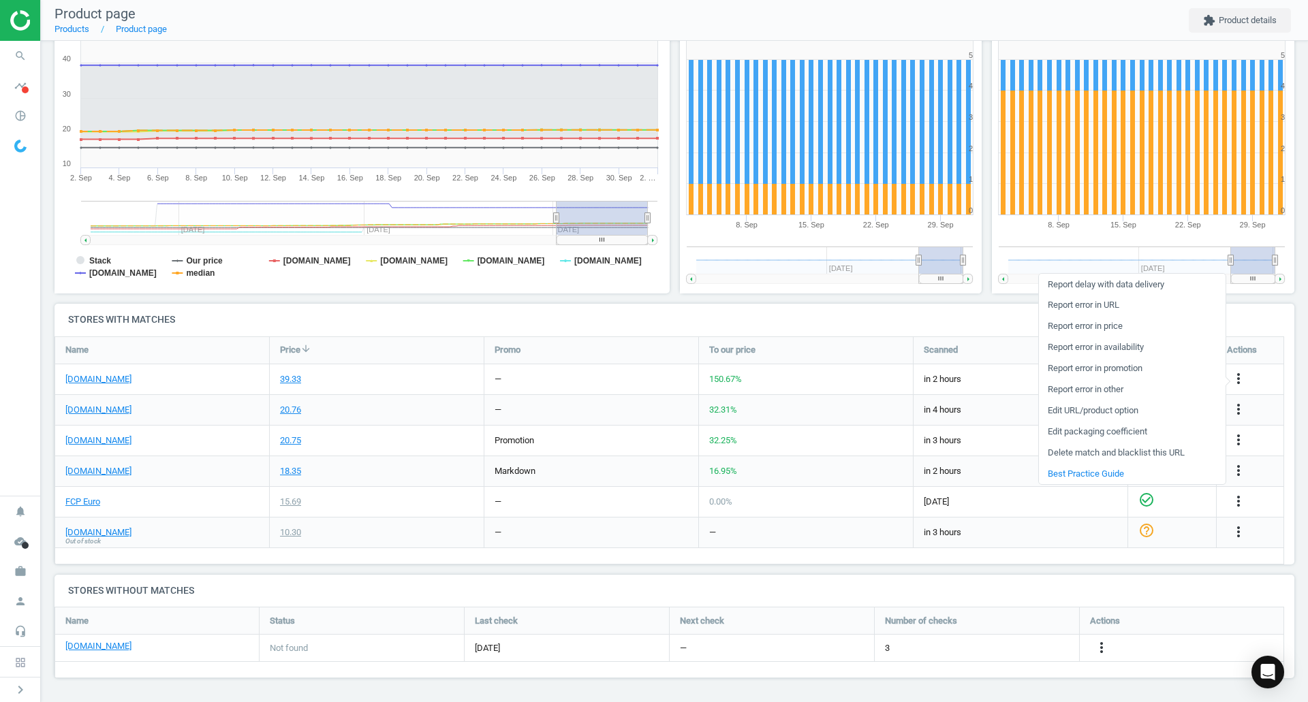
click at [1110, 309] on link "Report error in URL" at bounding box center [1132, 305] width 187 height 21
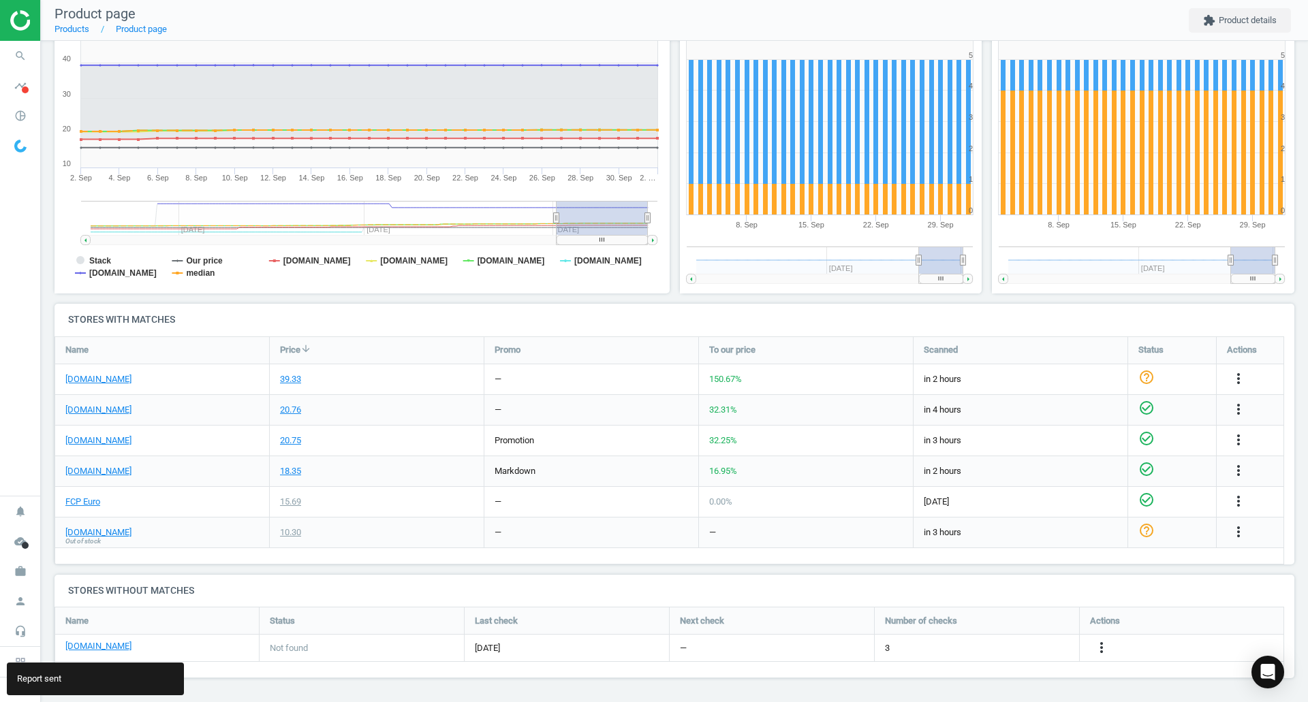
click at [19, 57] on icon "search" at bounding box center [20, 56] width 26 height 26
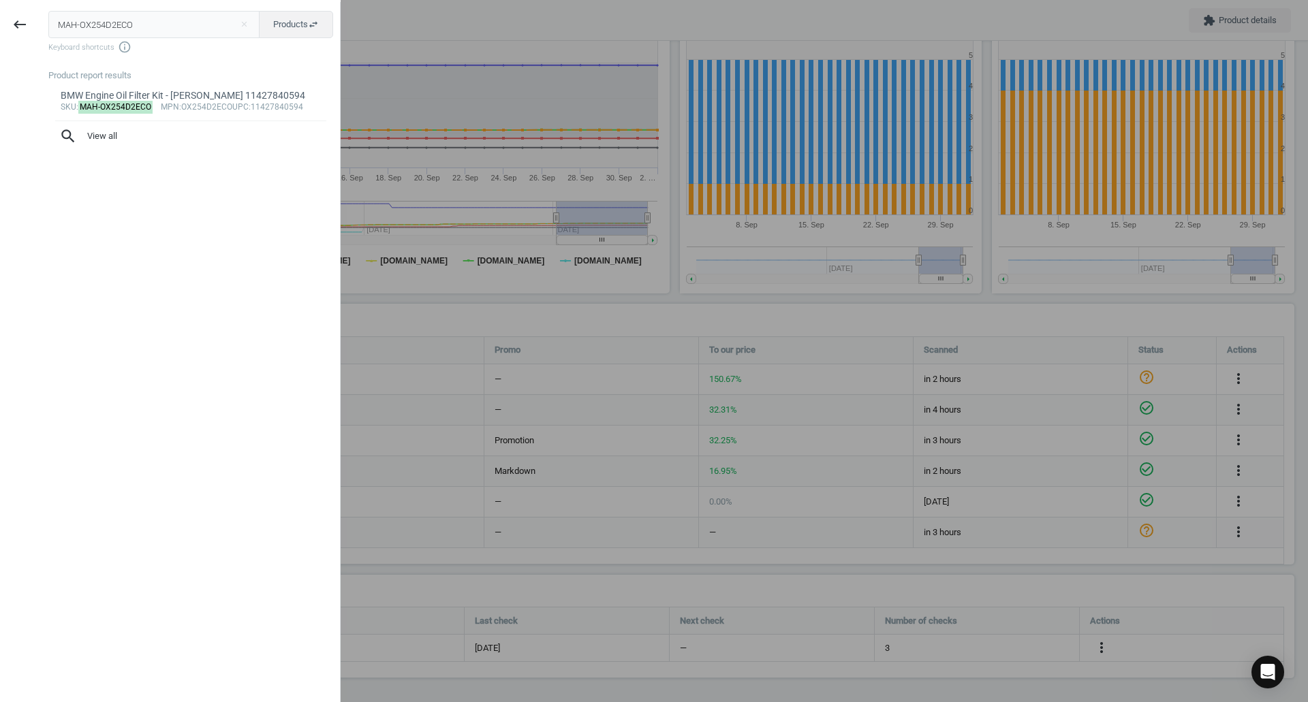
click at [178, 24] on input "MAH-OX254D2ECO" at bounding box center [154, 24] width 212 height 27
type input "VAG-0B5325429E"
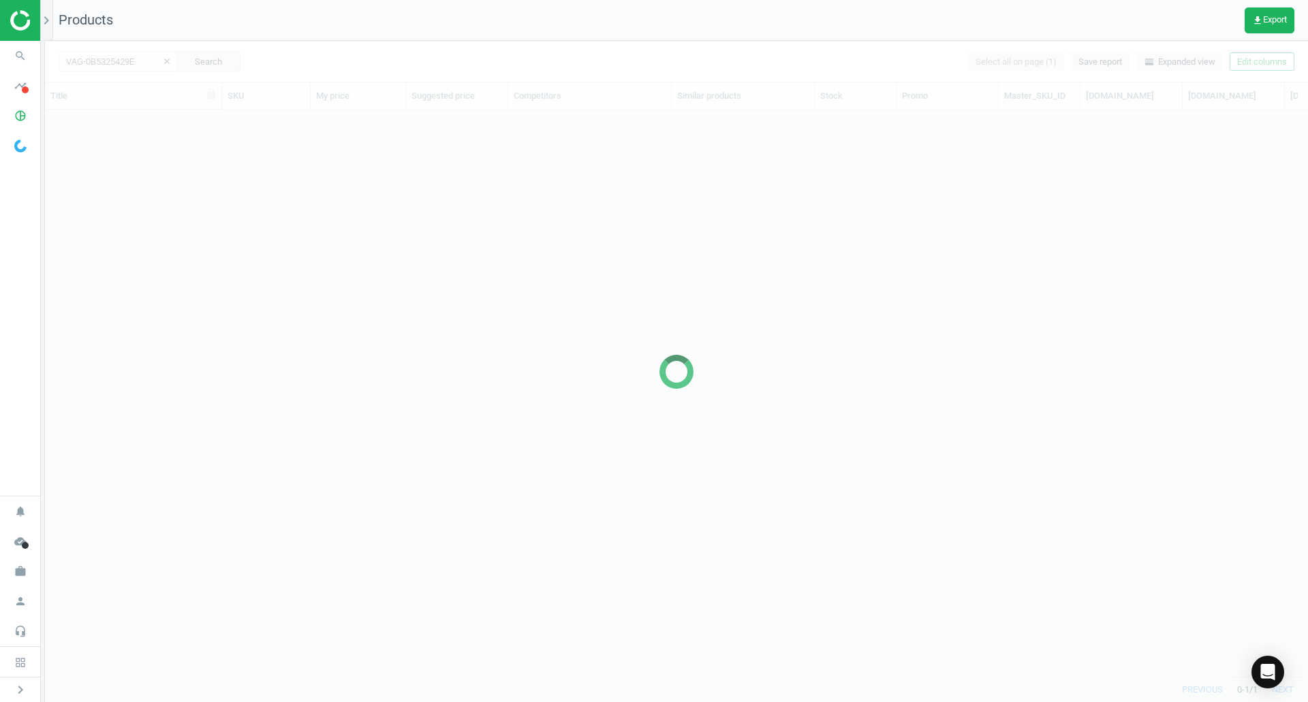
scroll to position [546, 1253]
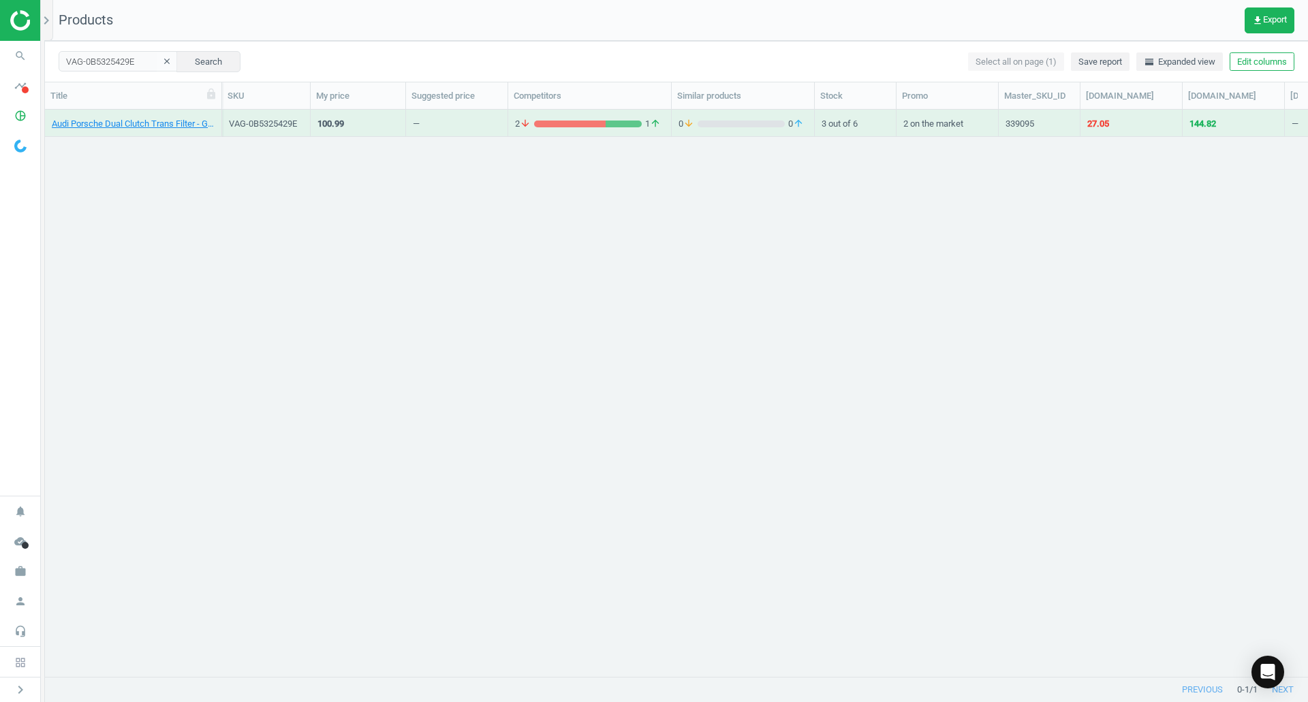
click at [97, 132] on div "Audi Porsche Dual Clutch Trans Filter - Genuine VW Audi 0B5325429E" at bounding box center [133, 126] width 163 height 17
click at [88, 125] on link "Audi Porsche Dual Clutch Trans Filter - Genuine VW Audi 0B5325429E" at bounding box center [133, 124] width 163 height 12
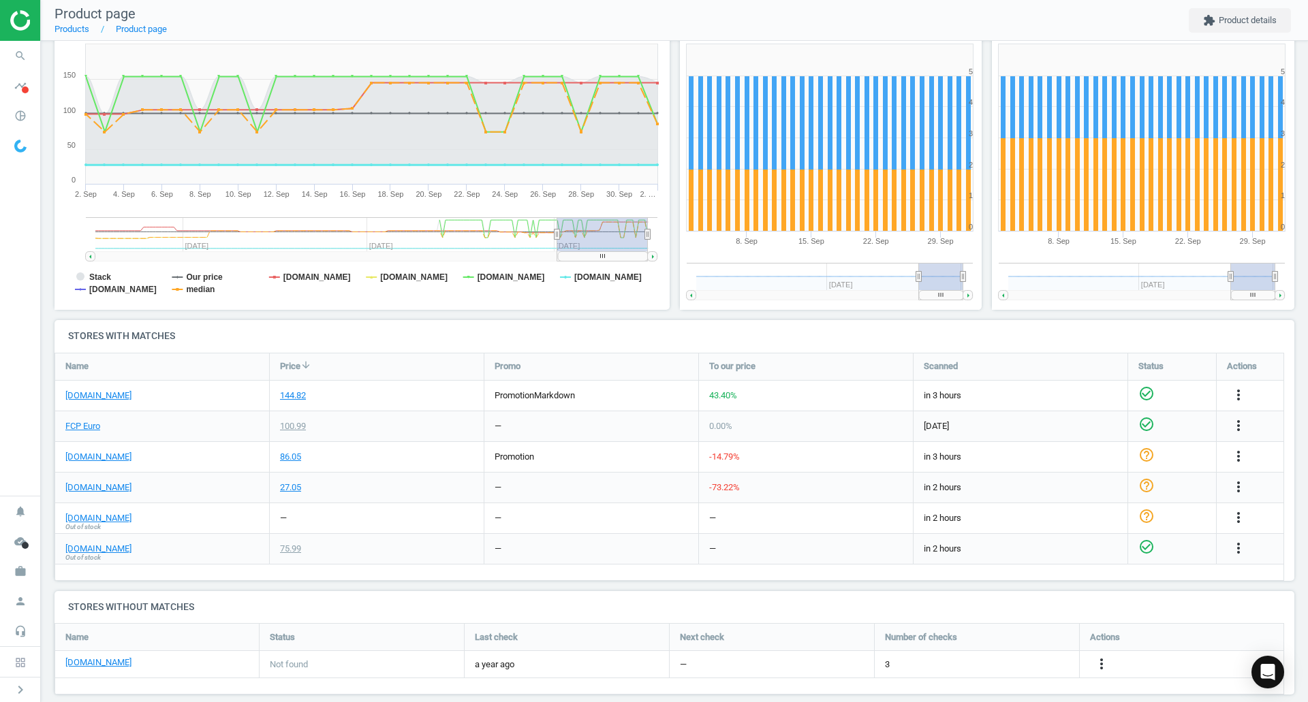
scroll to position [192, 0]
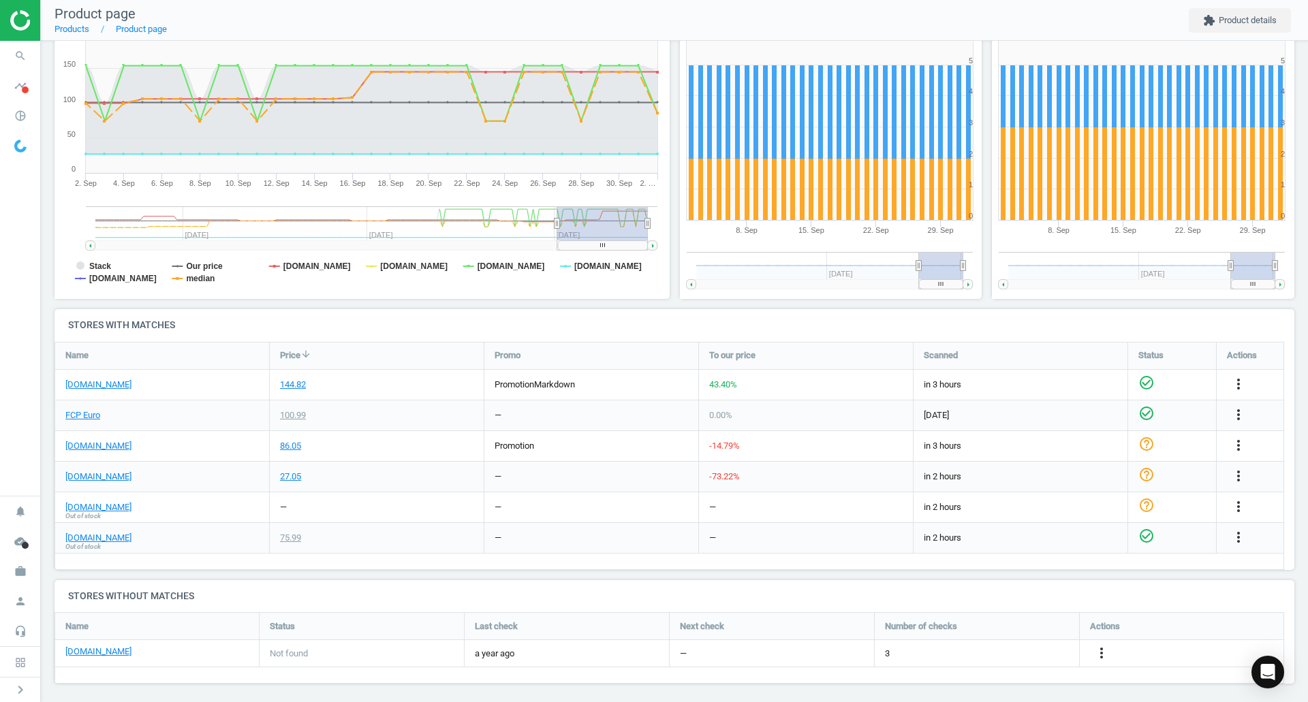
click at [74, 405] on div "FCP Euro" at bounding box center [162, 416] width 214 height 30
click at [82, 416] on link "FCP Euro" at bounding box center [82, 415] width 35 height 12
click at [87, 483] on div "[DOMAIN_NAME]" at bounding box center [162, 477] width 214 height 30
click at [82, 478] on link "[DOMAIN_NAME]" at bounding box center [98, 477] width 66 height 12
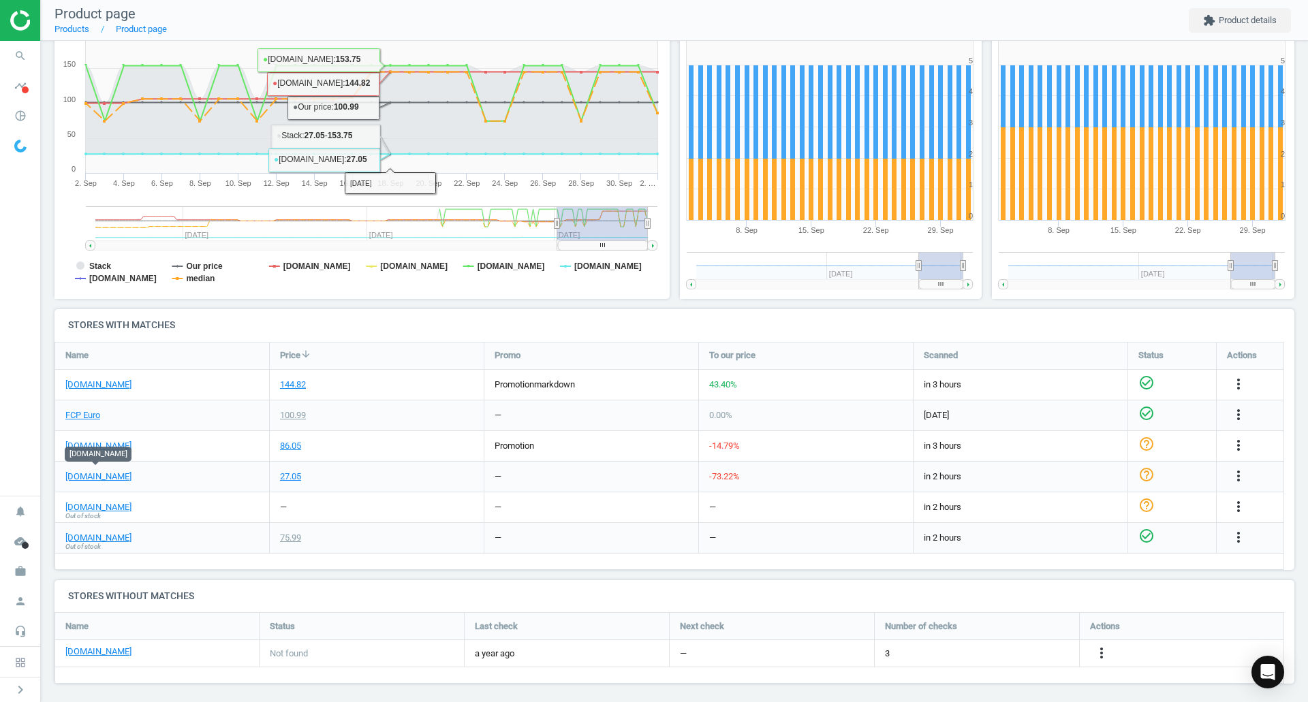
scroll to position [198, 0]
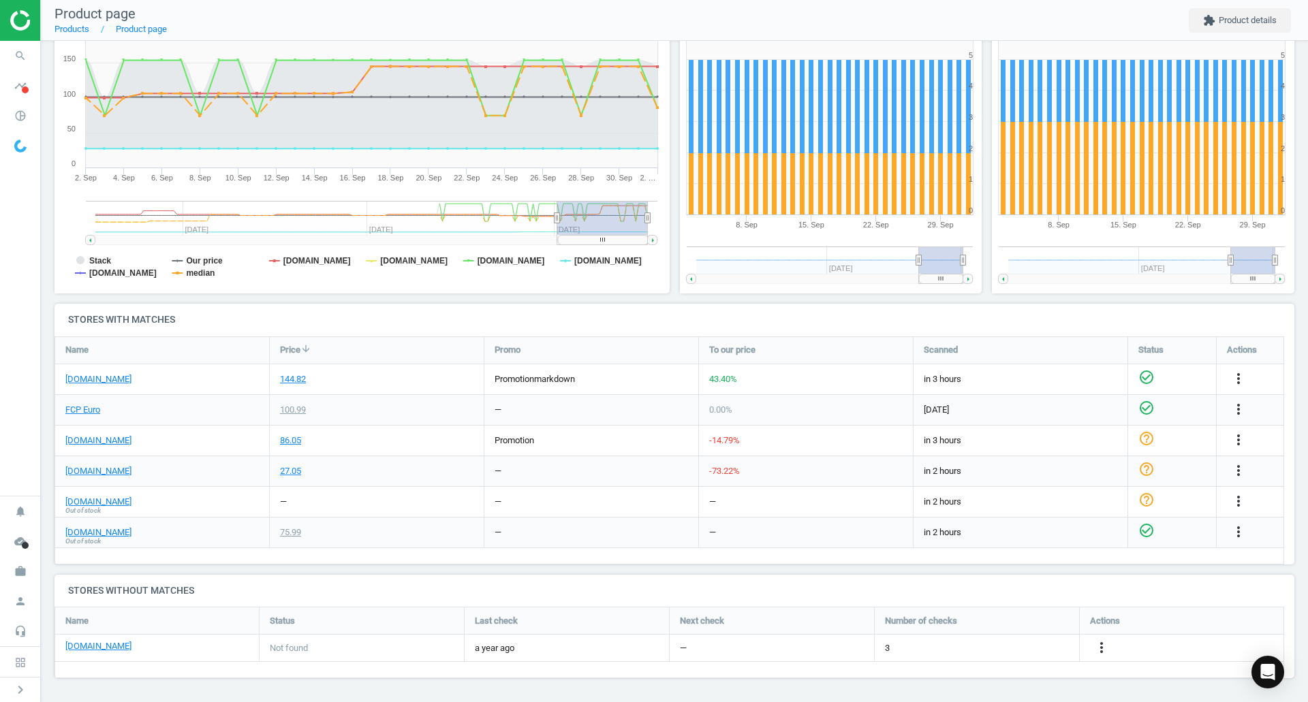
click at [1243, 470] on icon "more_vert" at bounding box center [1238, 471] width 16 height 16
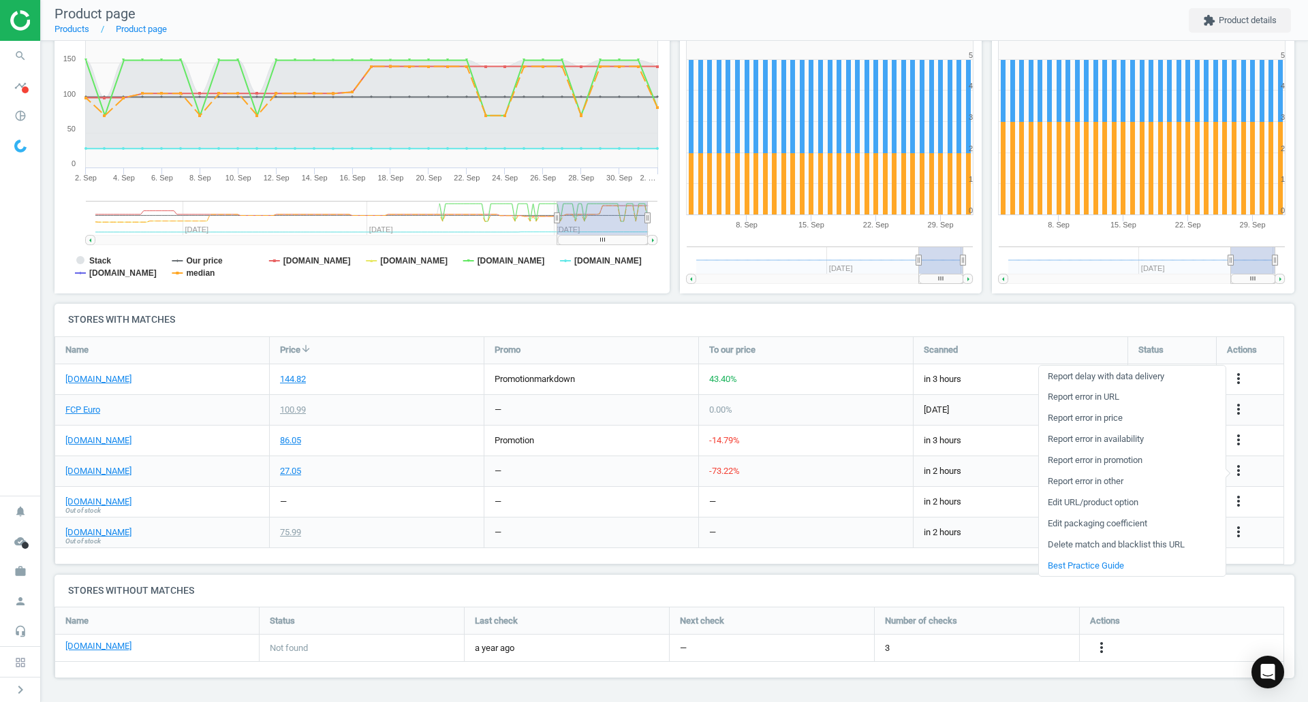
click at [1095, 395] on link "Report error in URL" at bounding box center [1132, 397] width 187 height 21
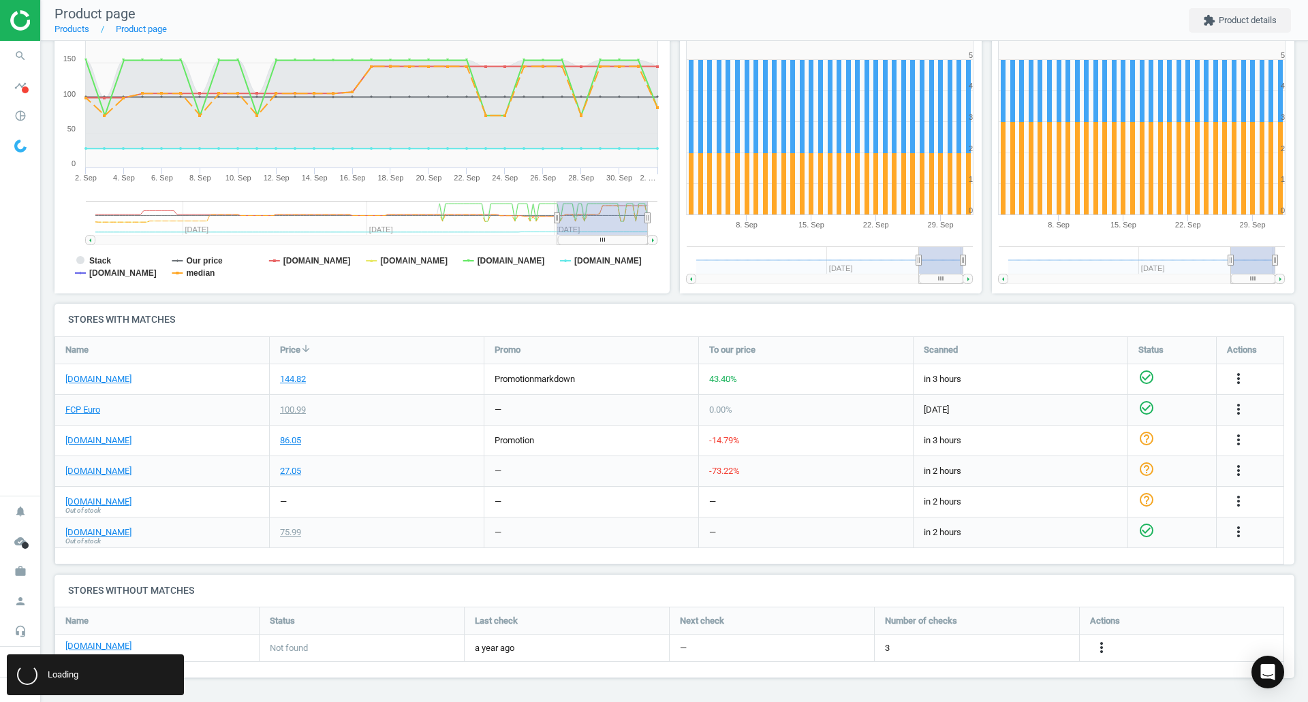
click at [15, 55] on icon "search" at bounding box center [20, 56] width 26 height 26
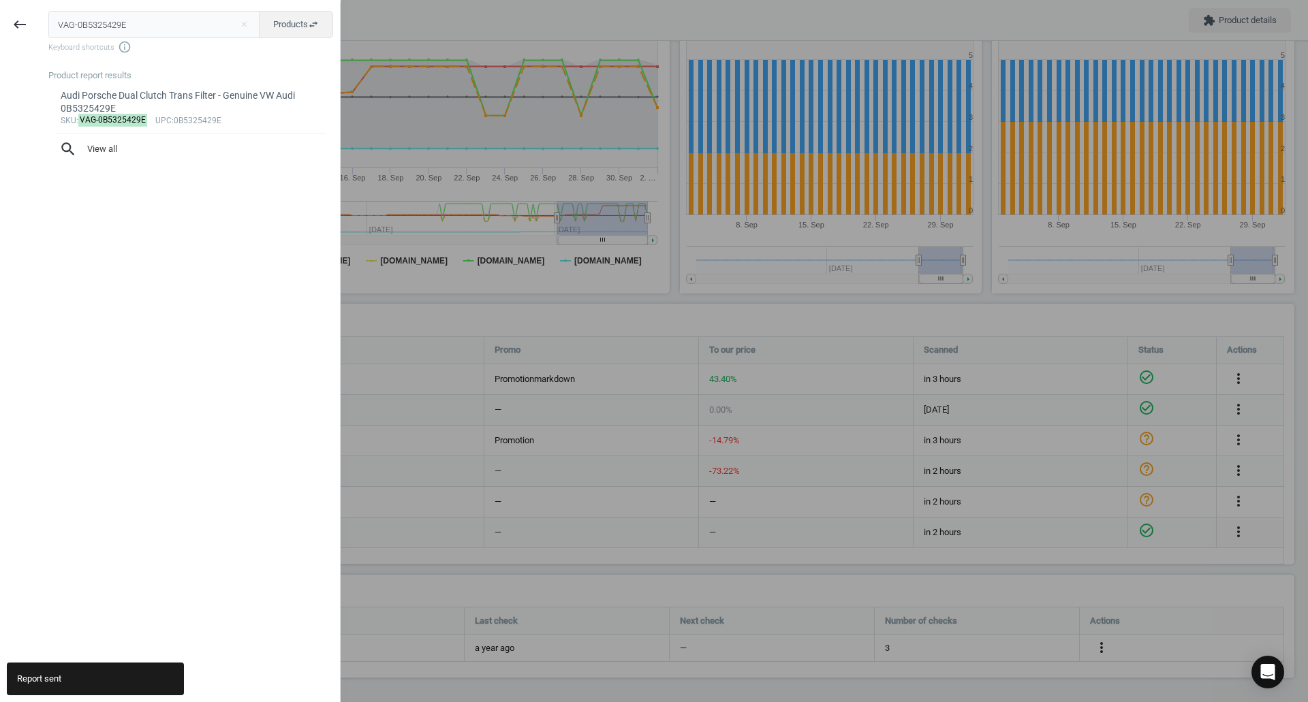
click at [170, 29] on input "VAG-0B5325429E" at bounding box center [154, 24] width 212 height 27
type input "VAG-G055515A2"
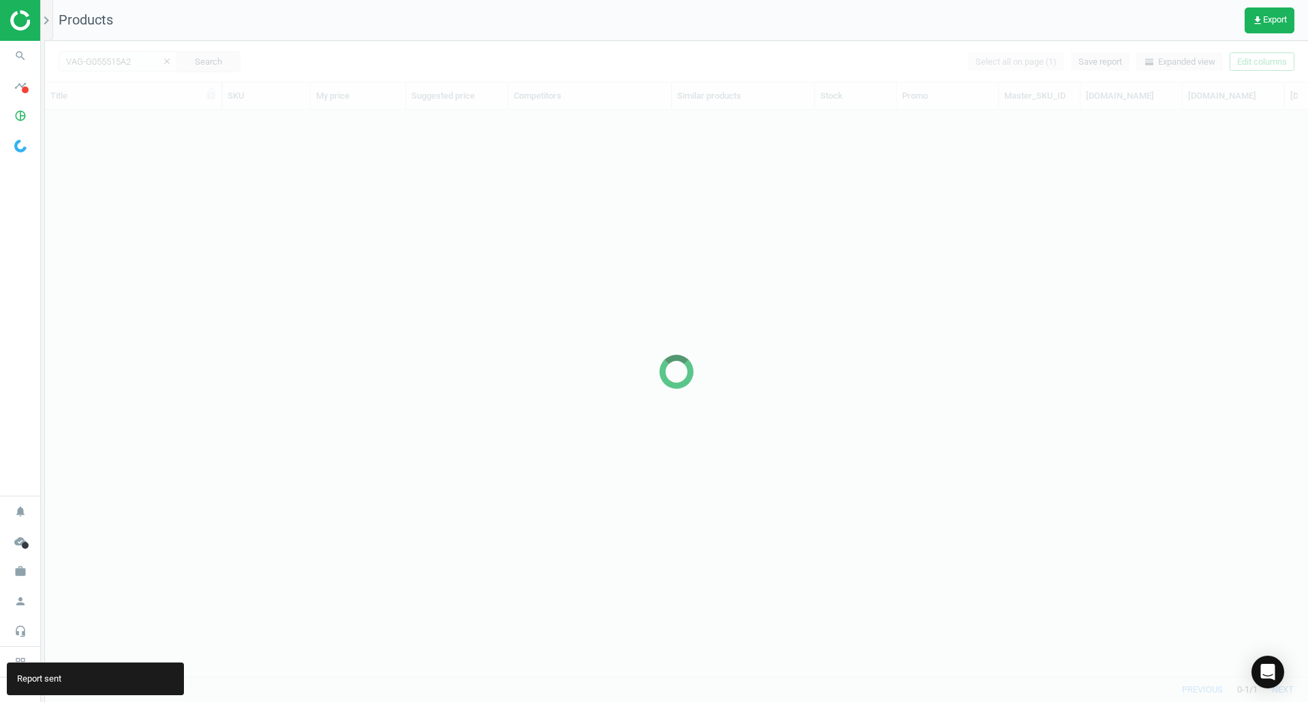
scroll to position [546, 1253]
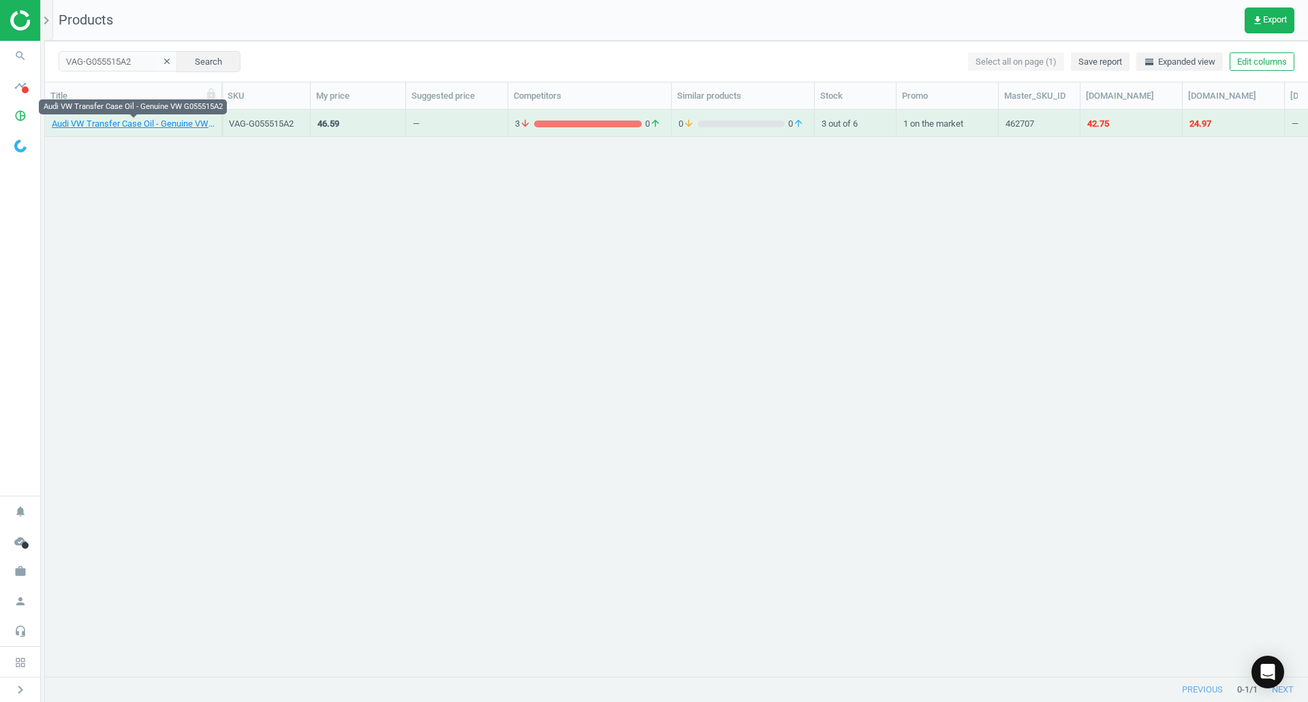
click at [139, 125] on link "Audi VW Transfer Case Oil - Genuine VW G055515A2" at bounding box center [133, 124] width 163 height 12
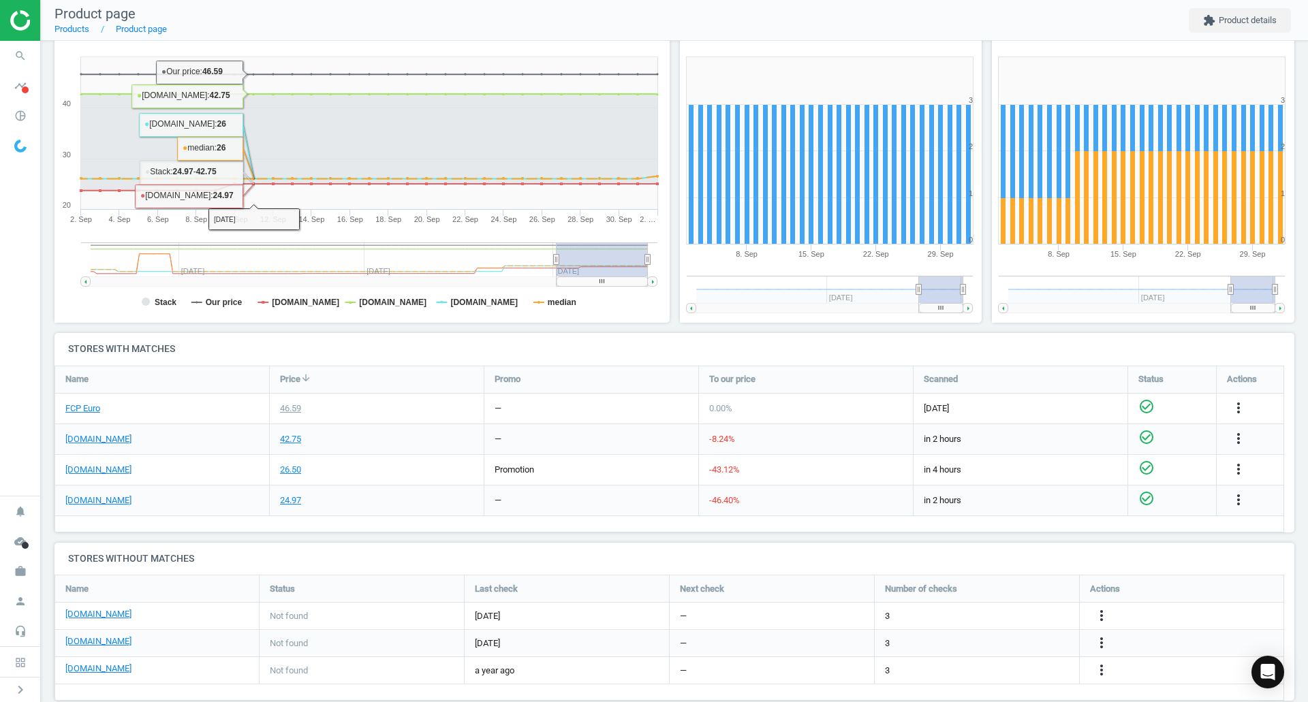
scroll to position [175, 0]
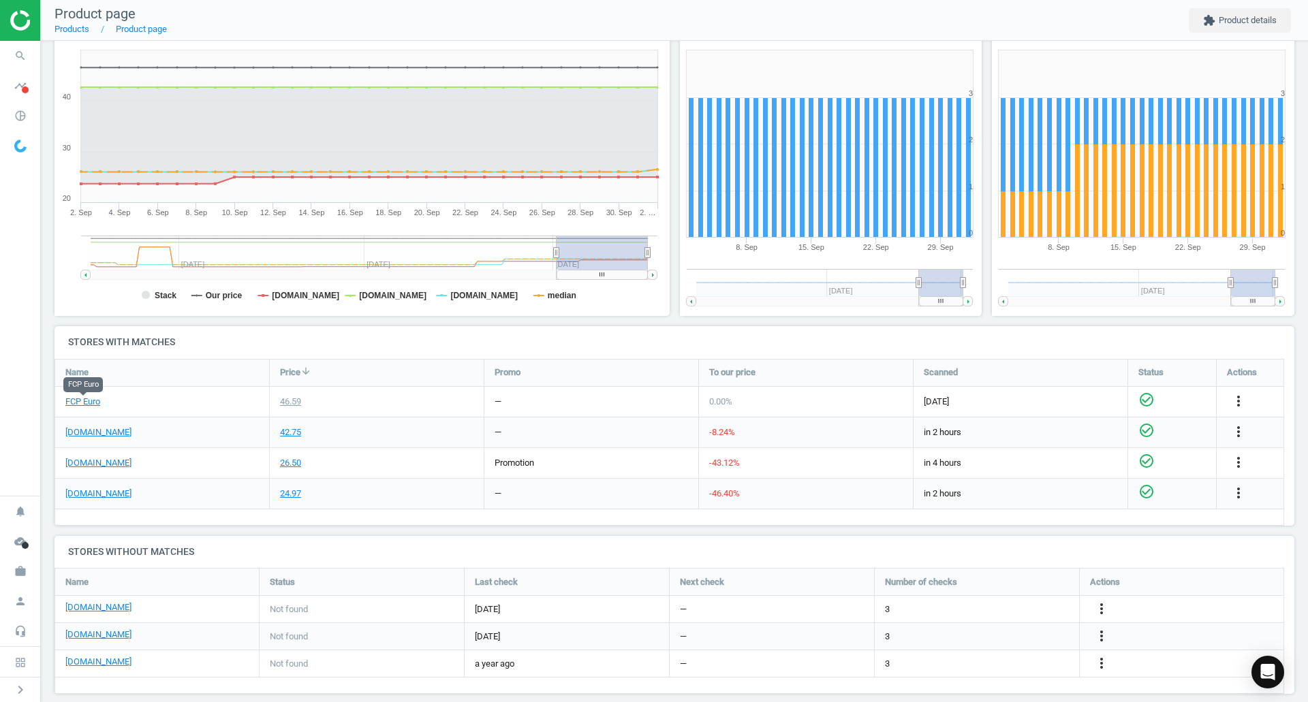
click at [84, 402] on link "FCP Euro" at bounding box center [82, 402] width 35 height 12
click at [88, 437] on link "[DOMAIN_NAME]" at bounding box center [98, 432] width 66 height 12
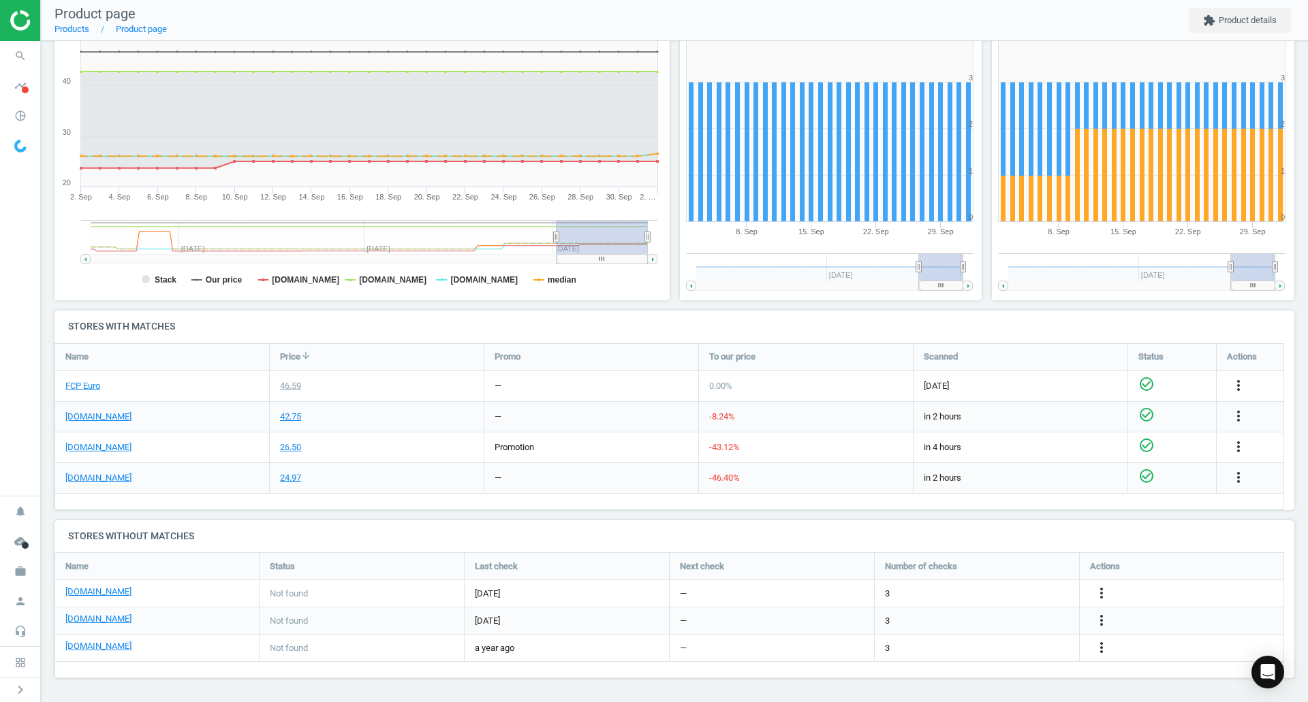
click at [1225, 413] on div "more_vert" at bounding box center [1250, 417] width 67 height 30
click at [1236, 417] on icon "more_vert" at bounding box center [1238, 416] width 16 height 16
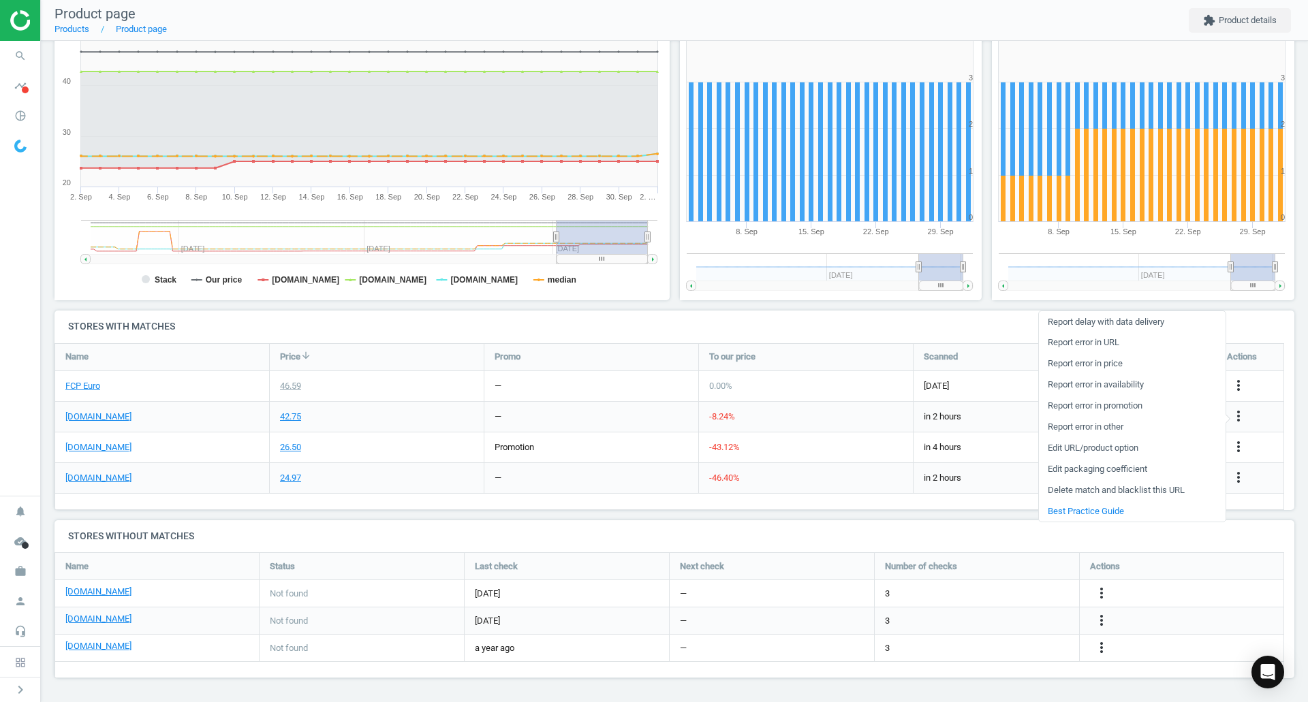
click at [1082, 347] on link "Report error in URL" at bounding box center [1132, 342] width 187 height 21
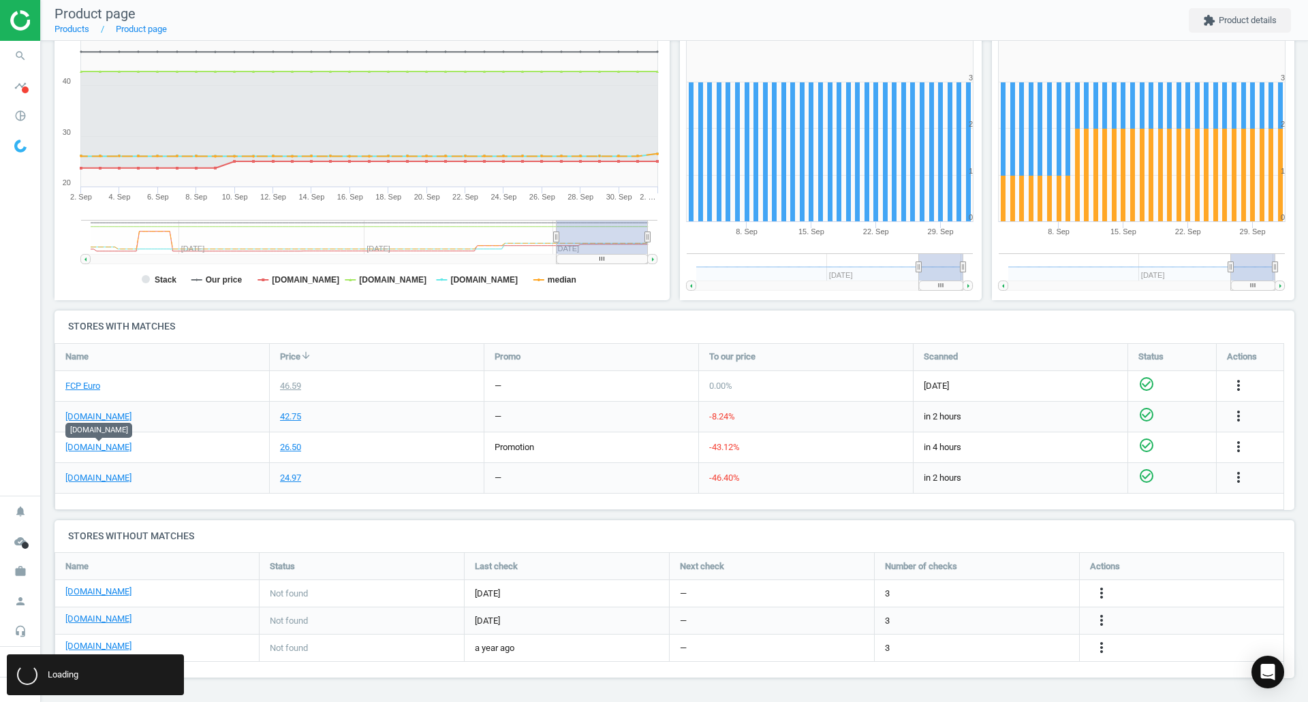
click at [90, 448] on link "[DOMAIN_NAME]" at bounding box center [98, 447] width 66 height 12
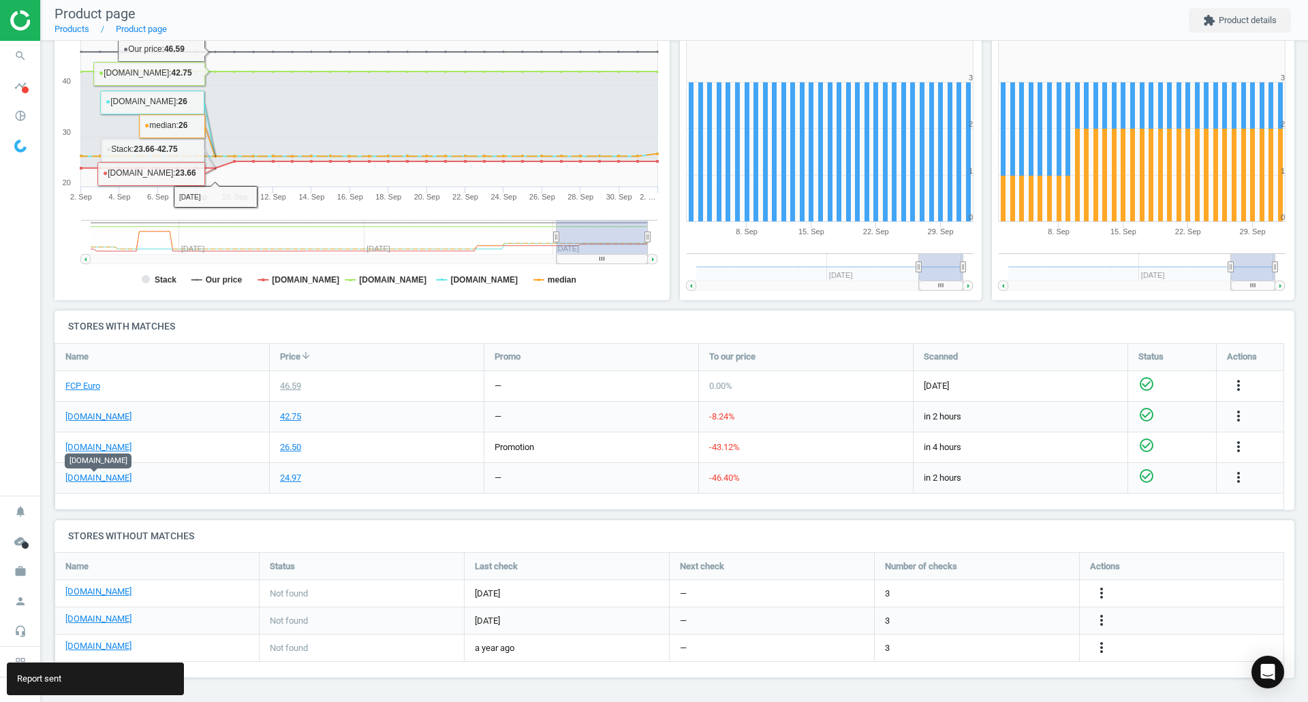
click at [101, 475] on link "[DOMAIN_NAME]" at bounding box center [98, 478] width 66 height 12
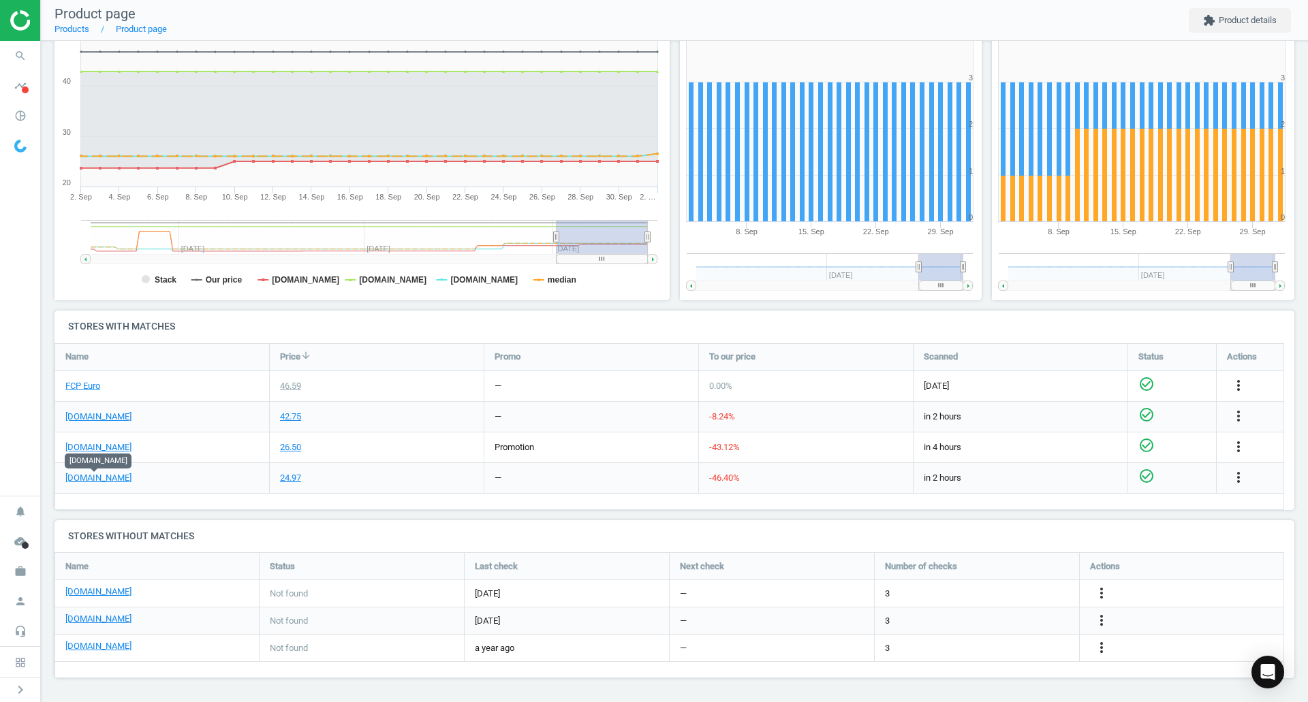
click at [16, 68] on icon "search" at bounding box center [20, 56] width 26 height 26
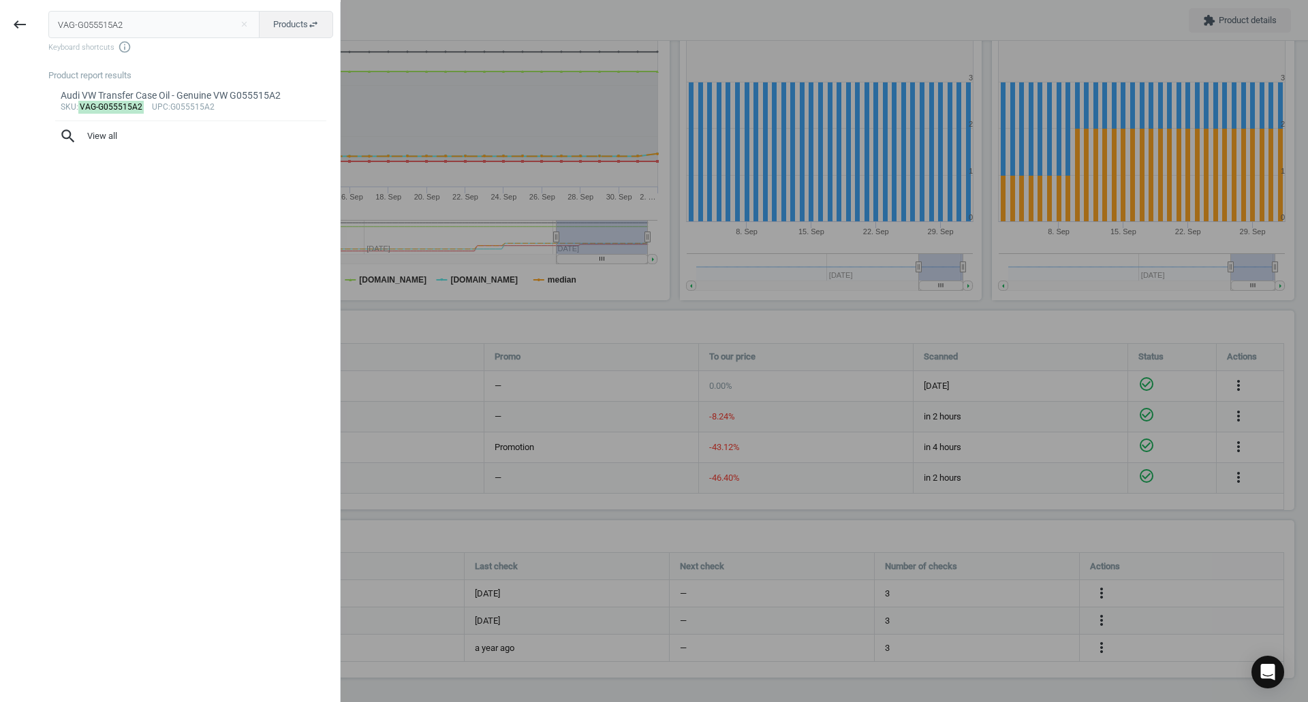
click at [126, 37] on input "VAG-G055515A2" at bounding box center [154, 24] width 212 height 27
type input "BMW-17117562079"
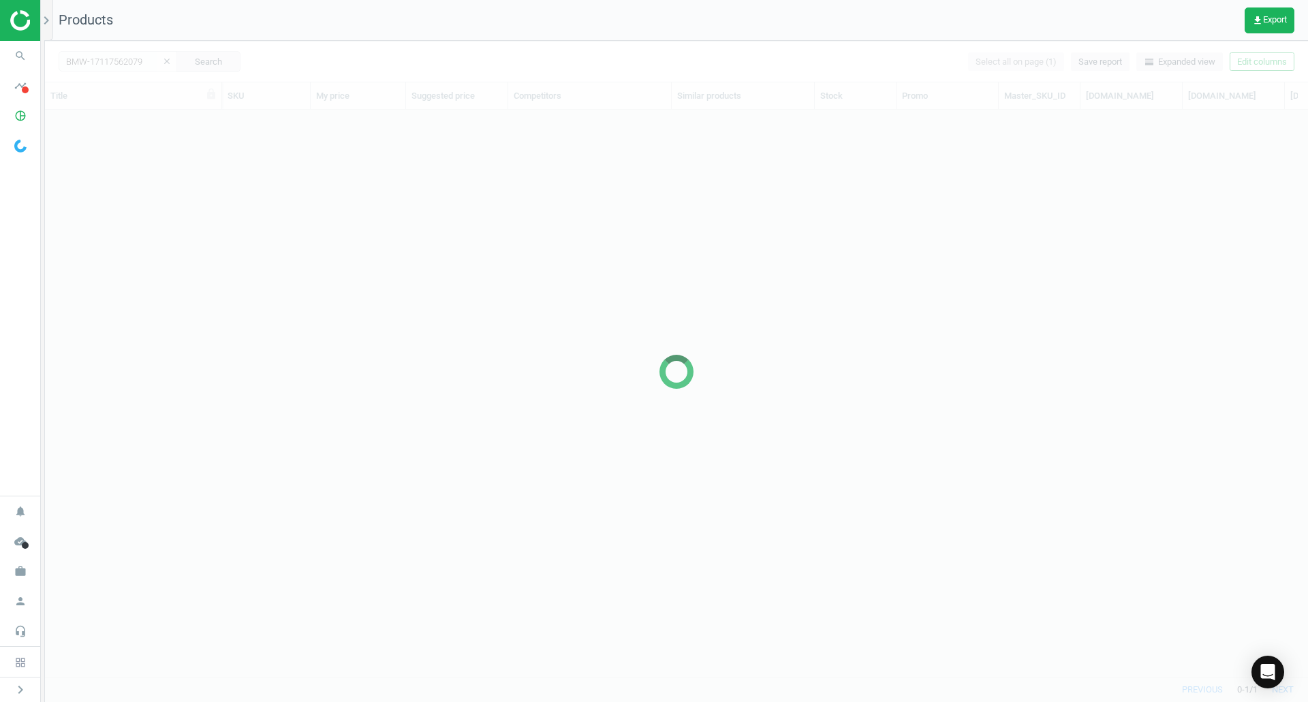
scroll to position [546, 1253]
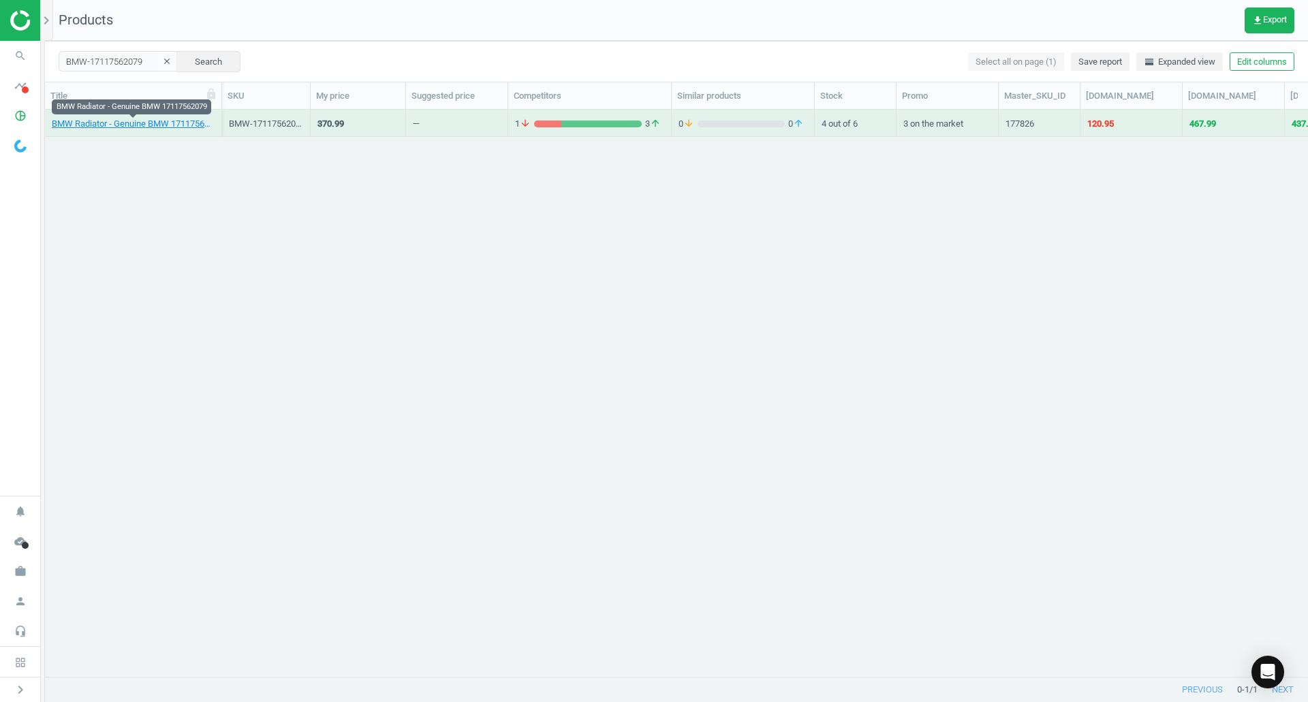
click at [127, 123] on link "BMW Radiator - Genuine BMW 17117562079" at bounding box center [133, 124] width 163 height 12
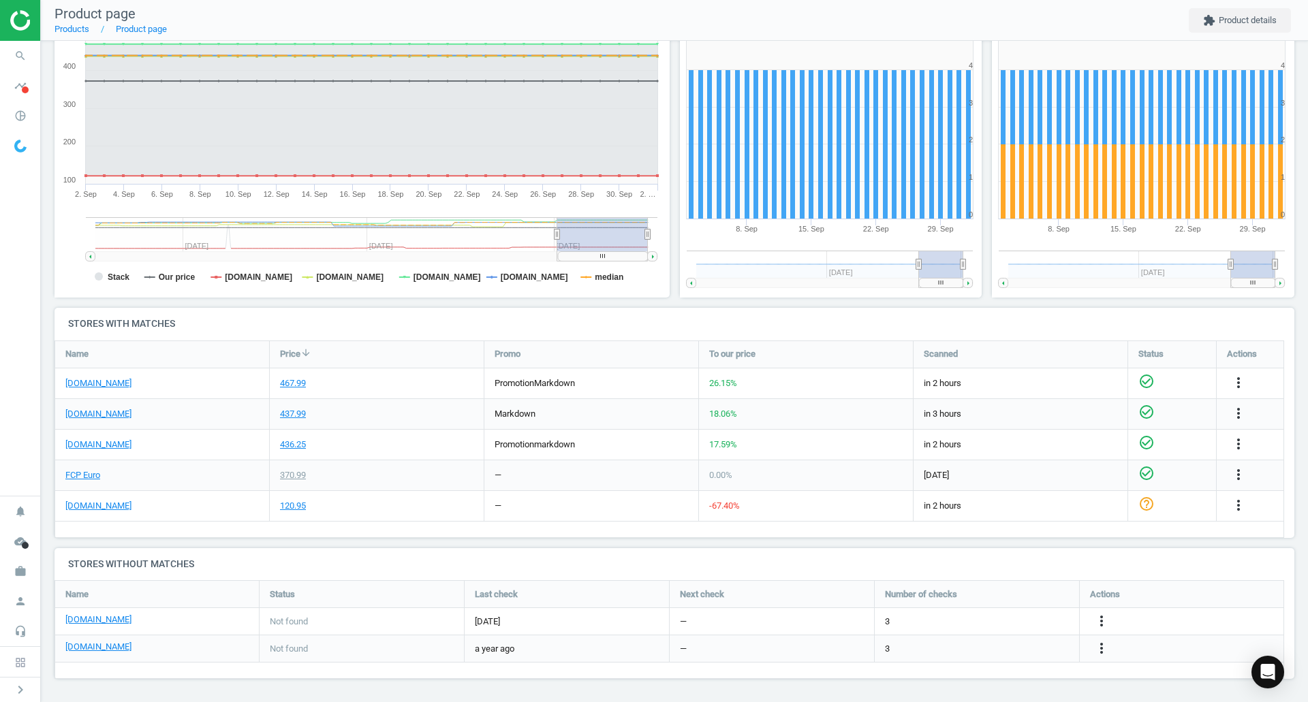
scroll to position [194, 0]
click at [91, 473] on link "FCP Euro" at bounding box center [82, 475] width 35 height 12
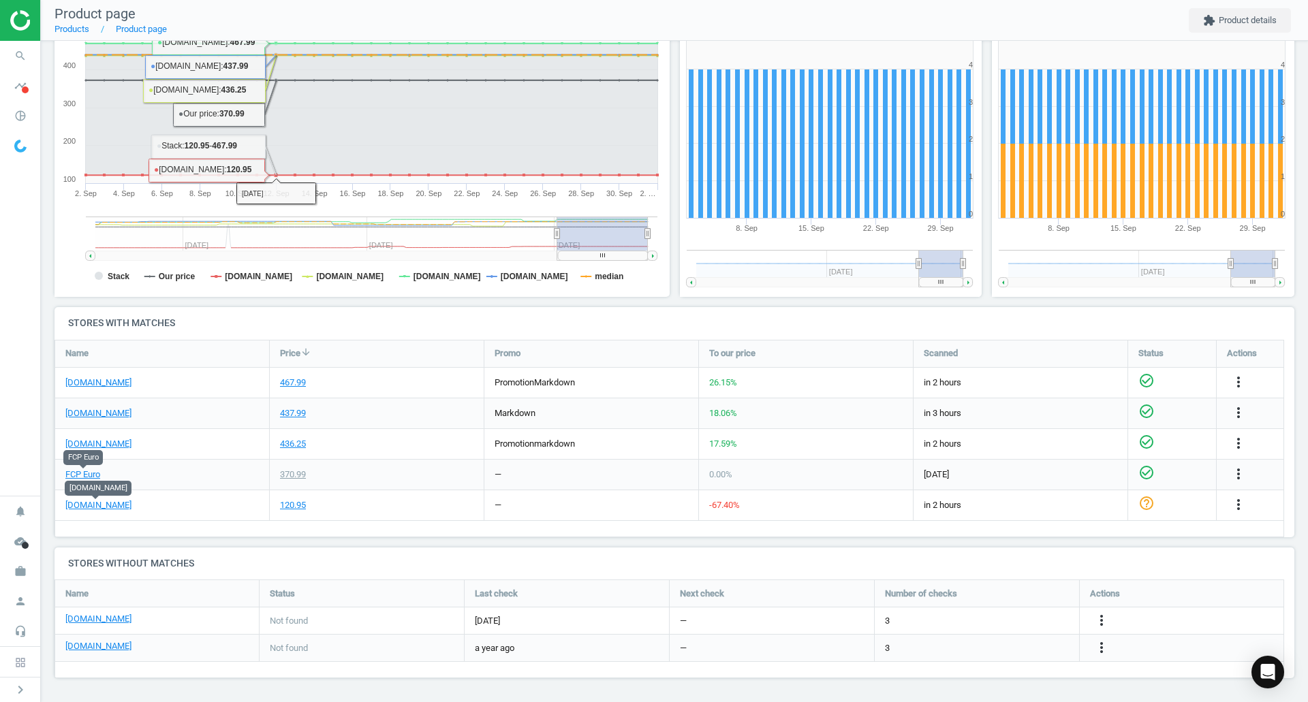
click at [110, 510] on link "[DOMAIN_NAME]" at bounding box center [98, 505] width 66 height 12
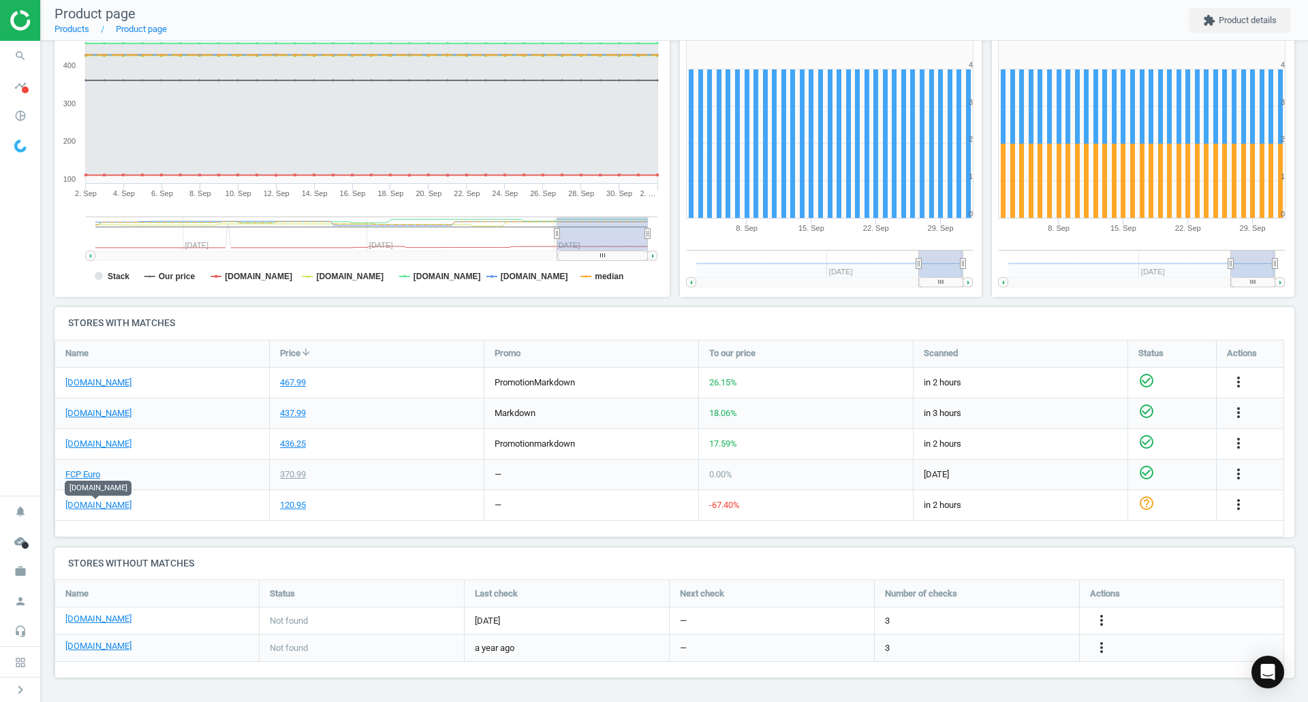
click at [1245, 501] on icon "more_vert" at bounding box center [1238, 505] width 16 height 16
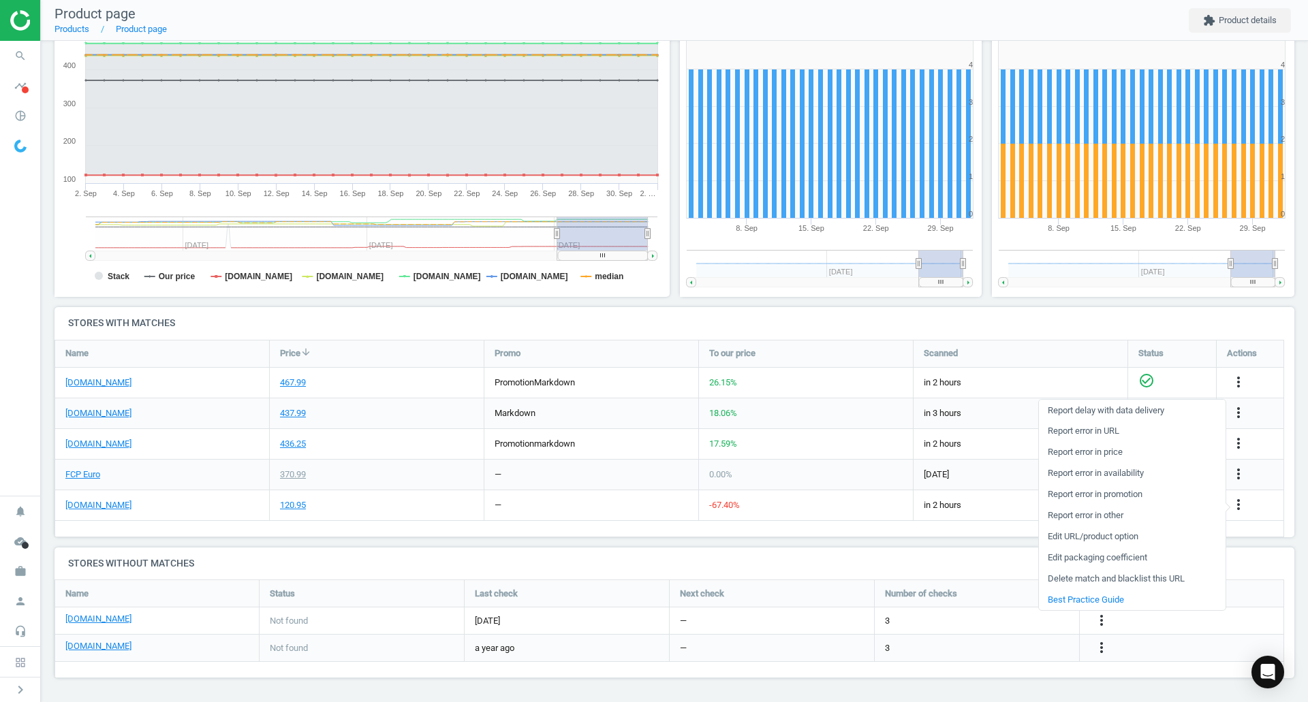
click at [1116, 533] on link "Edit URL/product option" at bounding box center [1132, 537] width 187 height 21
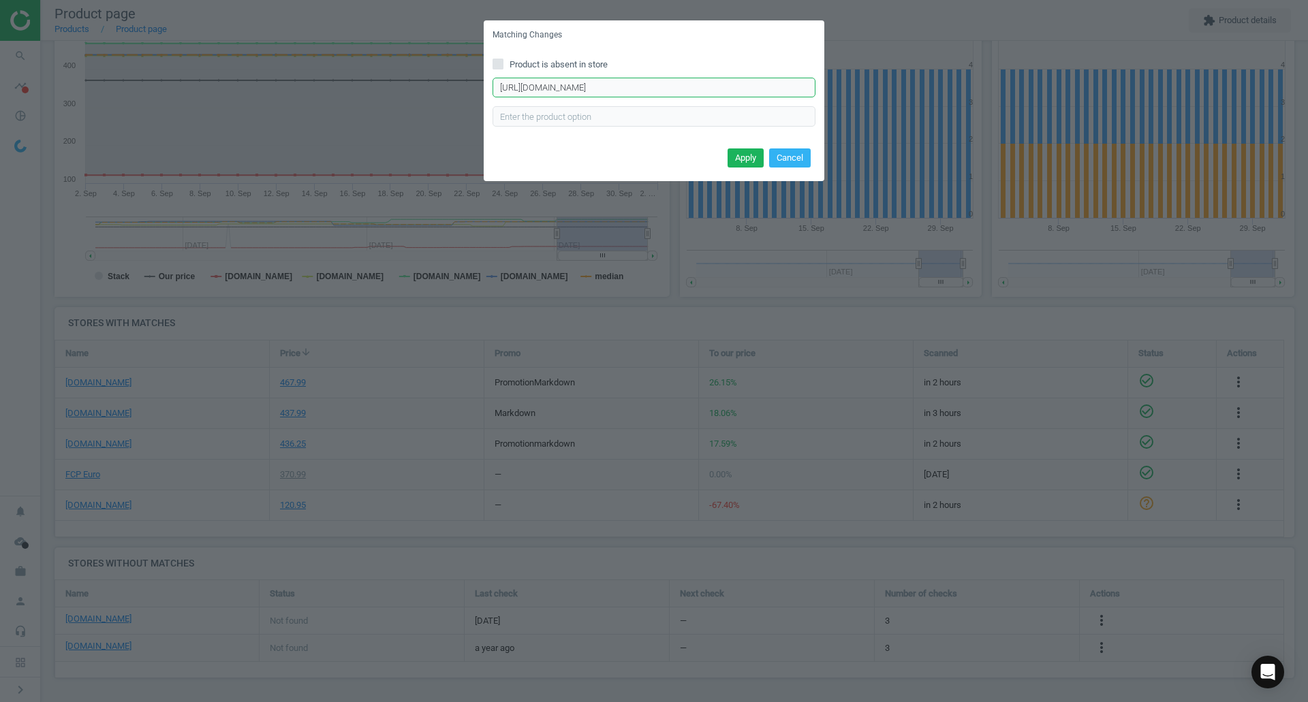
click at [662, 83] on input "https://eeuroparts.com/product/denso/2219405" at bounding box center [654, 88] width 323 height 20
paste input "denso-221-9405-radiator"
type input "https://eeuroparts.com/denso-221-9405-radiator"
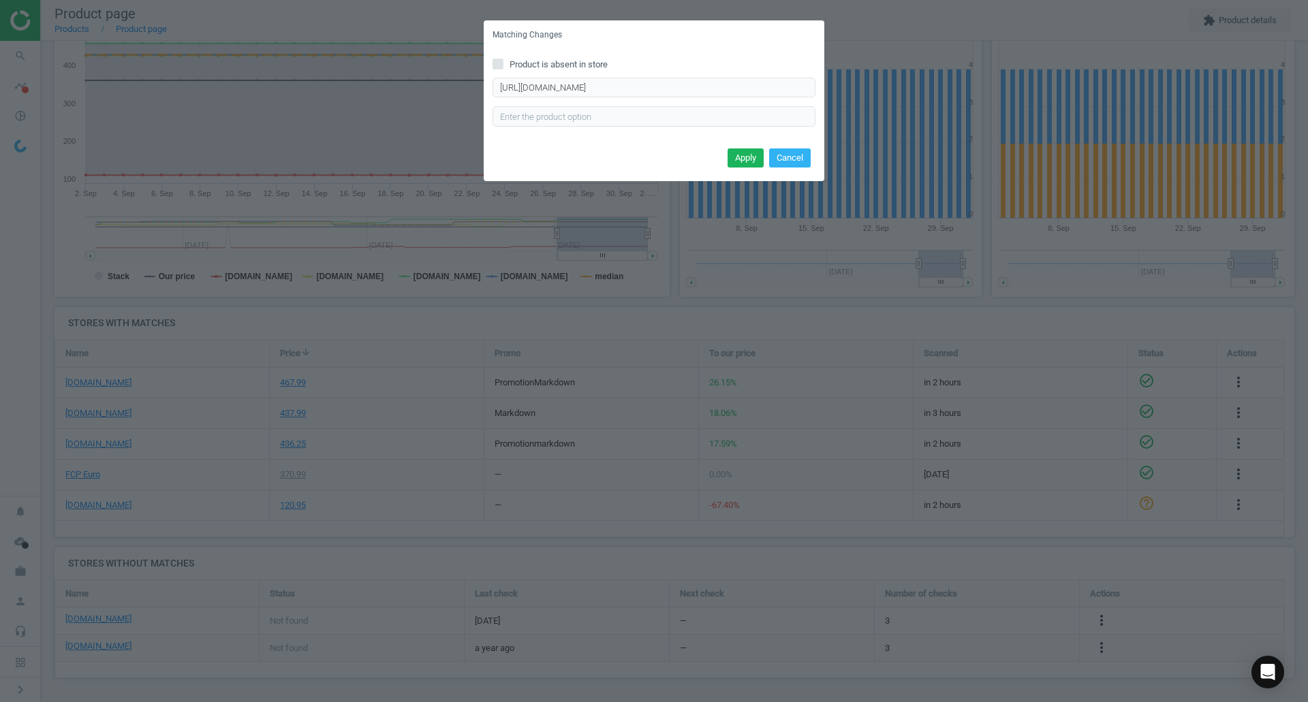
click at [743, 161] on button "Apply" at bounding box center [746, 157] width 36 height 19
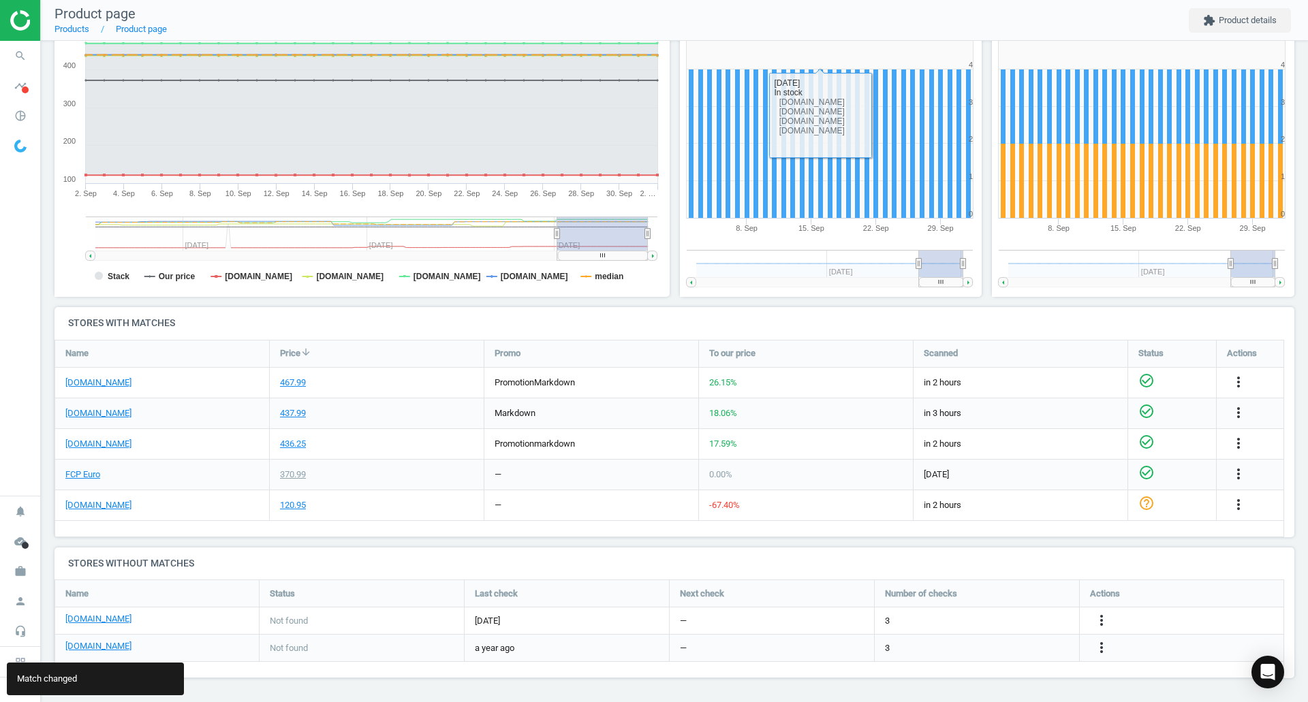
scroll to position [0, 0]
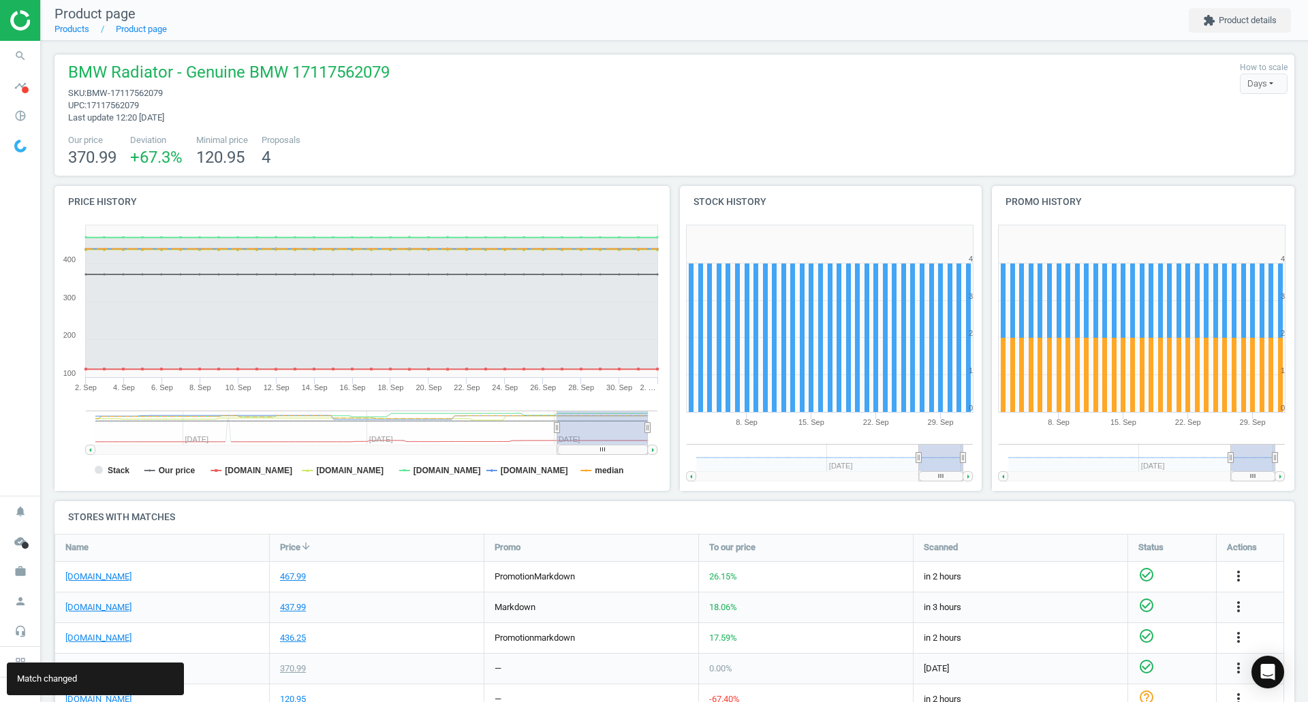
click at [10, 50] on icon "search" at bounding box center [20, 56] width 26 height 26
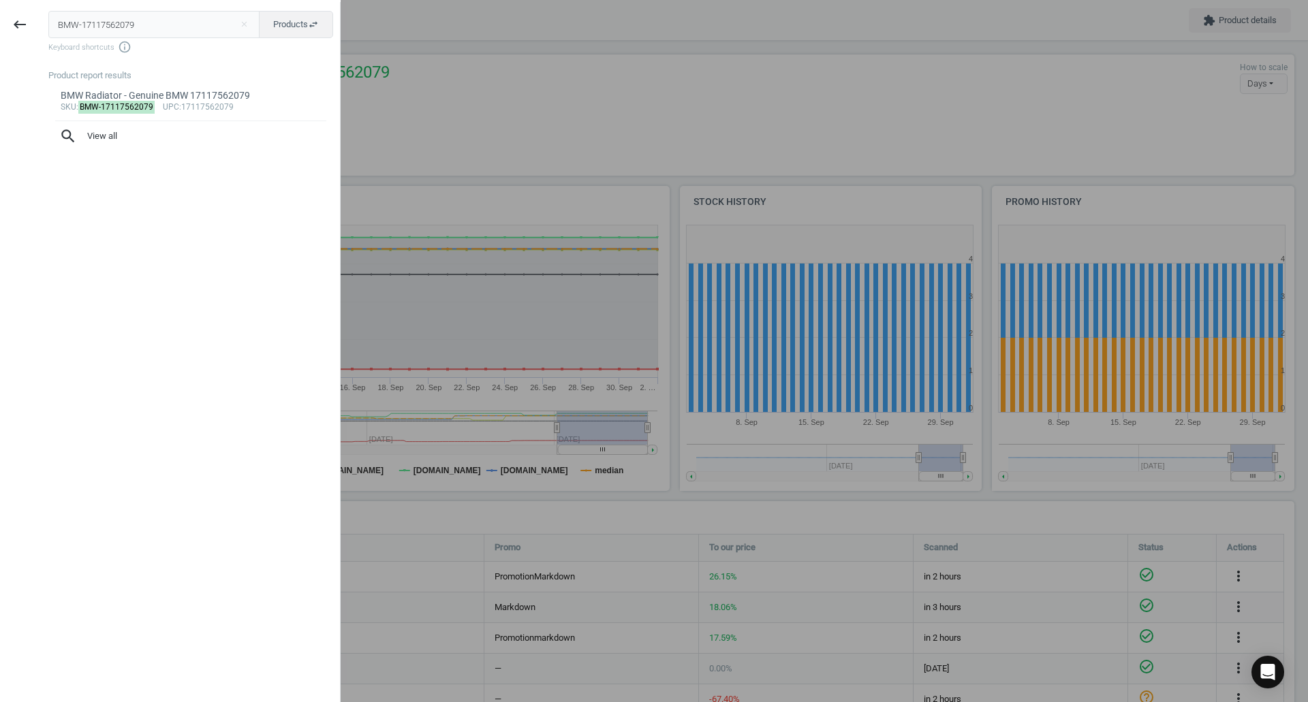
click at [153, 26] on input "BMW-17117562079" at bounding box center [154, 24] width 212 height 27
type input "BMW-51717036781"
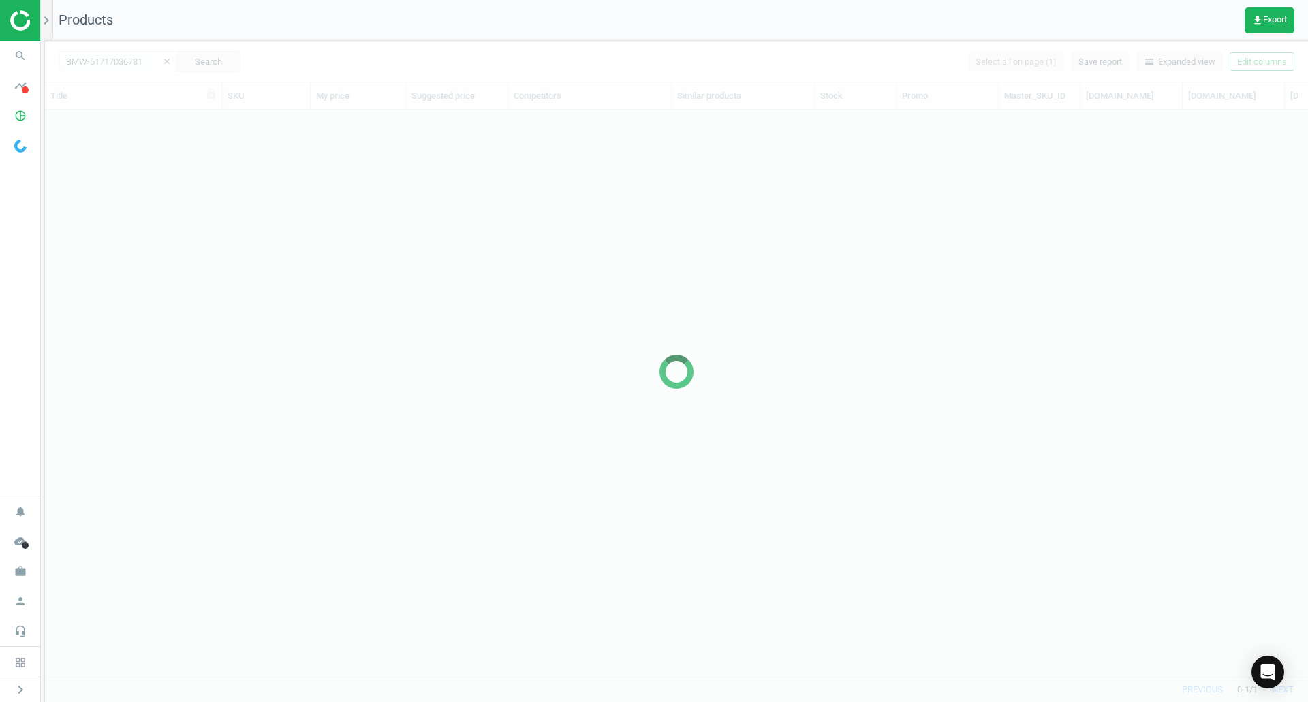
scroll to position [546, 1253]
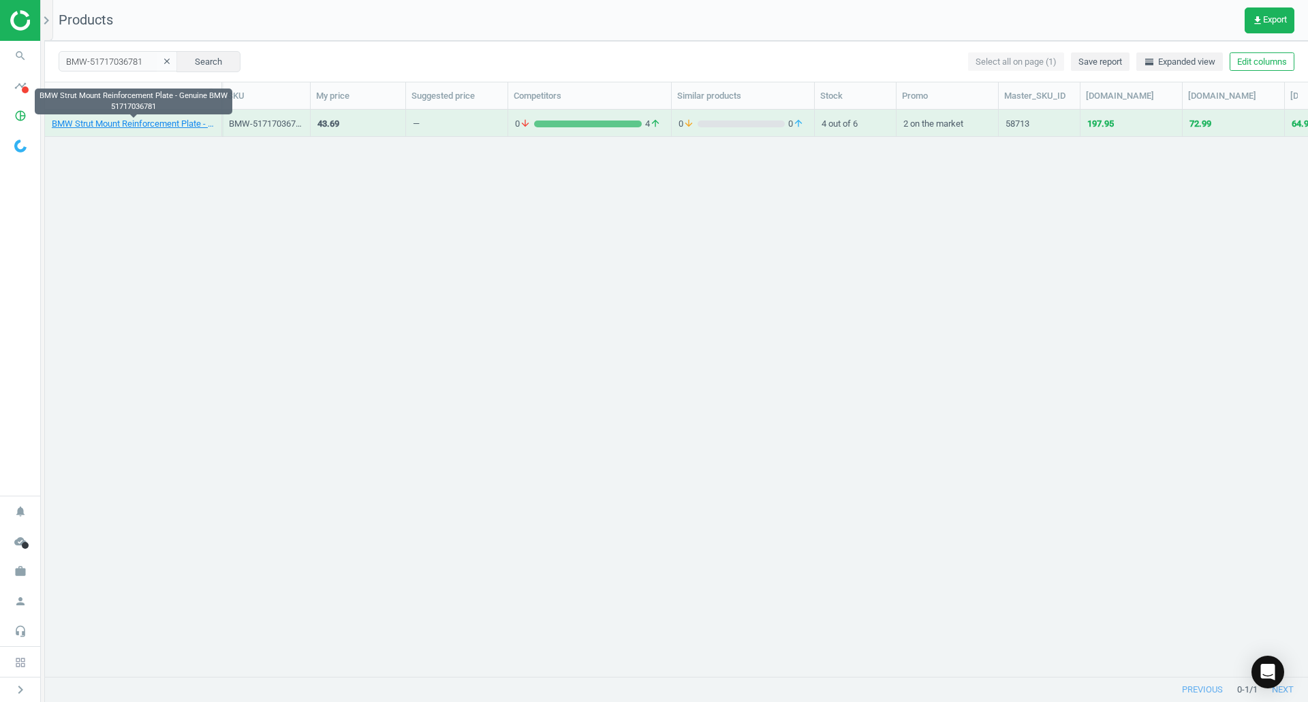
click at [150, 124] on link "BMW Strut Mount Reinforcement Plate - Genuine BMW 51717036781" at bounding box center [133, 124] width 163 height 12
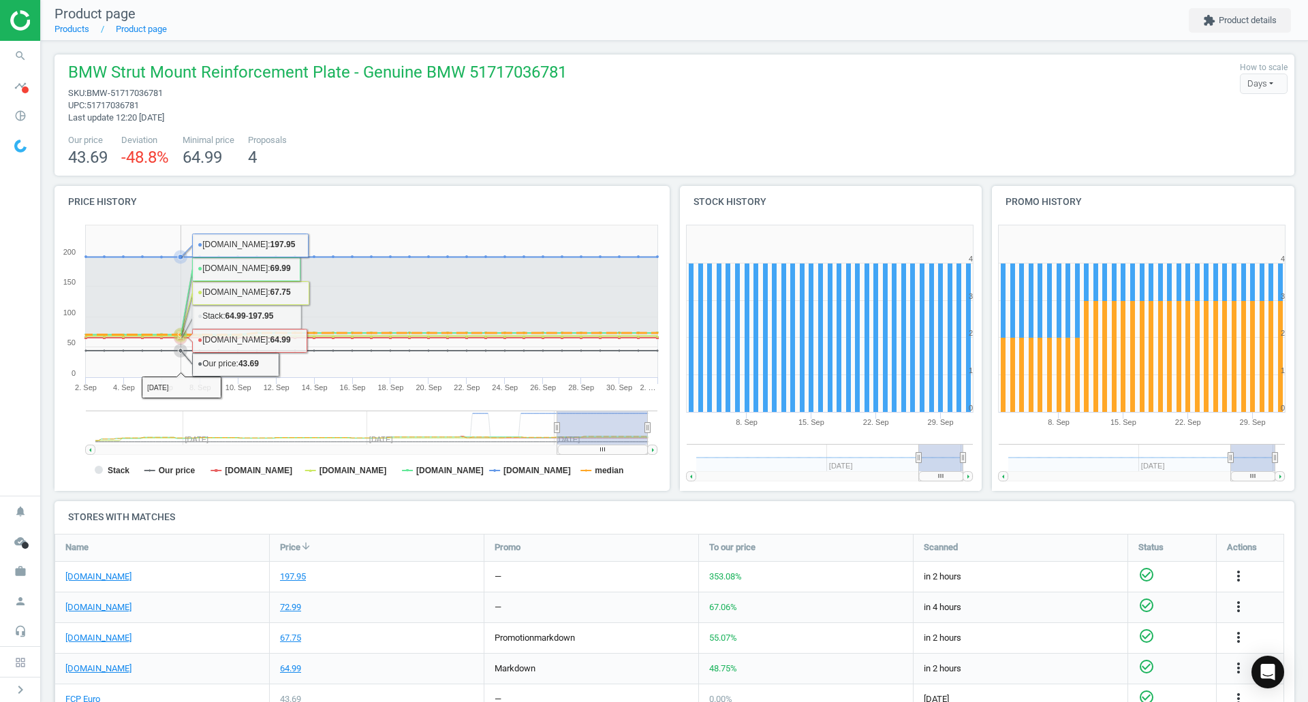
scroll to position [194, 0]
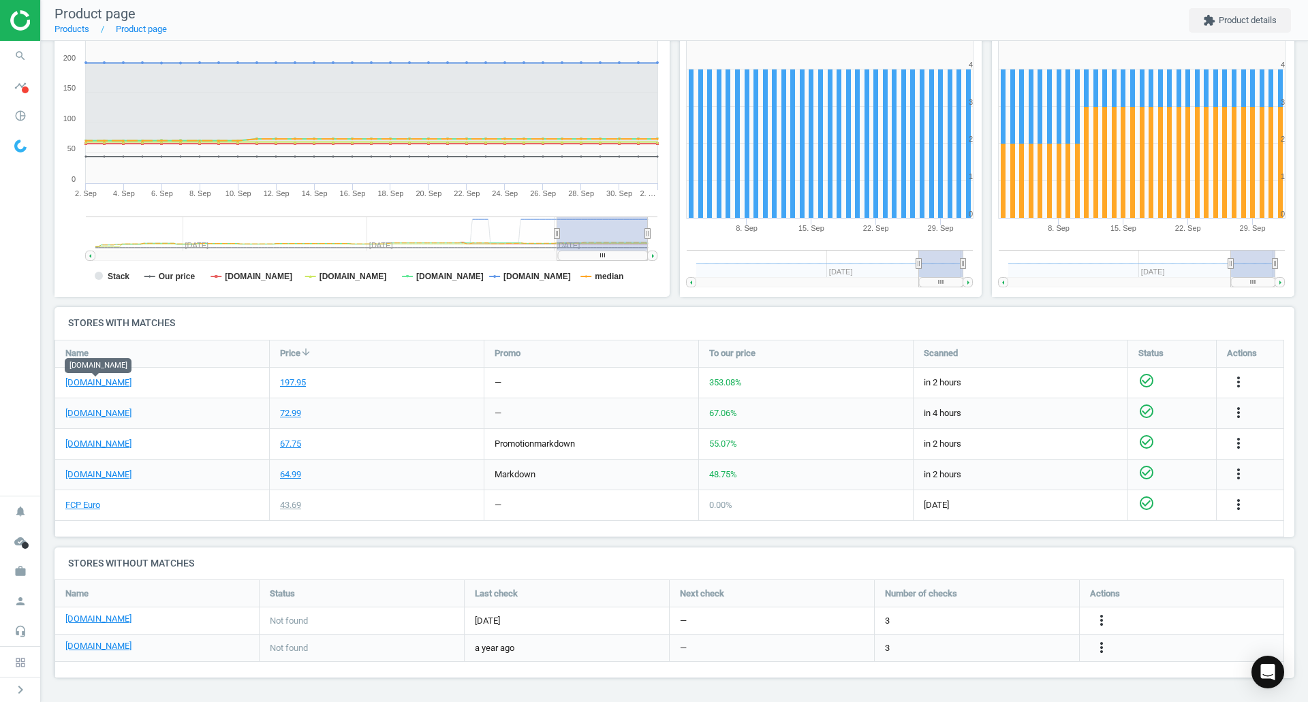
click at [110, 380] on link "[DOMAIN_NAME]" at bounding box center [98, 383] width 66 height 12
click at [84, 504] on link "FCP Euro" at bounding box center [82, 505] width 35 height 12
click at [1239, 382] on icon "more_vert" at bounding box center [1238, 382] width 16 height 16
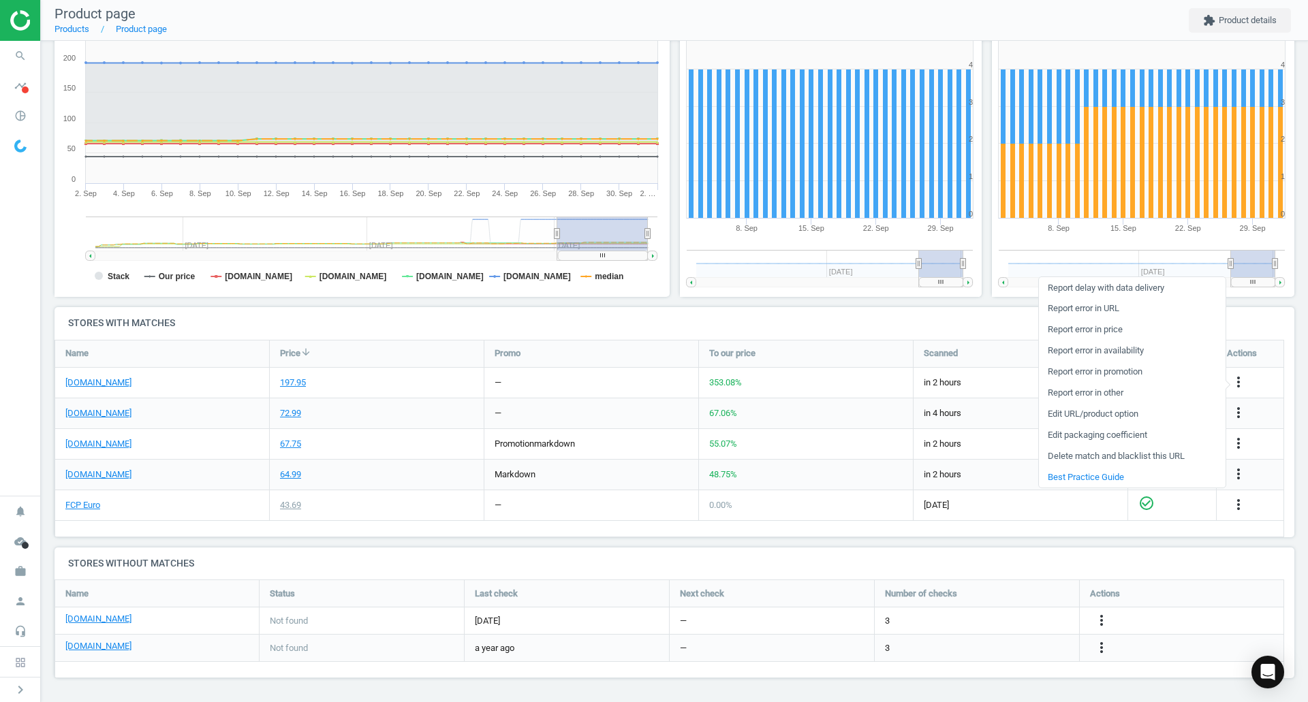
click at [1104, 309] on link "Report error in URL" at bounding box center [1132, 308] width 187 height 21
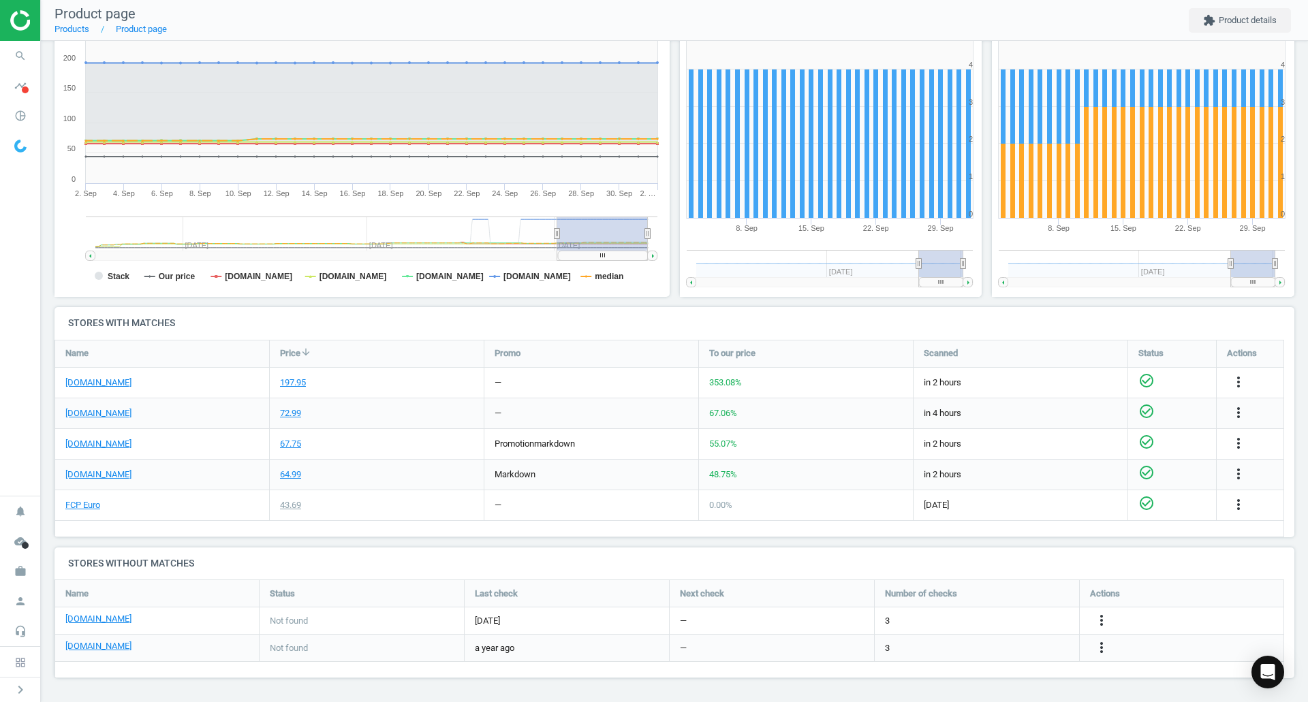
click at [27, 46] on icon "search" at bounding box center [20, 56] width 26 height 26
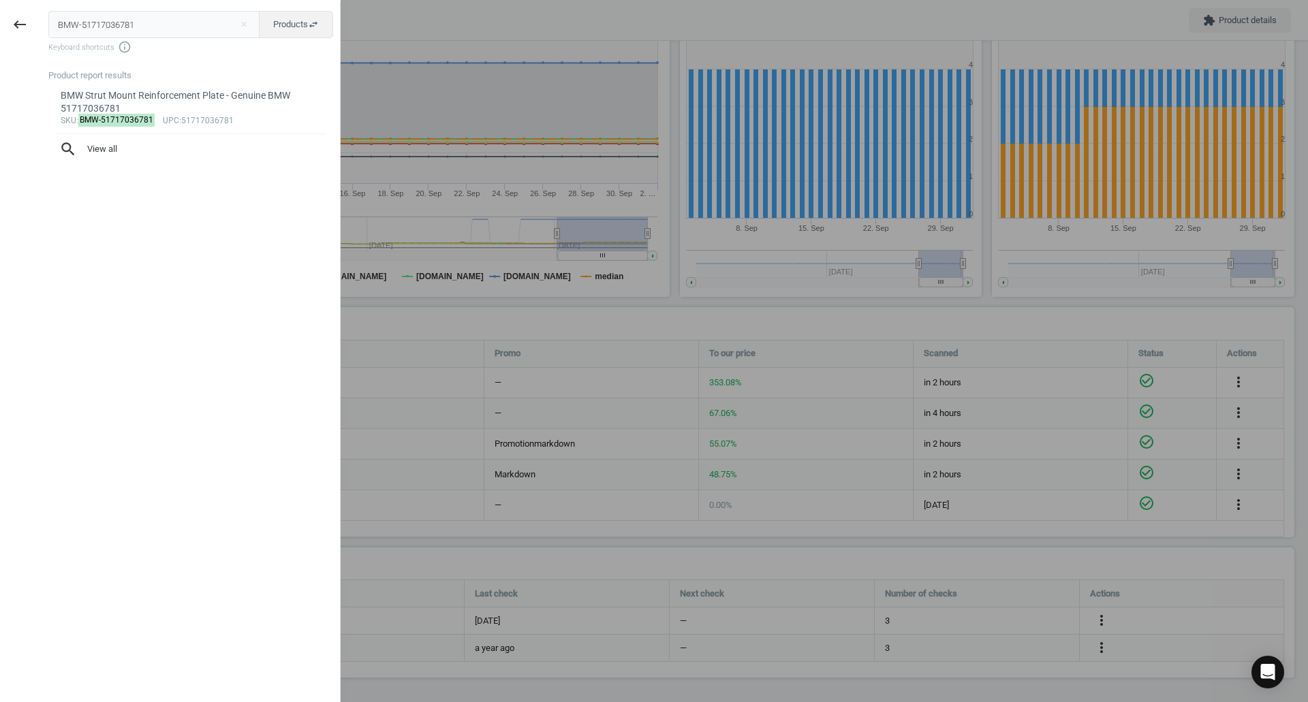
click at [94, 31] on input "BMW-51717036781" at bounding box center [154, 24] width 212 height 27
type input "CRP-24X30X200AL"
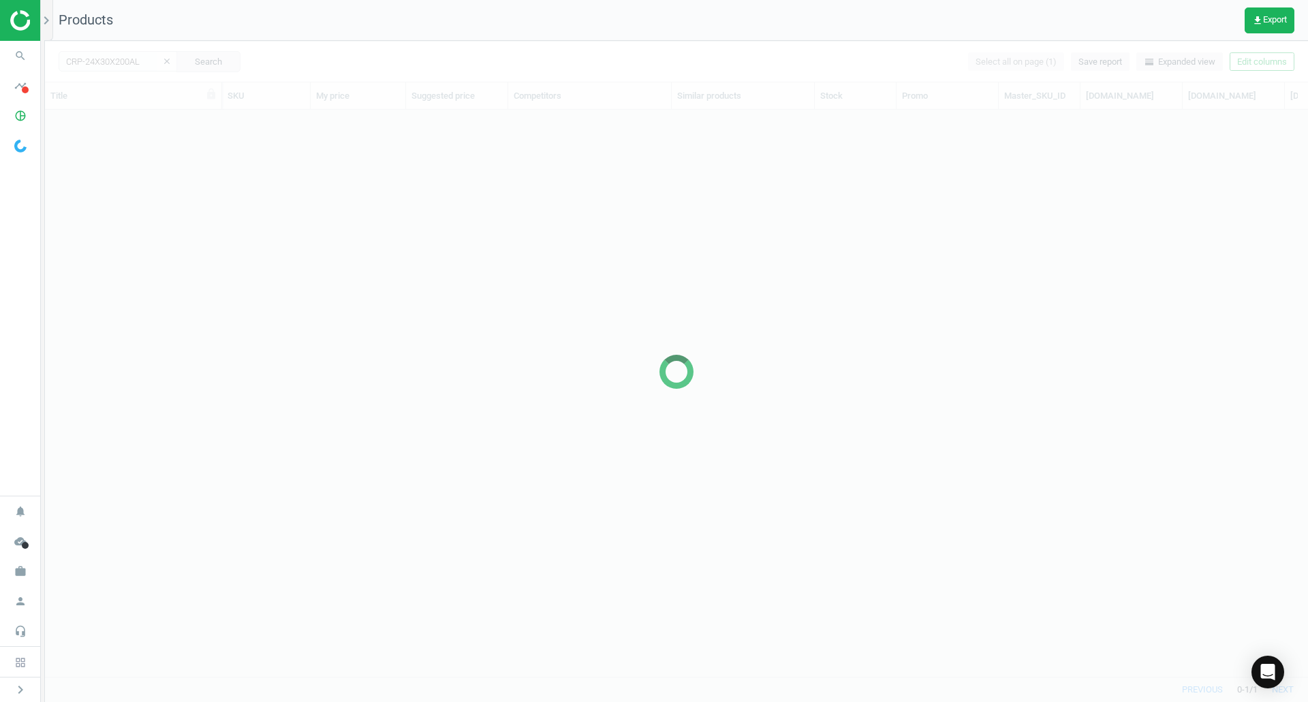
scroll to position [546, 1253]
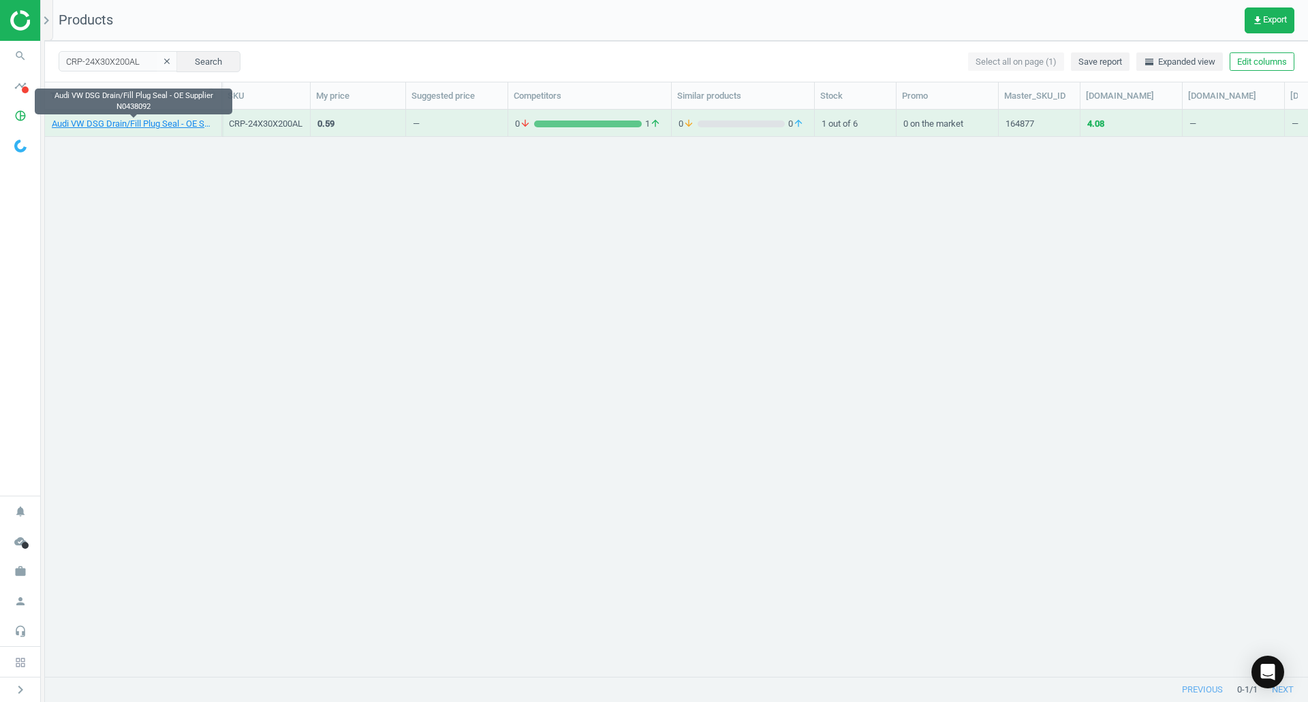
click at [155, 127] on link "Audi VW DSG Drain/Fill Plug Seal - OE Supplier N0438092" at bounding box center [133, 124] width 163 height 12
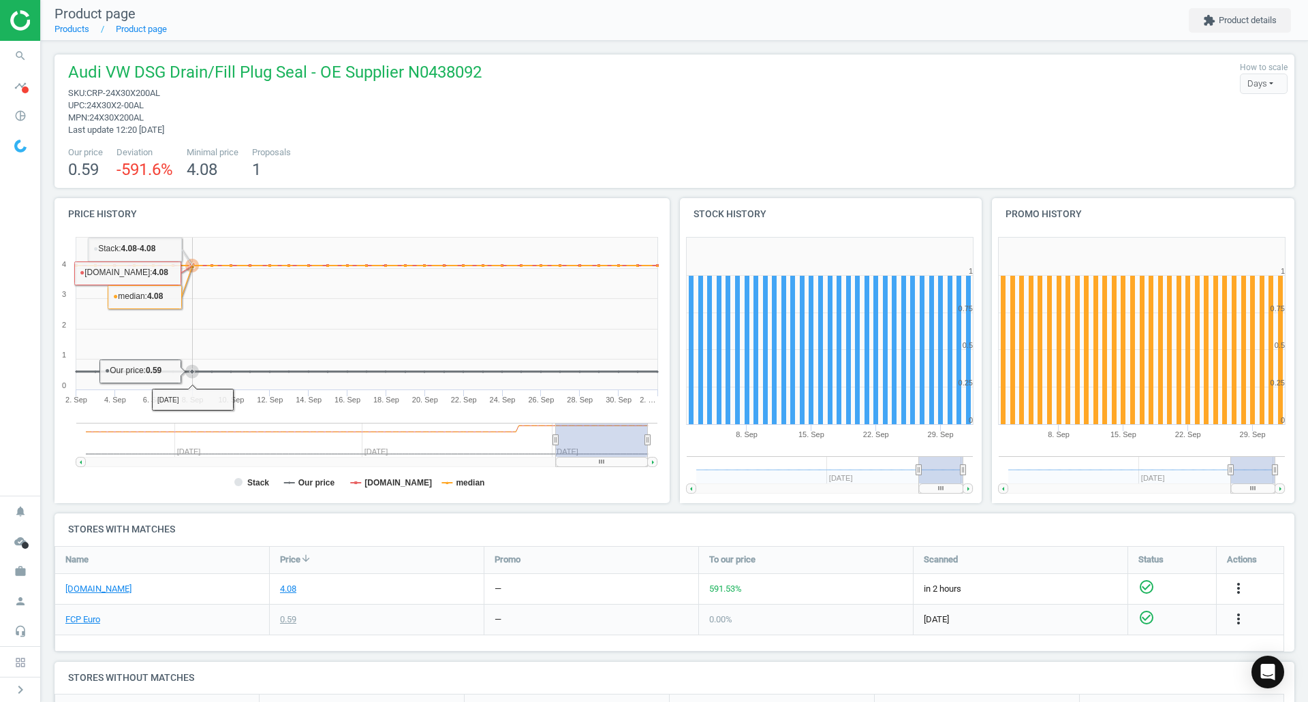
scroll to position [196, 0]
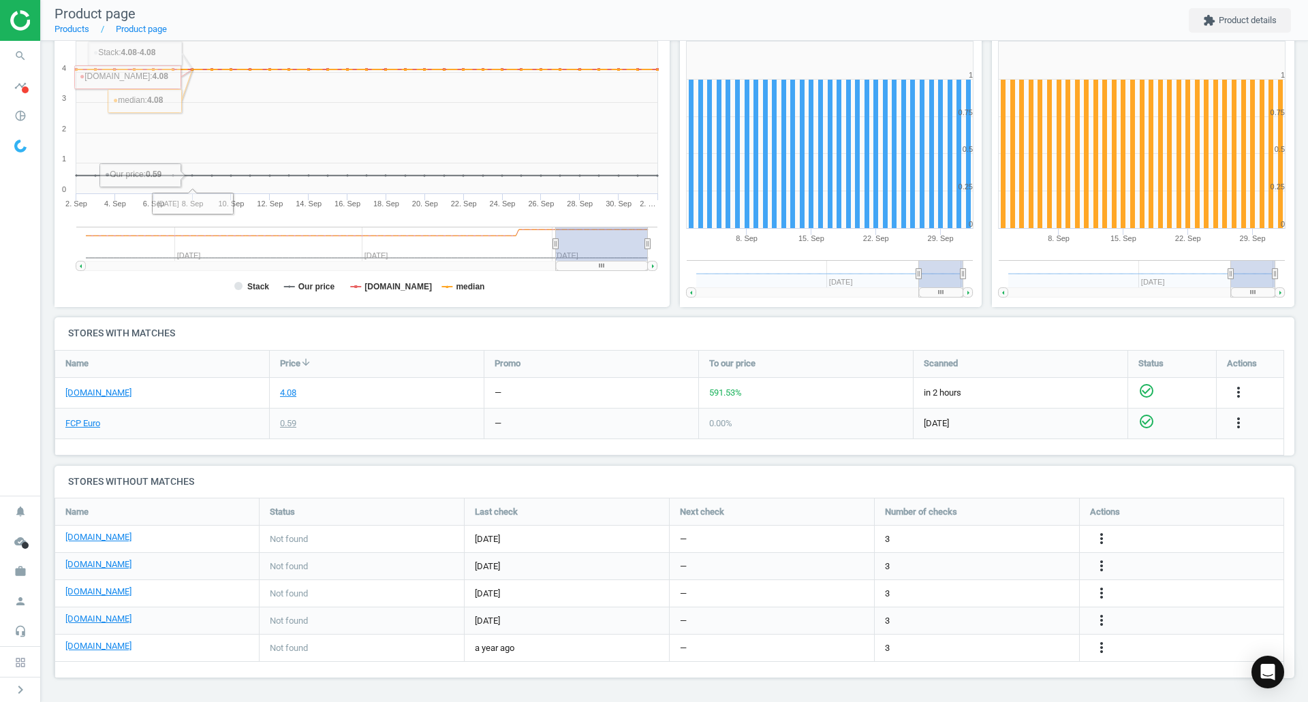
click at [117, 395] on link "[DOMAIN_NAME]" at bounding box center [98, 393] width 66 height 12
click at [85, 416] on div "FCP Euro" at bounding box center [162, 424] width 214 height 30
click at [90, 422] on link "FCP Euro" at bounding box center [82, 424] width 35 height 12
